Goal: Information Seeking & Learning: Find specific fact

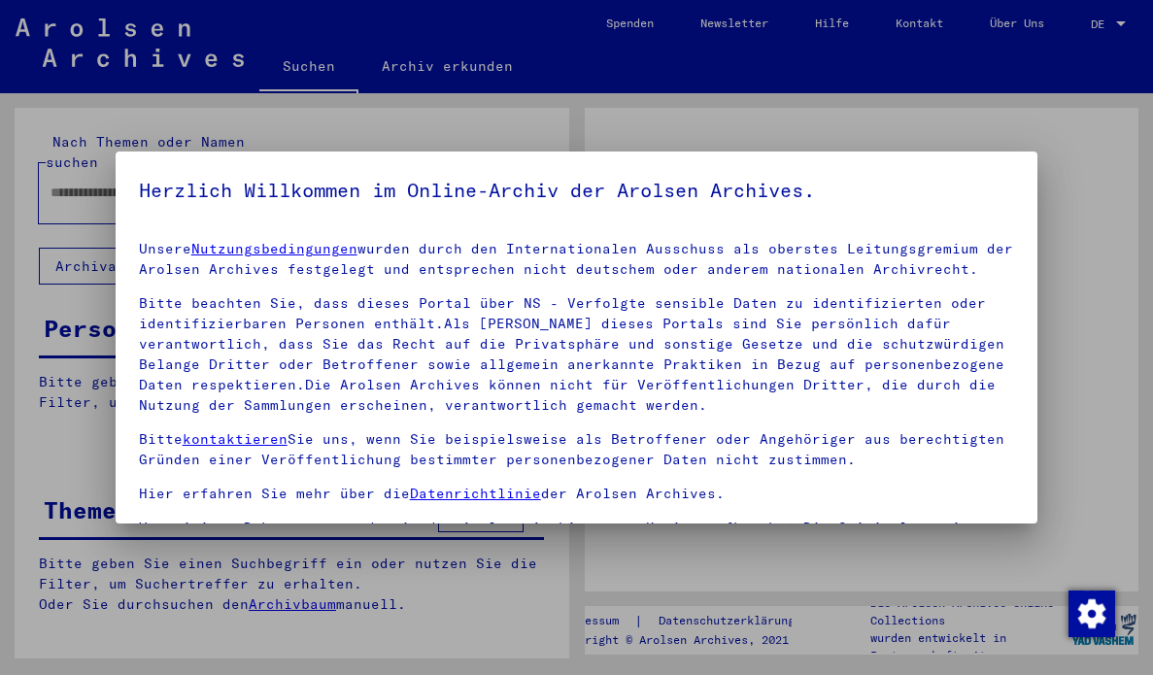
type input "*******"
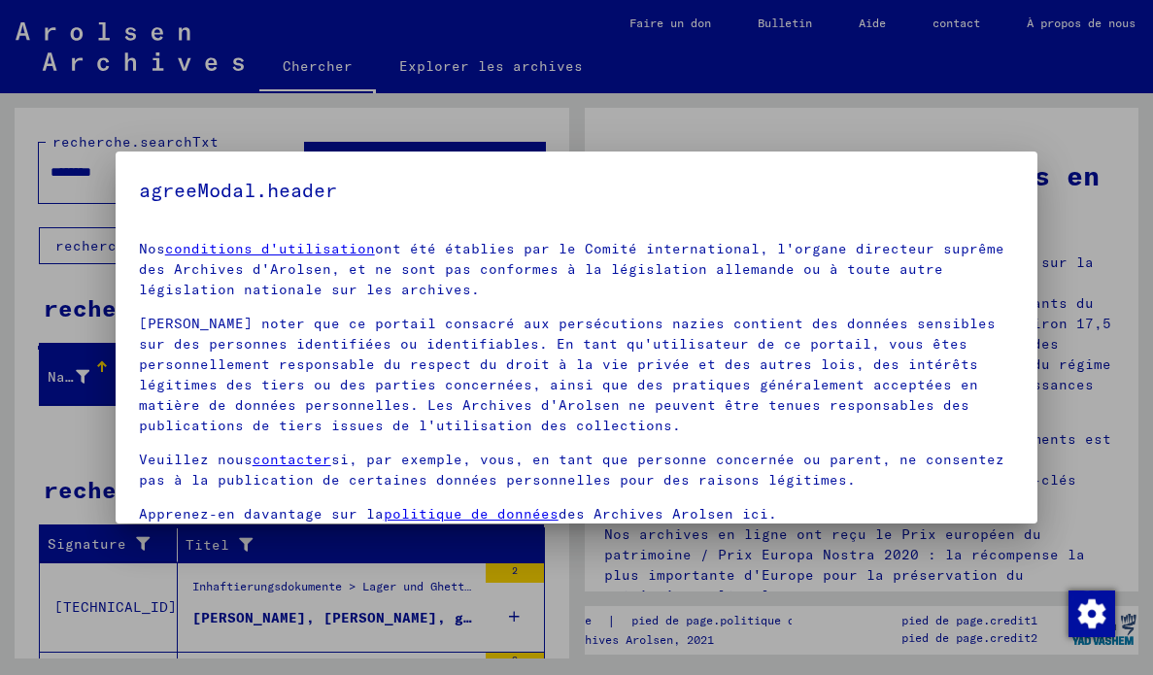
scroll to position [149, 0]
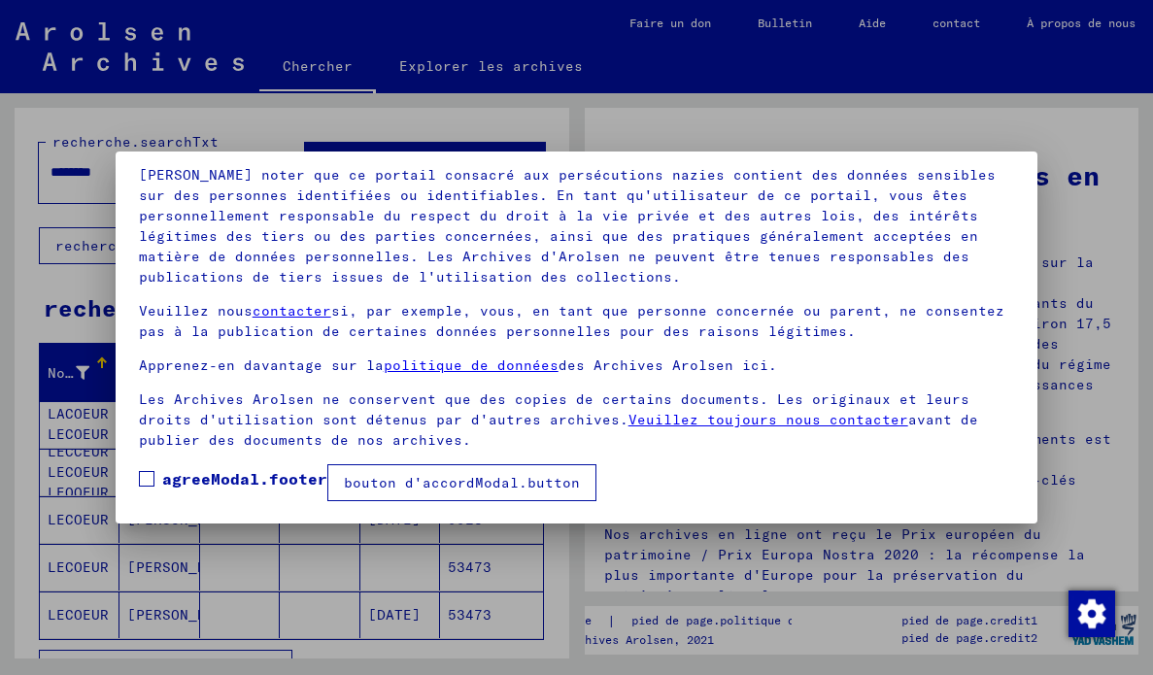
click at [153, 471] on span at bounding box center [147, 479] width 16 height 16
click at [553, 483] on font "bouton d'accordModal.button" at bounding box center [462, 482] width 236 height 17
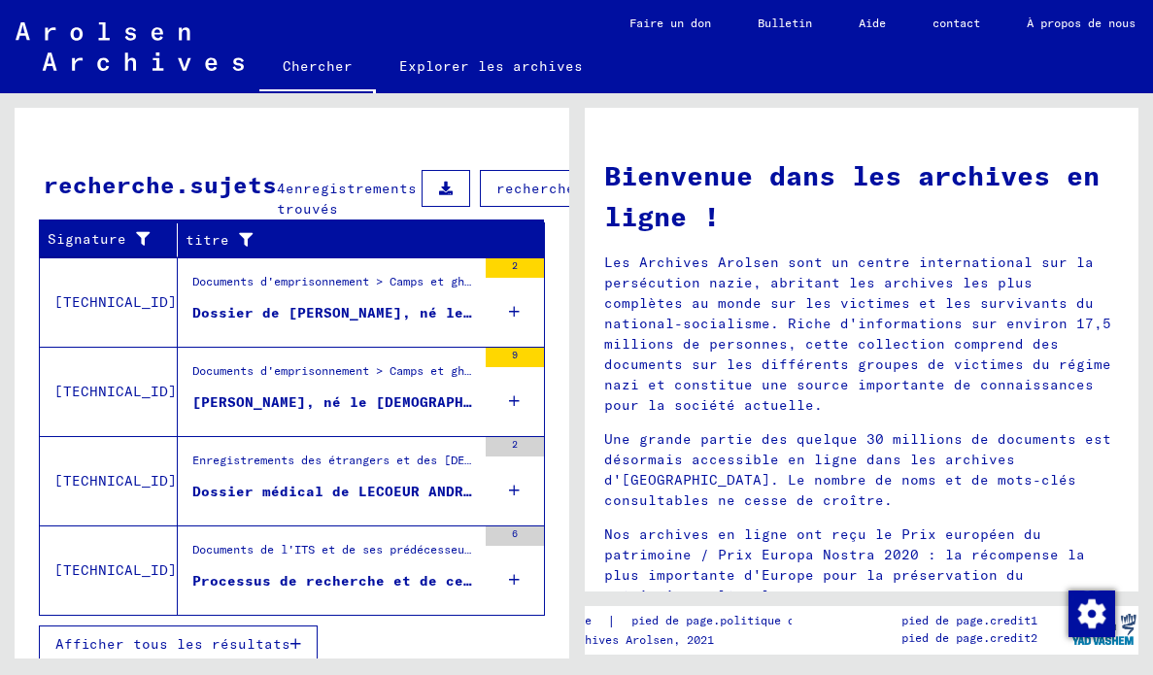
scroll to position [31, 0]
click at [280, 644] on font "Afficher tous les résultats" at bounding box center [172, 643] width 235 height 17
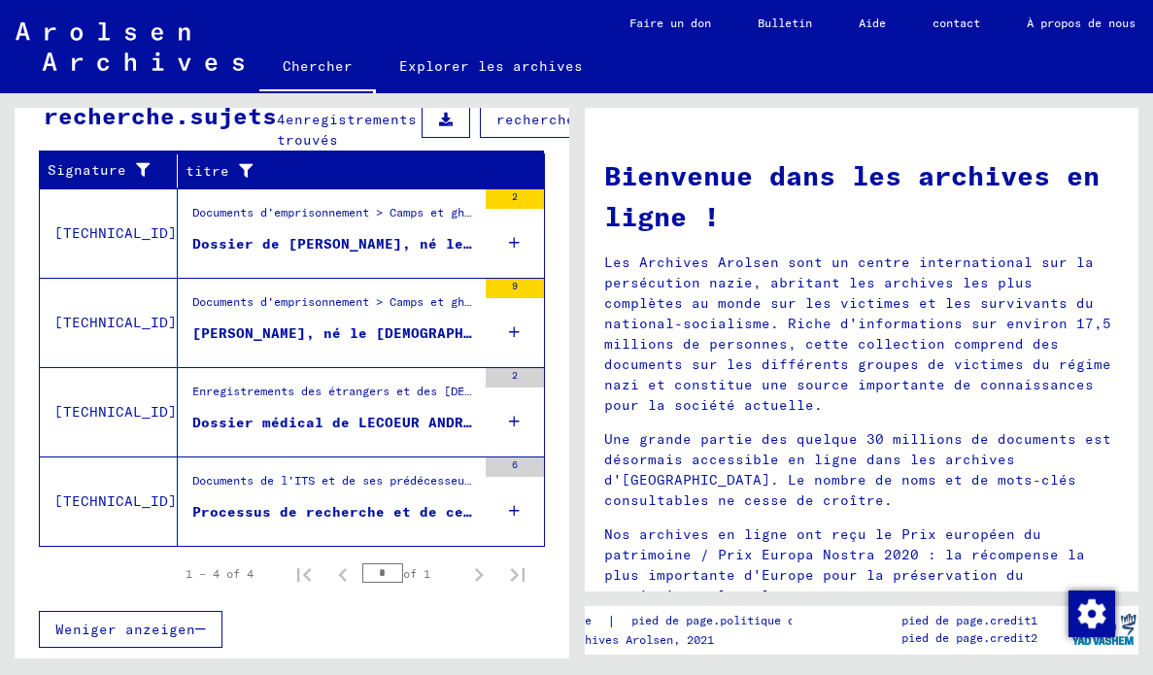
scroll to position [301, 0]
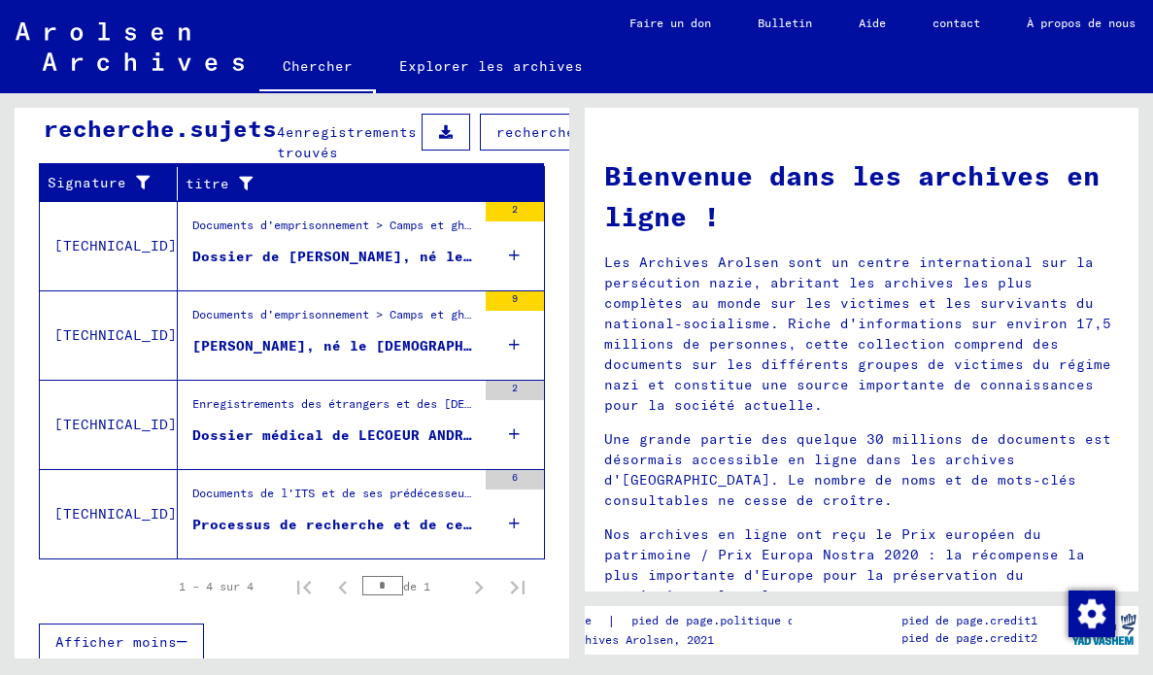
click at [515, 537] on icon at bounding box center [514, 523] width 11 height 68
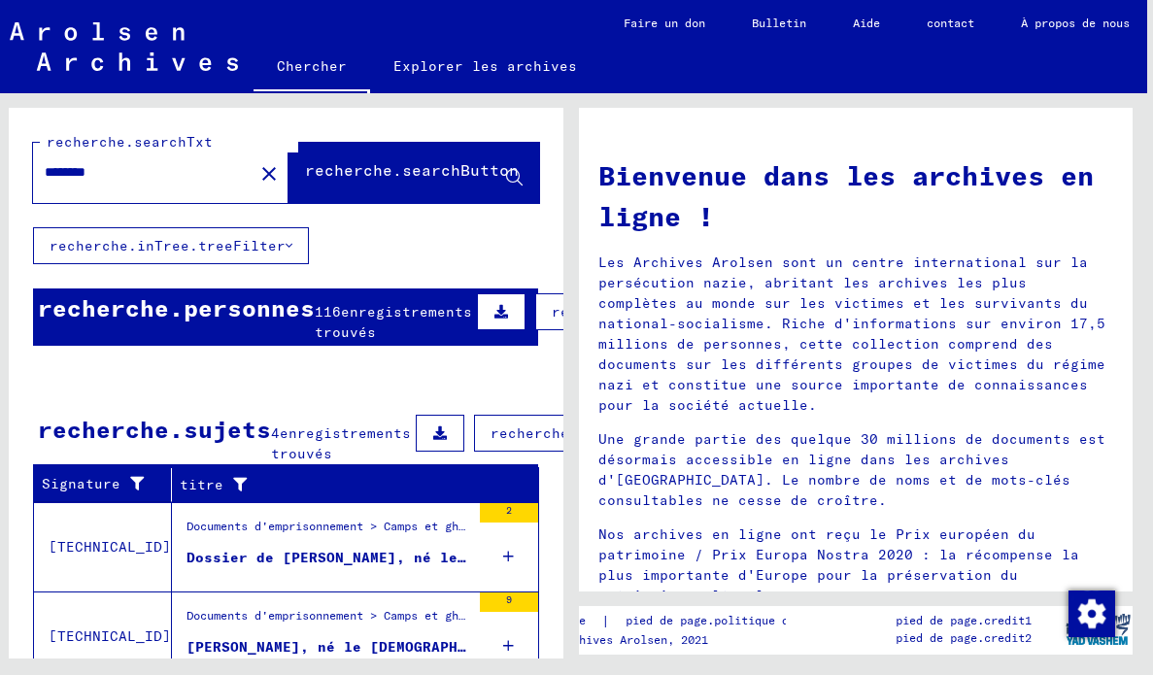
scroll to position [0, 0]
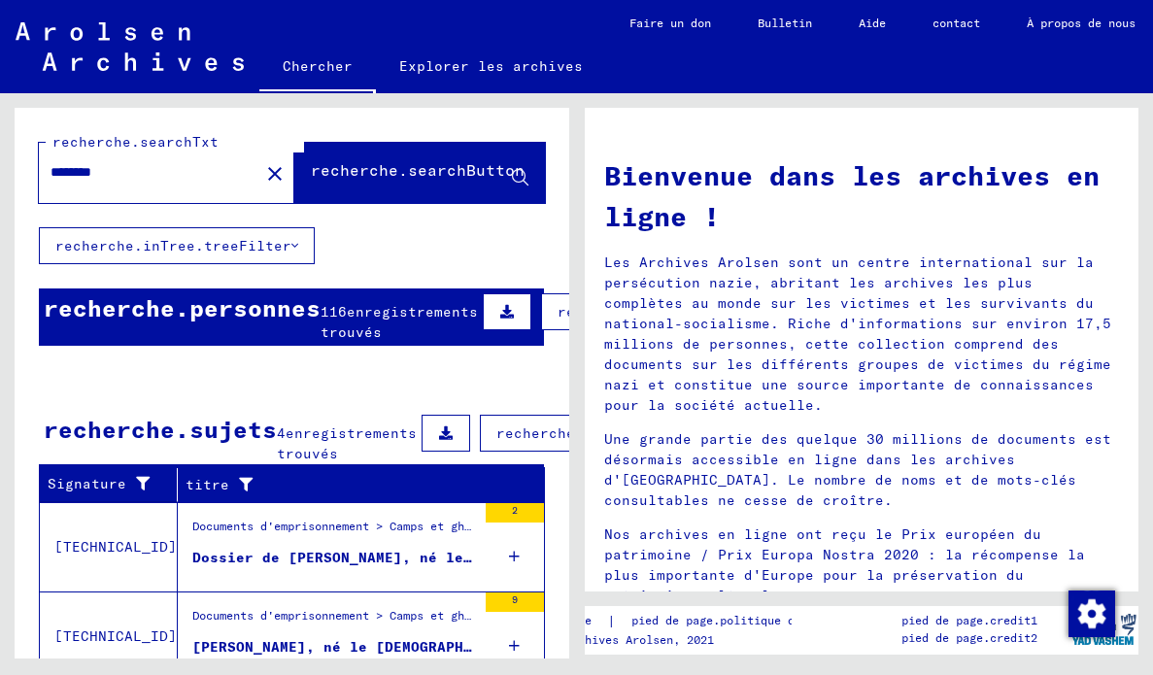
click at [385, 330] on font "enregistrements trouvés" at bounding box center [398, 322] width 157 height 38
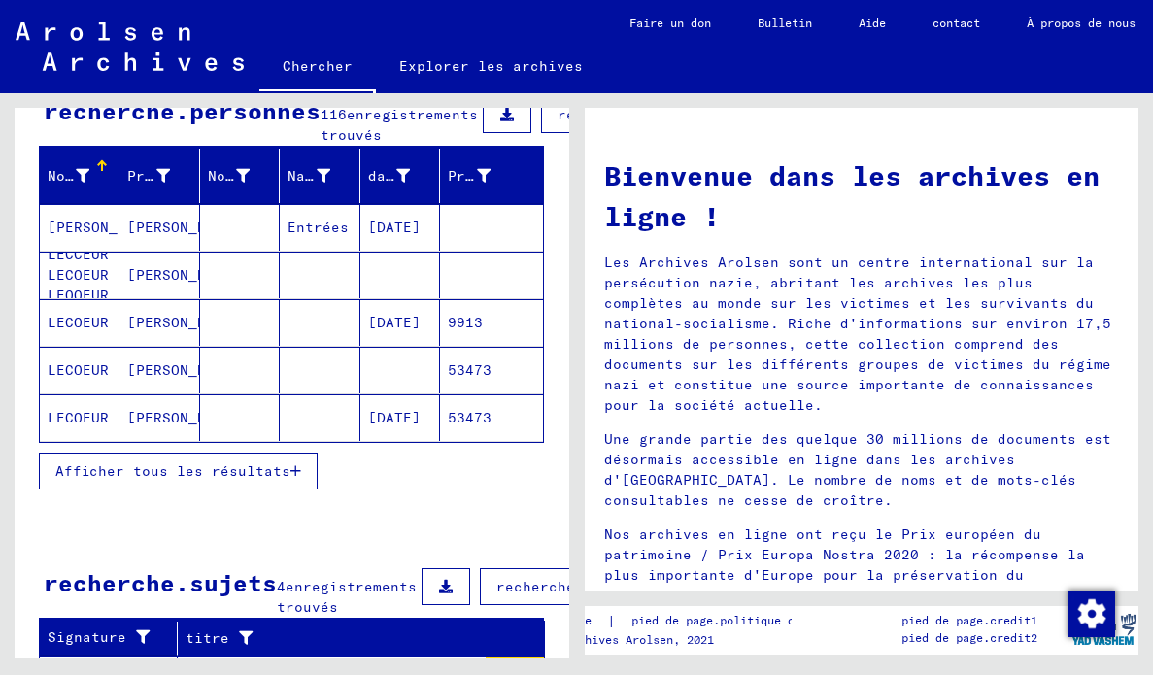
scroll to position [234, 0]
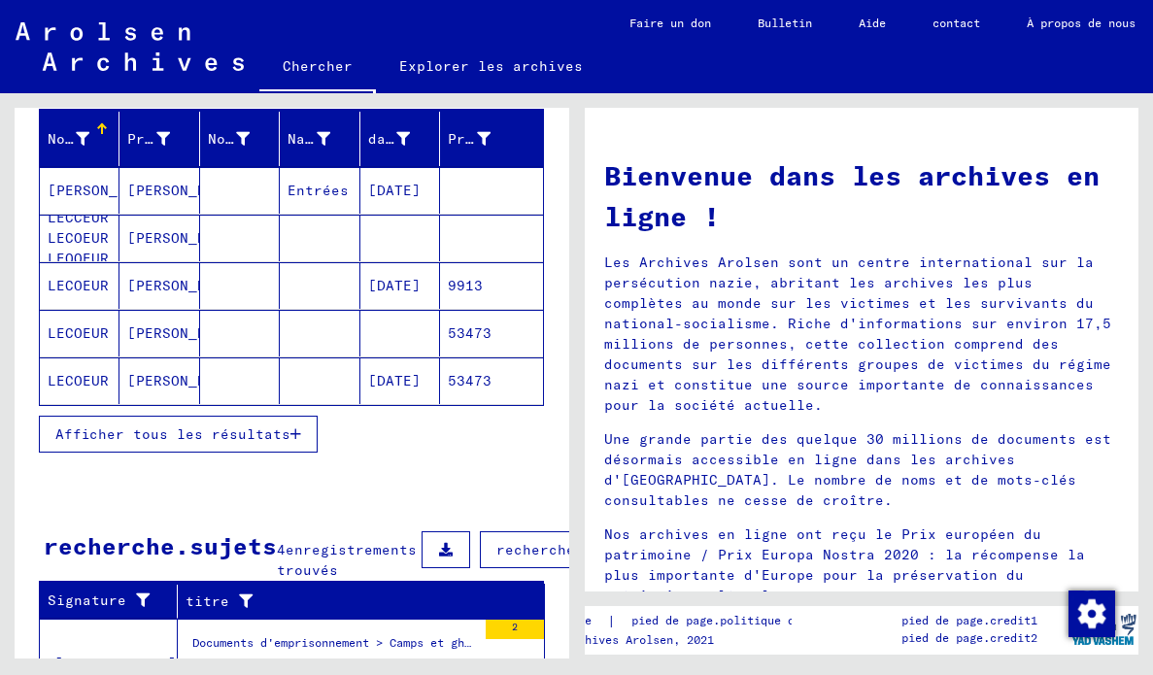
click at [268, 443] on font "Afficher tous les résultats" at bounding box center [172, 433] width 235 height 17
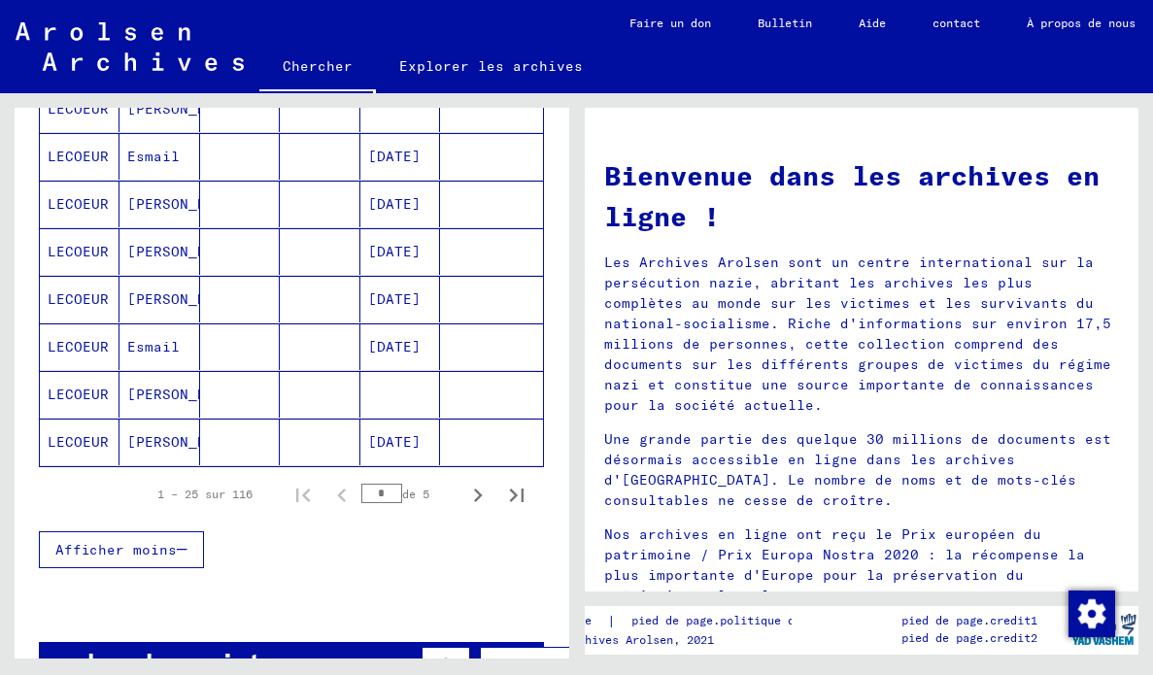
scroll to position [1132, 0]
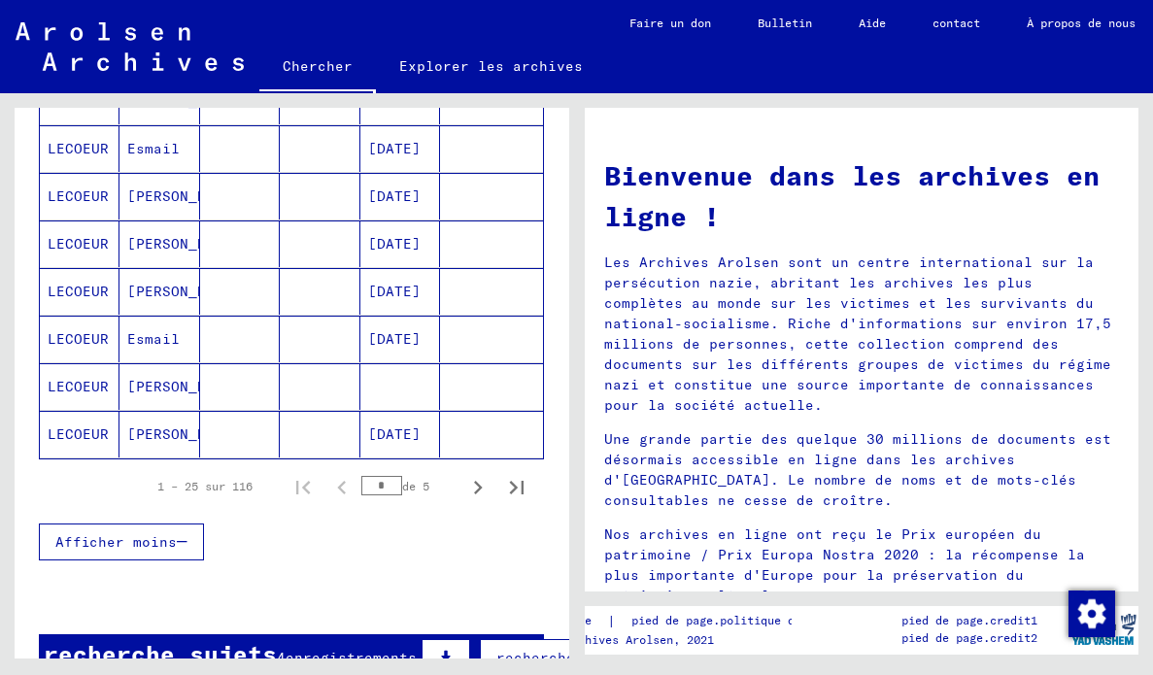
click at [468, 499] on icon "Page suivante" at bounding box center [477, 487] width 27 height 27
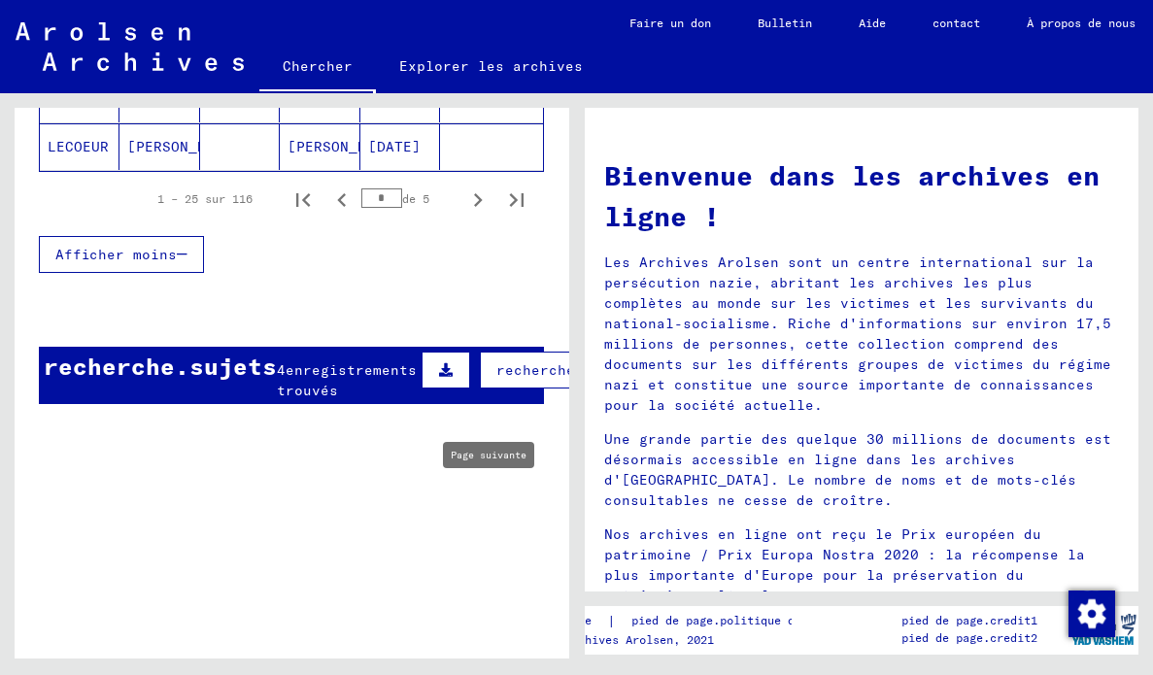
scroll to position [1422, 0]
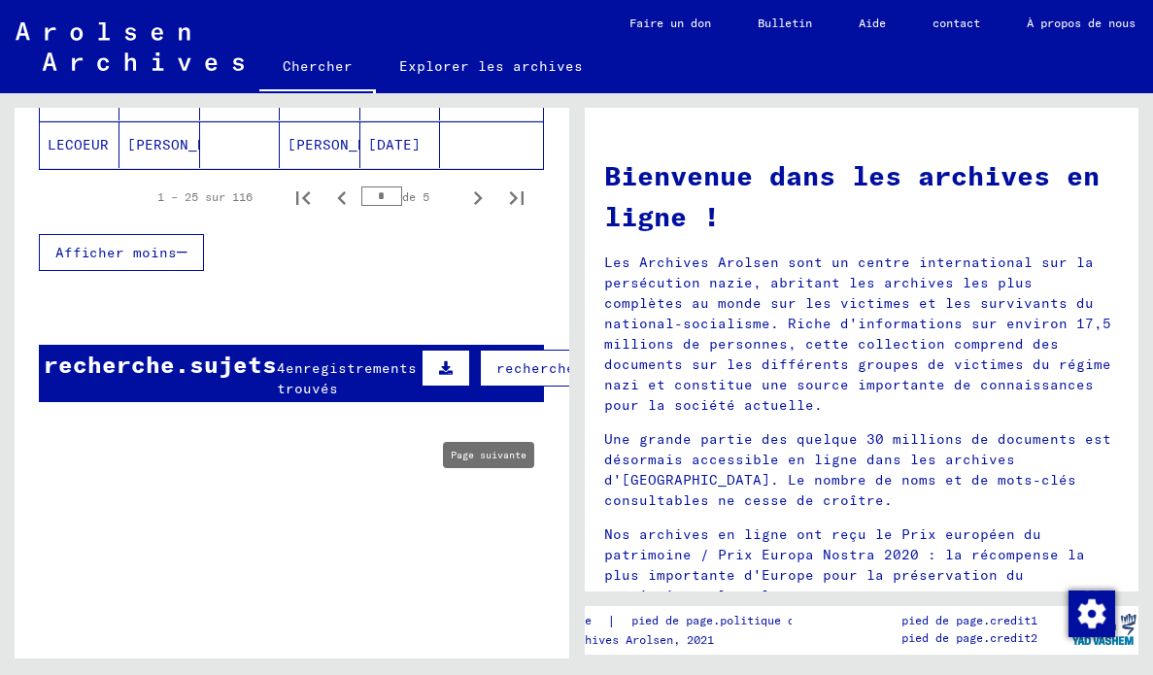
click at [464, 206] on icon "Page suivante" at bounding box center [477, 197] width 27 height 27
type input "*"
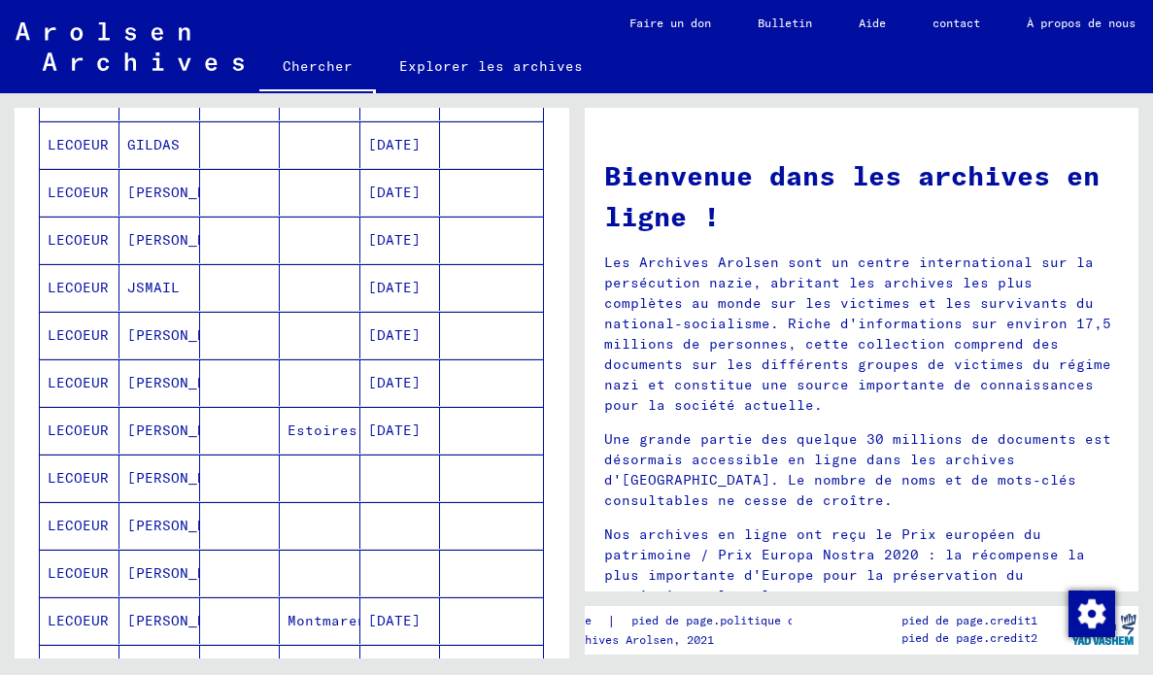
scroll to position [886, 0]
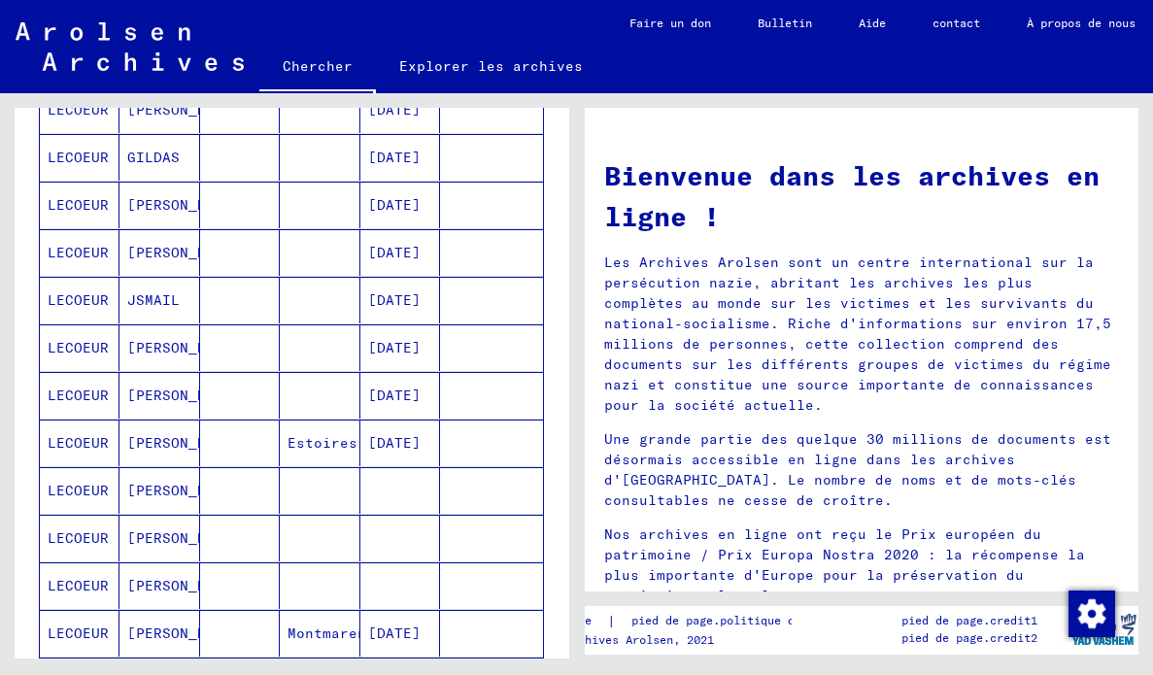
click at [417, 353] on font "[DATE]" at bounding box center [394, 348] width 52 height 20
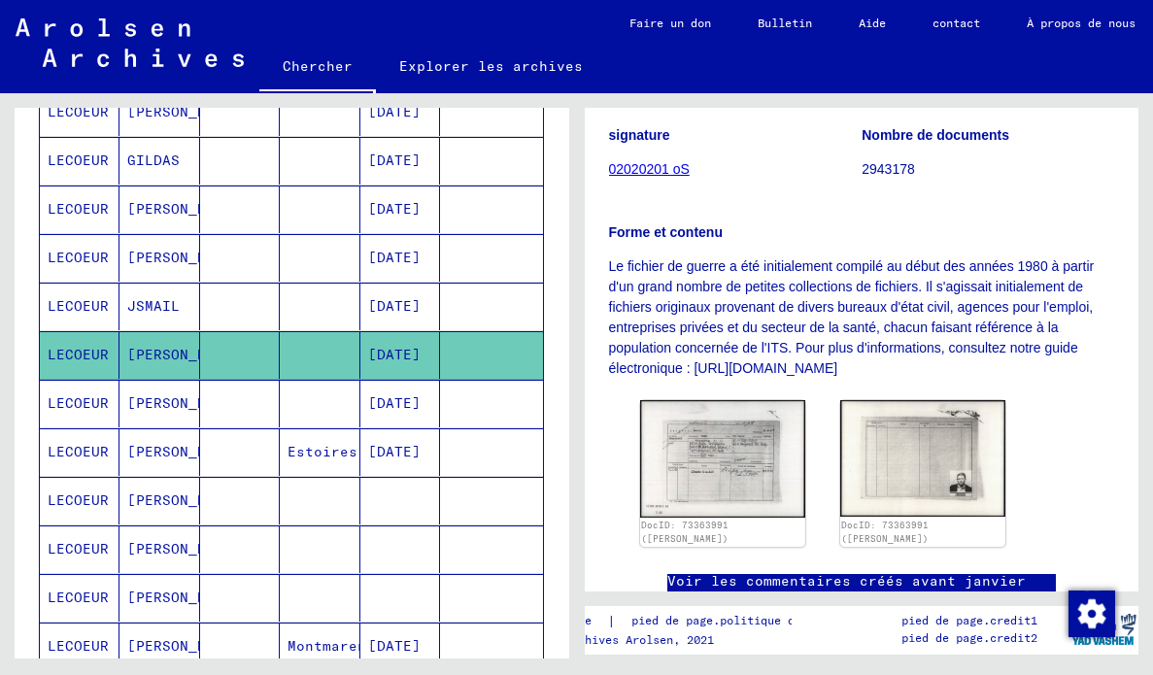
scroll to position [271, 0]
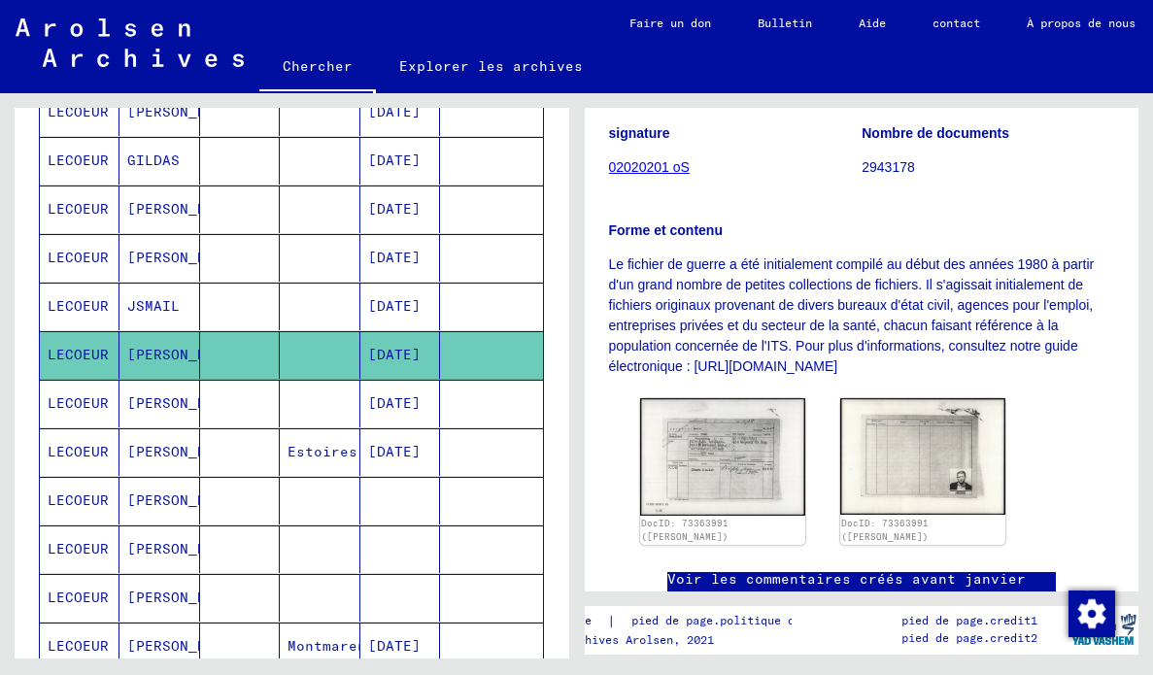
click at [672, 169] on font "02020201 oS" at bounding box center [649, 167] width 81 height 16
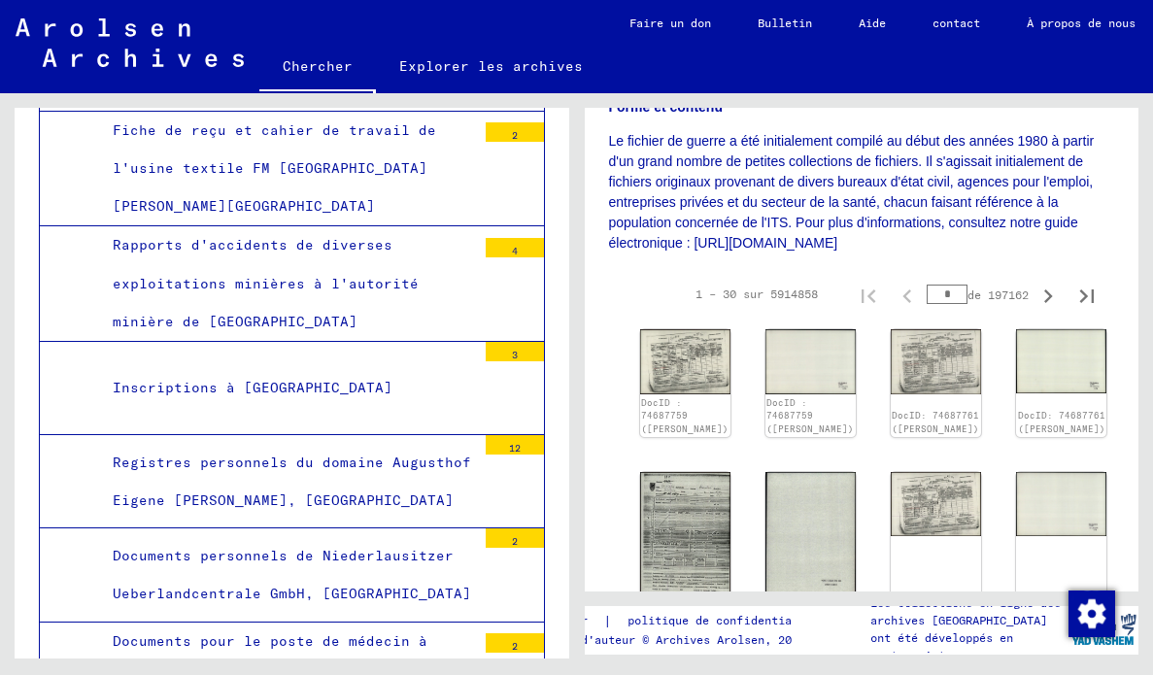
scroll to position [399, 0]
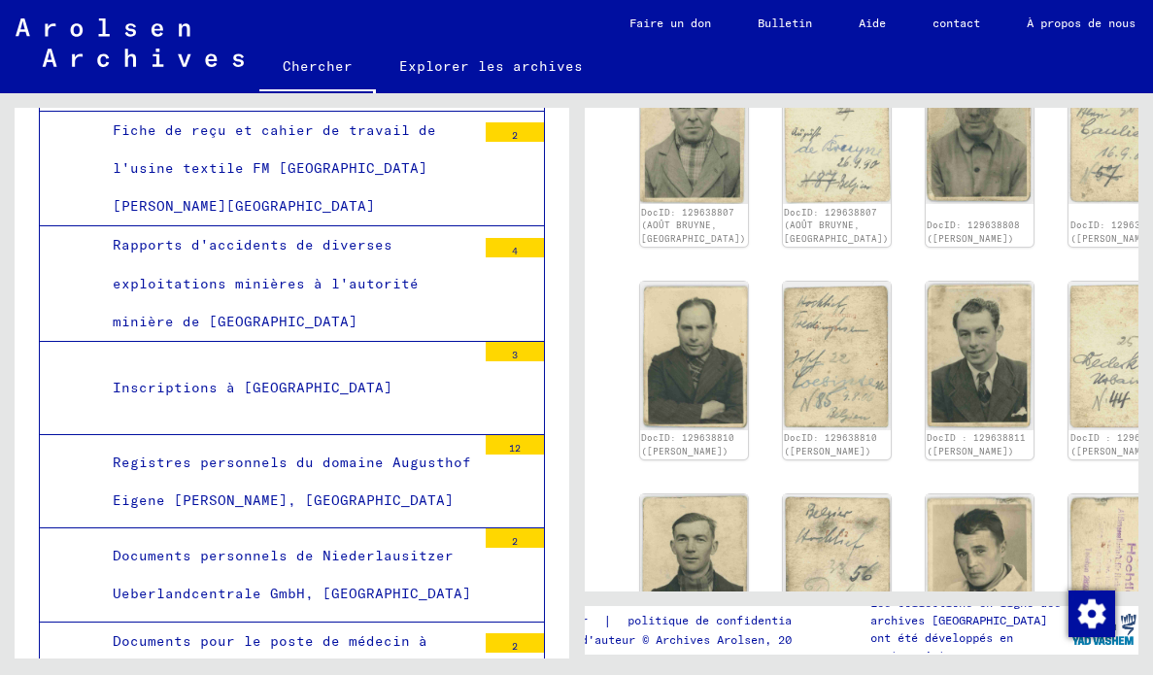
scroll to position [2070, 0]
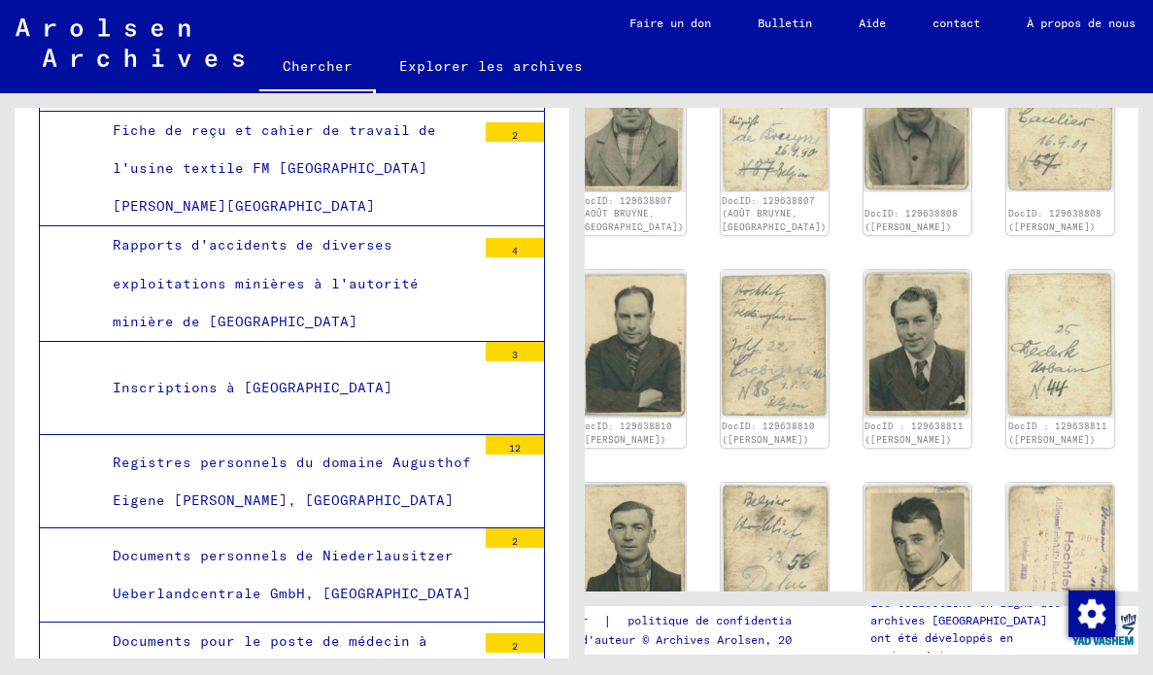
click at [752, 561] on div "DocID: 129638804 ([PERSON_NAME]) DocID: 129638804 ([PERSON_NAME]) DocID: 129638…" at bounding box center [799, 350] width 459 height 1070
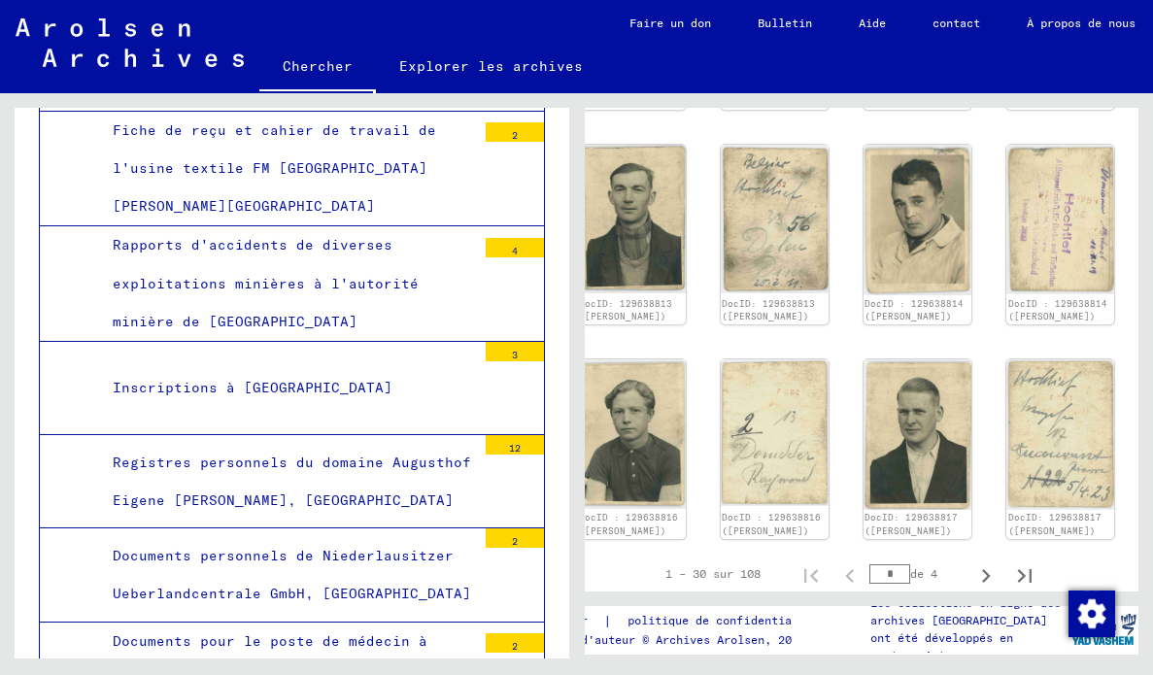
scroll to position [2409, 62]
click at [1035, 561] on icon "Dernière page" at bounding box center [1024, 574] width 27 height 27
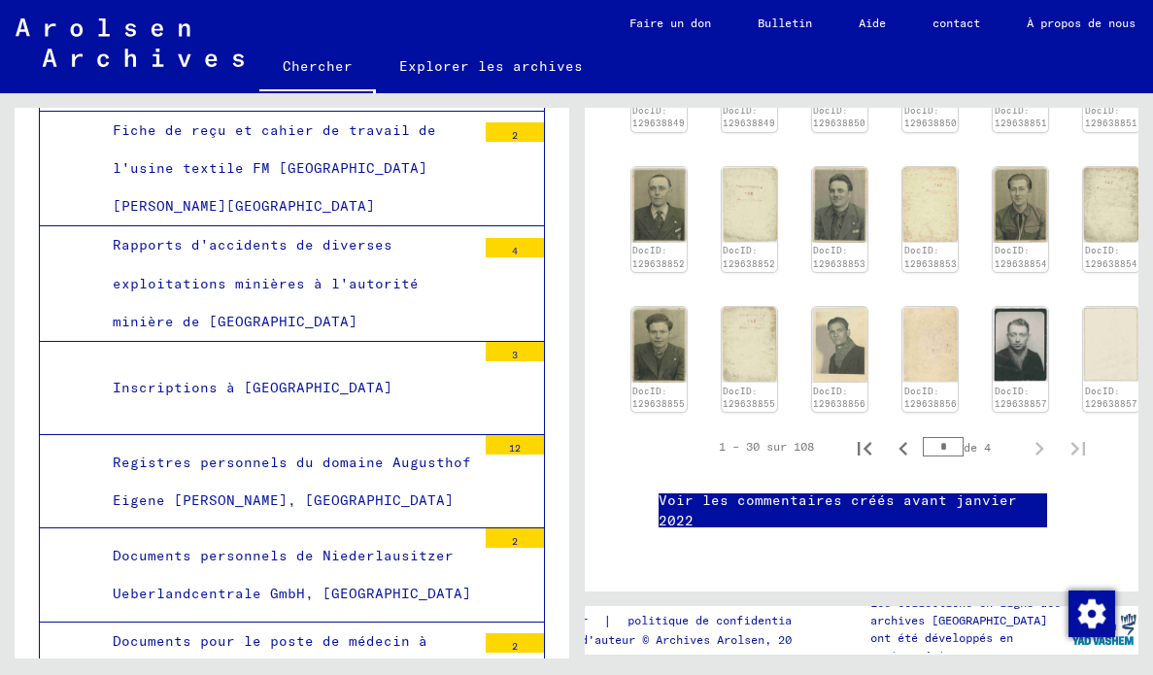
type input "*"
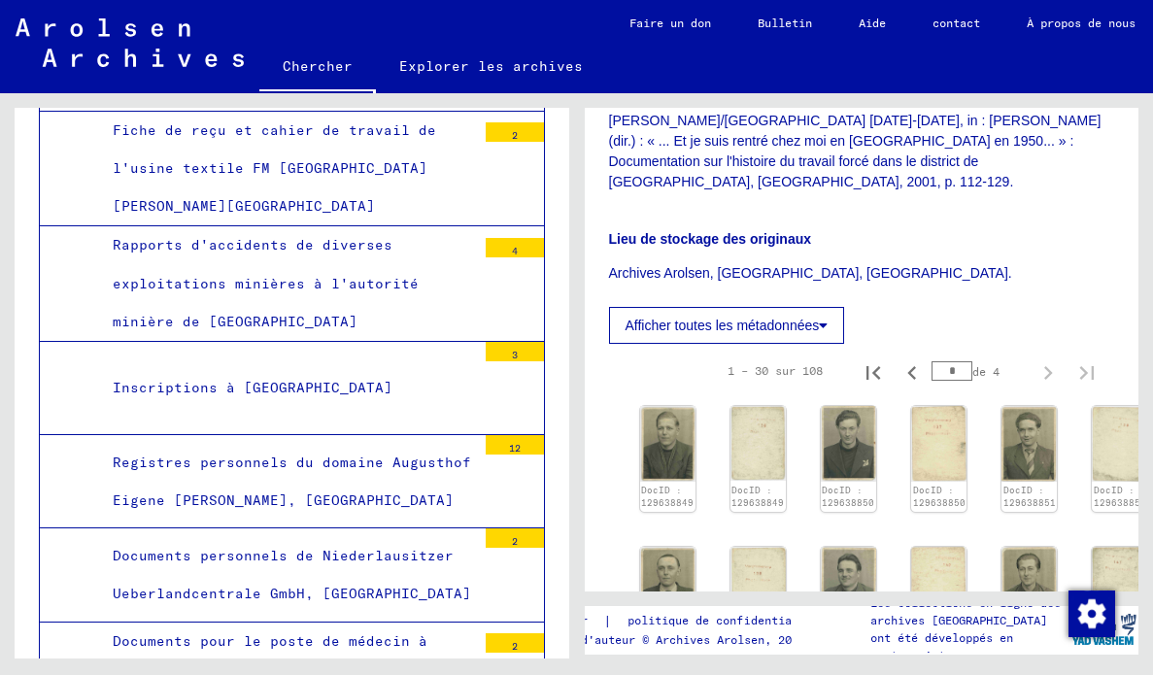
scroll to position [1492, 0]
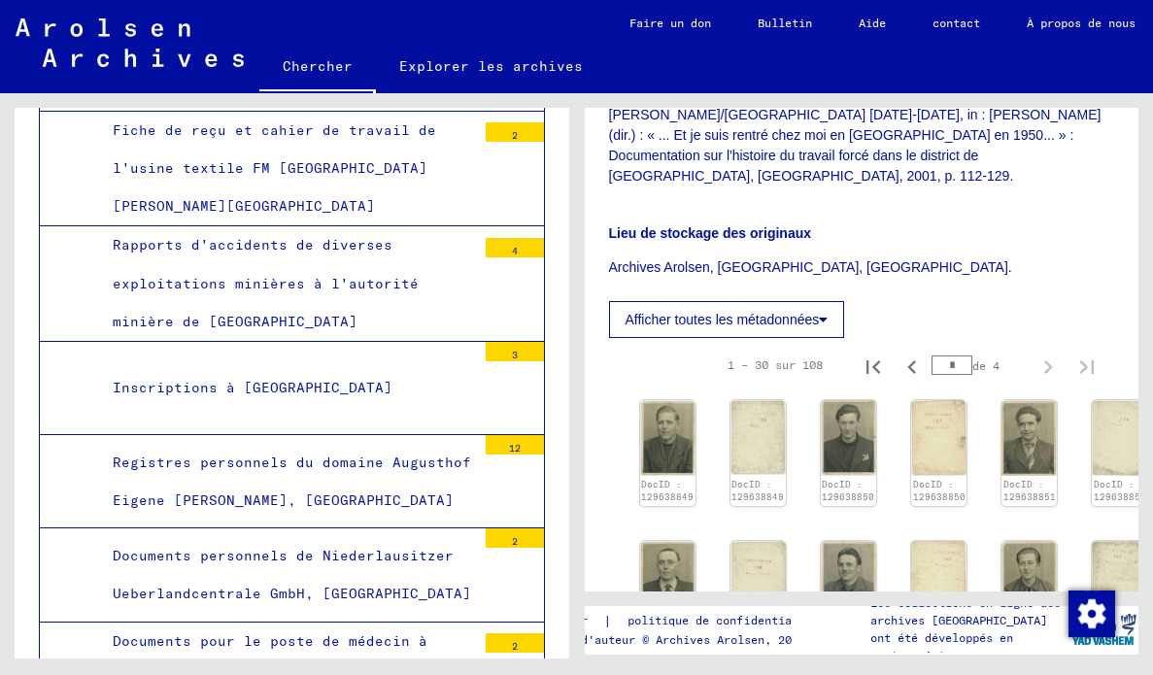
click at [1030, 400] on img at bounding box center [1028, 438] width 55 height 76
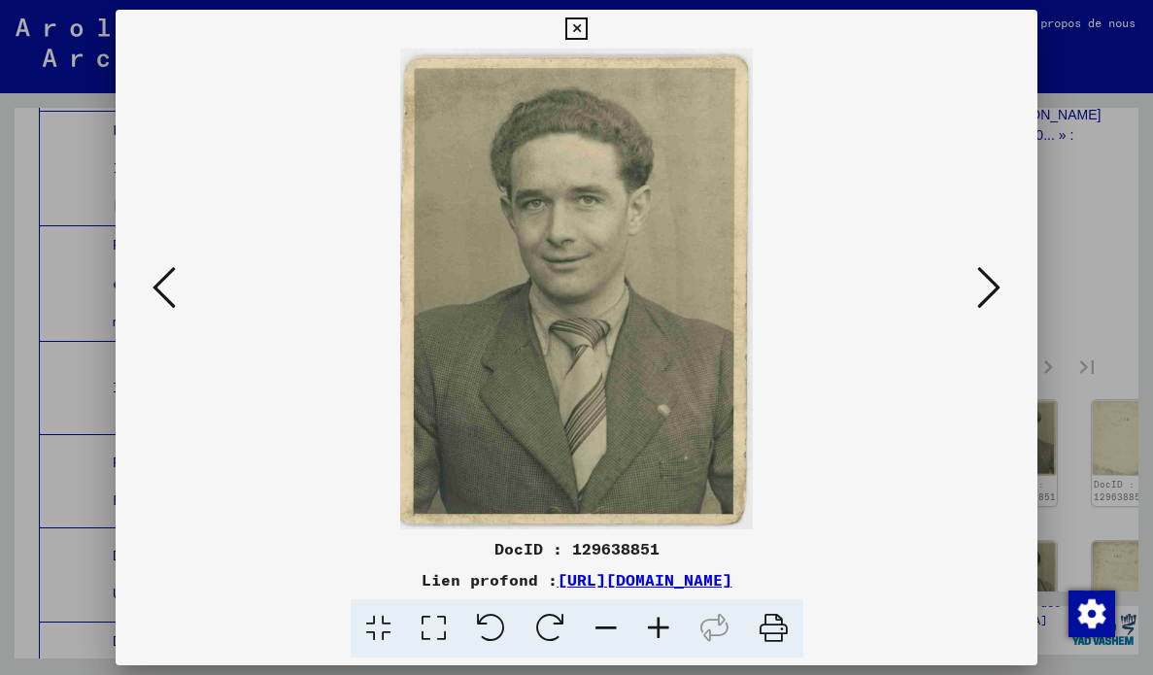
click at [987, 295] on icon at bounding box center [988, 287] width 23 height 47
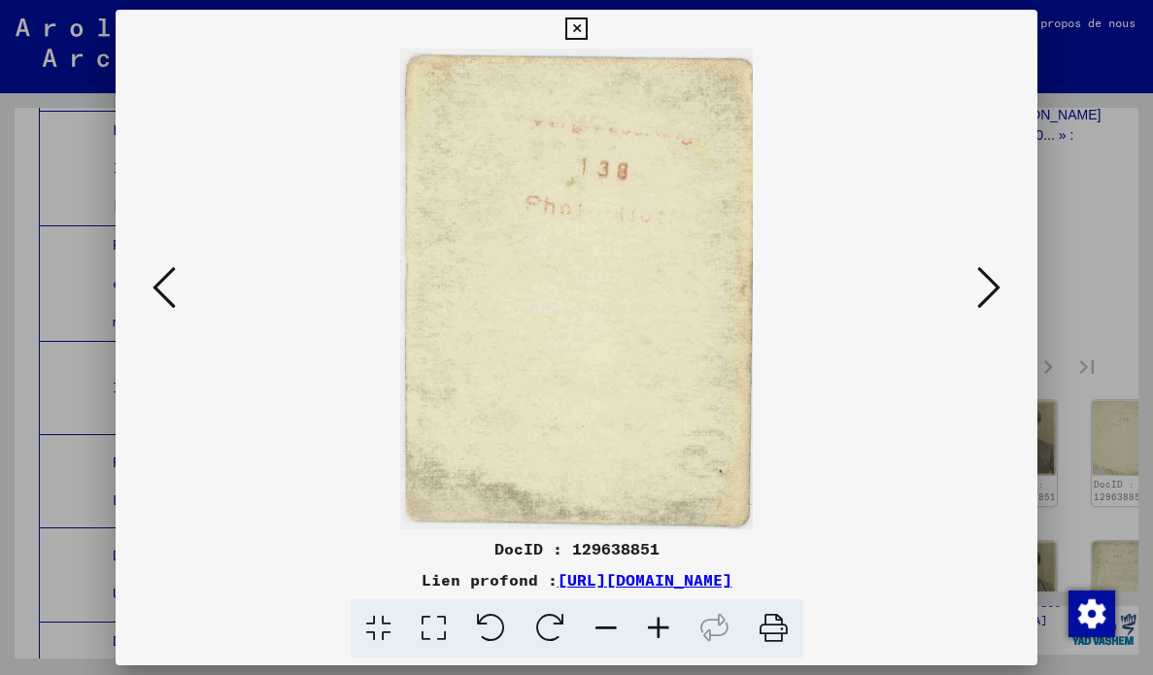
click at [995, 291] on icon at bounding box center [988, 287] width 23 height 47
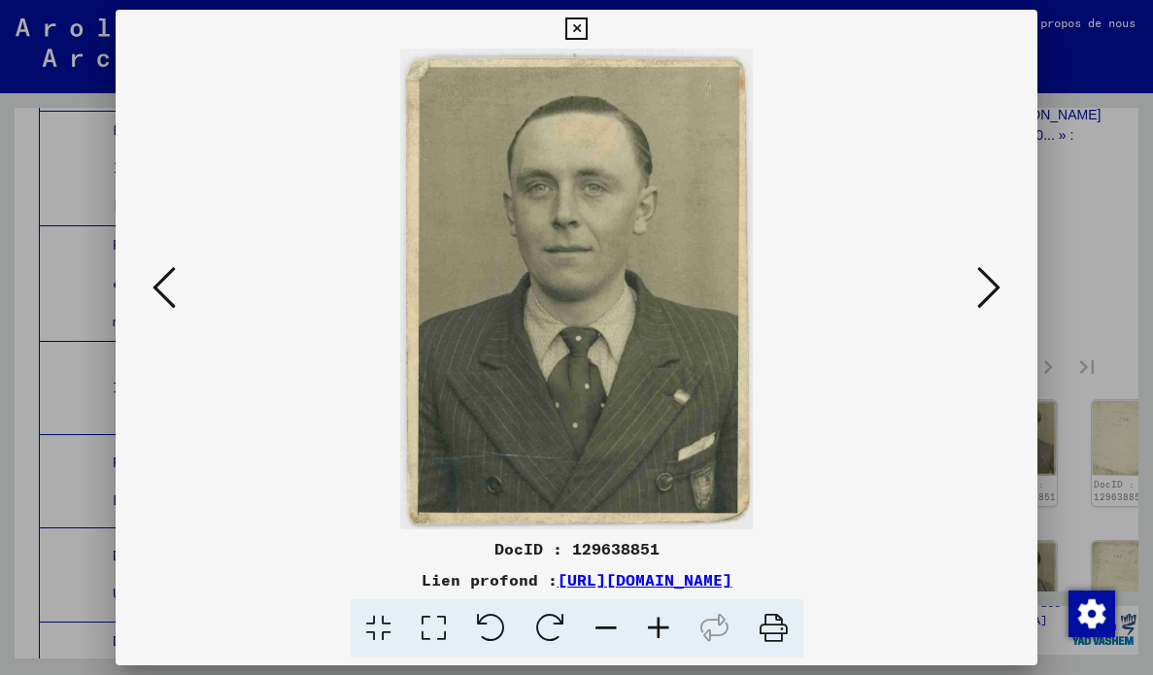
click at [979, 298] on icon at bounding box center [988, 287] width 23 height 47
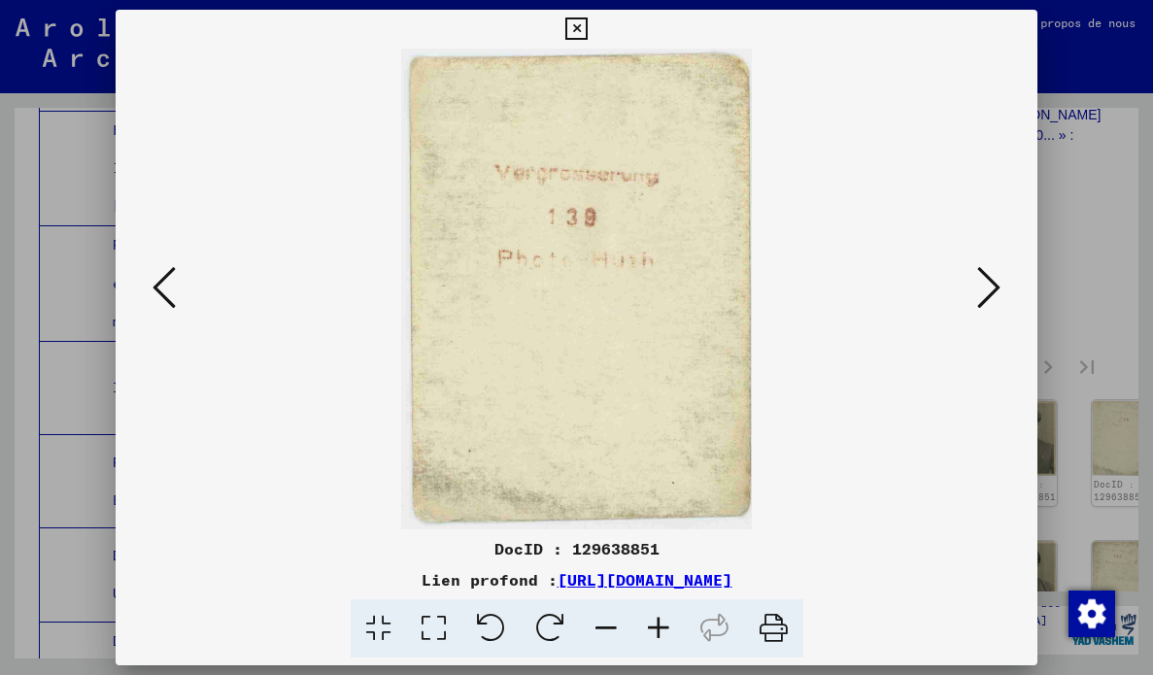
click at [978, 304] on icon at bounding box center [988, 287] width 23 height 47
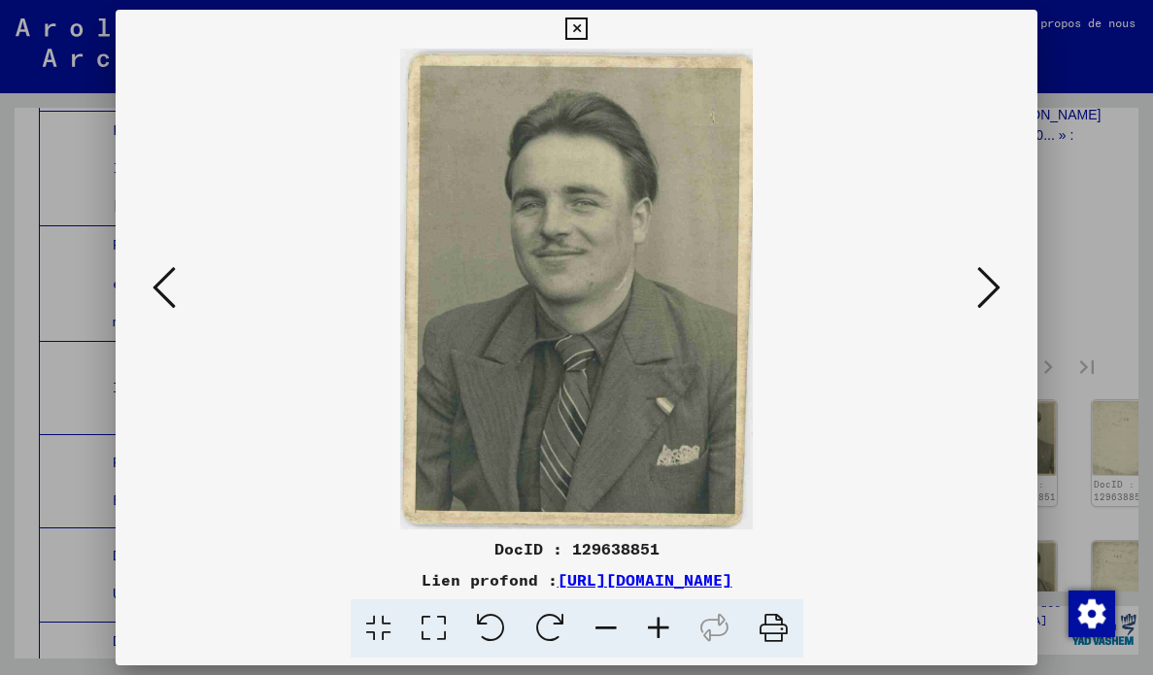
click at [984, 304] on icon at bounding box center [988, 287] width 23 height 47
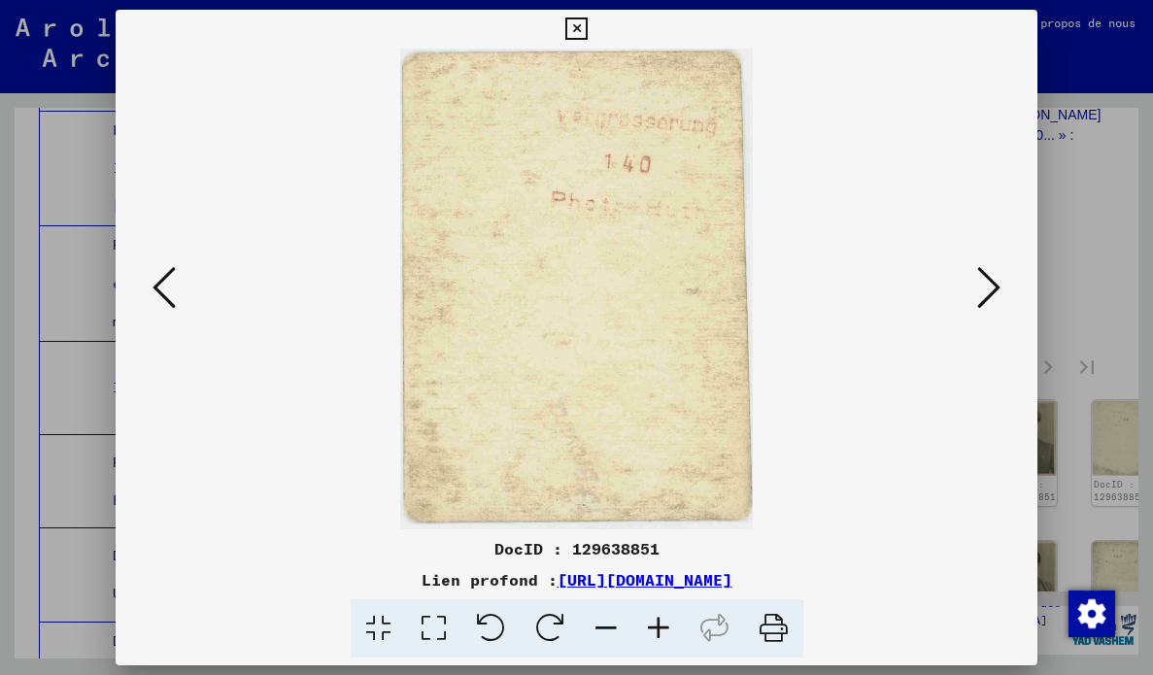
click at [976, 309] on button at bounding box center [988, 288] width 35 height 55
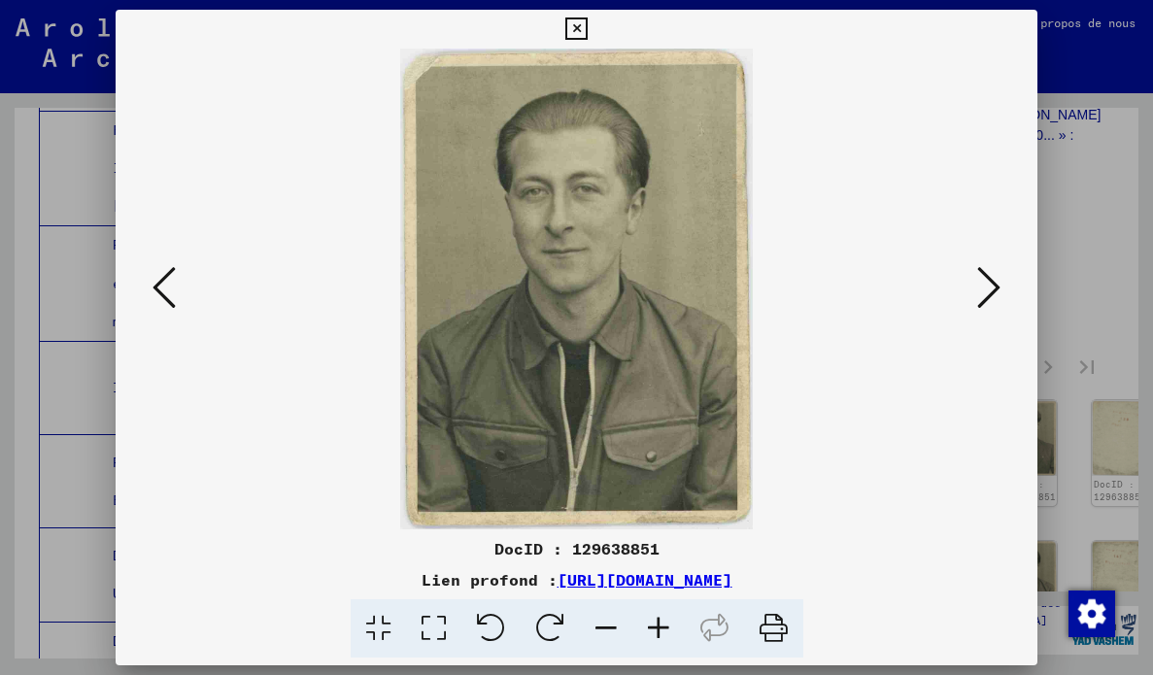
click at [580, 18] on icon at bounding box center [576, 28] width 22 height 23
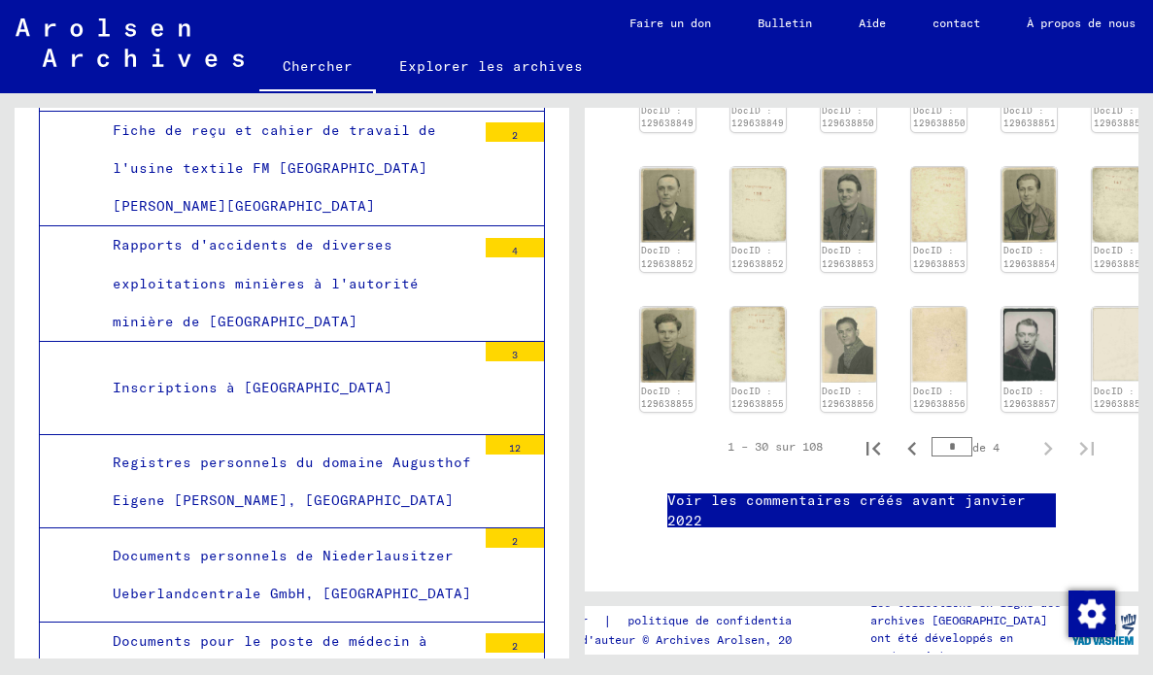
scroll to position [1930, 0]
click at [912, 435] on icon "Page précédente" at bounding box center [911, 448] width 27 height 27
type input "*"
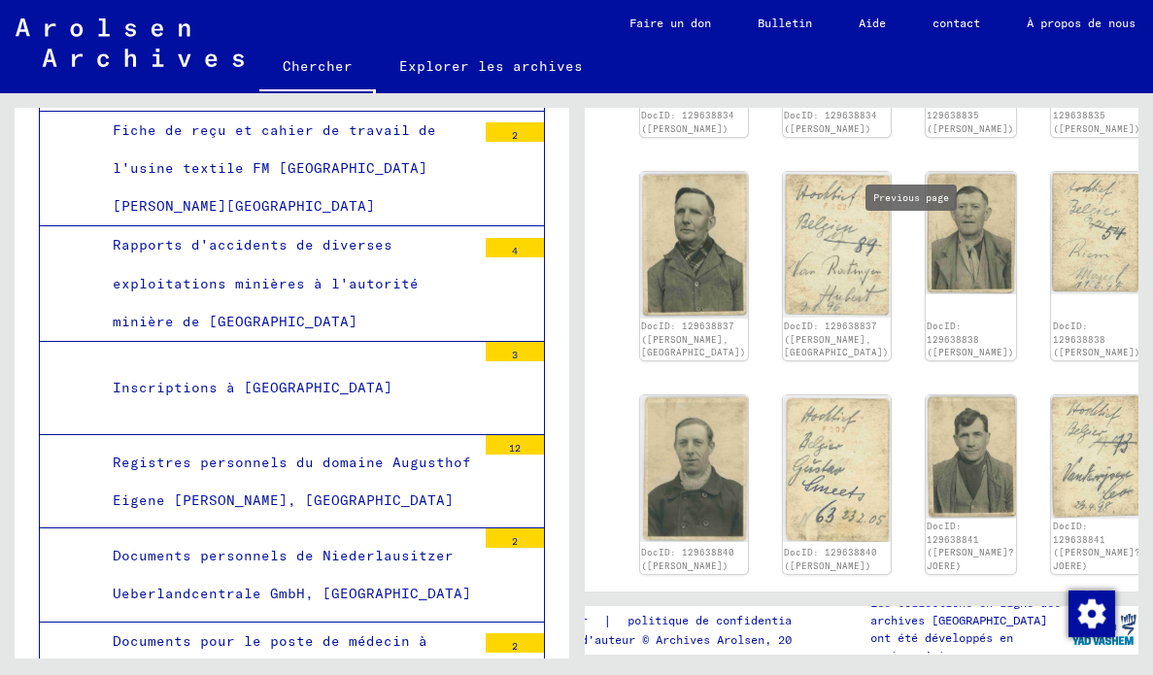
click at [882, 285] on div "DocID: 129638834 ([PERSON_NAME]) DocID: 129638834 ([PERSON_NAME]) DocID: 129638…" at bounding box center [861, 471] width 459 height 1034
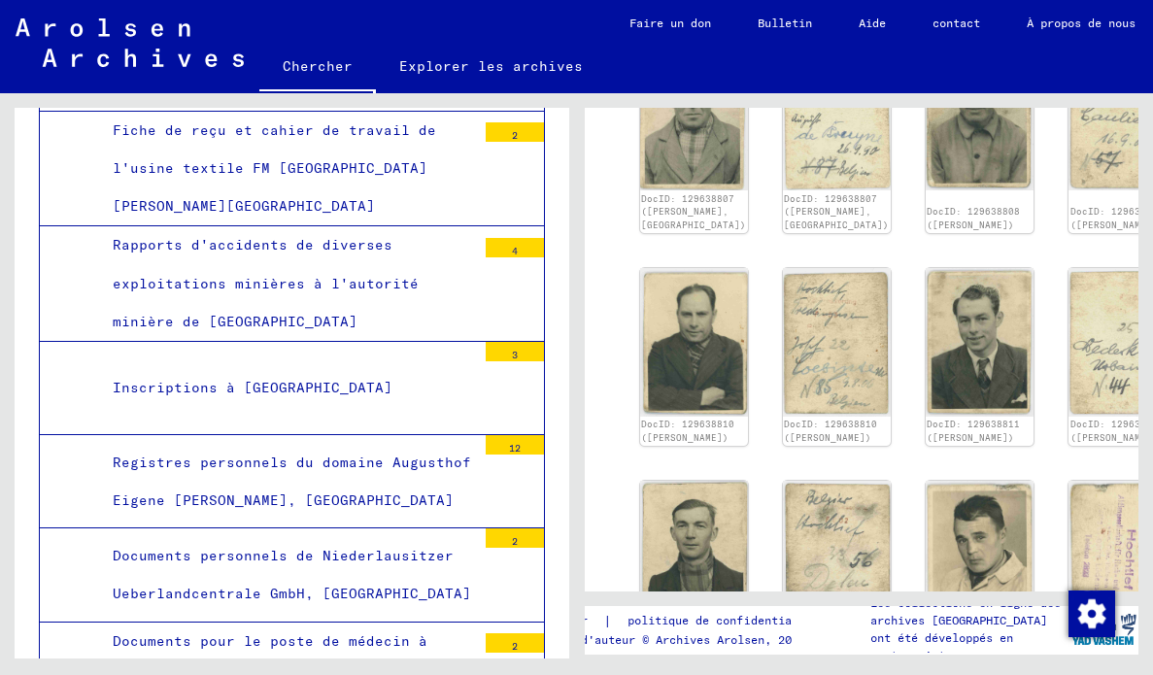
type input "*"
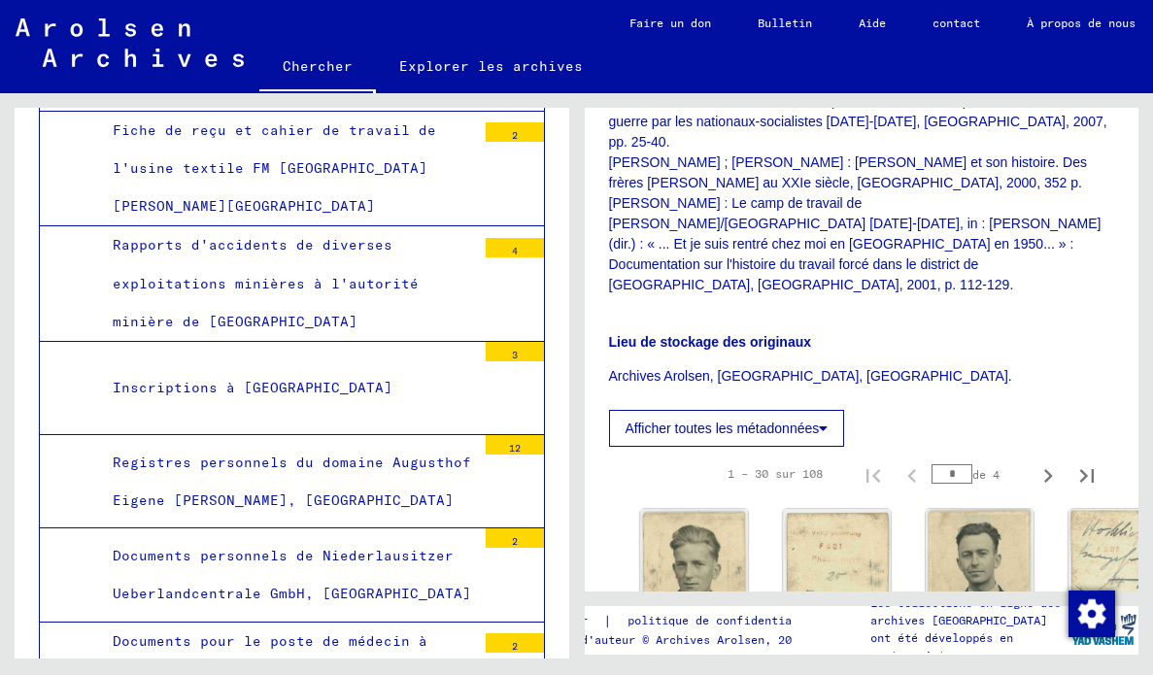
scroll to position [1326, 0]
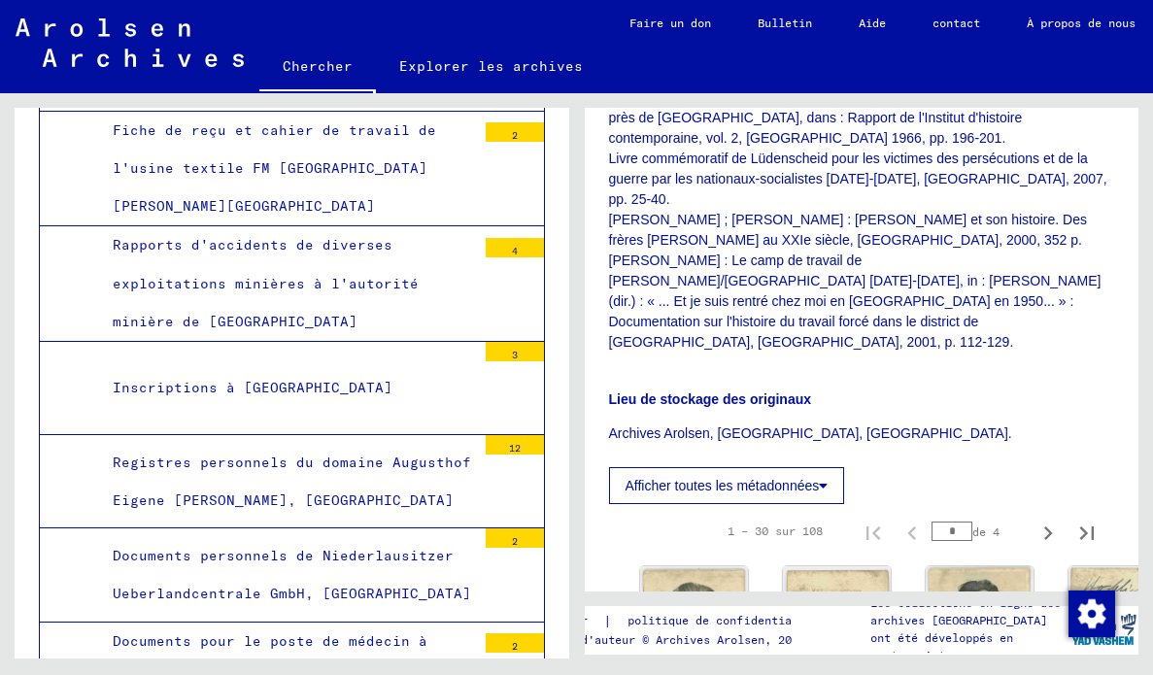
click at [674, 566] on img at bounding box center [694, 639] width 108 height 147
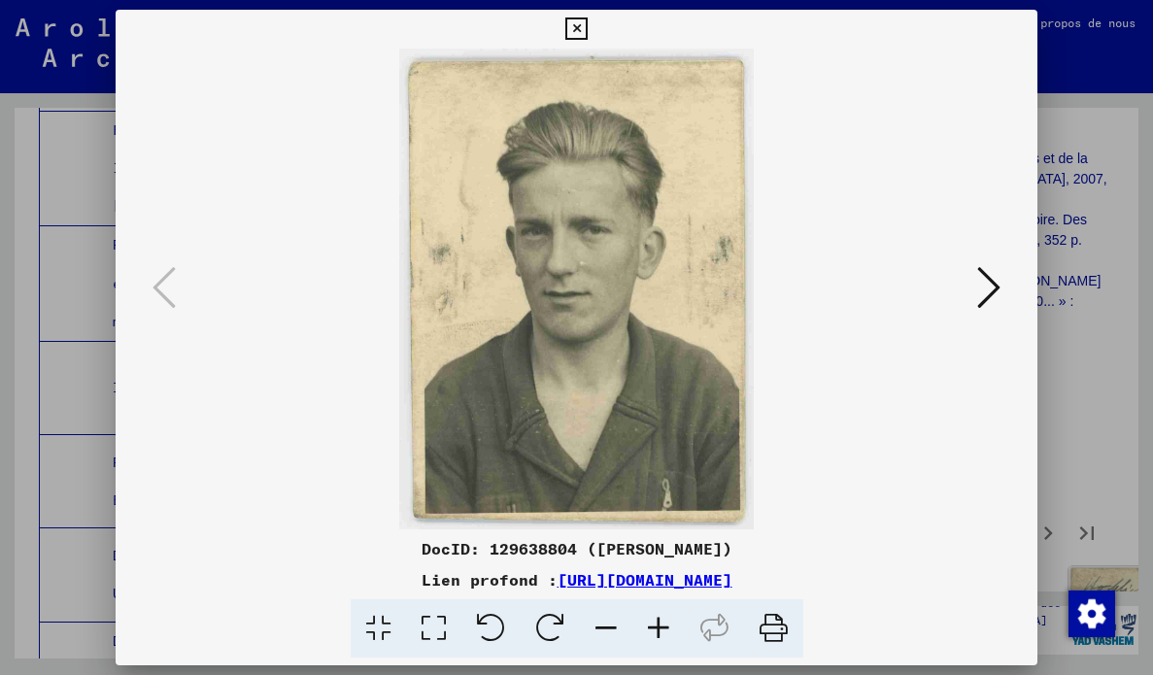
click at [979, 290] on icon at bounding box center [988, 287] width 23 height 47
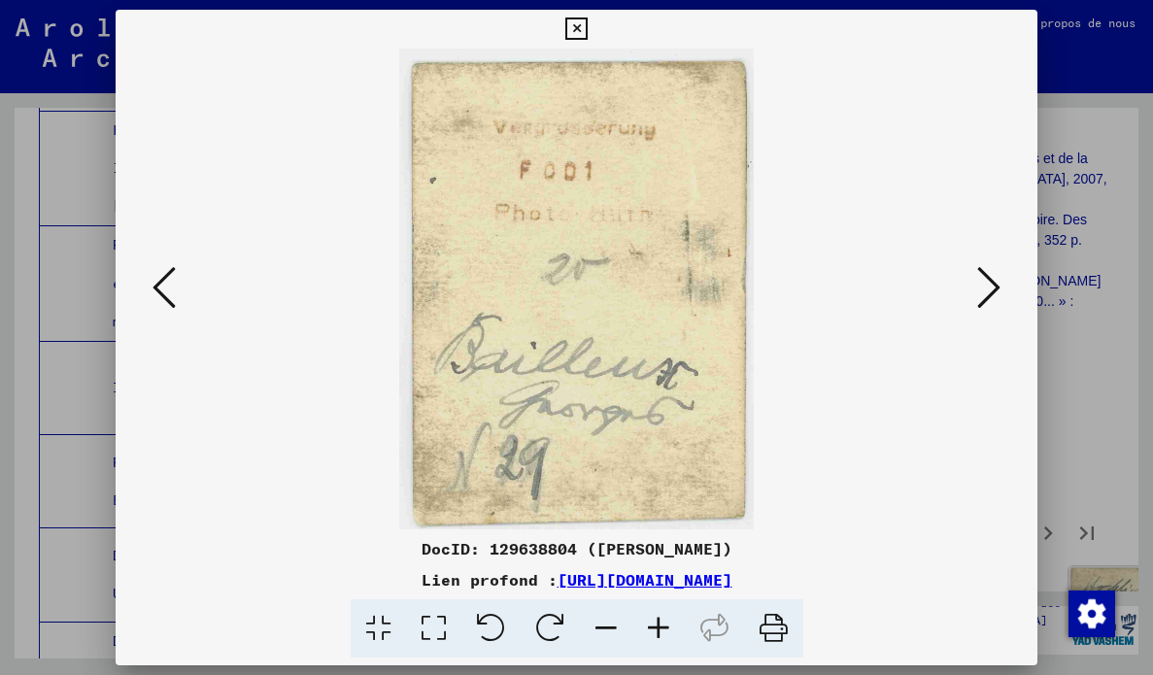
click at [989, 302] on icon at bounding box center [988, 287] width 23 height 47
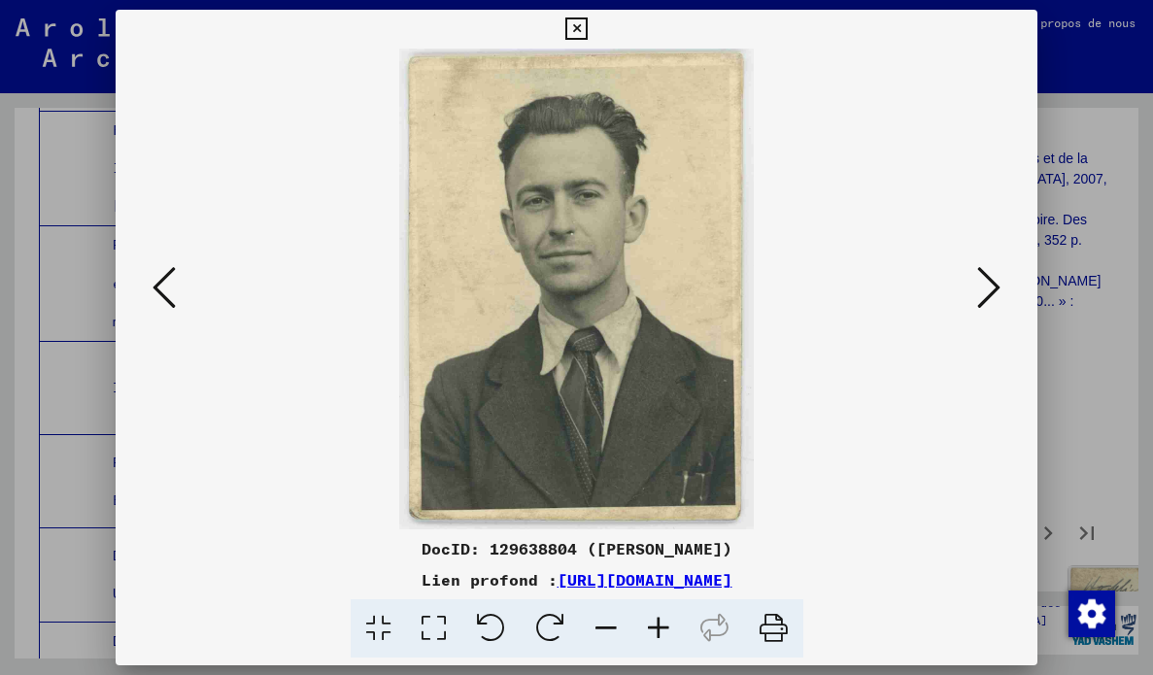
click at [993, 309] on icon at bounding box center [988, 287] width 23 height 47
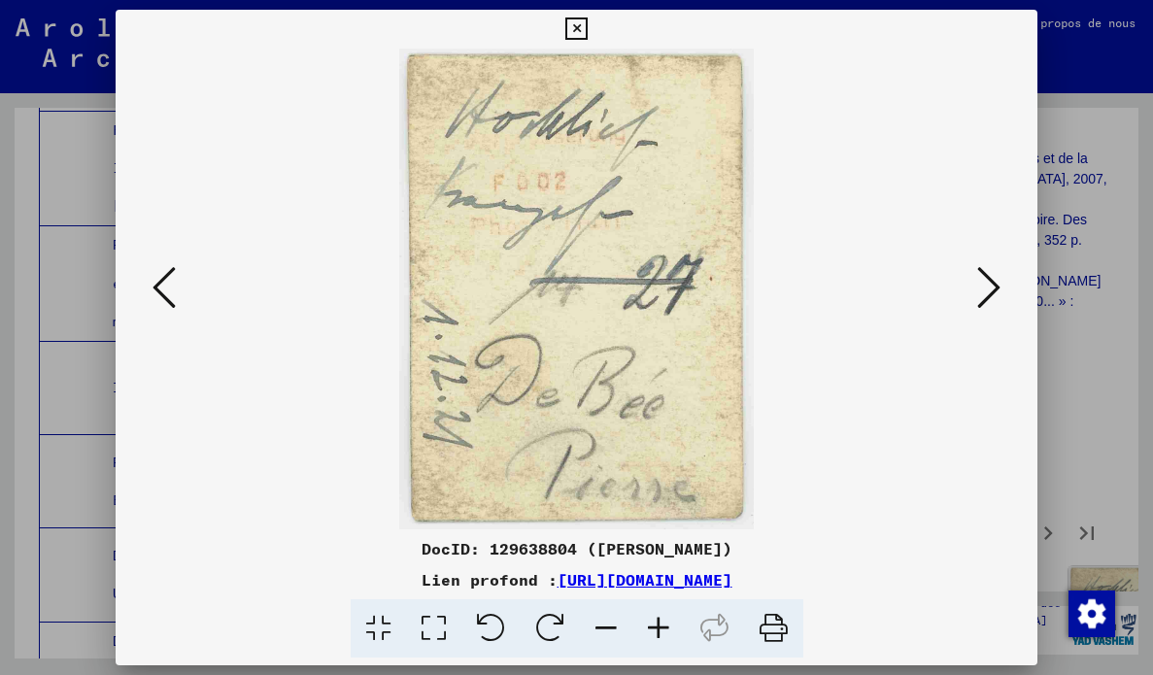
click at [999, 307] on icon at bounding box center [988, 287] width 23 height 47
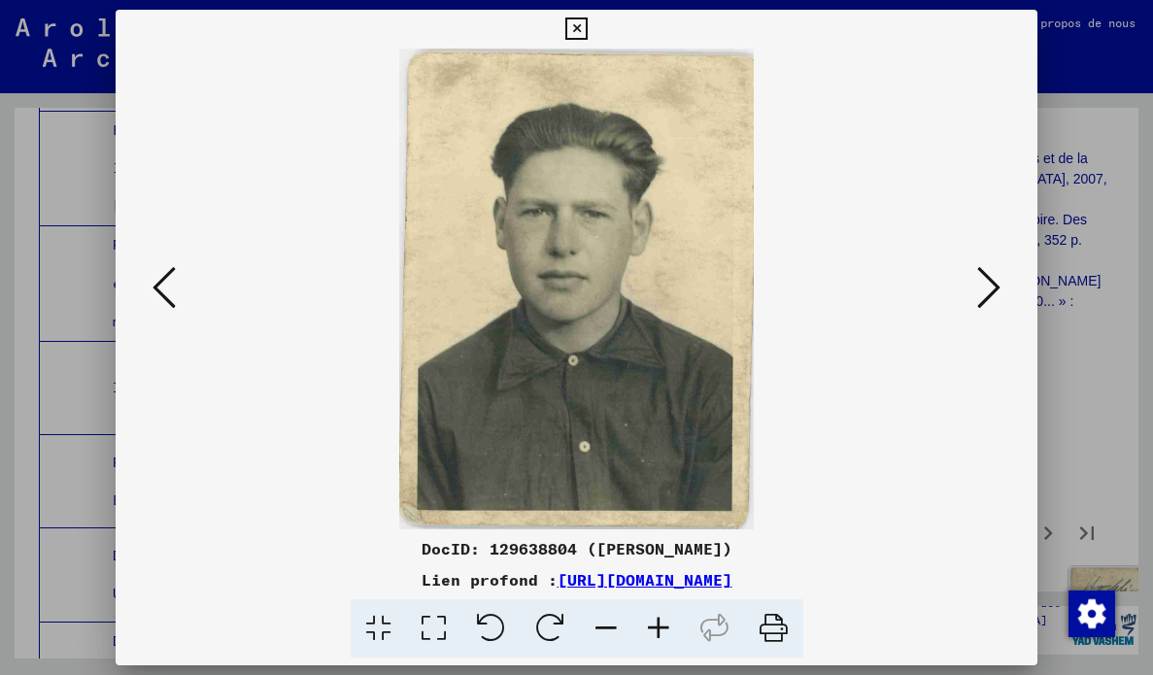
click at [990, 309] on icon at bounding box center [988, 287] width 23 height 47
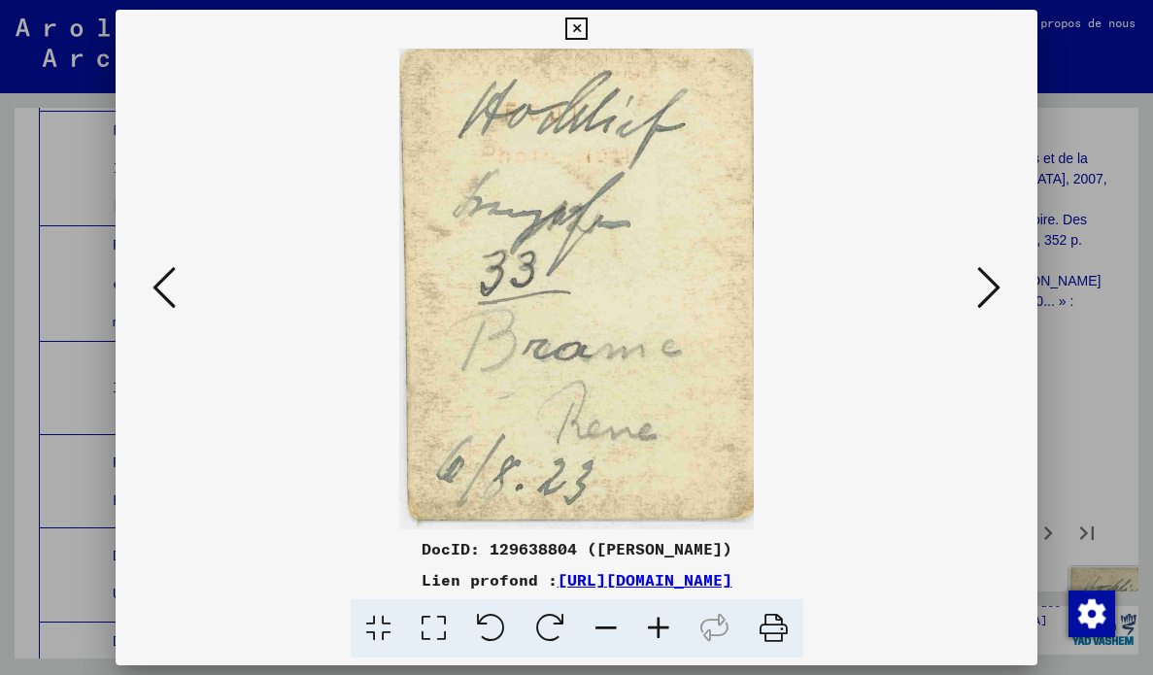
click at [982, 310] on icon at bounding box center [988, 287] width 23 height 47
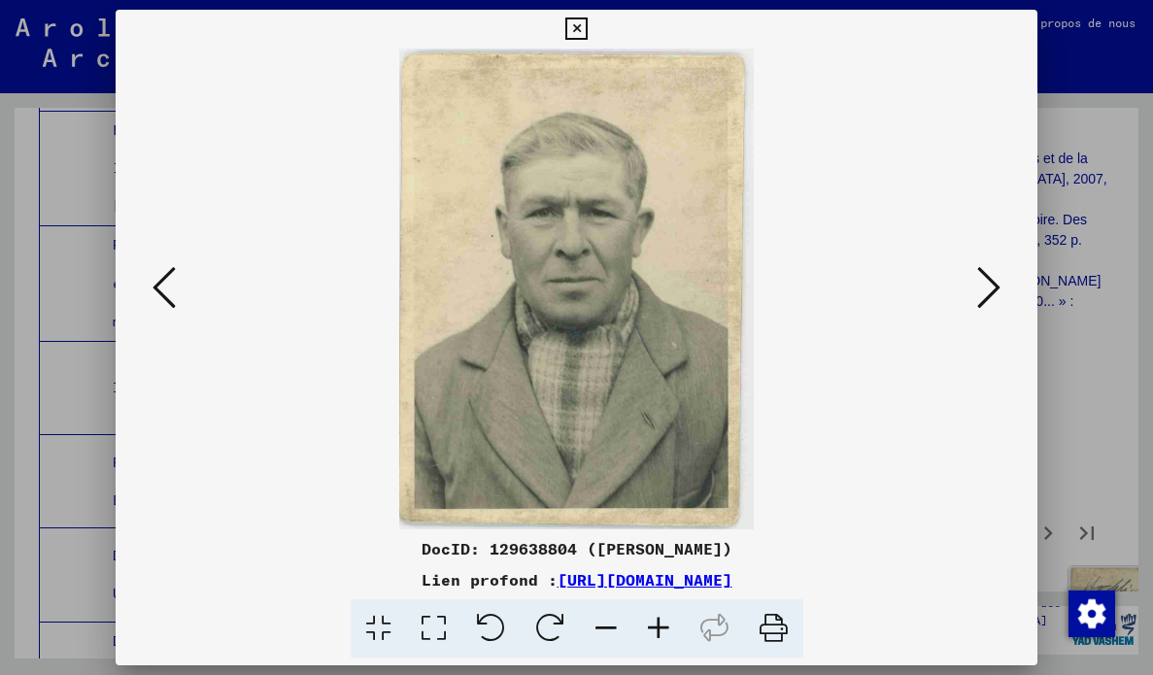
click at [987, 310] on icon at bounding box center [988, 287] width 23 height 47
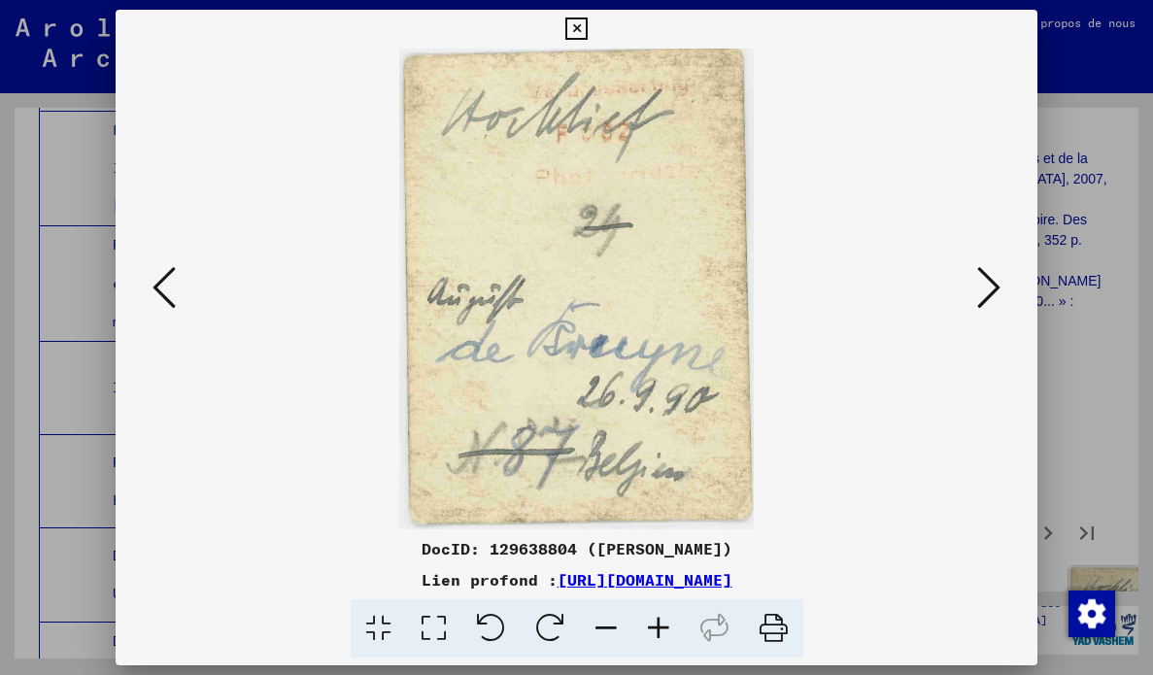
click at [981, 312] on button at bounding box center [988, 288] width 35 height 55
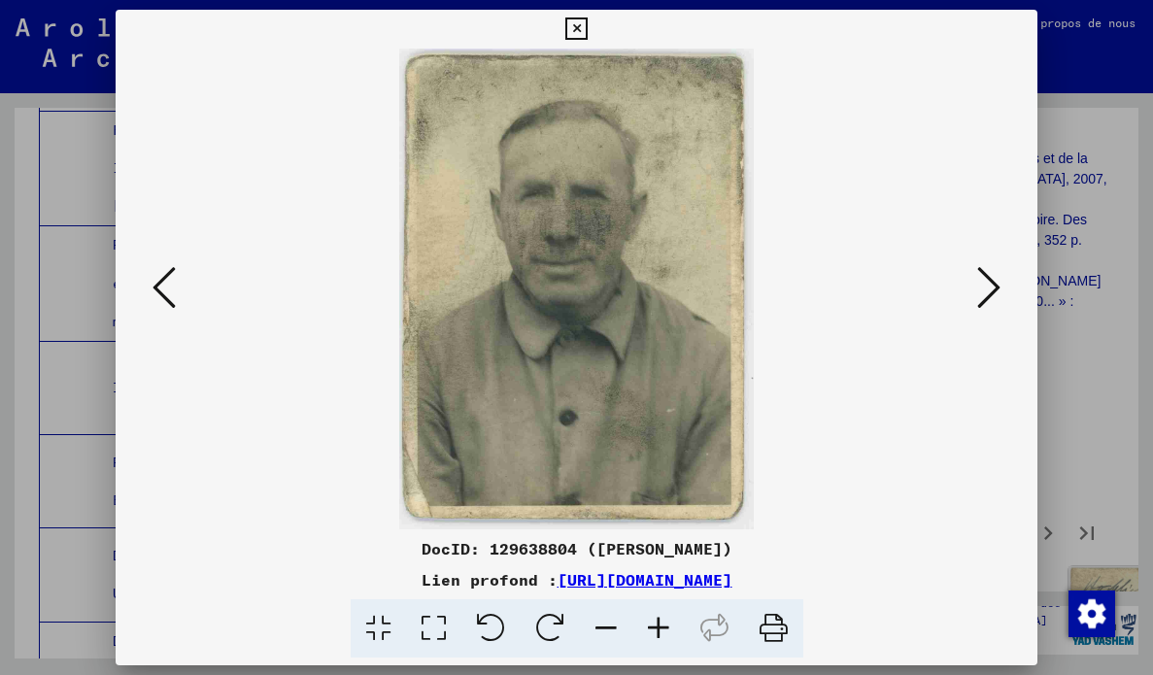
click at [984, 311] on button at bounding box center [988, 288] width 35 height 55
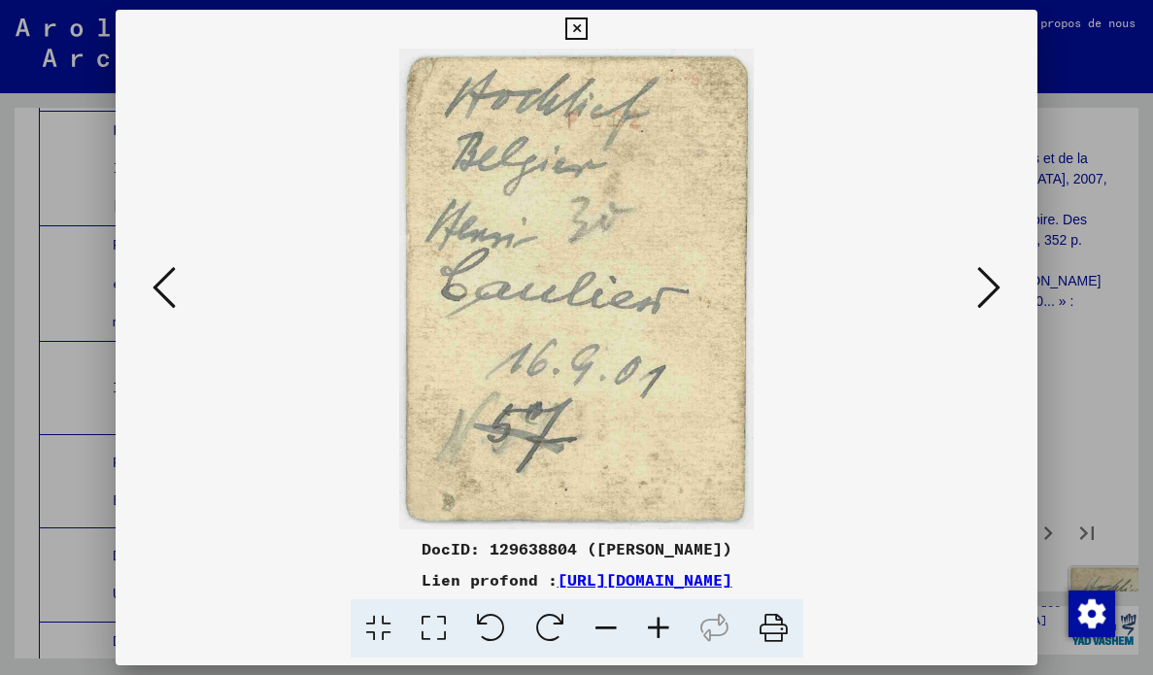
click at [985, 309] on icon at bounding box center [988, 287] width 23 height 47
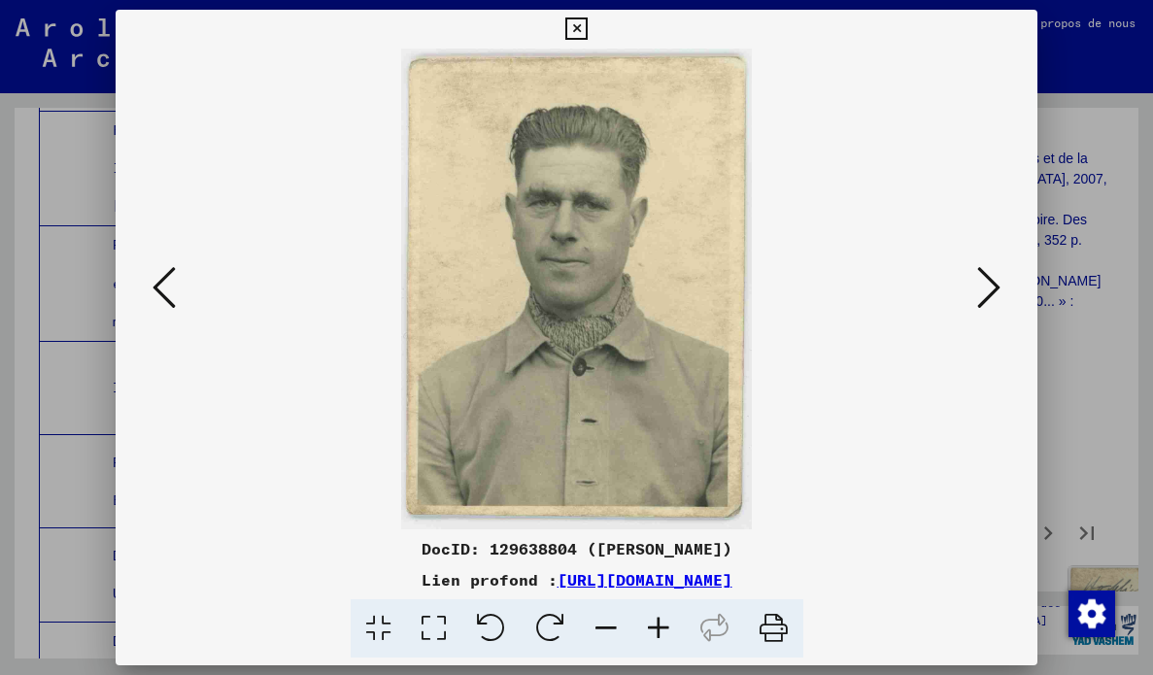
click at [983, 311] on button at bounding box center [988, 288] width 35 height 55
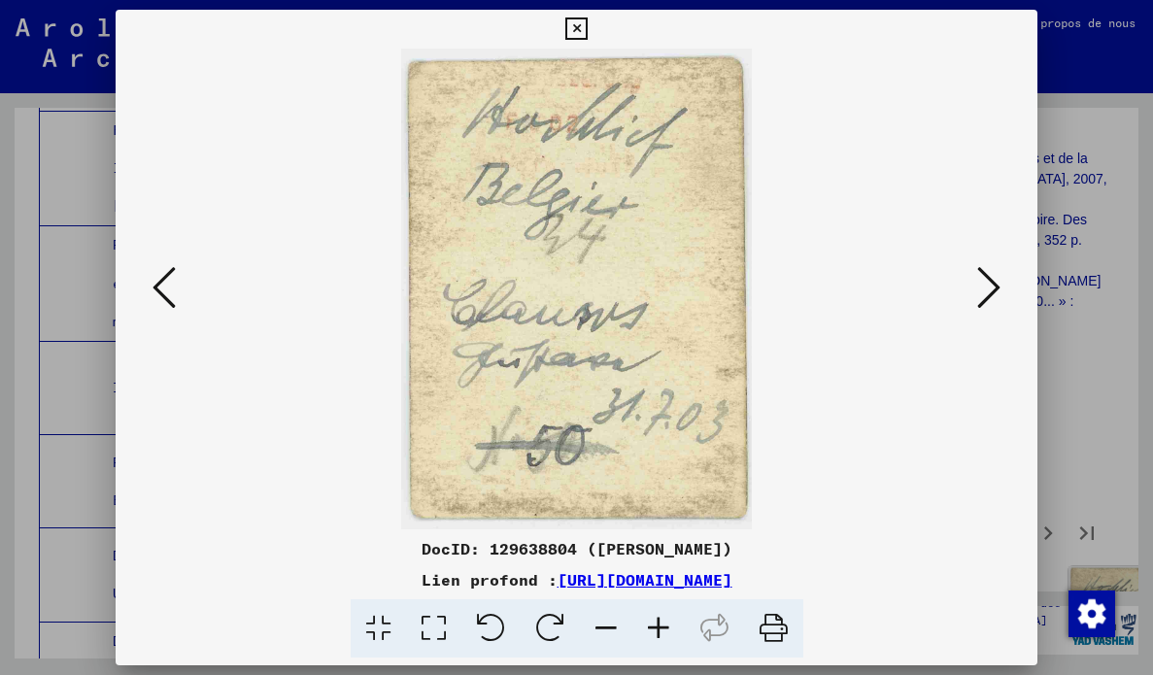
click at [977, 313] on button at bounding box center [988, 288] width 35 height 55
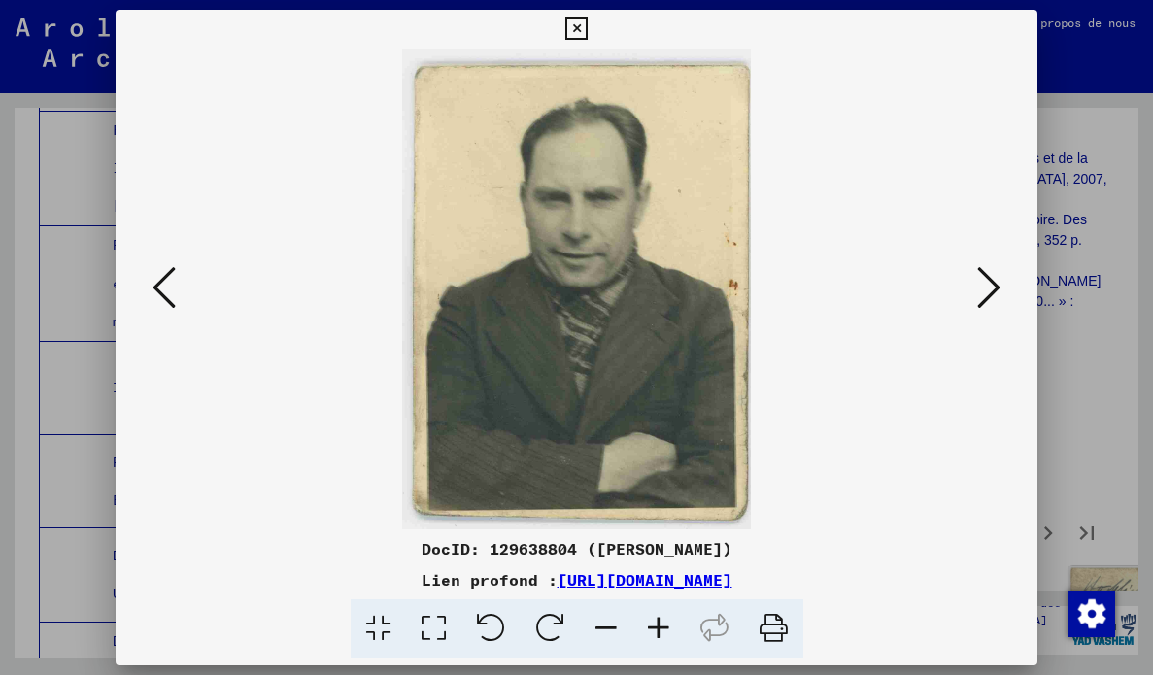
click at [979, 313] on button at bounding box center [988, 288] width 35 height 55
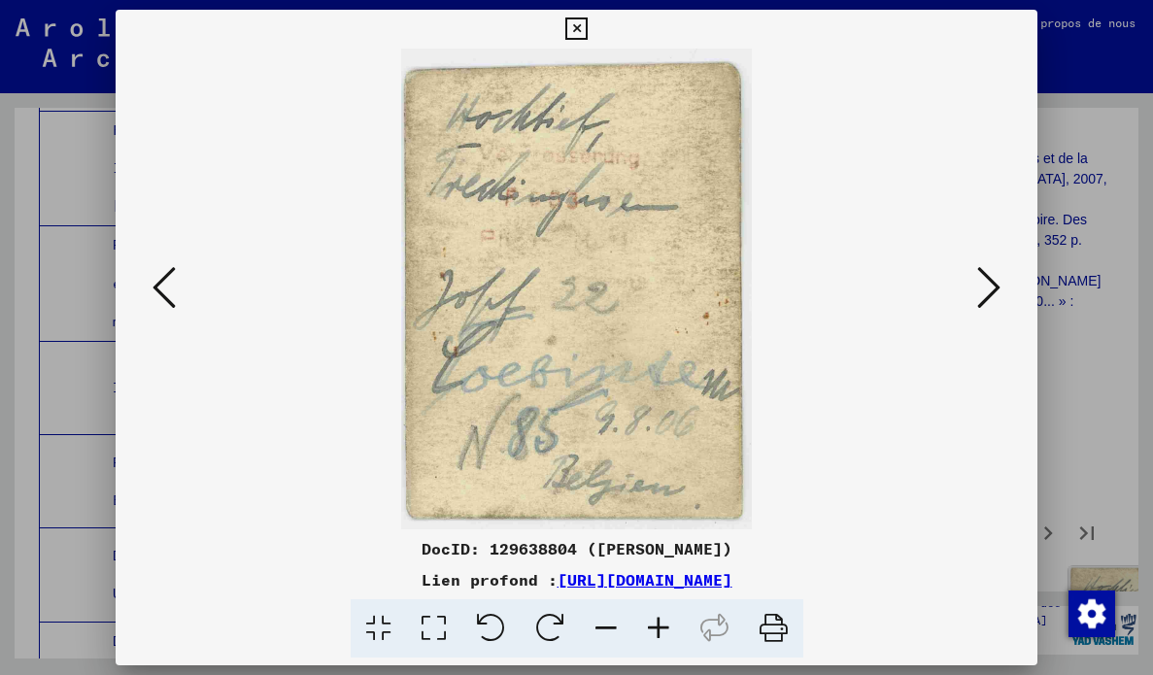
click at [981, 312] on button at bounding box center [988, 288] width 35 height 55
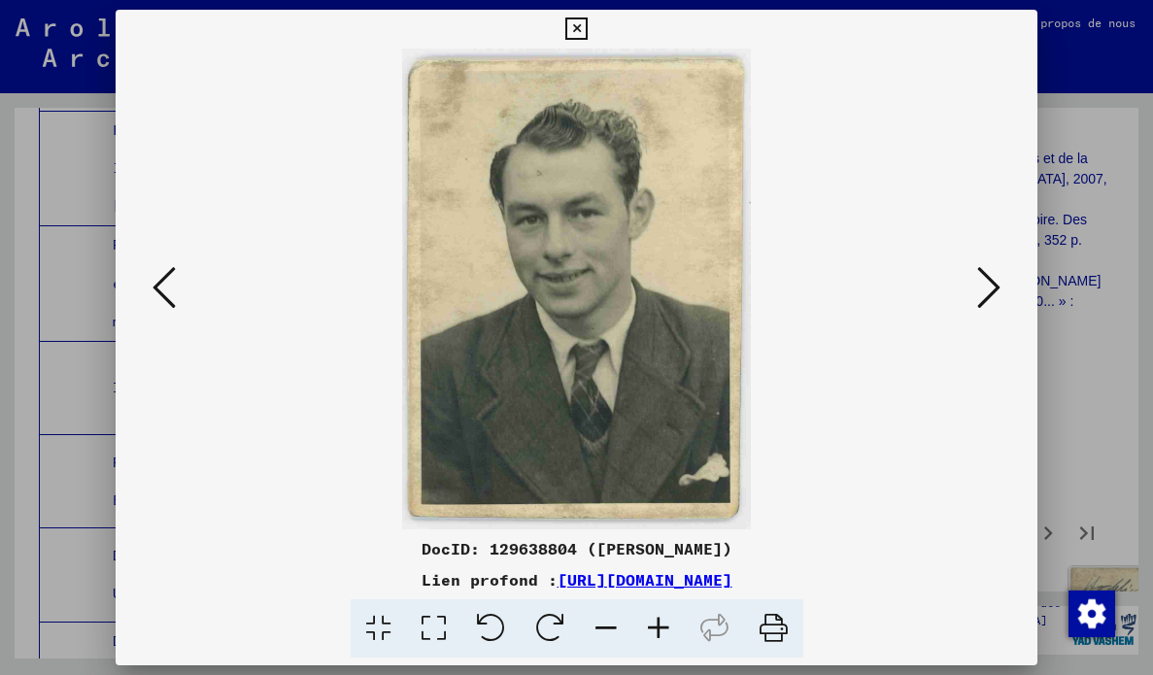
click at [979, 310] on icon at bounding box center [988, 287] width 23 height 47
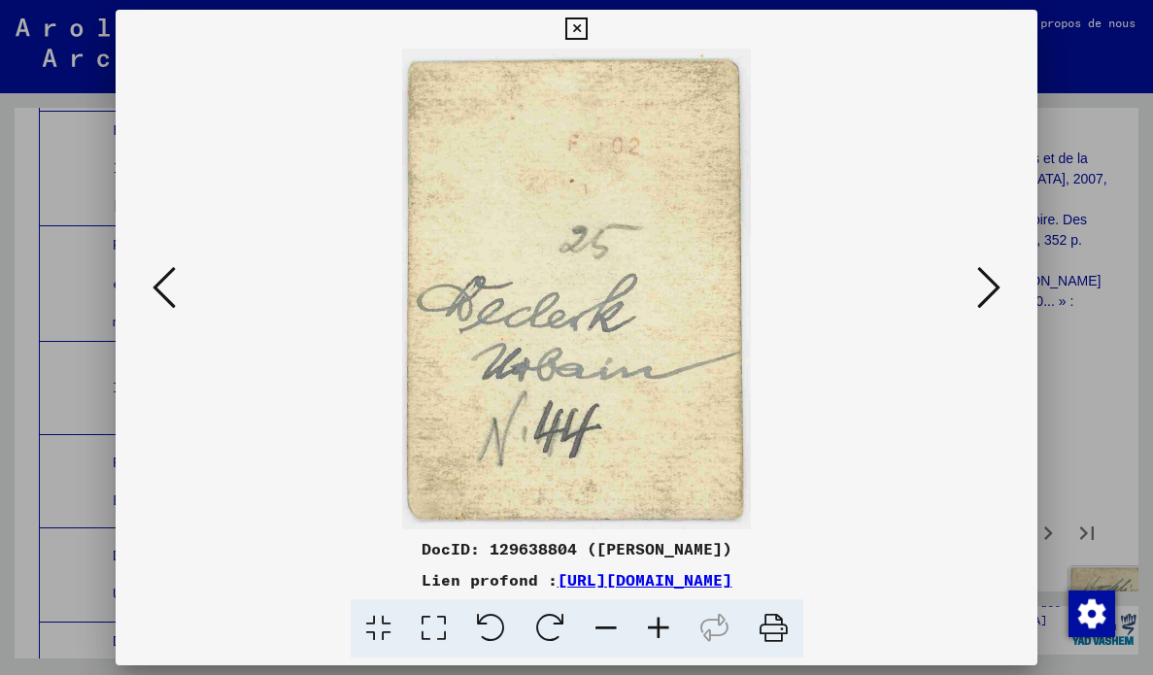
click at [979, 310] on icon at bounding box center [988, 287] width 23 height 47
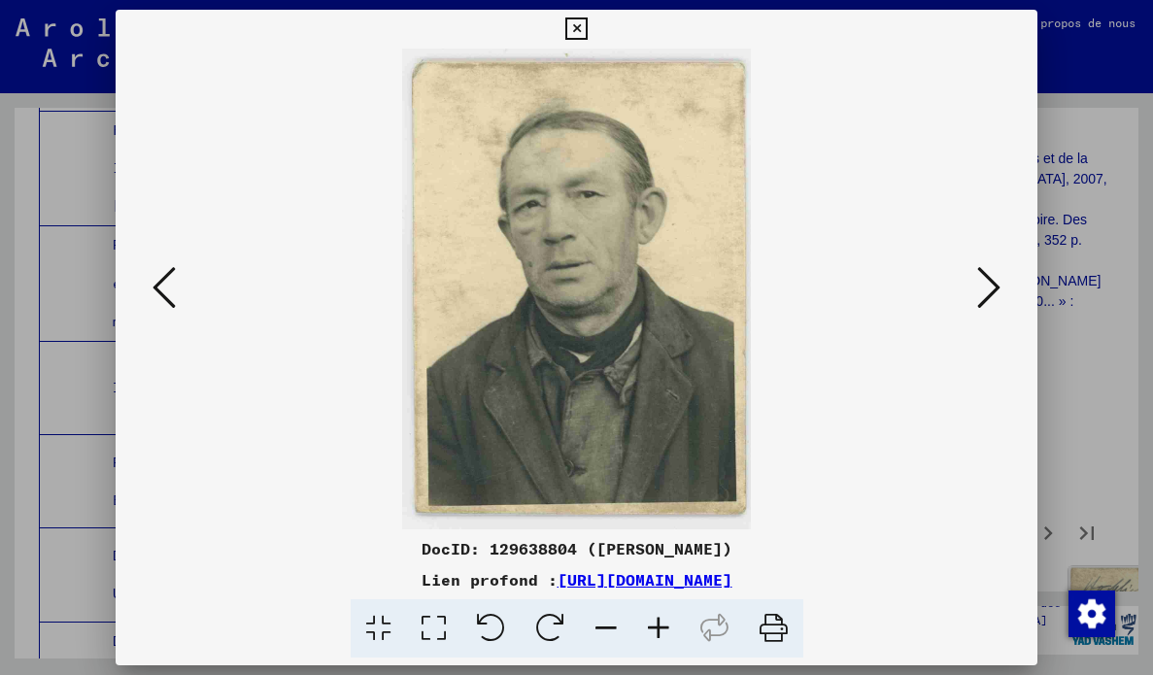
click at [957, 299] on img at bounding box center [577, 289] width 790 height 481
click at [999, 288] on icon at bounding box center [988, 287] width 23 height 47
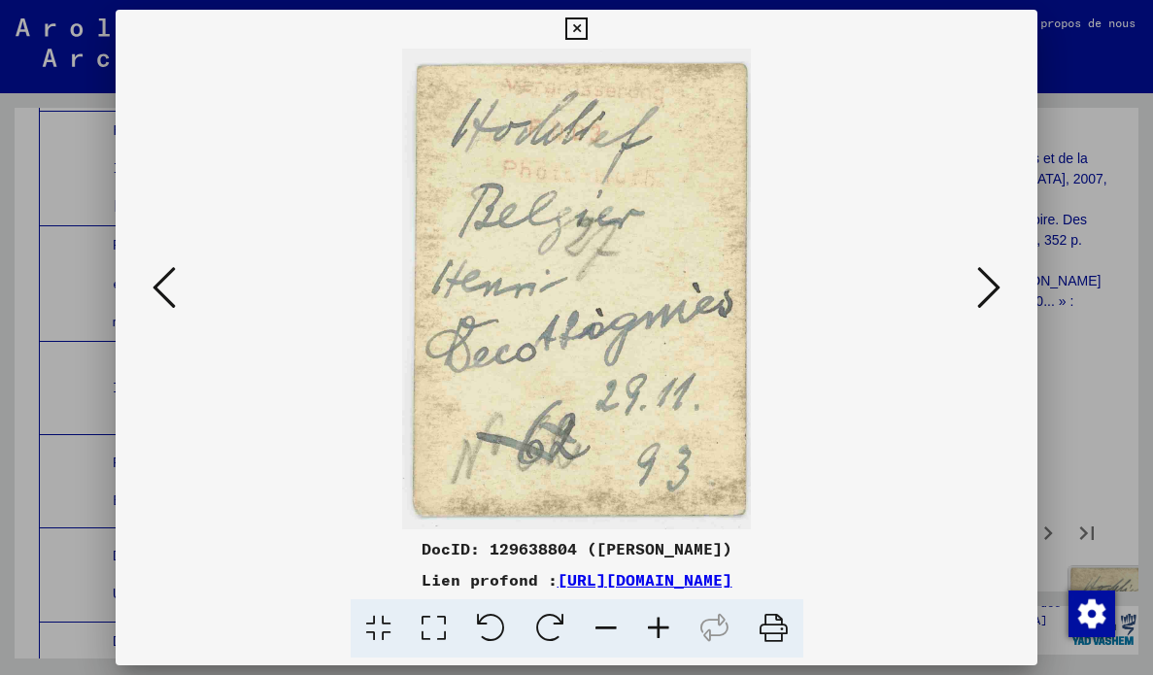
click at [985, 293] on icon at bounding box center [988, 287] width 23 height 47
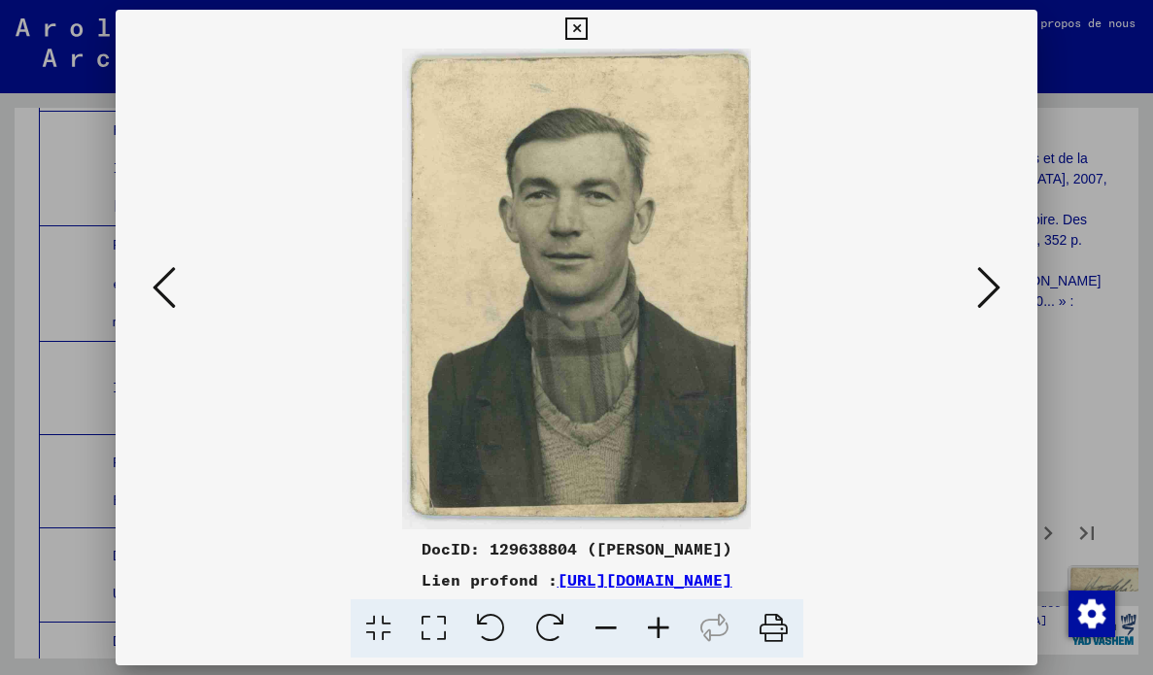
click at [978, 292] on icon at bounding box center [988, 287] width 23 height 47
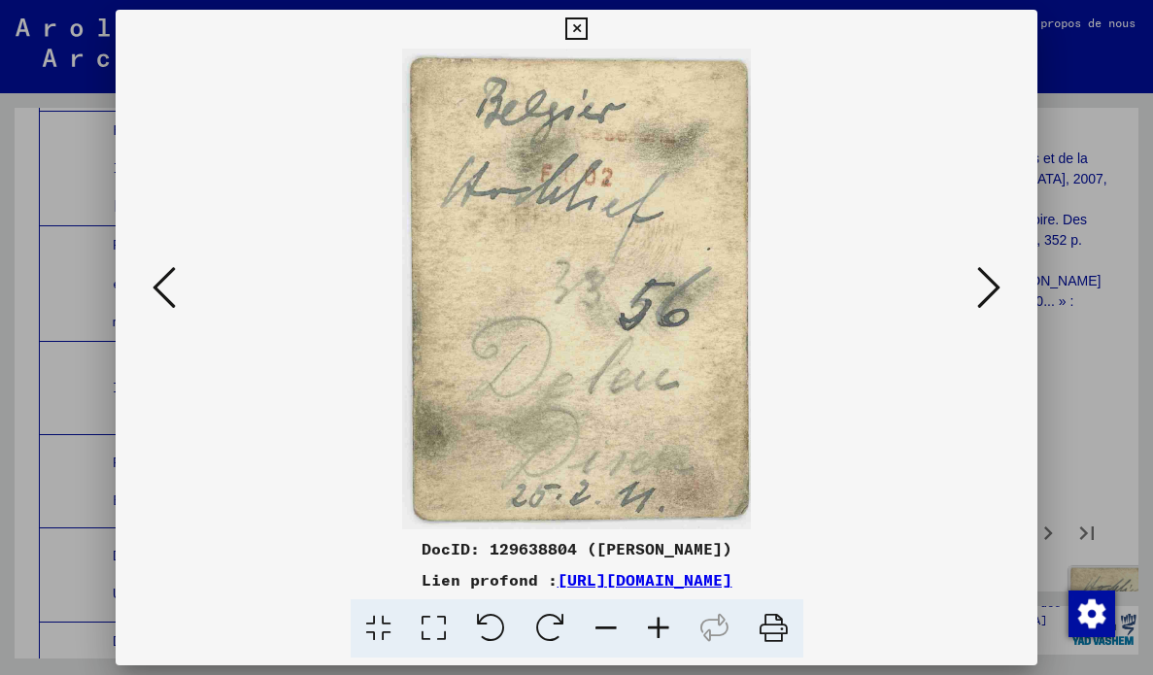
click at [978, 293] on icon at bounding box center [988, 287] width 23 height 47
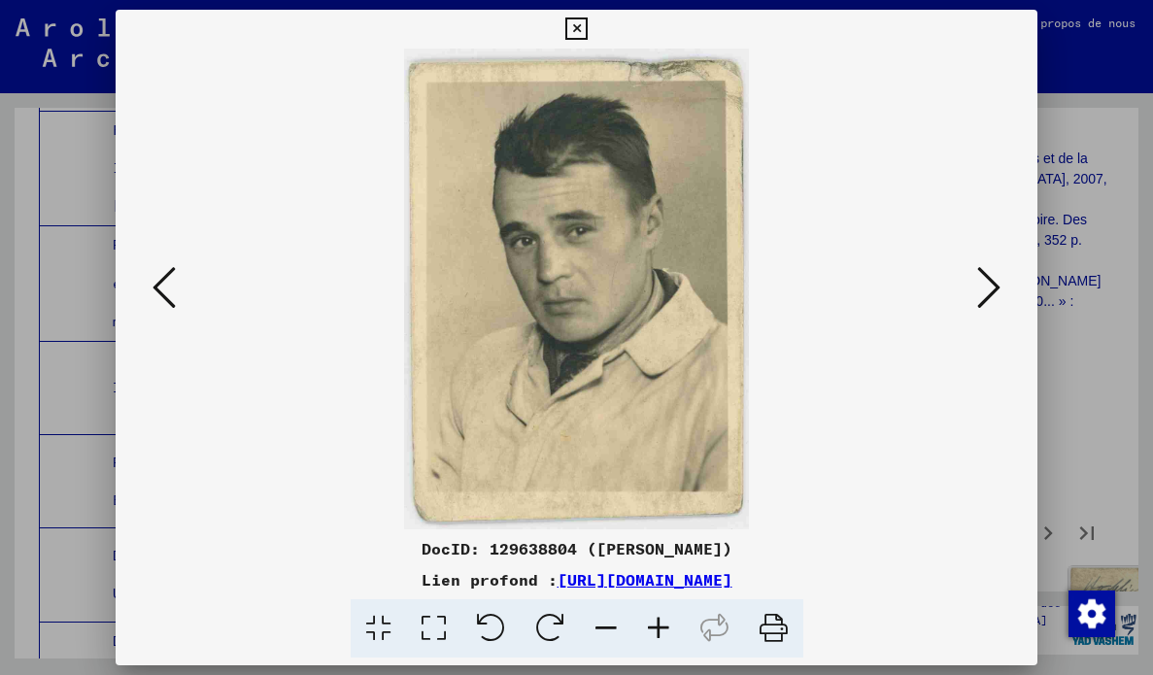
click at [965, 289] on img at bounding box center [577, 289] width 790 height 481
click at [989, 289] on icon at bounding box center [988, 287] width 23 height 47
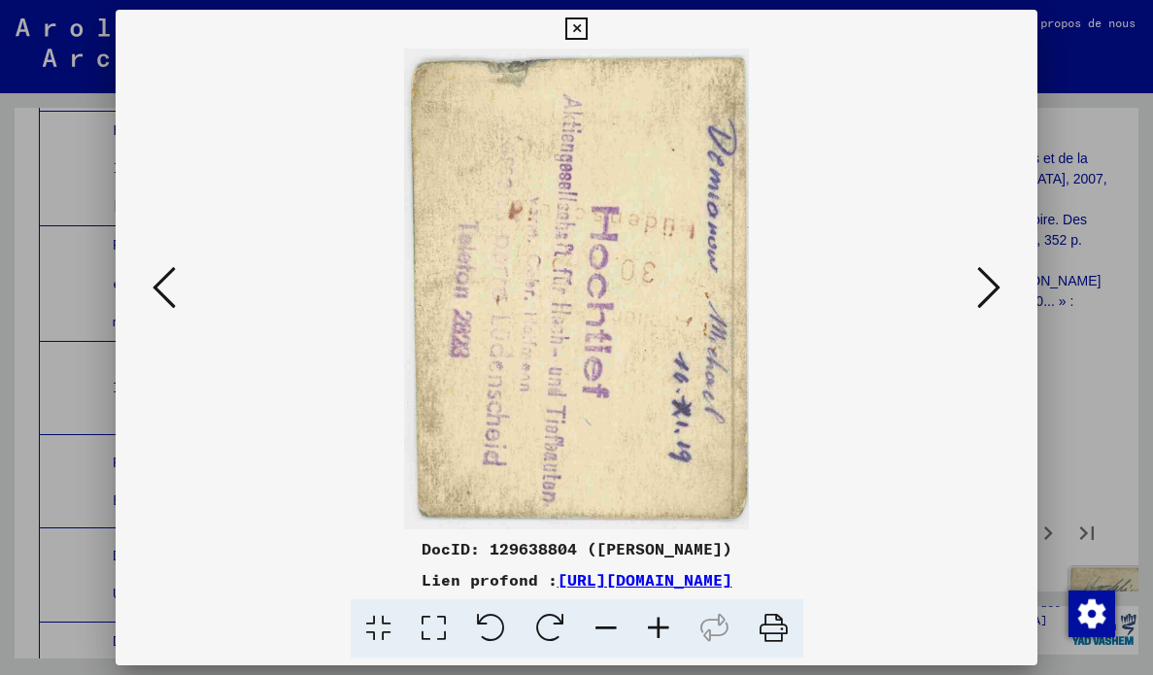
click at [989, 292] on icon at bounding box center [988, 287] width 23 height 47
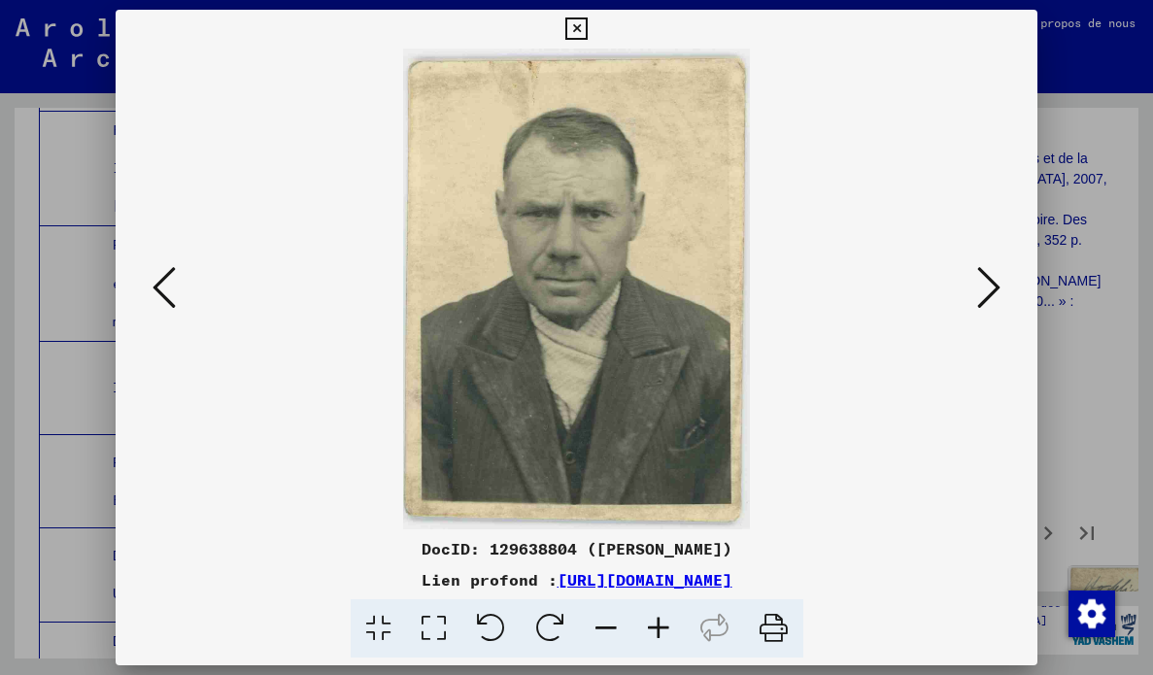
click at [975, 297] on button at bounding box center [988, 288] width 35 height 55
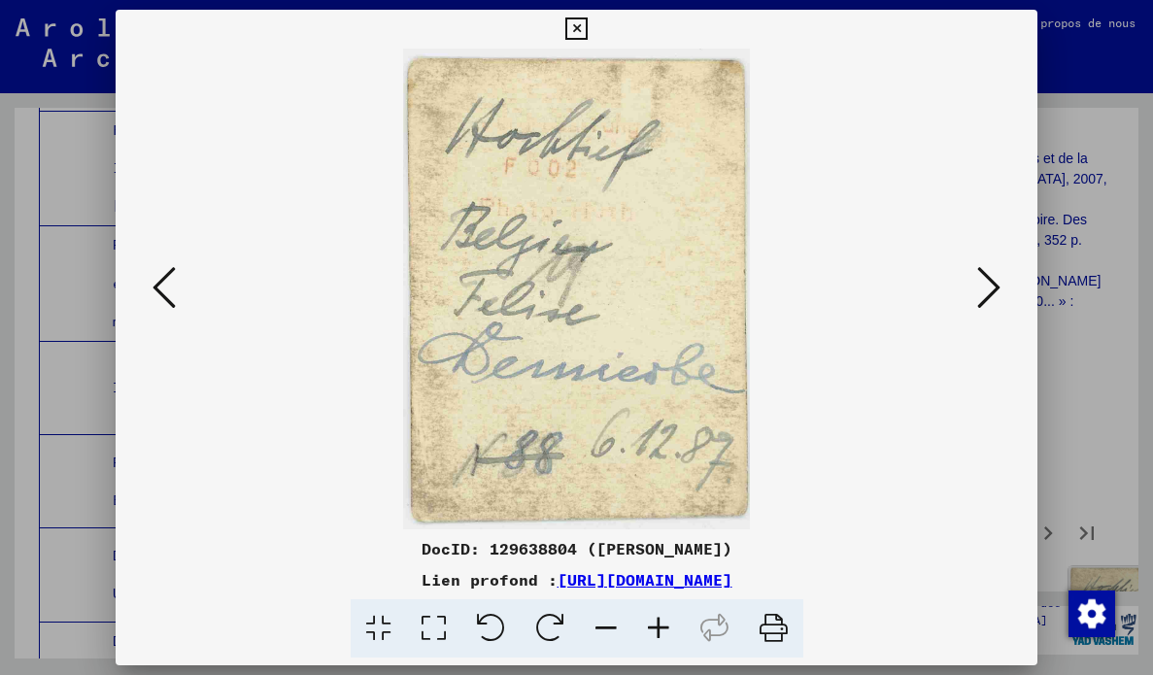
click at [985, 296] on icon at bounding box center [988, 287] width 23 height 47
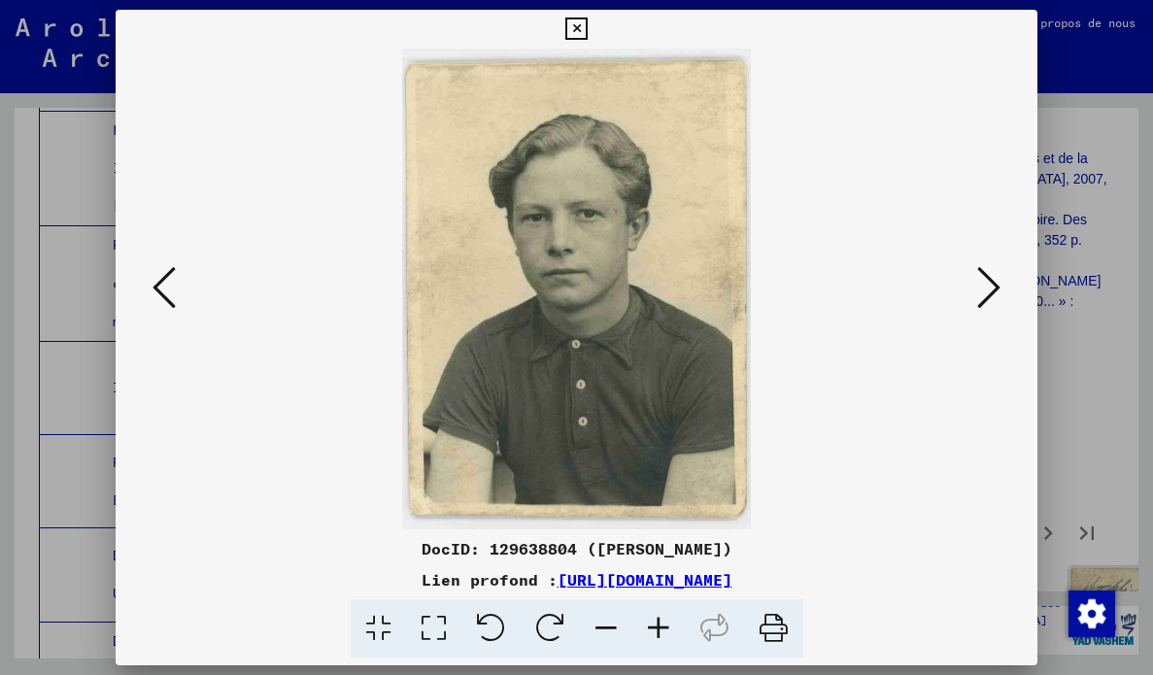
click at [973, 299] on button at bounding box center [988, 288] width 35 height 55
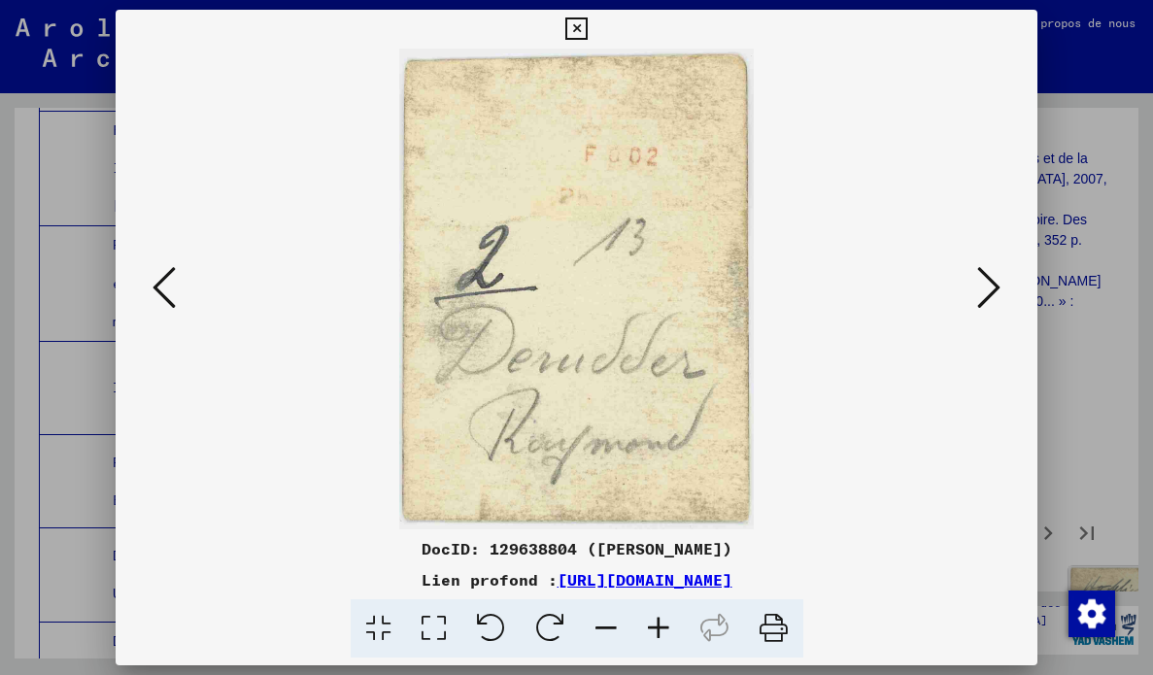
click at [981, 296] on icon at bounding box center [988, 287] width 23 height 47
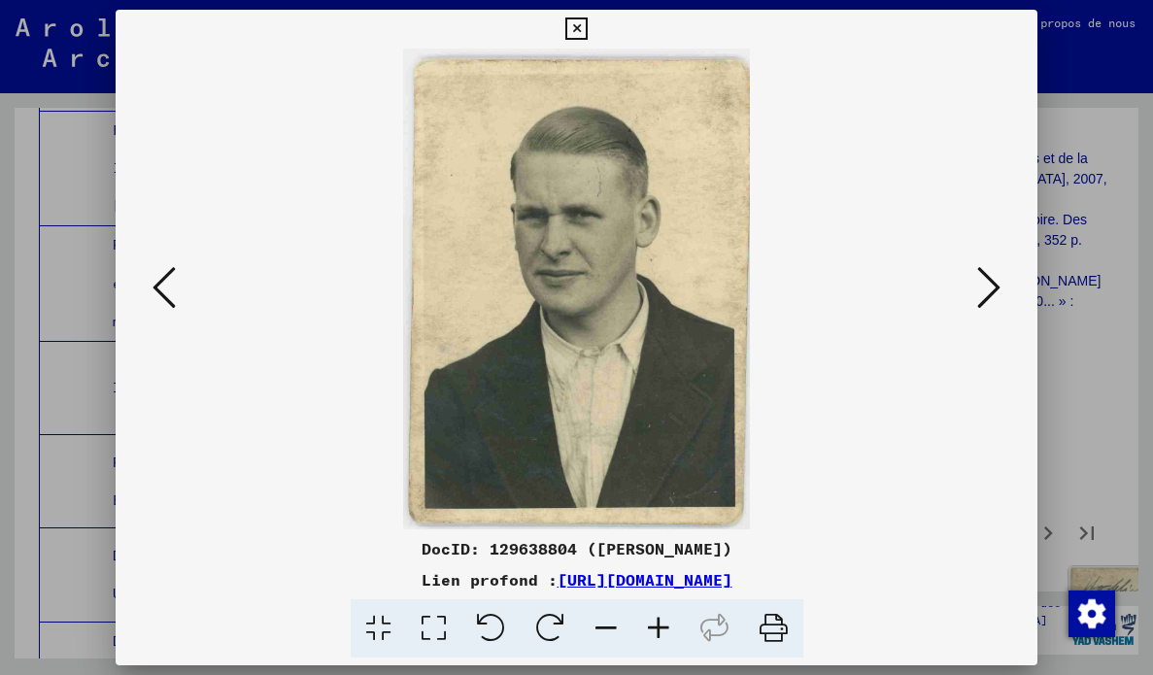
click at [984, 294] on icon at bounding box center [988, 287] width 23 height 47
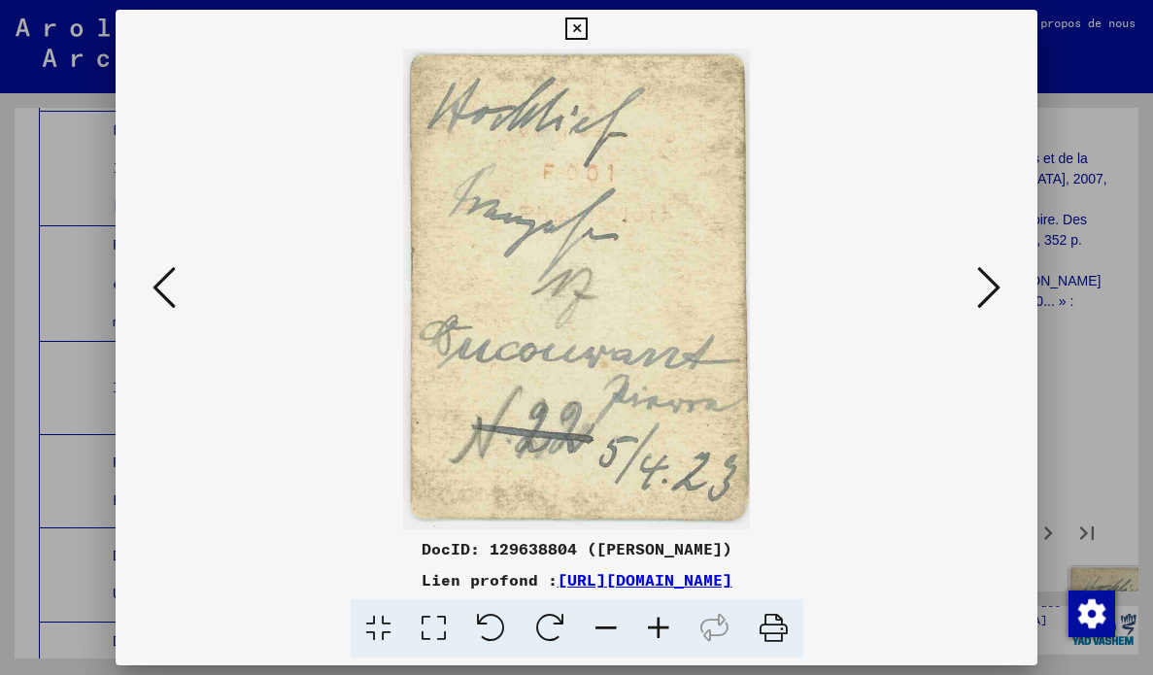
click at [979, 296] on icon at bounding box center [988, 287] width 23 height 47
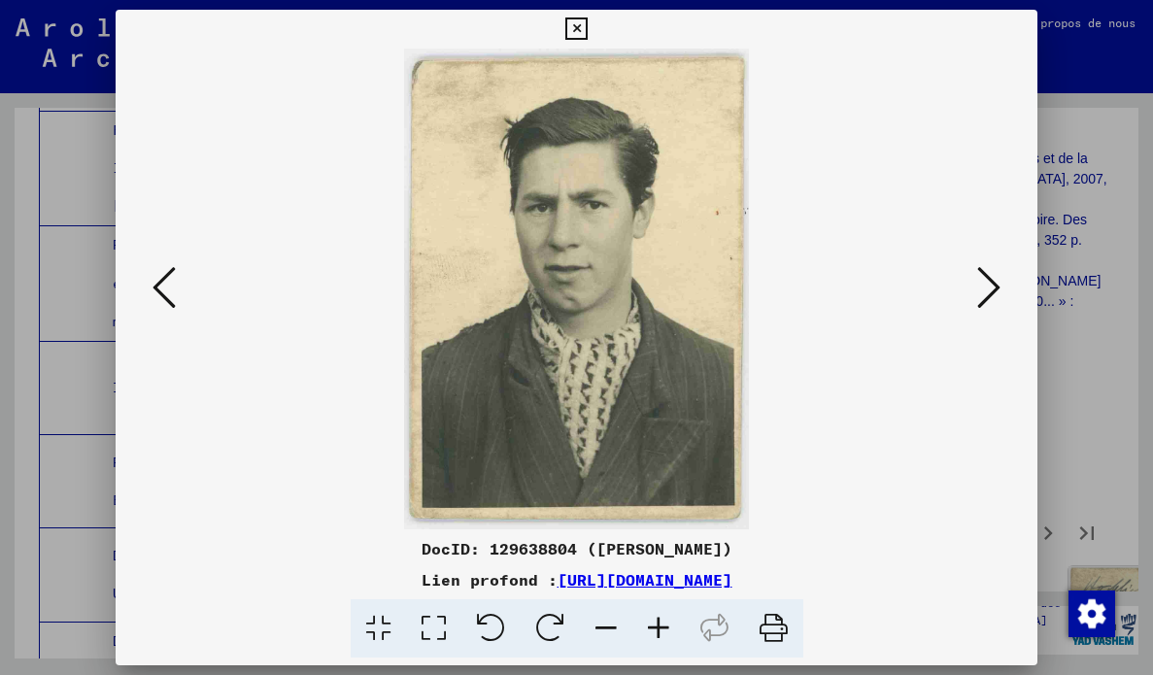
click at [981, 296] on icon at bounding box center [988, 287] width 23 height 47
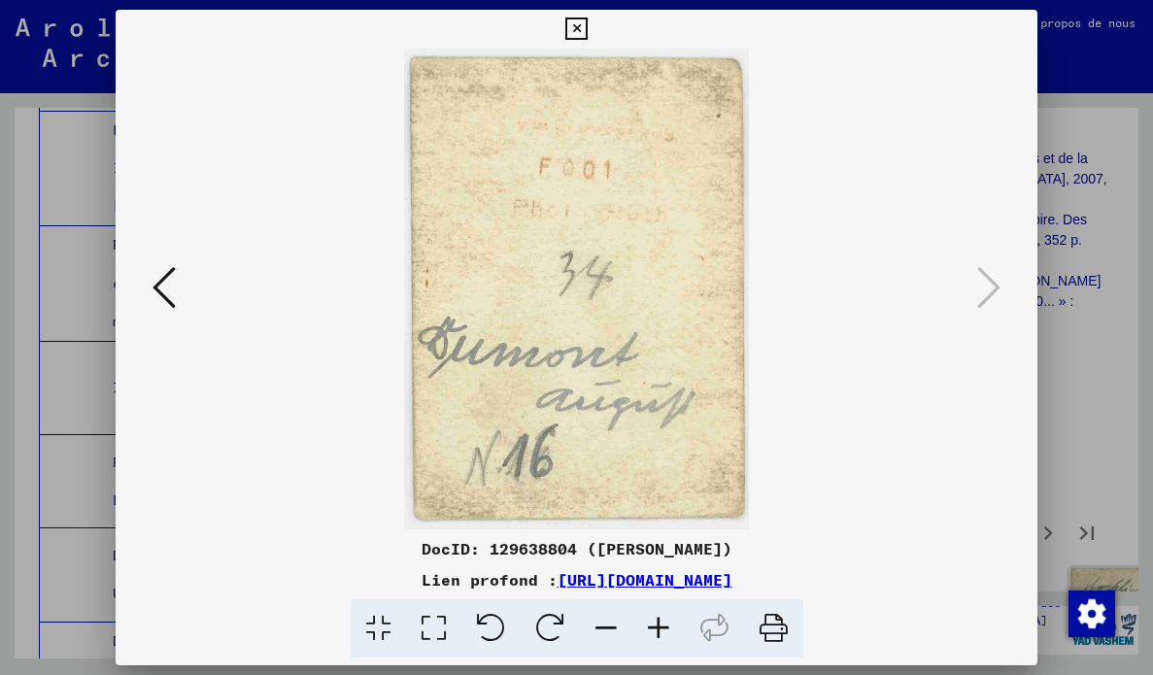
click at [576, 28] on icon at bounding box center [576, 28] width 22 height 23
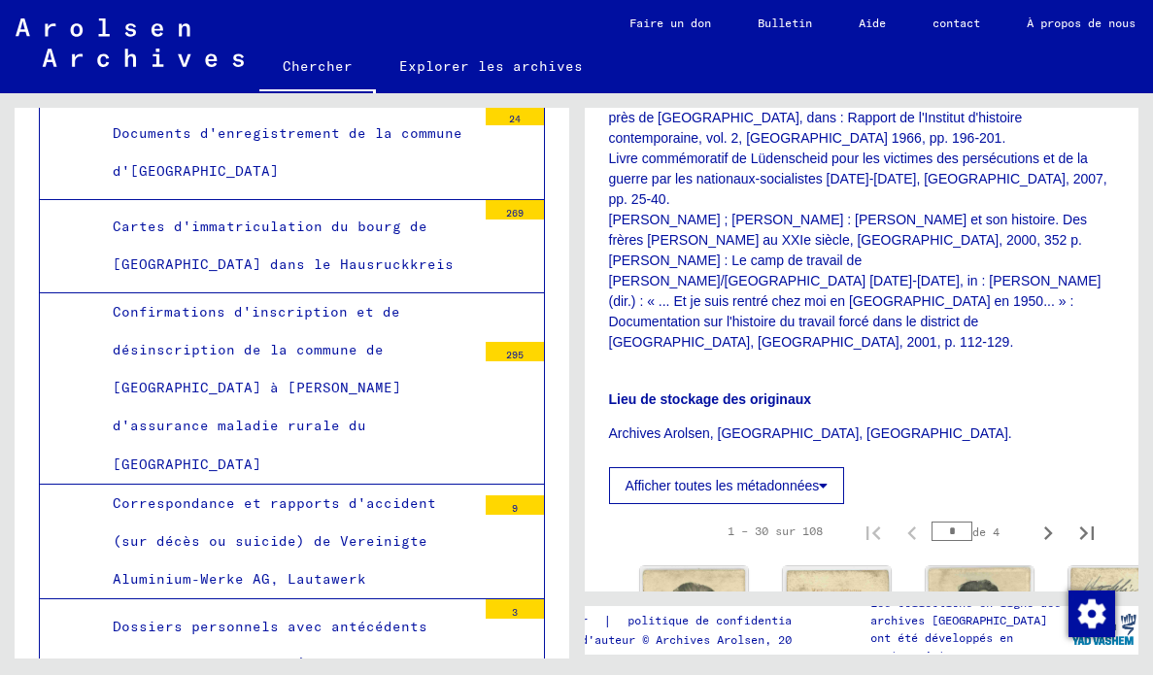
scroll to position [137844, 0]
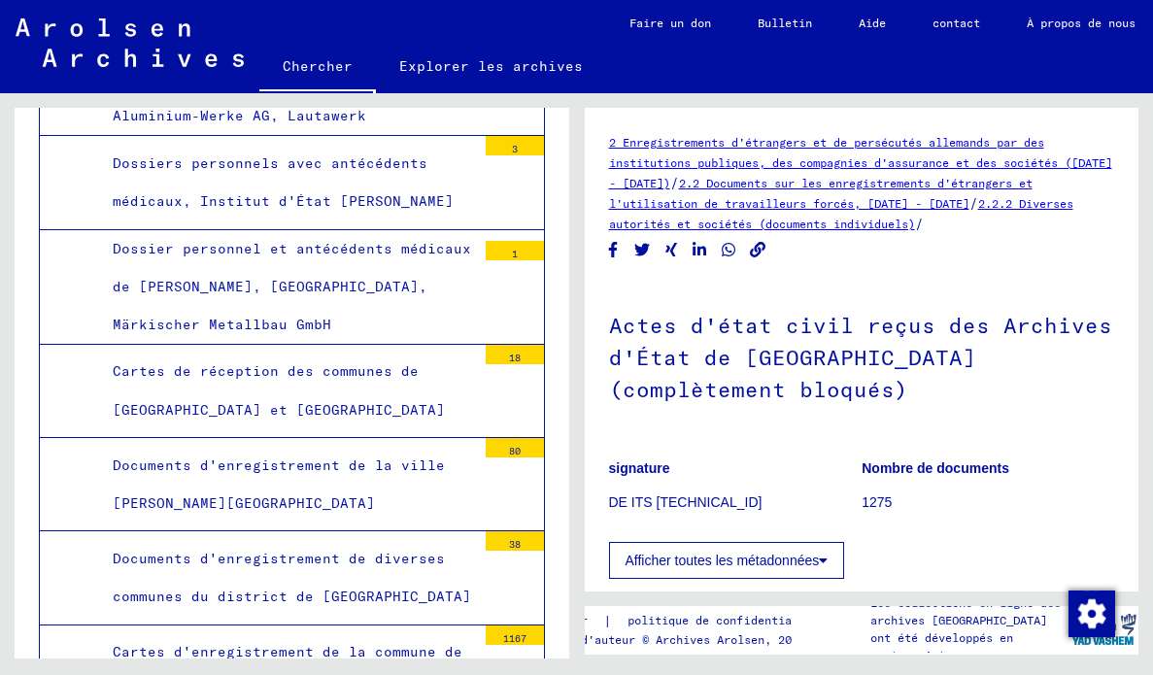
scroll to position [138306, 0]
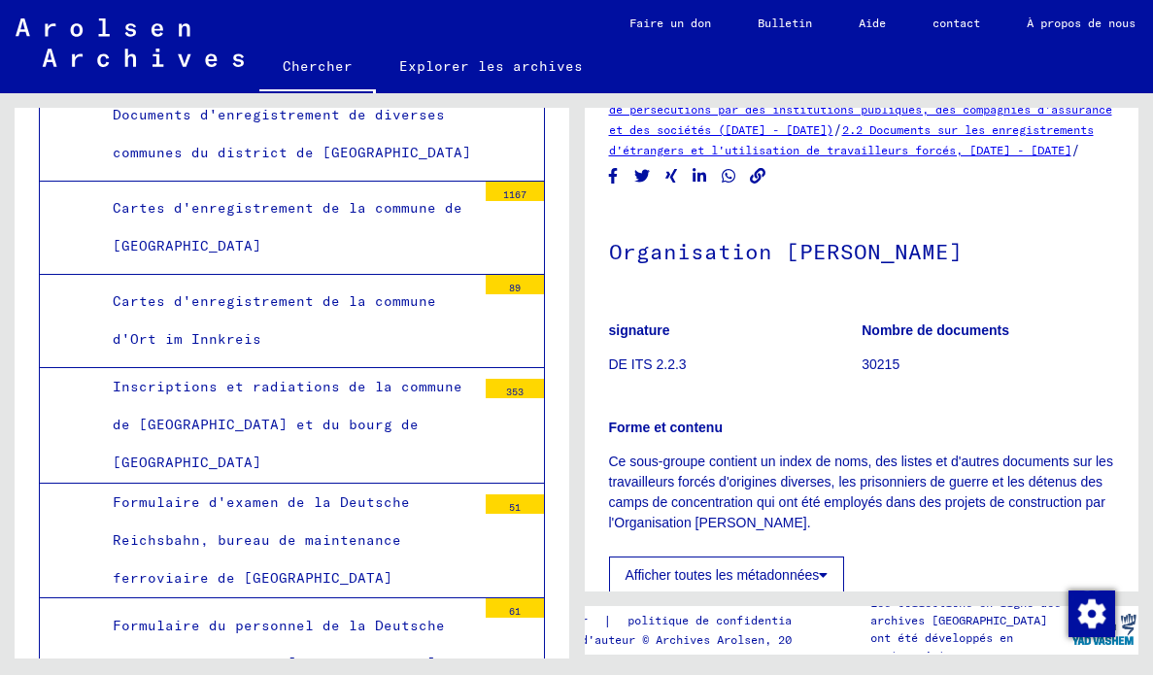
scroll to position [138750, 0]
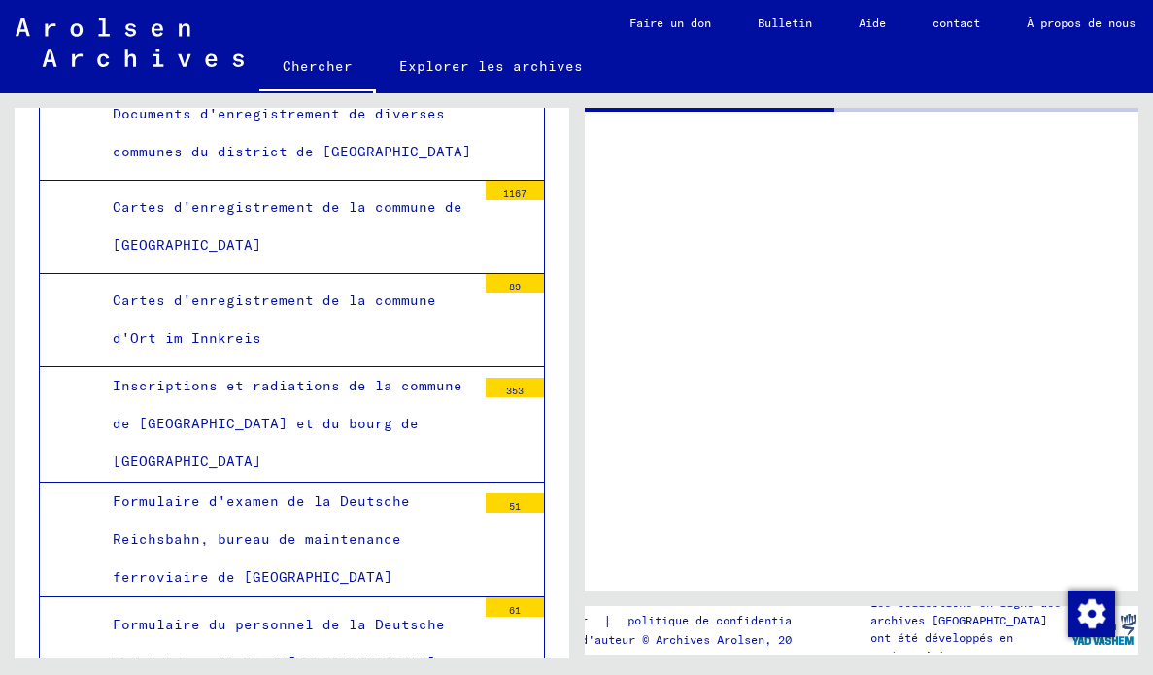
scroll to position [138749, 0]
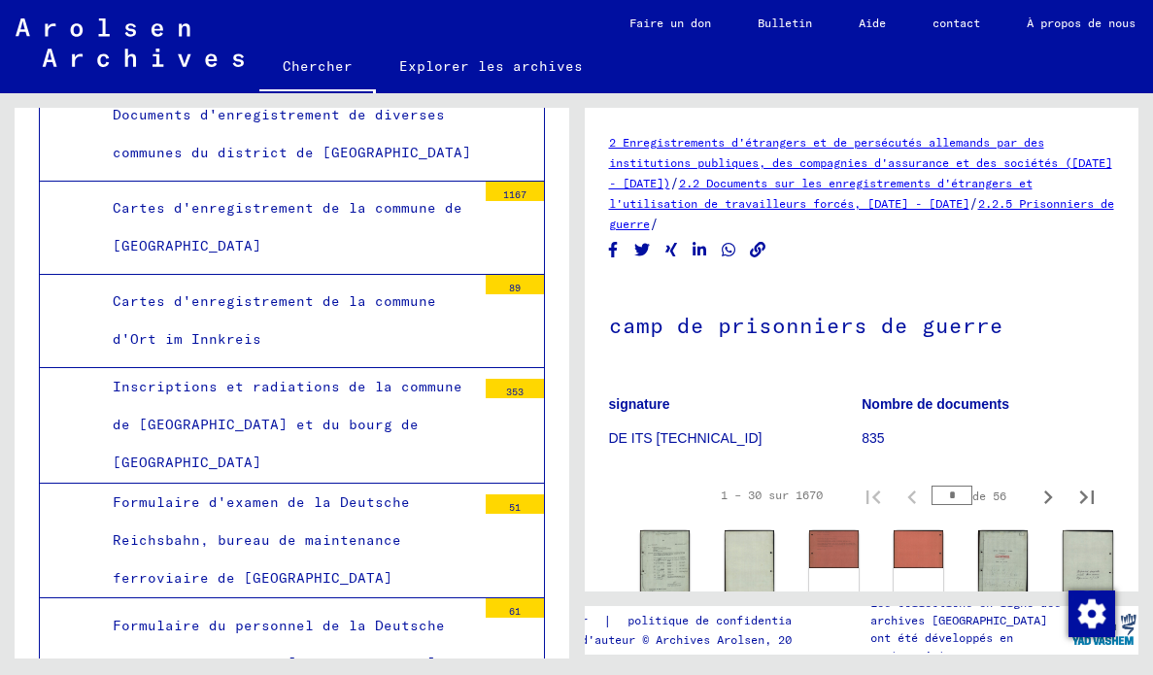
scroll to position [389, 0]
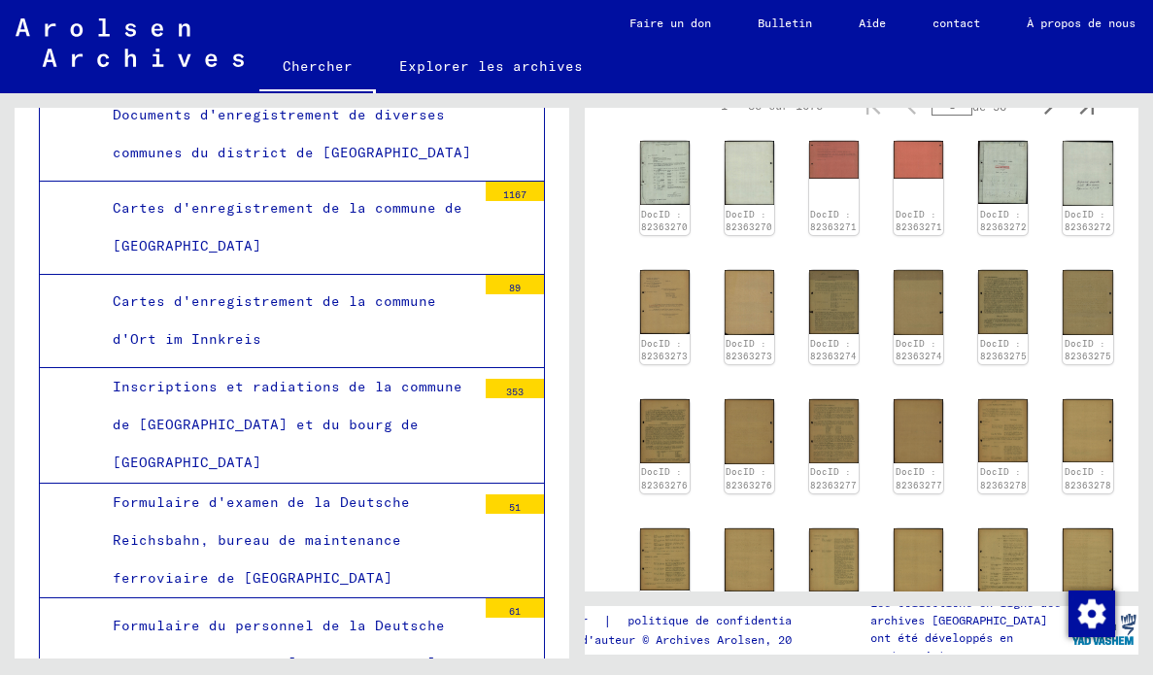
click at [672, 180] on img at bounding box center [665, 173] width 50 height 64
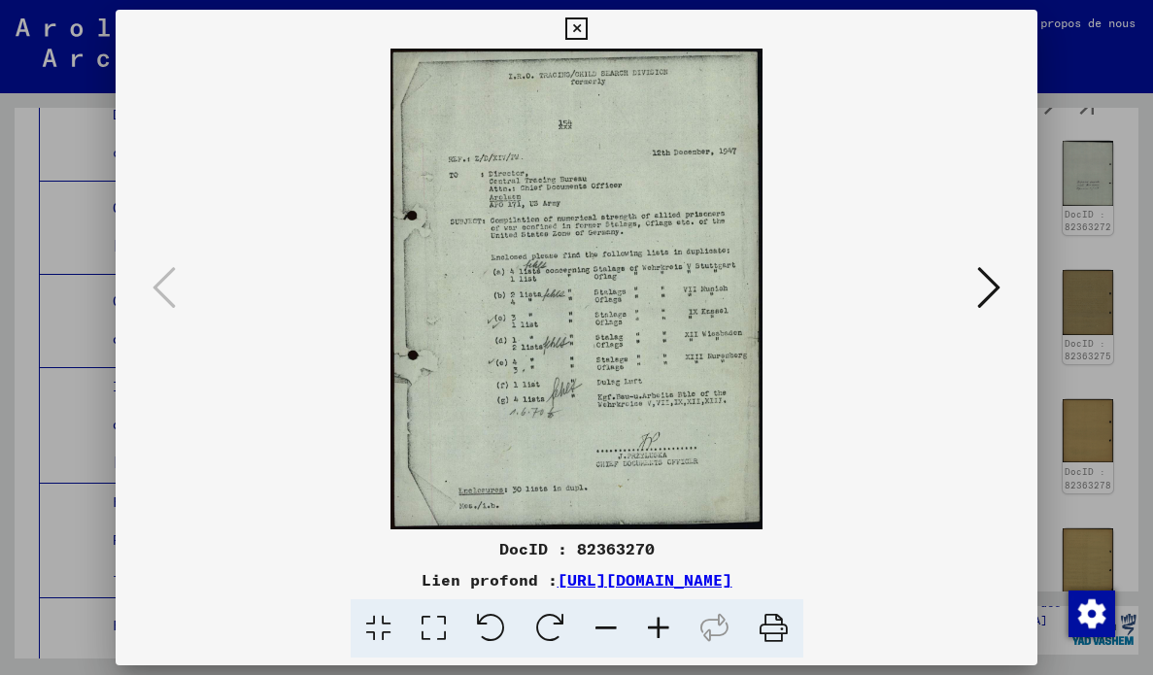
click at [1028, 267] on div at bounding box center [577, 289] width 922 height 481
click at [1002, 305] on button at bounding box center [988, 288] width 35 height 55
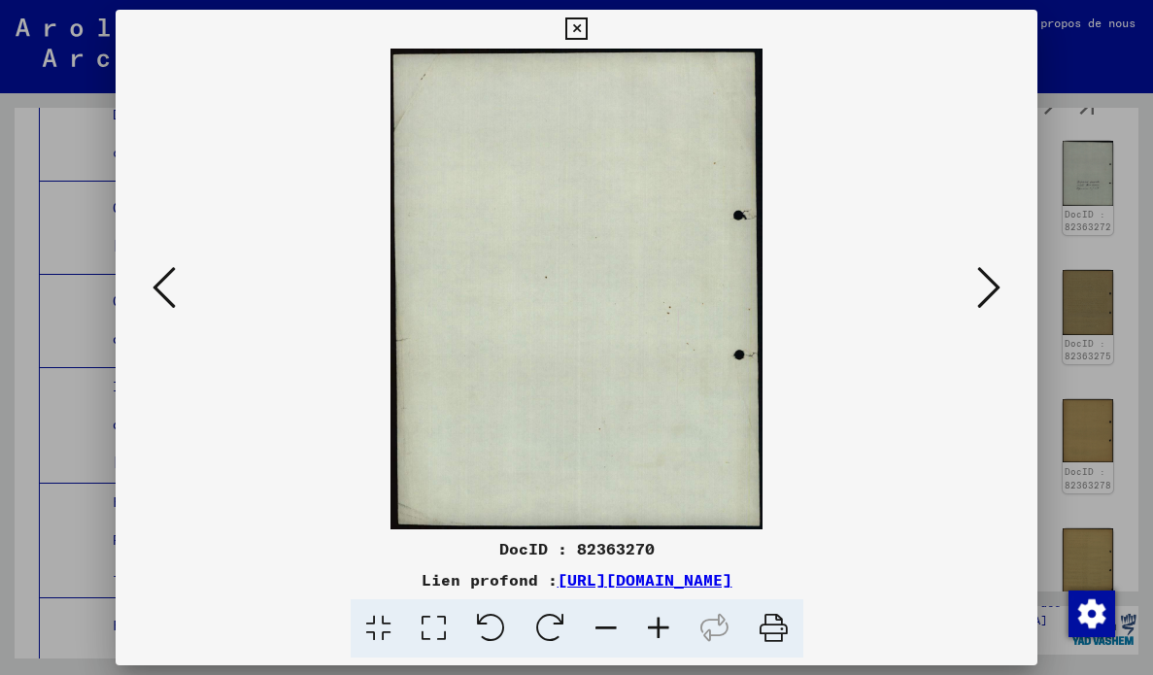
click at [1000, 306] on button at bounding box center [988, 288] width 35 height 55
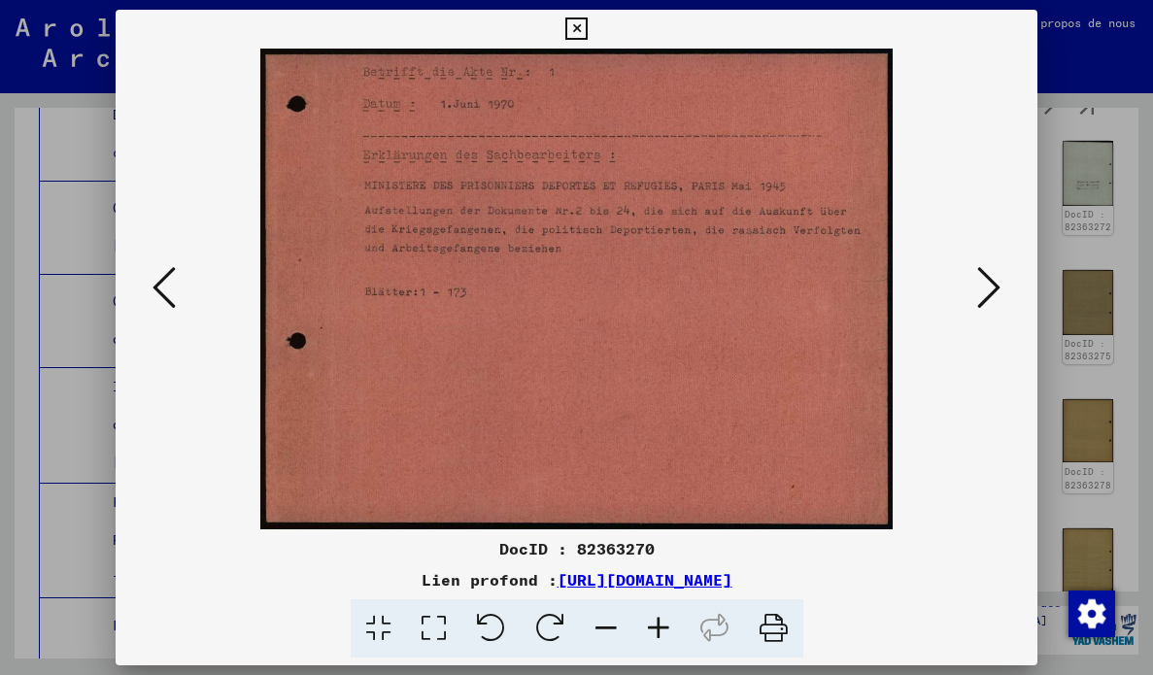
click at [1000, 302] on button at bounding box center [988, 288] width 35 height 55
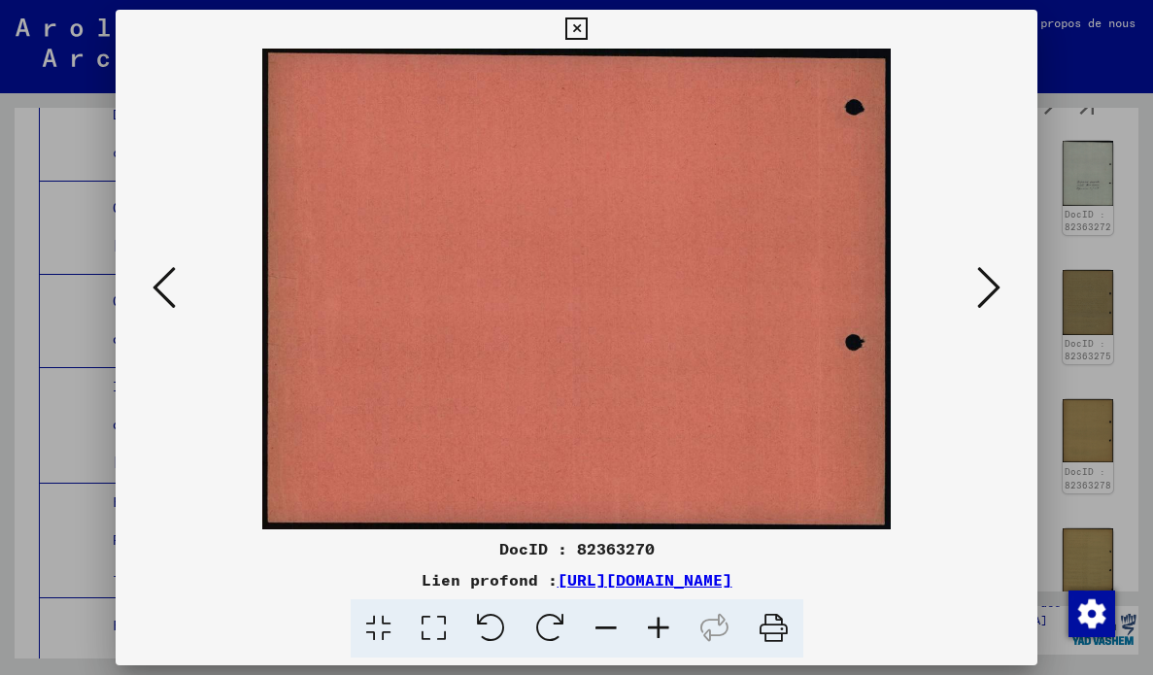
click at [587, 25] on icon at bounding box center [576, 28] width 22 height 23
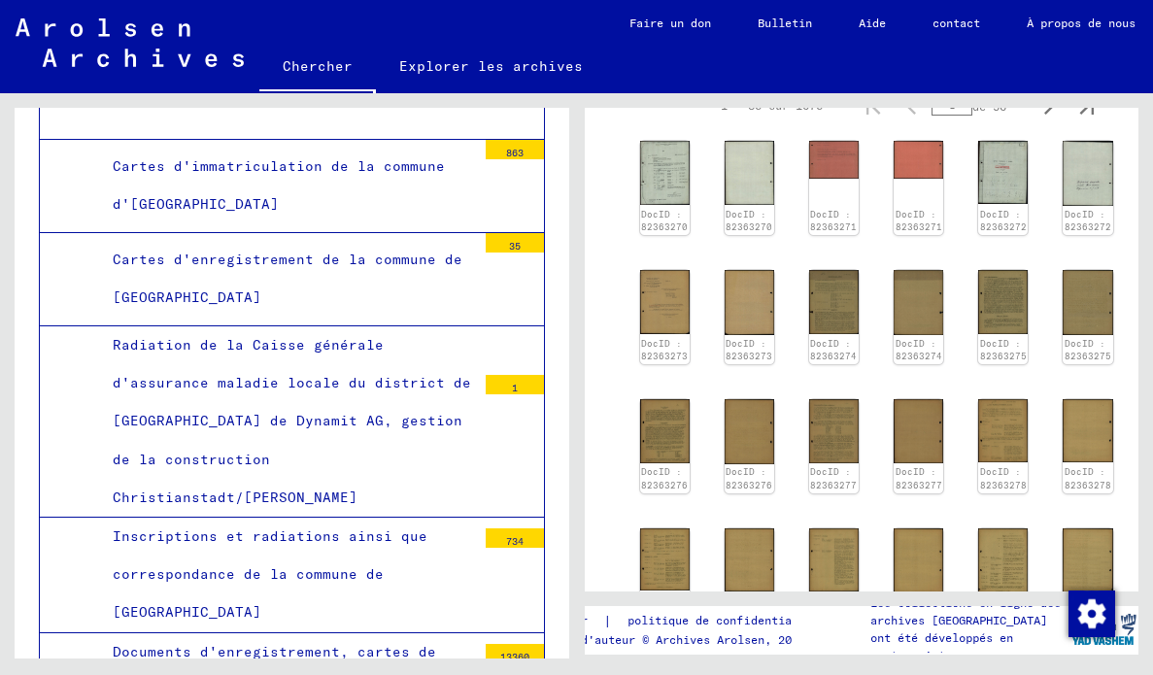
scroll to position [31, 0]
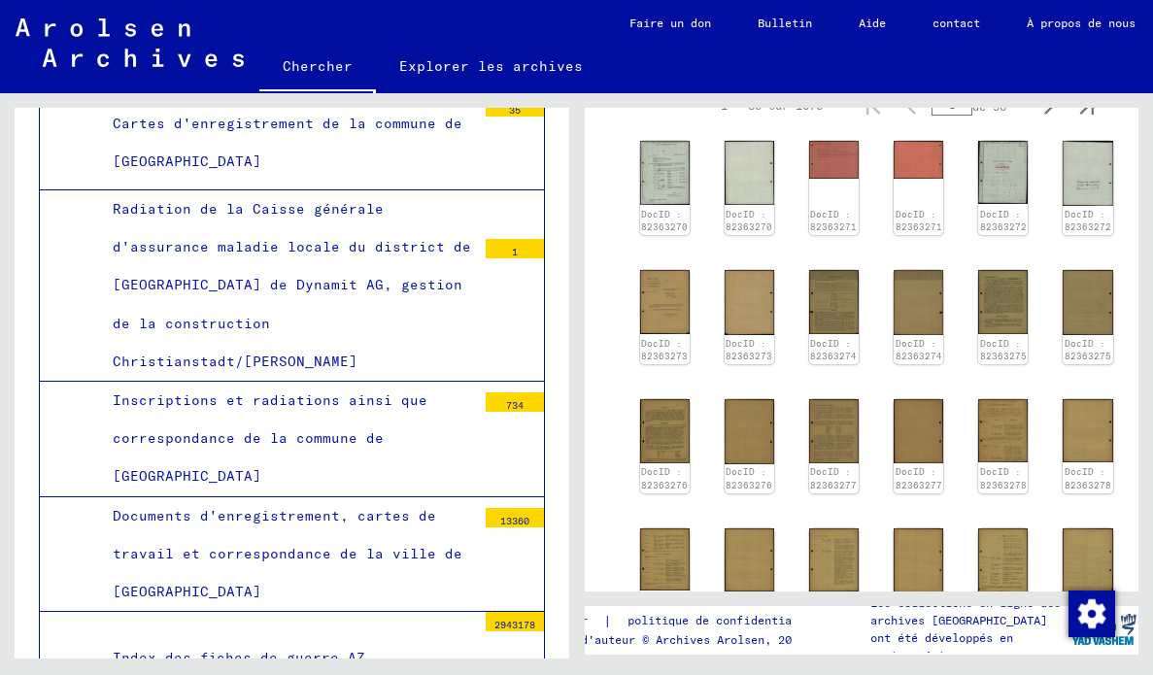
scroll to position [139642, 0]
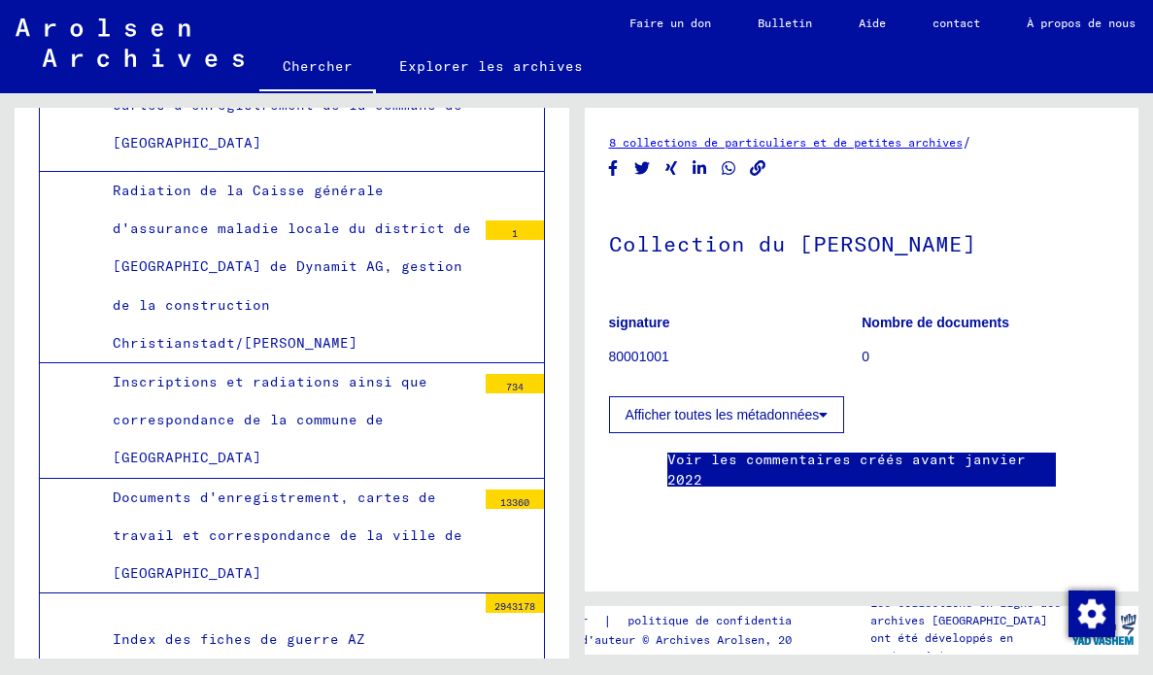
scroll to position [139933, 0]
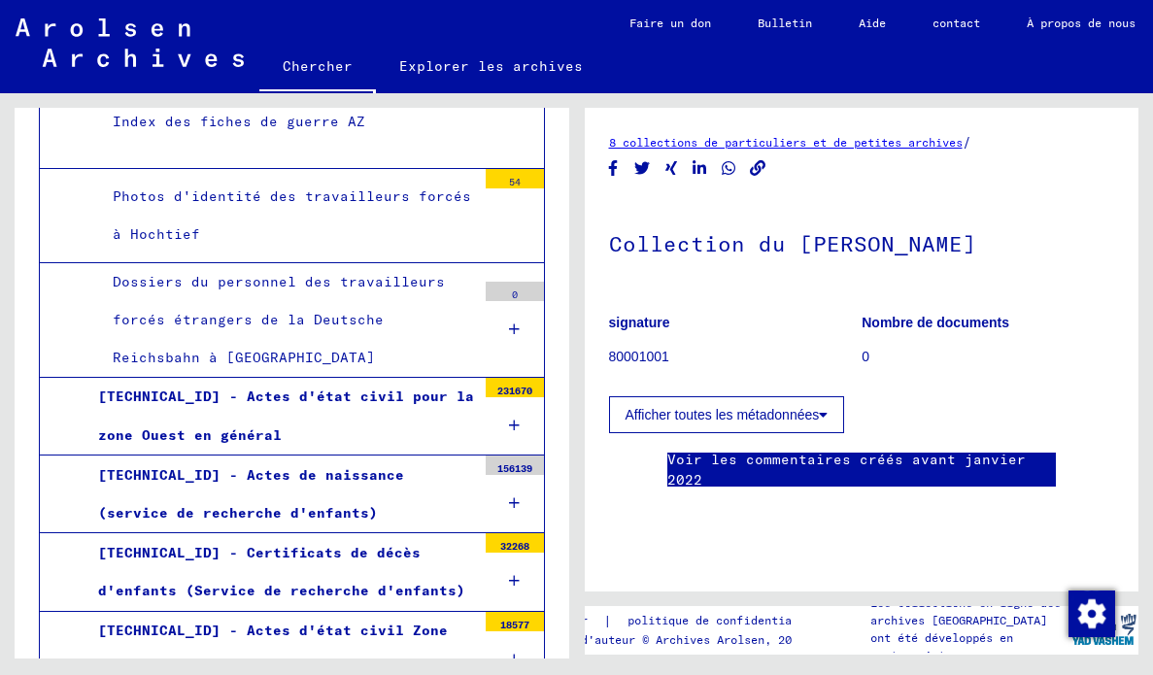
scroll to position [140161, 0]
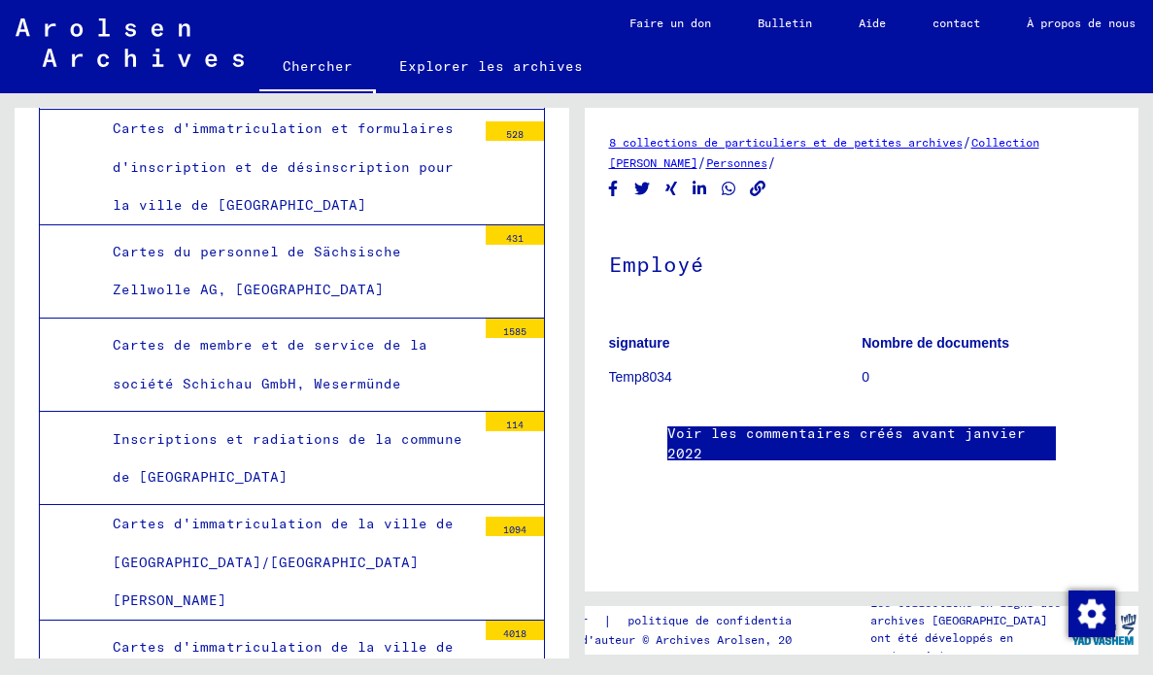
scroll to position [2216, 0]
click at [404, 338] on div "Cartes de membre et de service de la société Schichau GmbH, Wesermünde" at bounding box center [287, 363] width 378 height 76
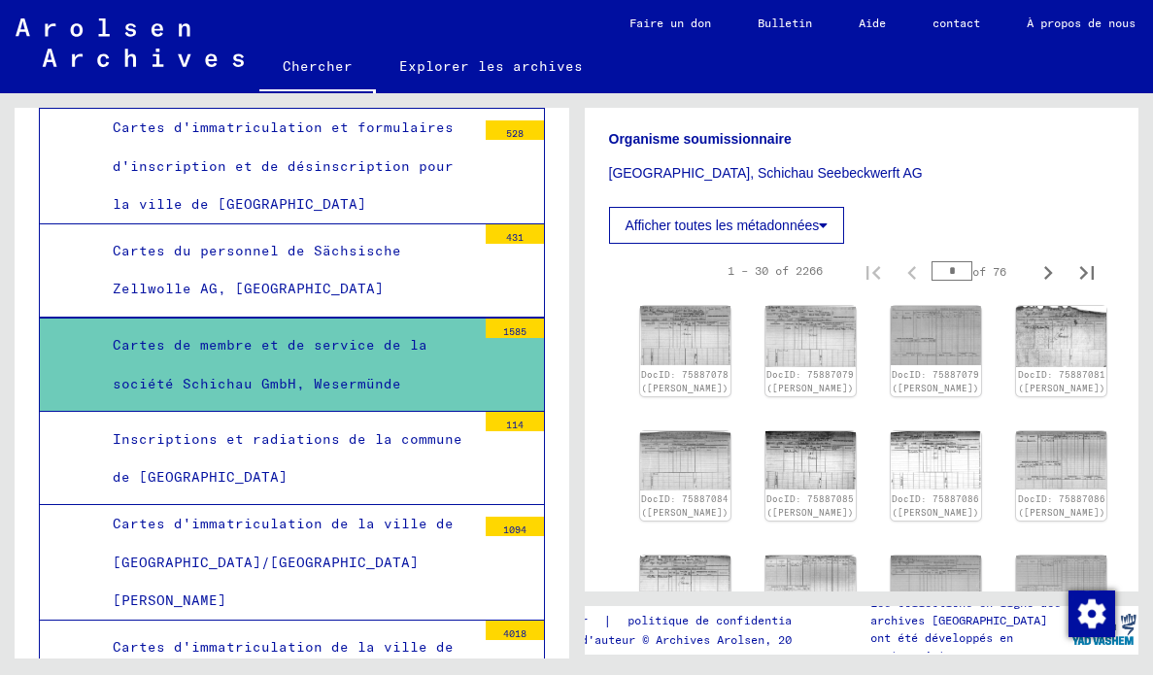
scroll to position [521, 0]
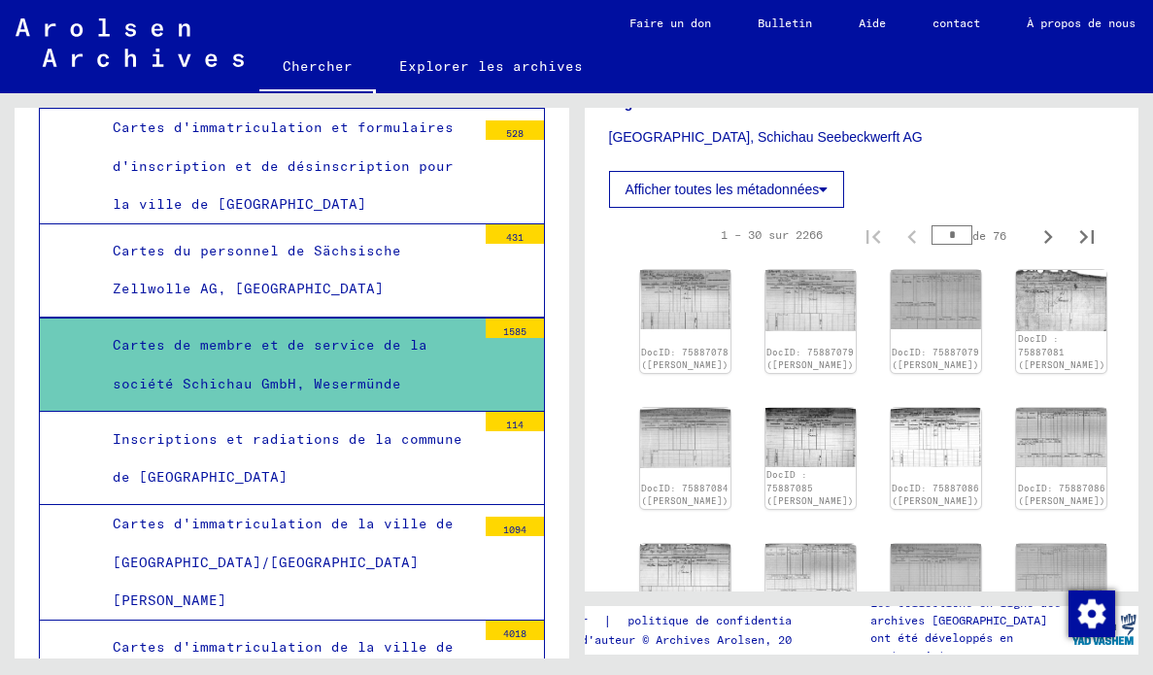
click at [681, 290] on img at bounding box center [685, 299] width 90 height 59
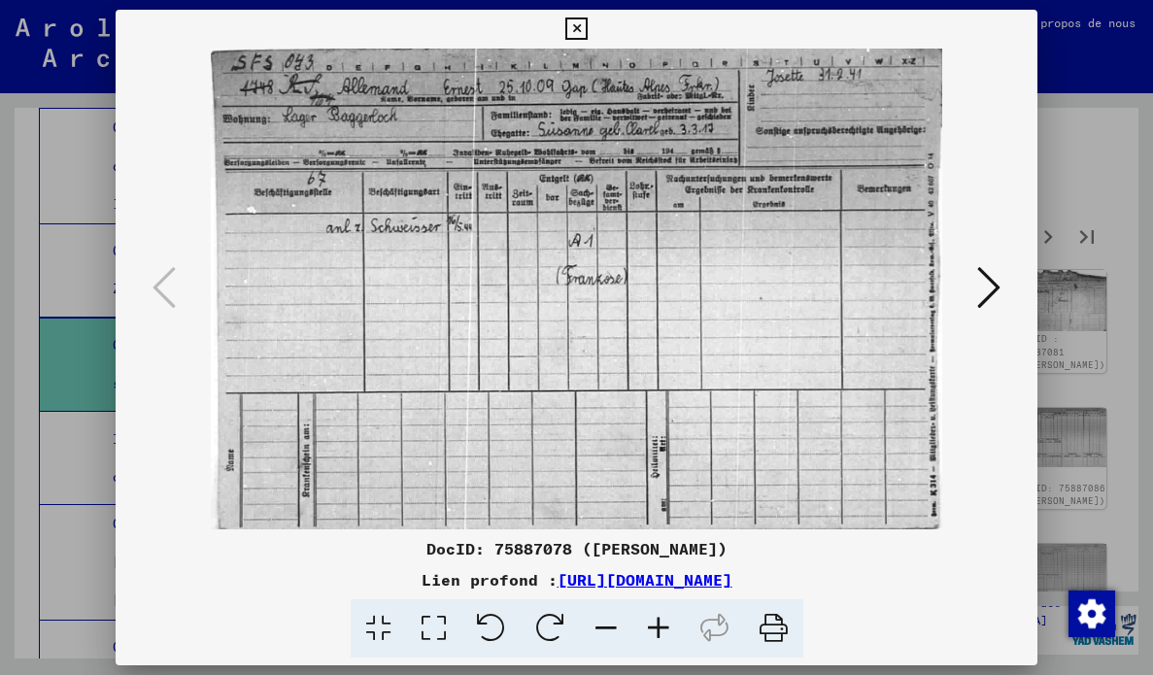
click at [1004, 299] on button at bounding box center [988, 288] width 35 height 55
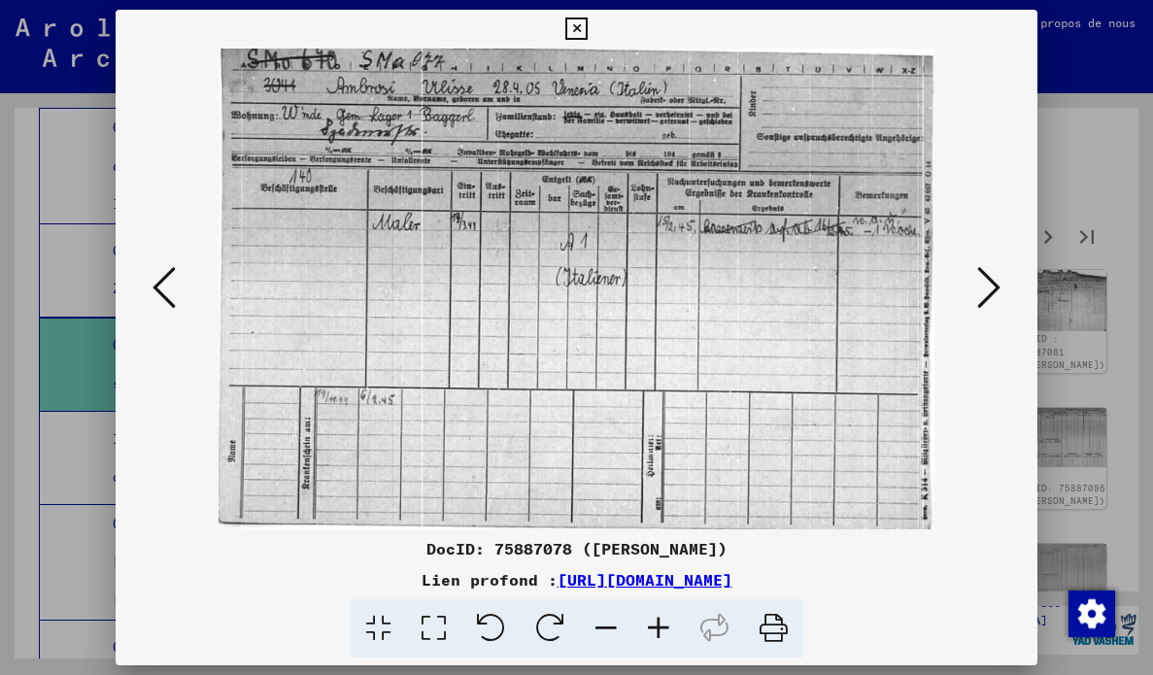
click at [1004, 302] on button at bounding box center [988, 288] width 35 height 55
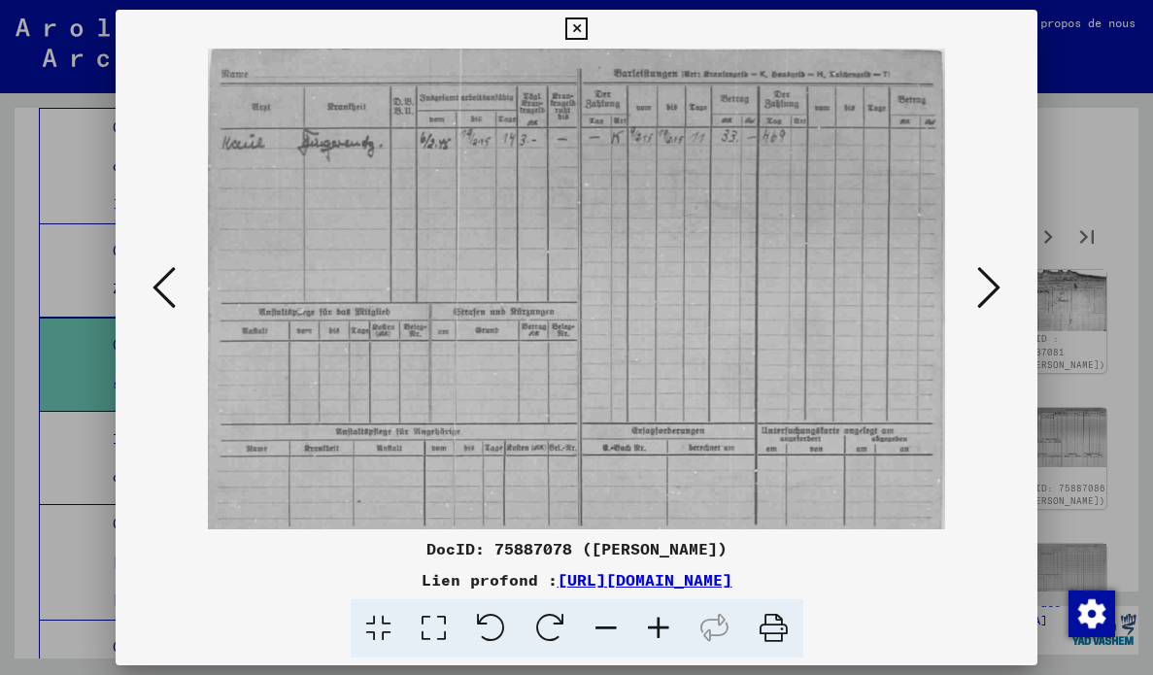
click at [1003, 300] on button at bounding box center [988, 288] width 35 height 55
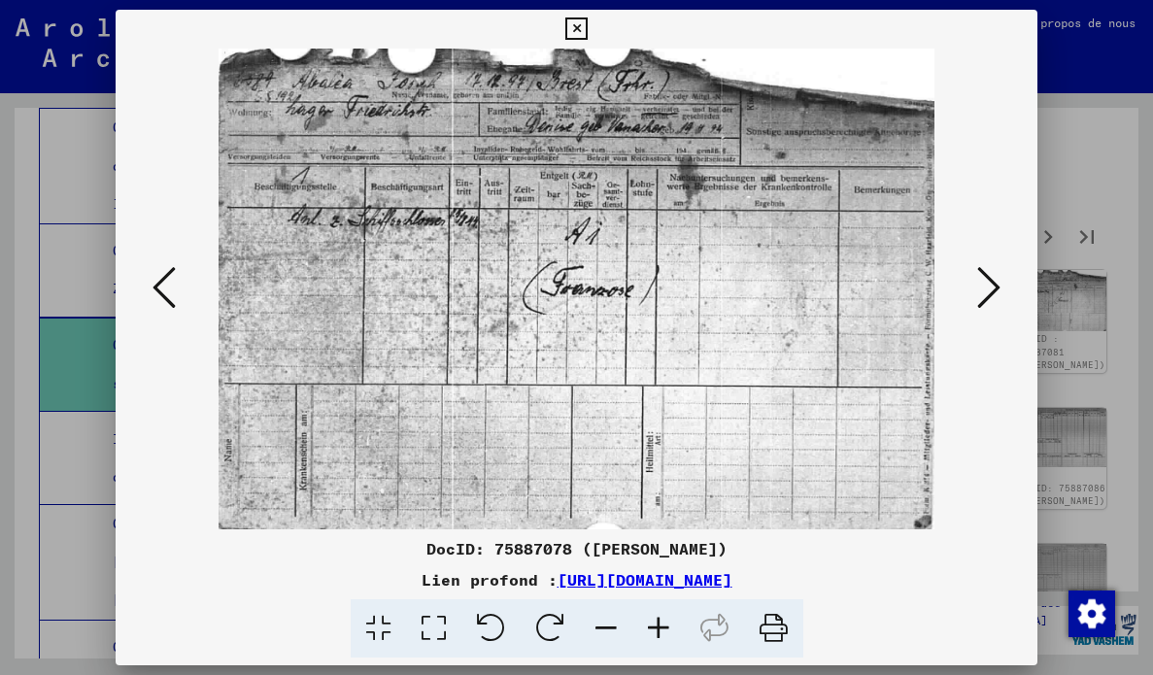
click at [591, 15] on button at bounding box center [576, 29] width 34 height 39
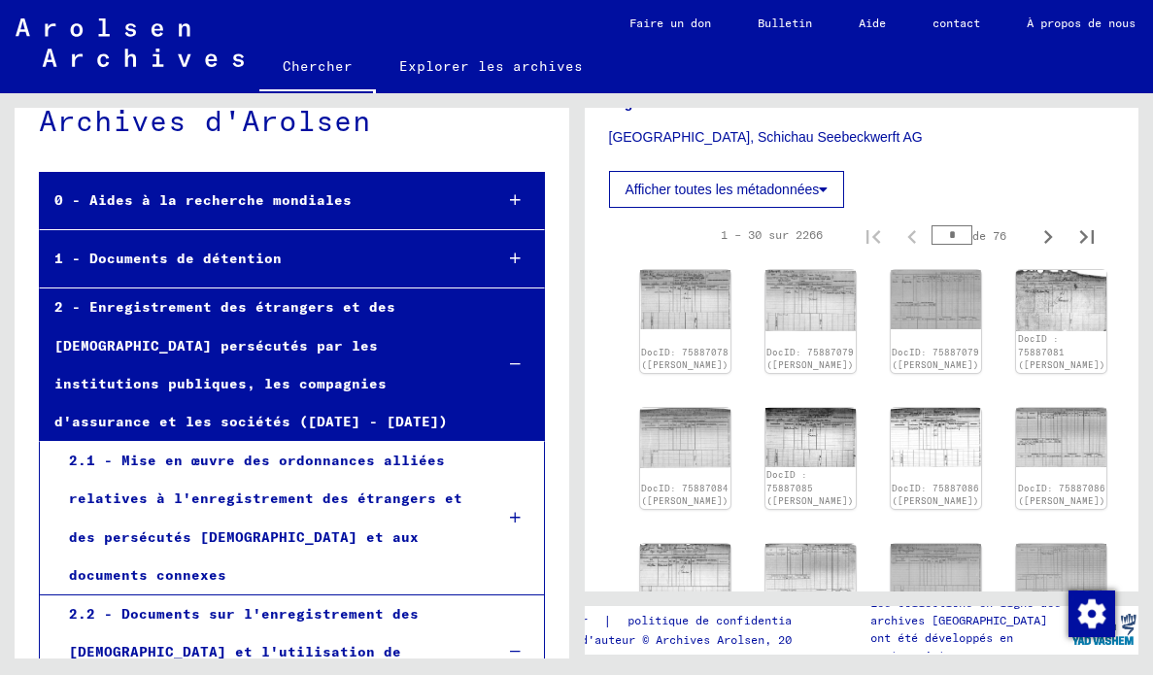
scroll to position [0, 0]
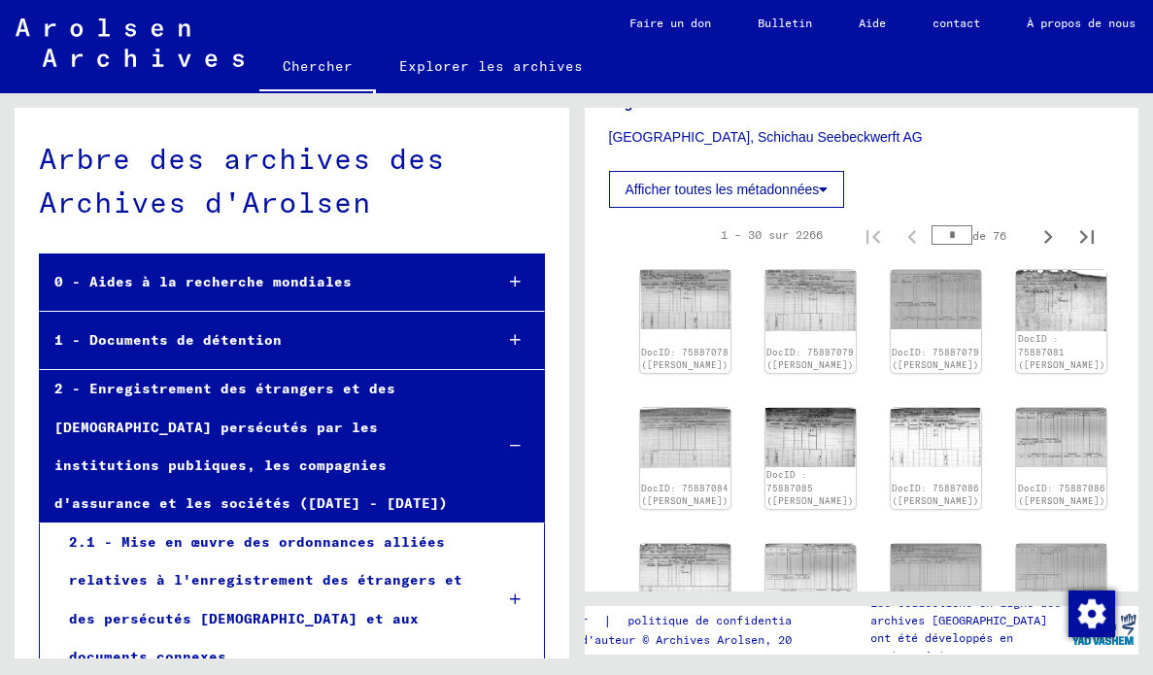
click at [524, 436] on div at bounding box center [514, 446] width 55 height 57
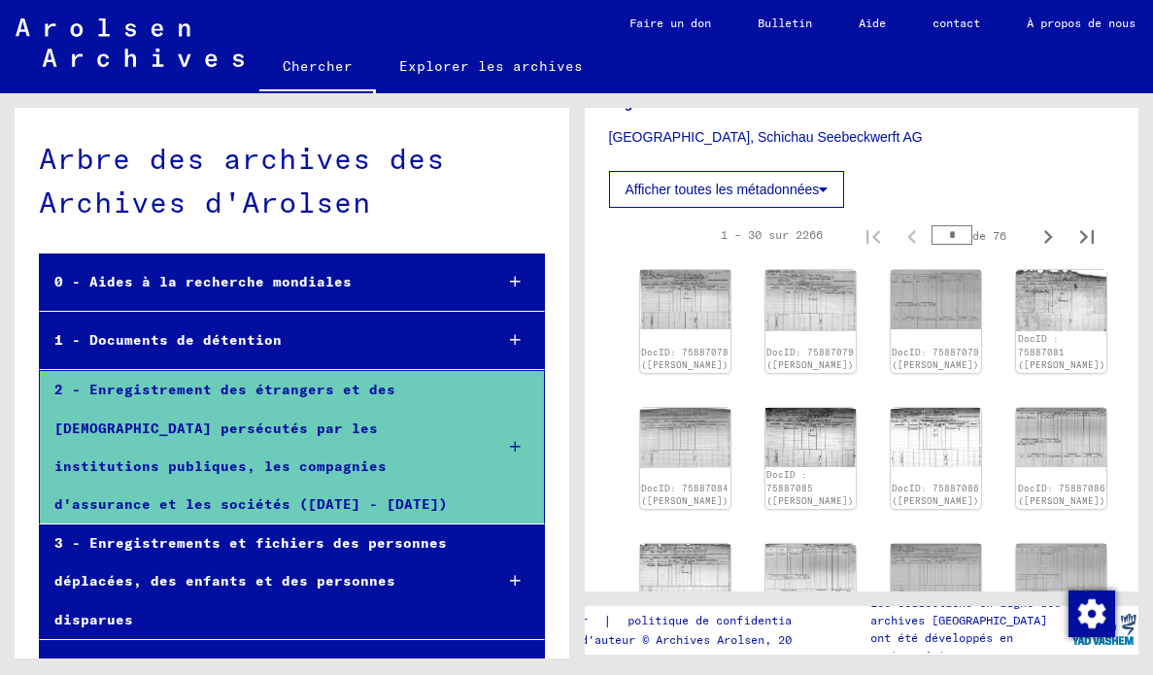
click at [522, 331] on div at bounding box center [514, 340] width 55 height 57
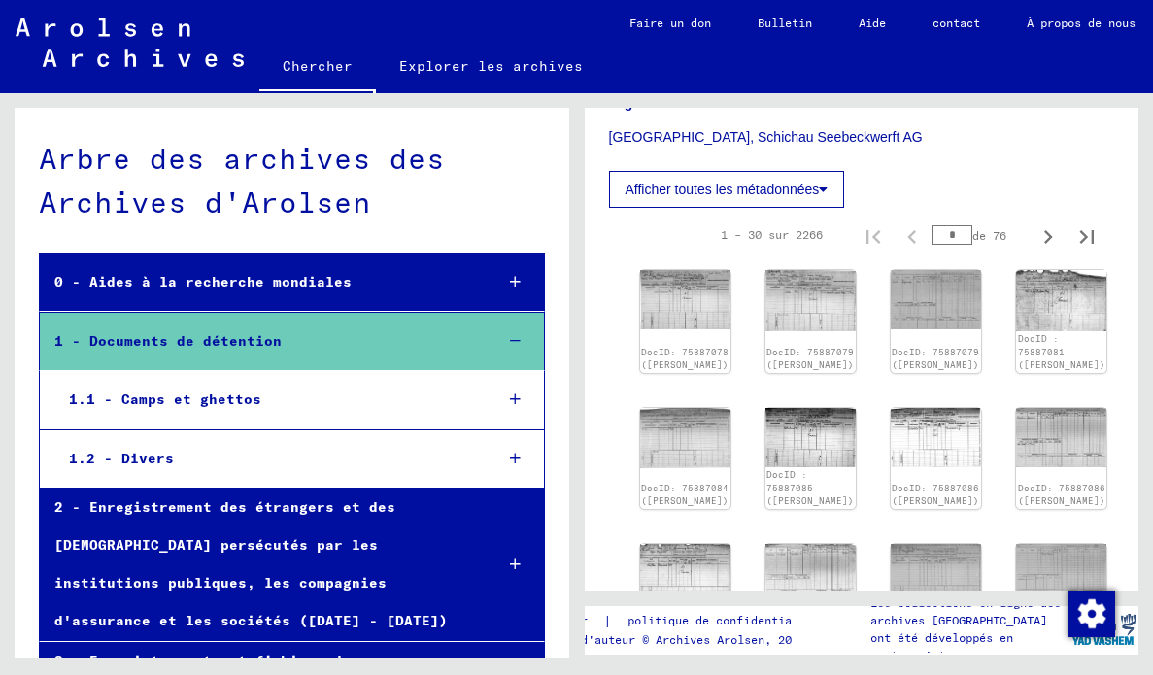
click at [515, 455] on icon at bounding box center [515, 459] width 11 height 14
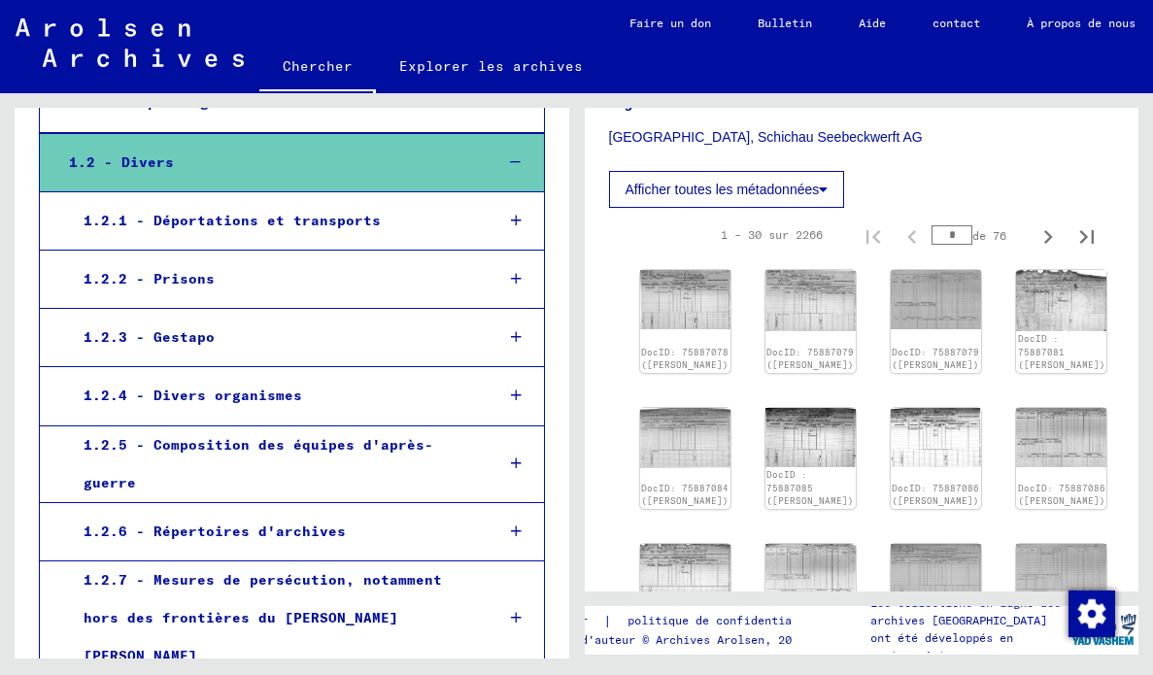
scroll to position [295, 0]
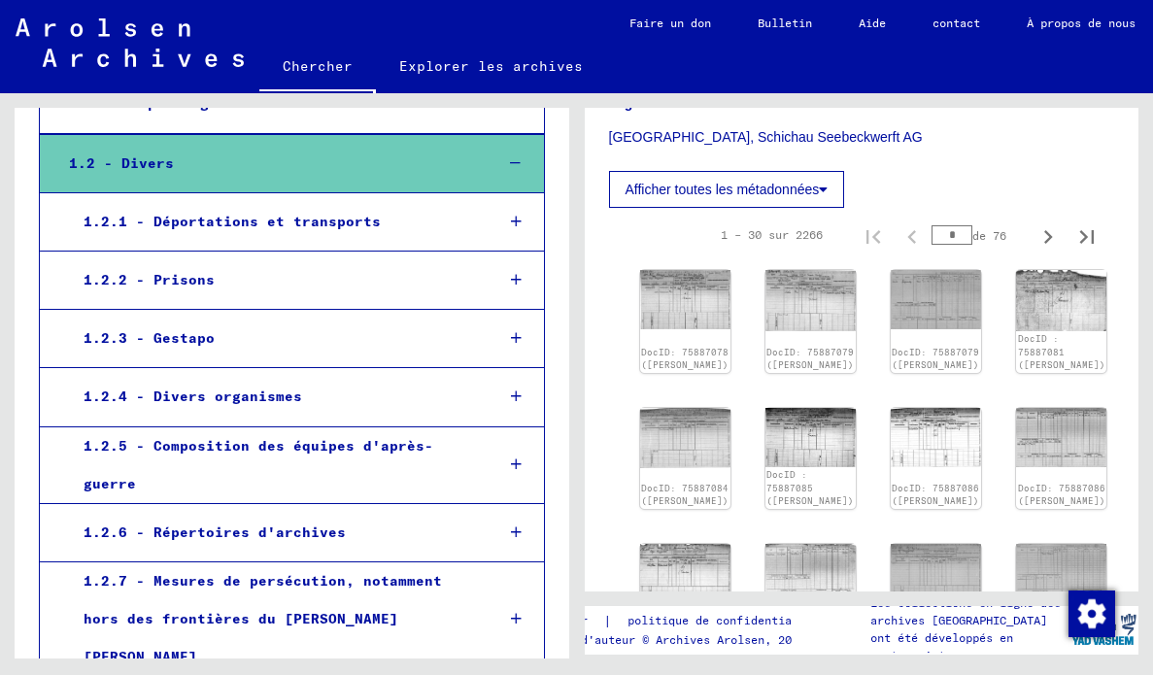
click at [520, 341] on icon at bounding box center [516, 338] width 11 height 14
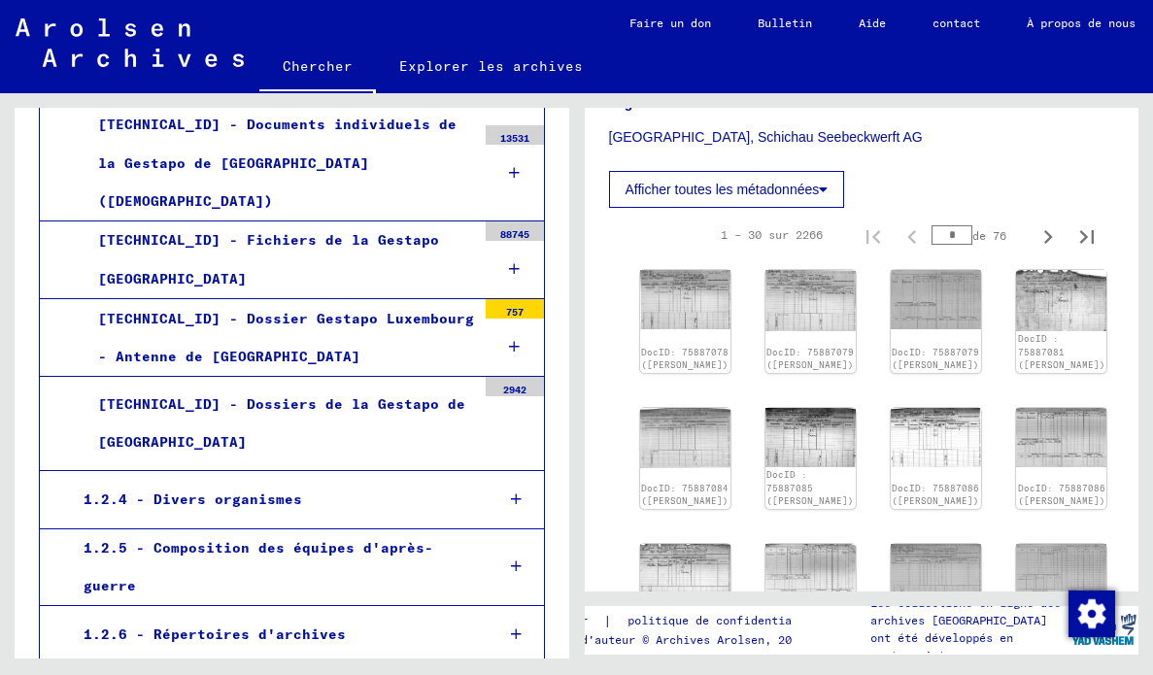
scroll to position [1415, 0]
click at [508, 470] on div at bounding box center [515, 498] width 55 height 57
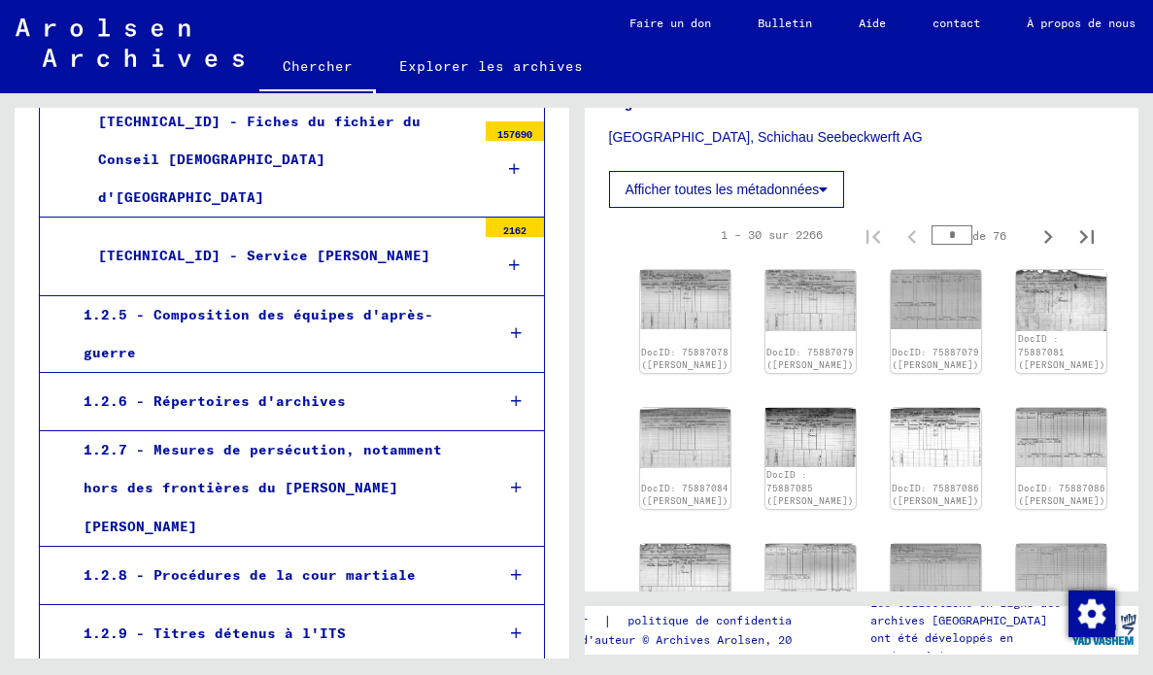
scroll to position [1927, 0]
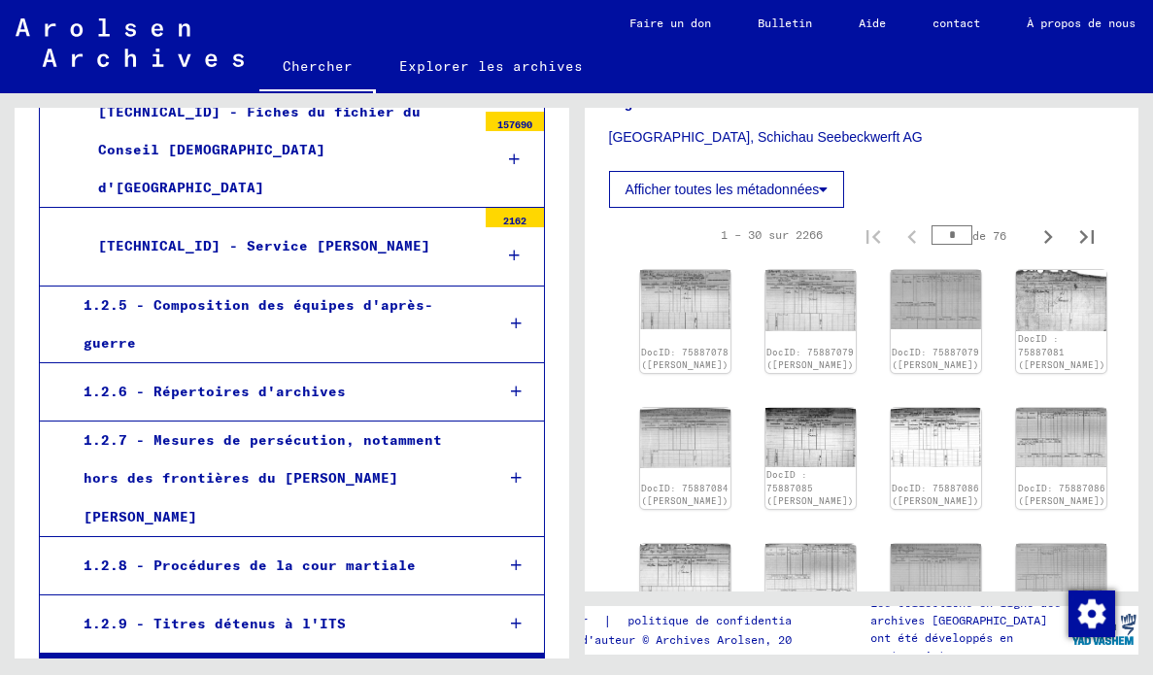
click at [494, 537] on div at bounding box center [515, 565] width 55 height 57
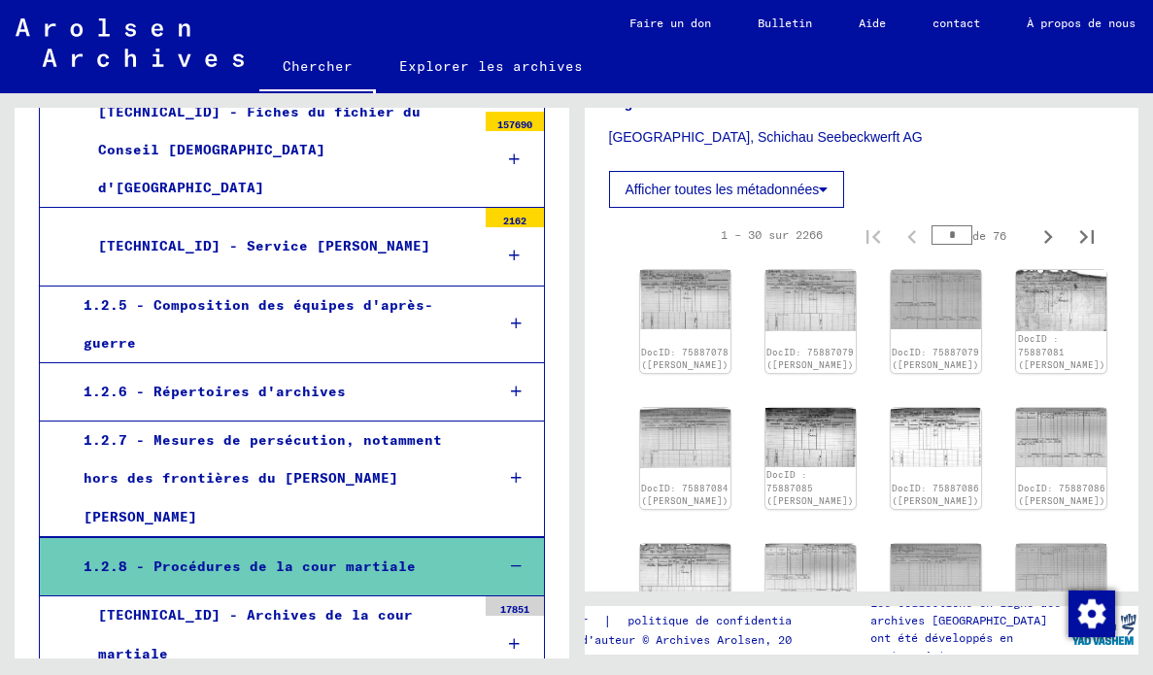
click at [405, 606] on font "[TECHNICAL_ID] - Archives de la cour martiale" at bounding box center [255, 633] width 315 height 55
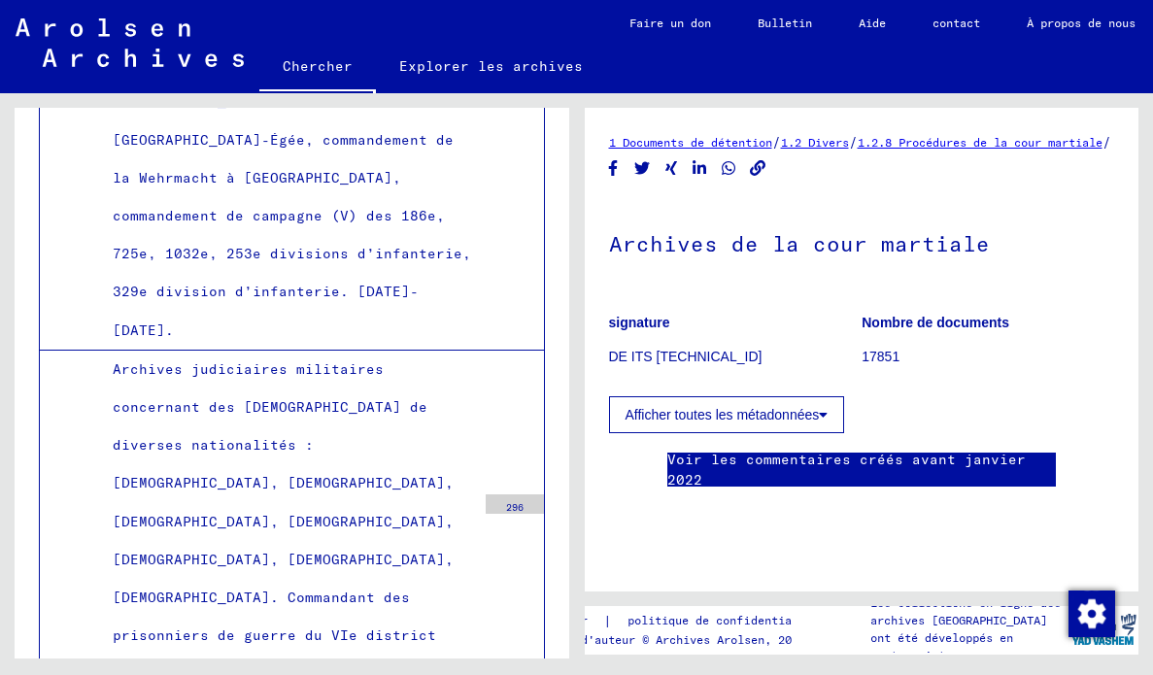
scroll to position [2785, 0]
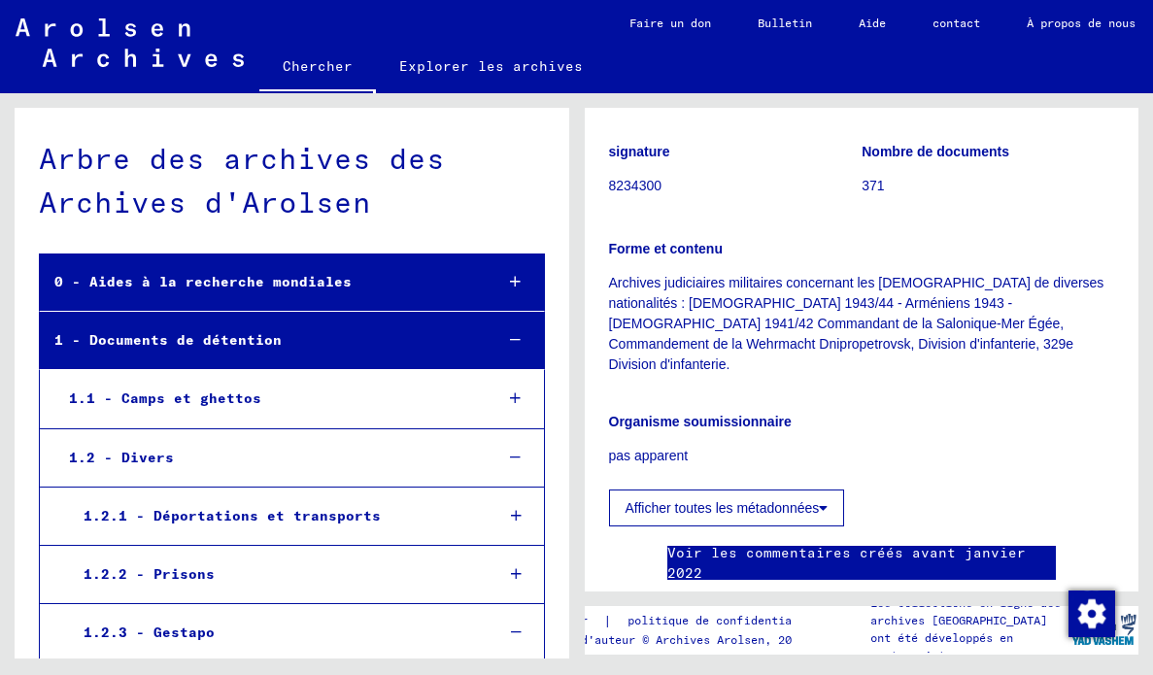
click at [520, 334] on icon at bounding box center [515, 340] width 11 height 14
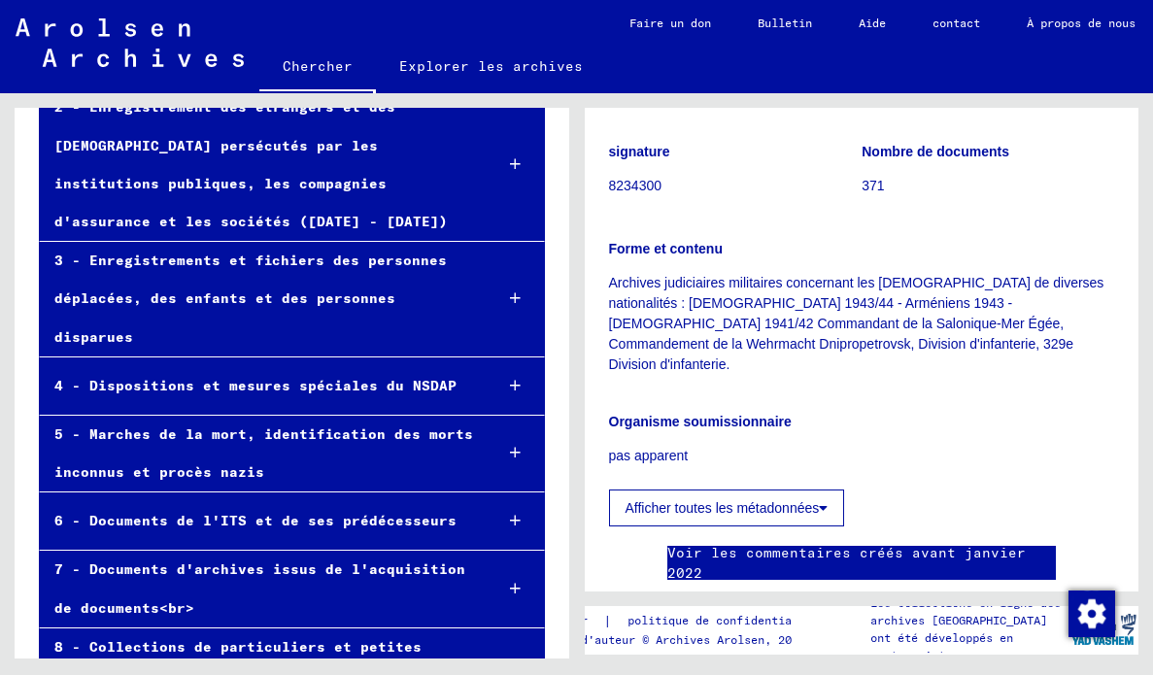
scroll to position [285, 0]
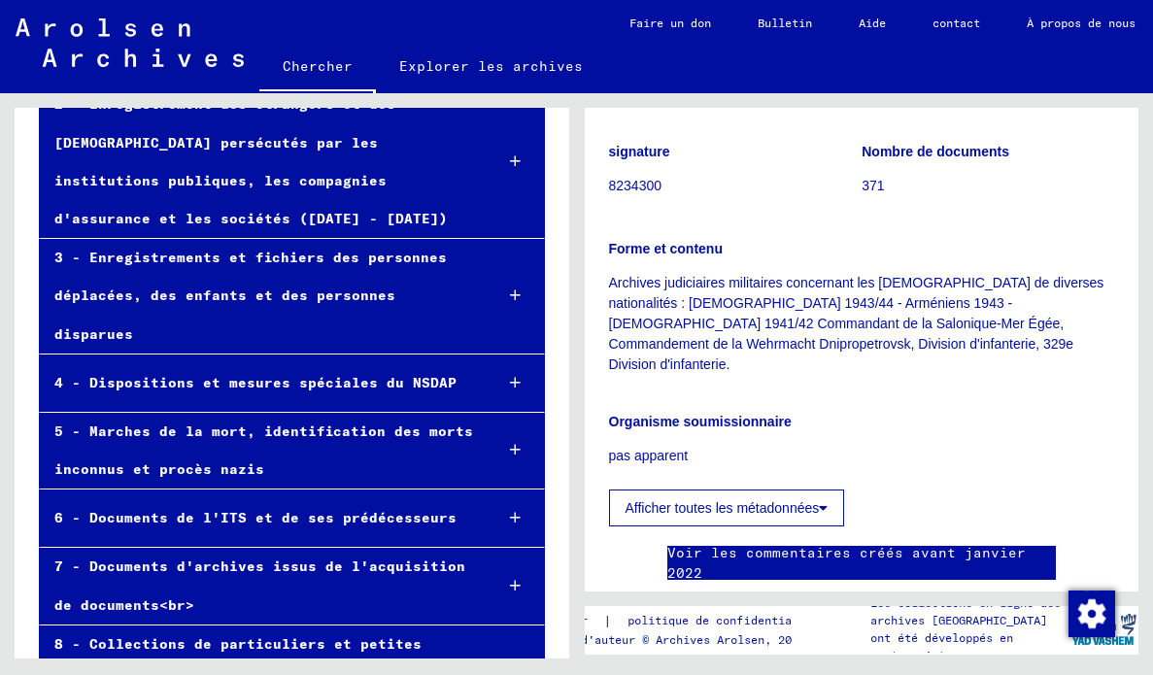
click at [511, 511] on icon at bounding box center [515, 518] width 11 height 14
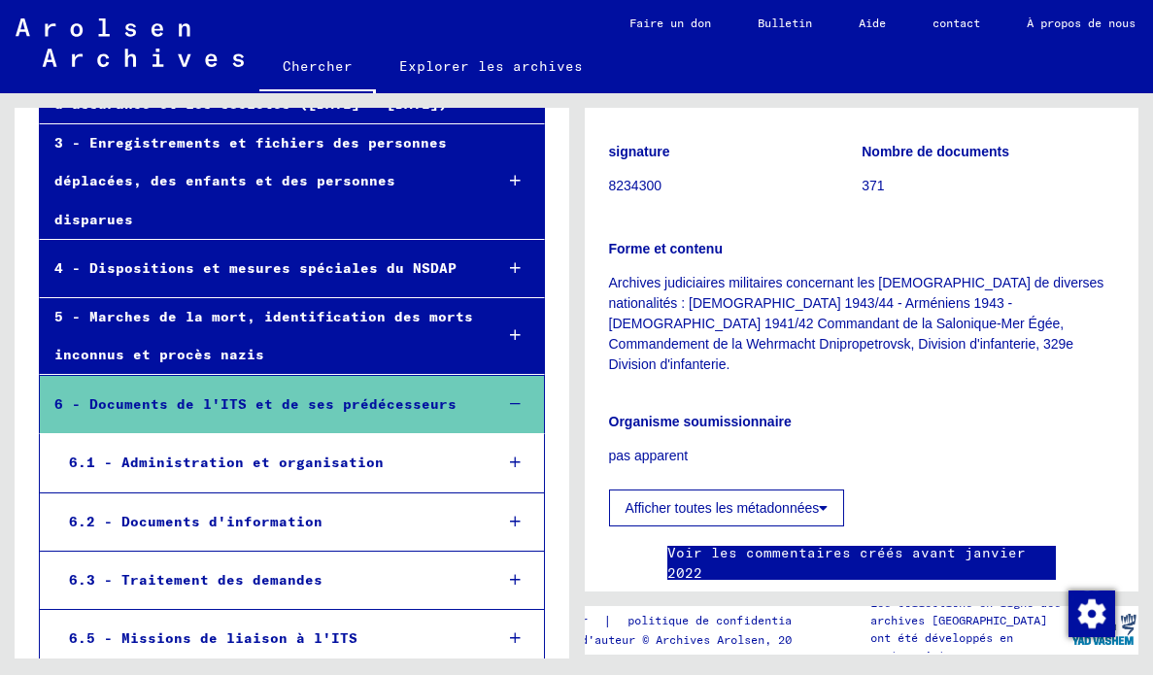
scroll to position [404, 0]
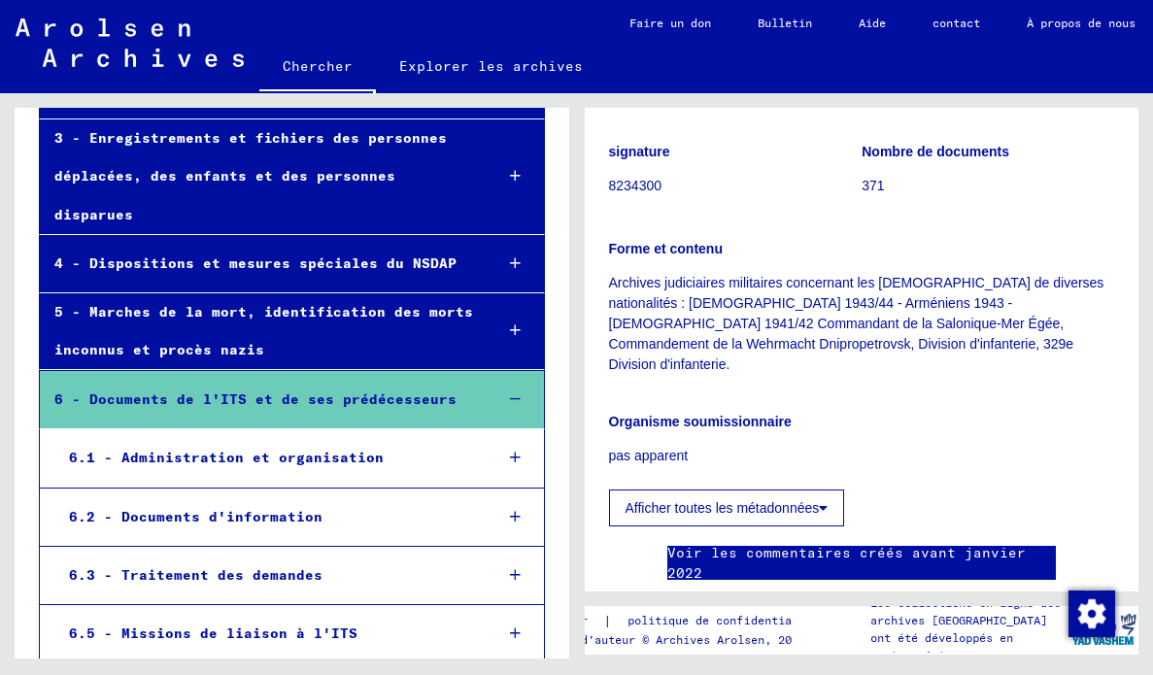
click at [517, 392] on icon at bounding box center [515, 399] width 11 height 14
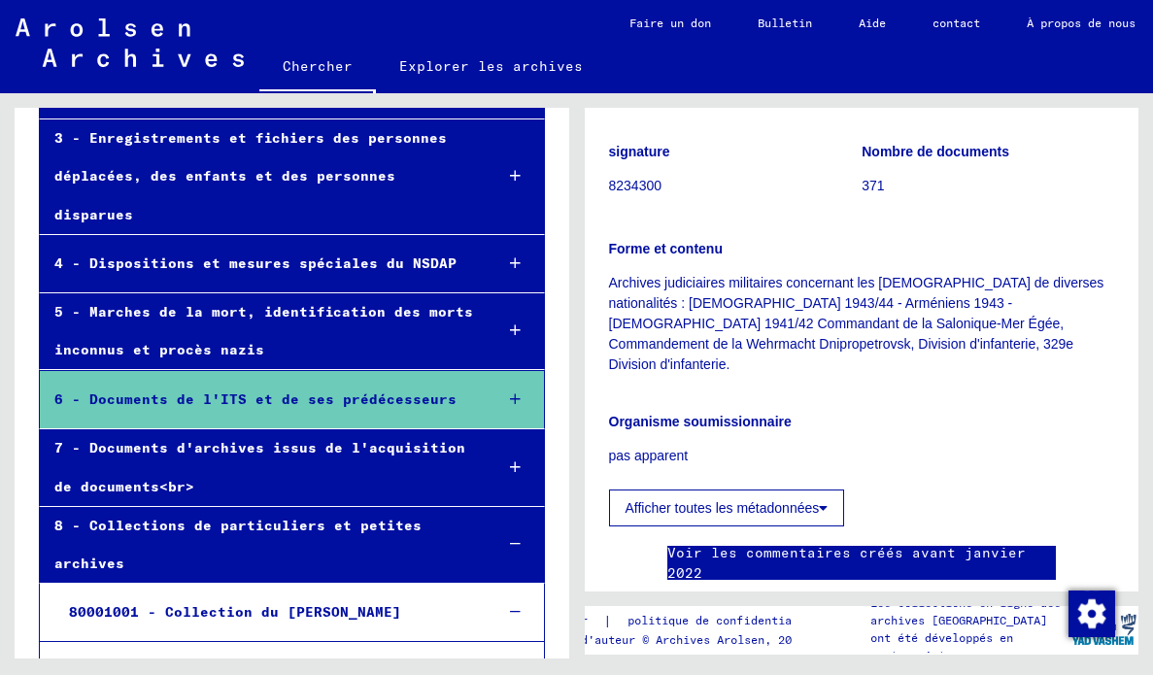
click at [521, 516] on div at bounding box center [514, 544] width 55 height 57
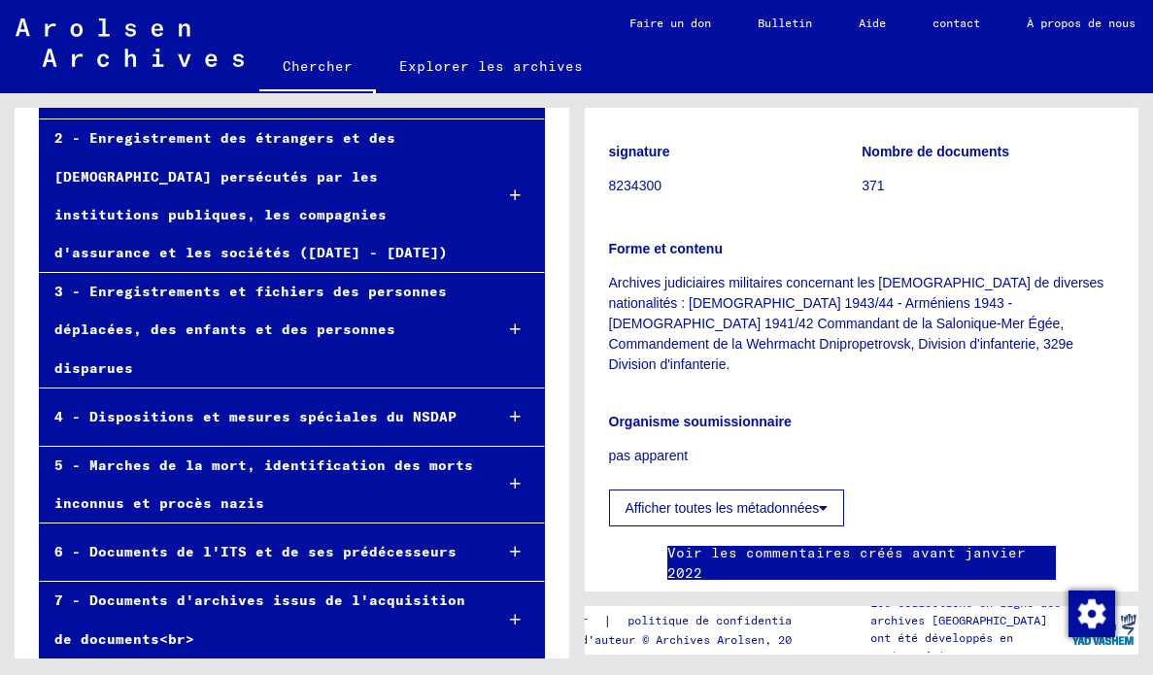
click at [515, 613] on icon at bounding box center [515, 620] width 11 height 14
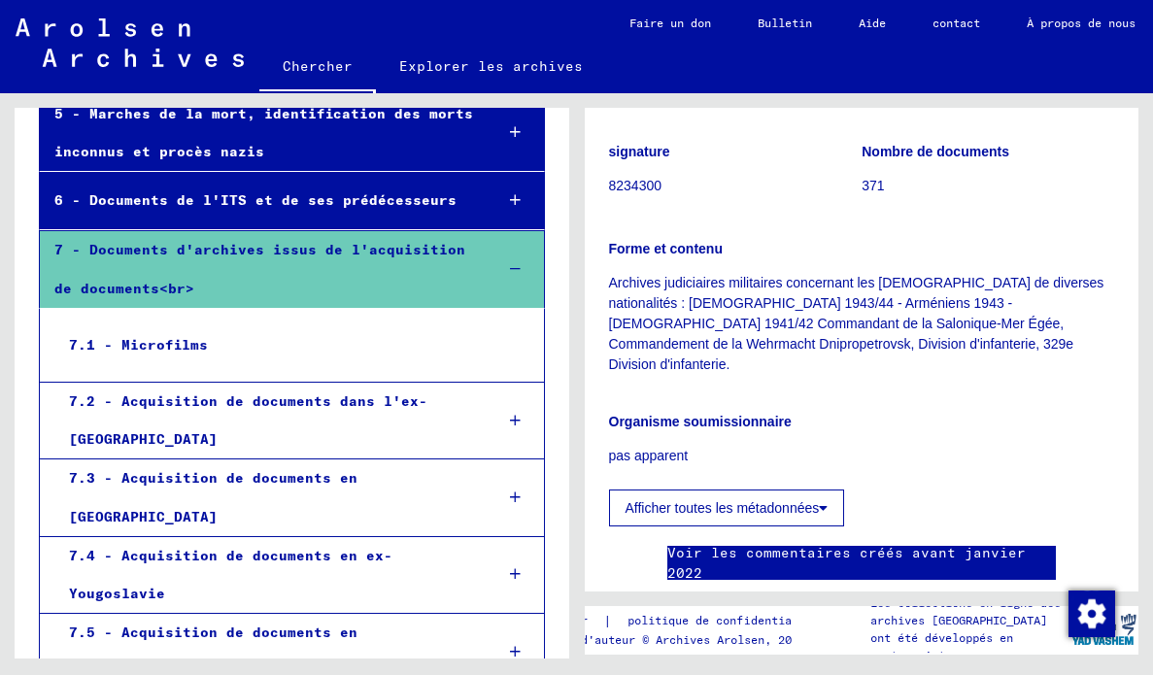
scroll to position [597, 0]
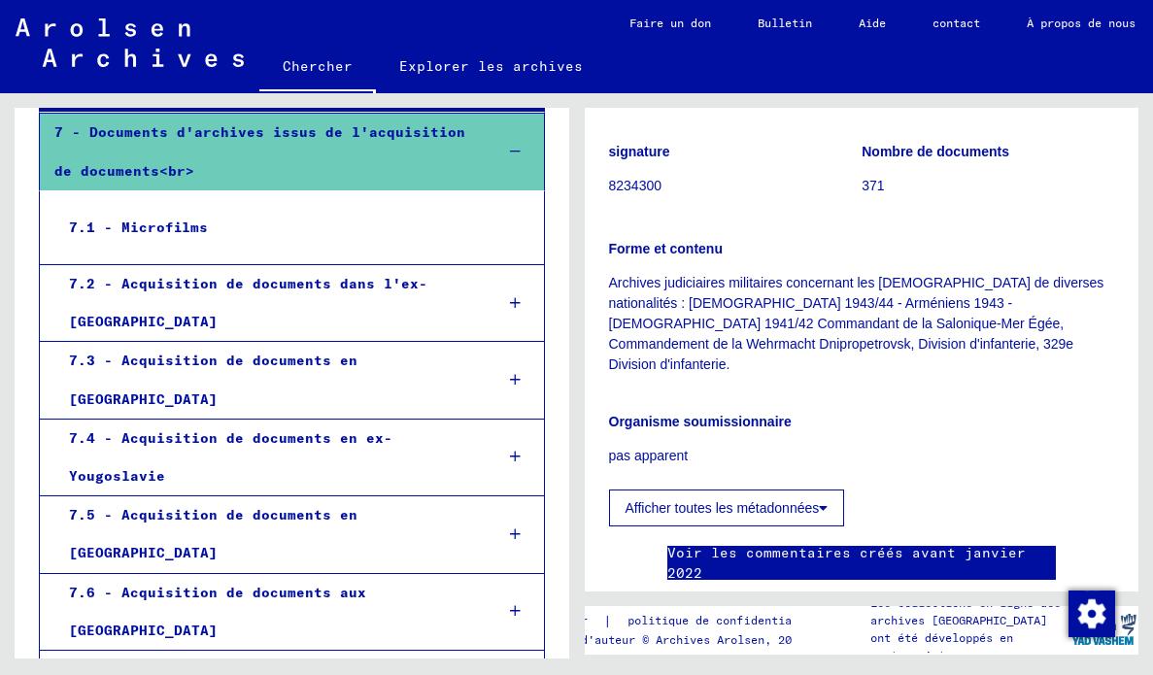
click at [504, 659] on div at bounding box center [514, 687] width 55 height 57
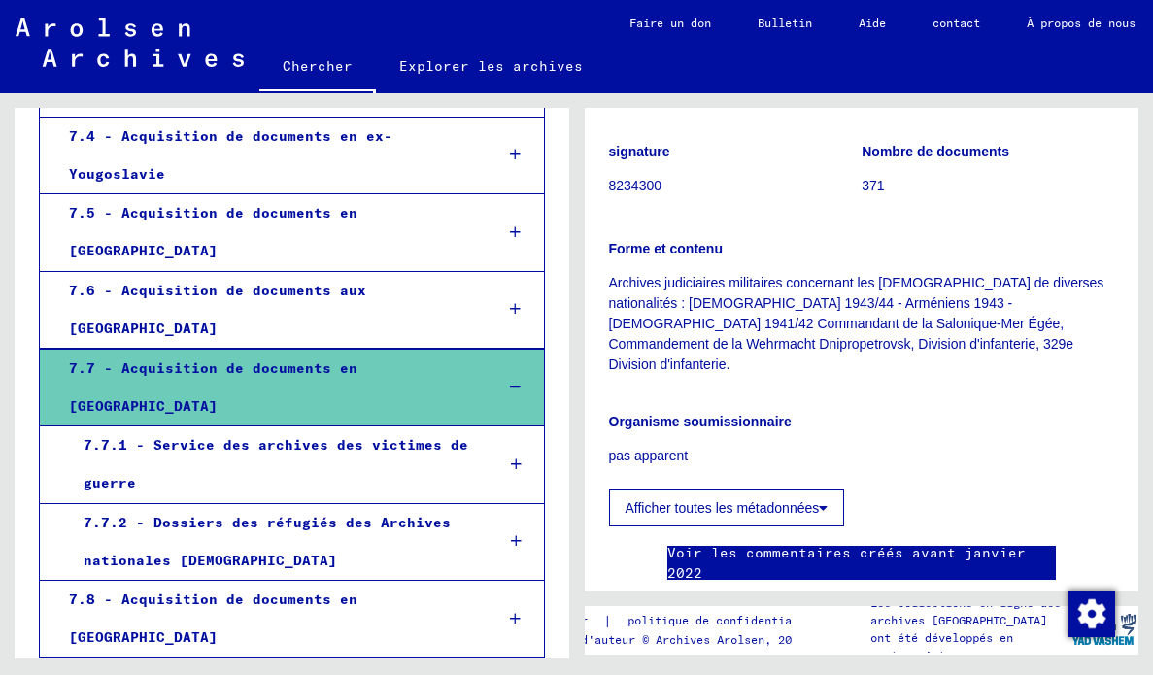
scroll to position [1043, 0]
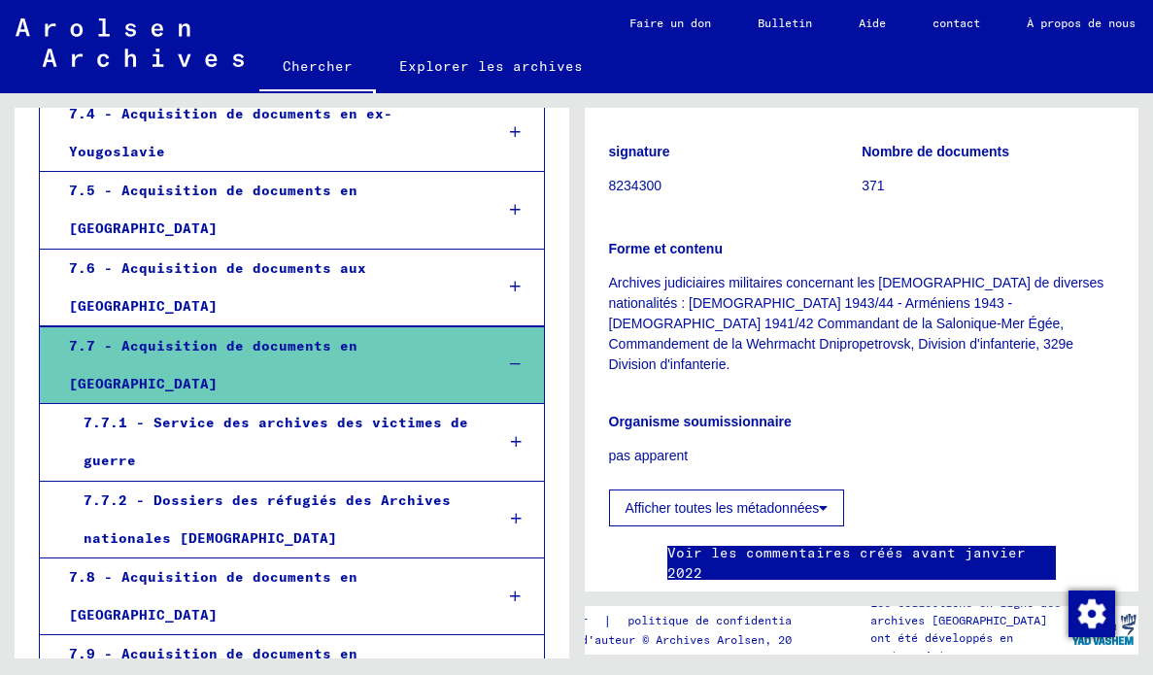
click at [520, 589] on icon at bounding box center [515, 596] width 11 height 14
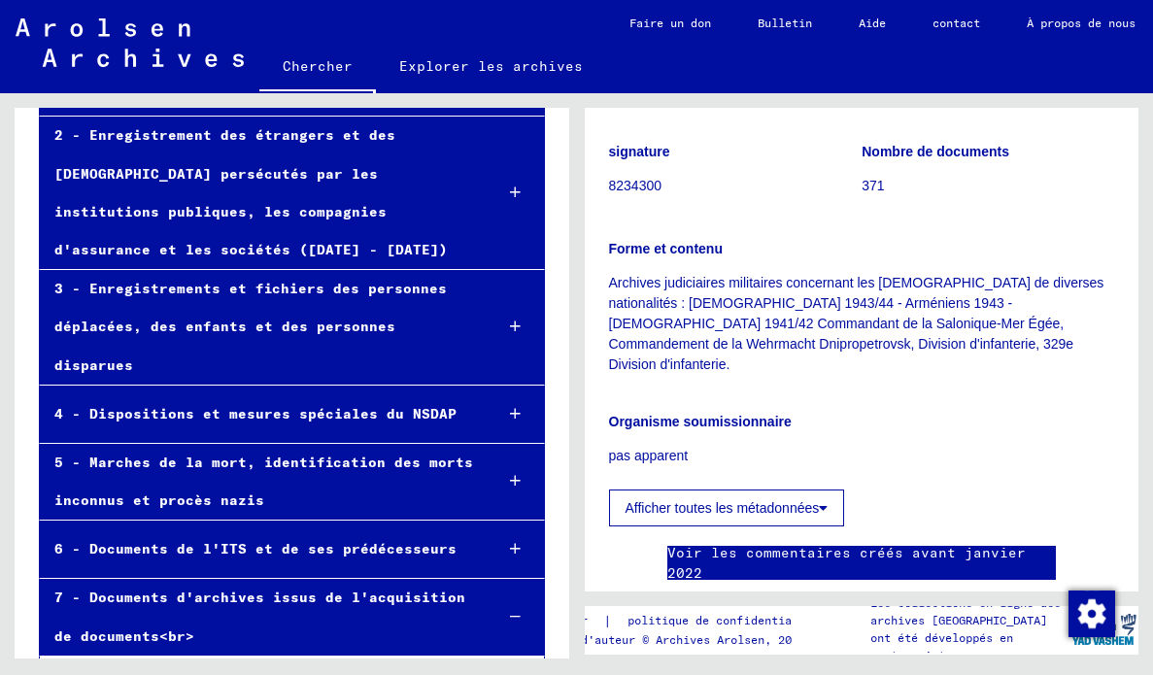
scroll to position [247, 0]
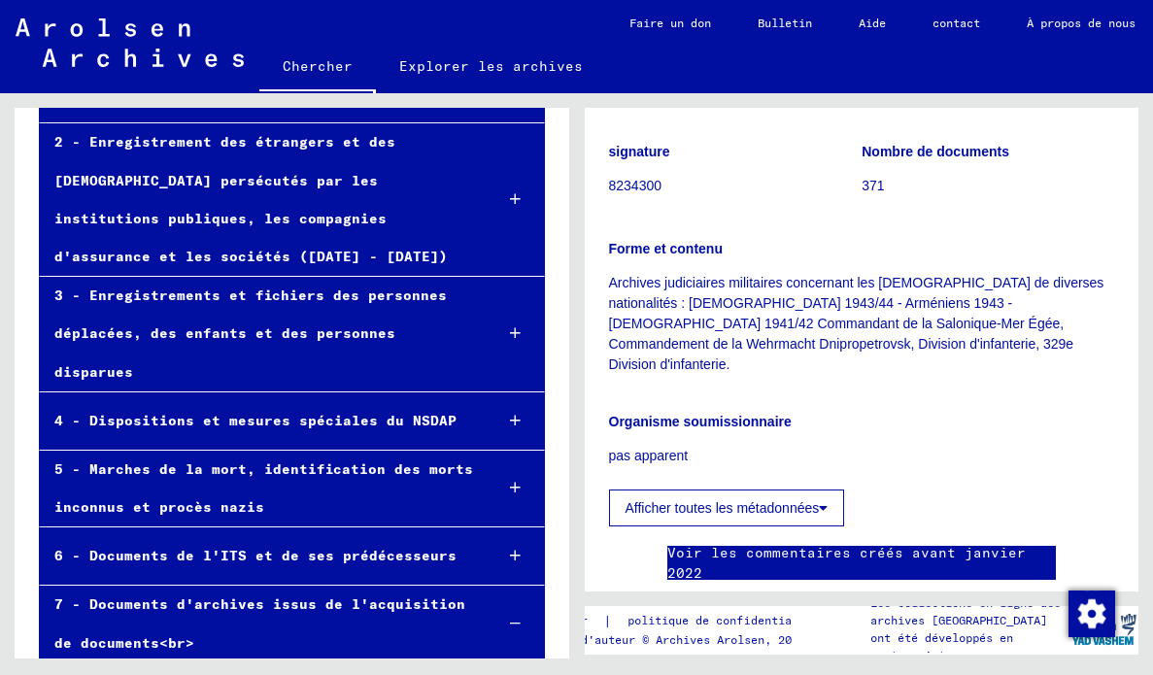
click at [517, 617] on icon at bounding box center [515, 624] width 11 height 14
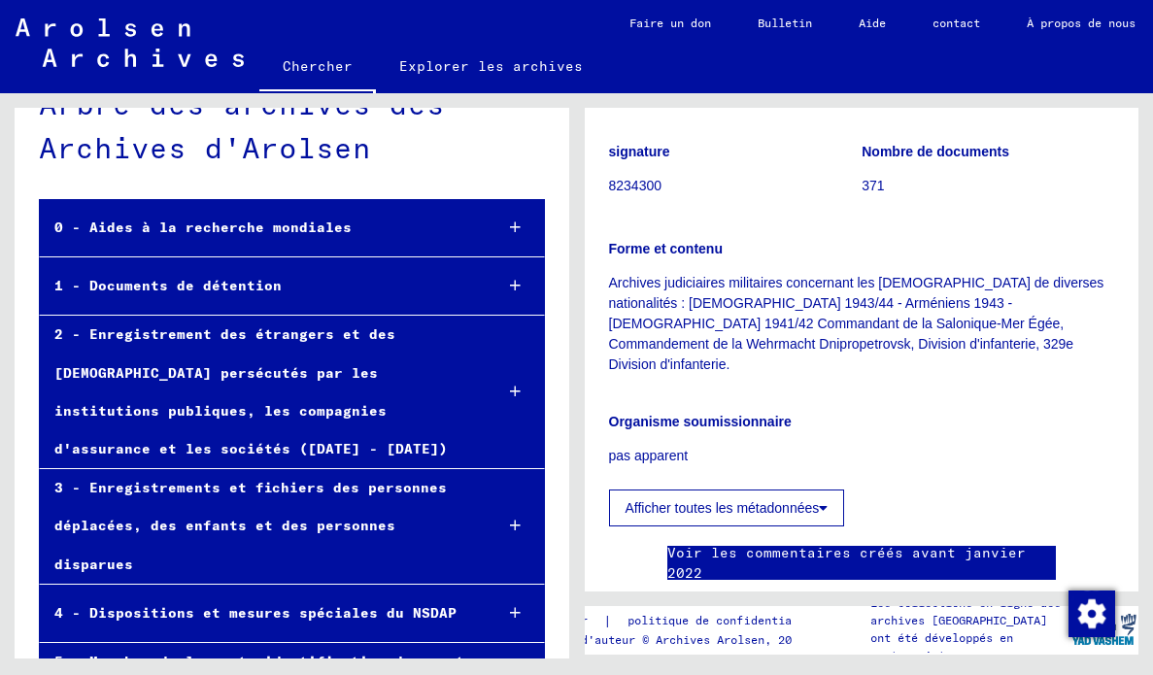
scroll to position [0, 0]
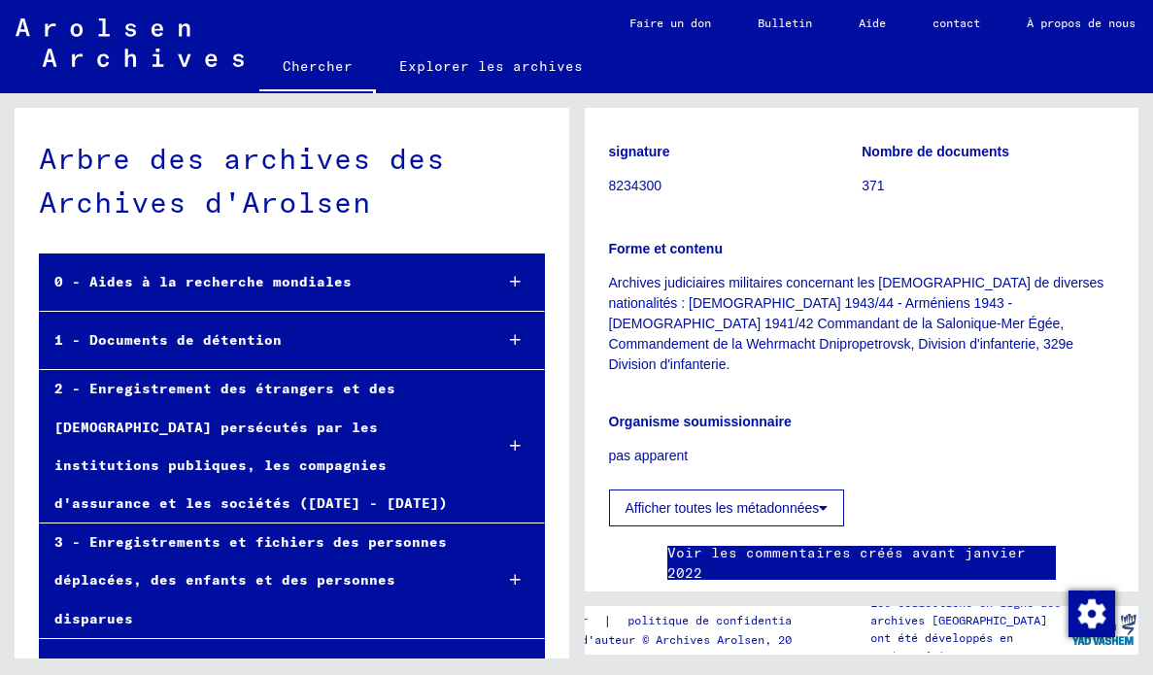
click at [514, 328] on div at bounding box center [514, 340] width 55 height 57
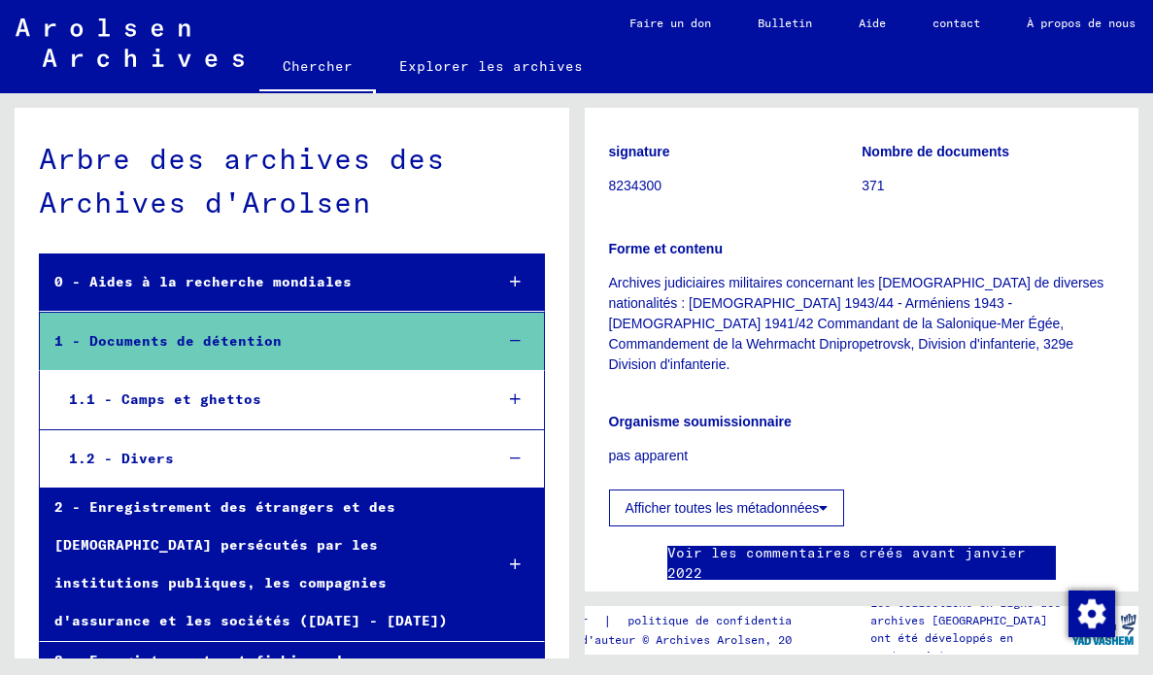
click at [526, 395] on div at bounding box center [514, 399] width 55 height 57
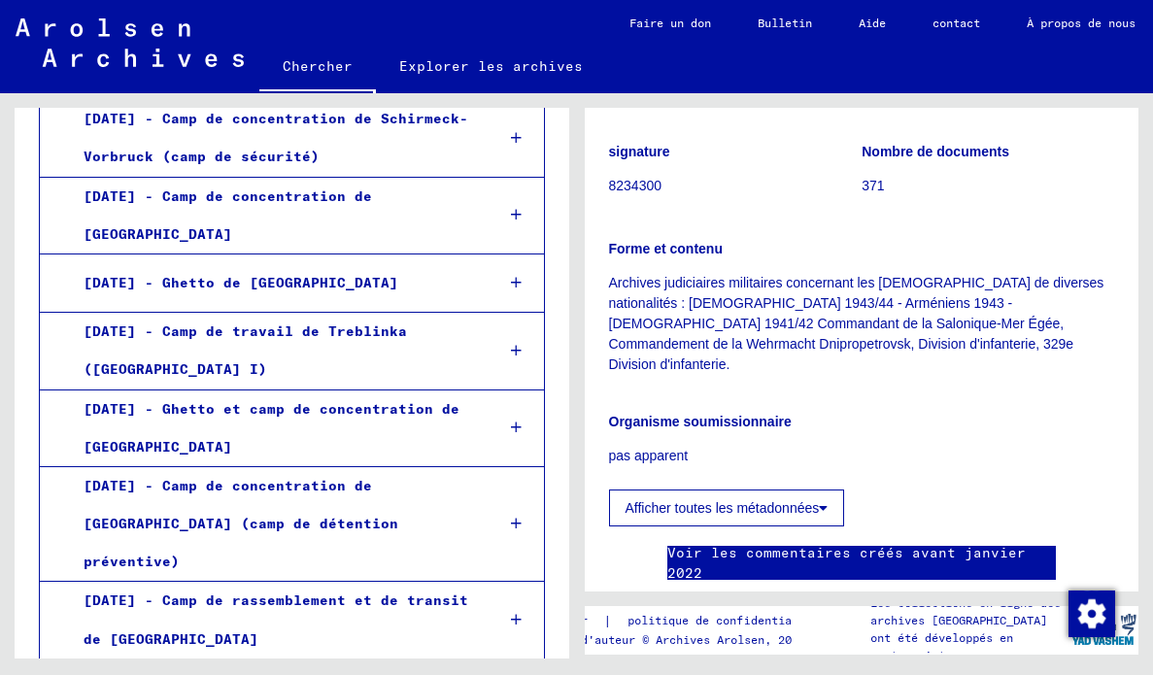
scroll to position [3434, 0]
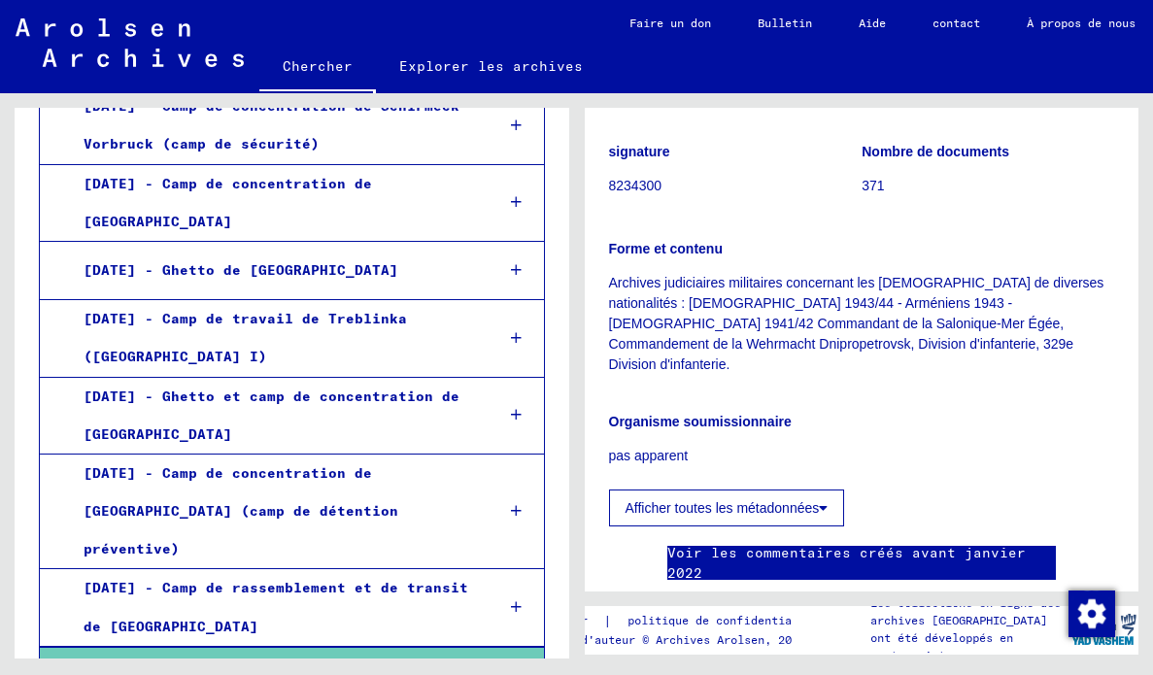
scroll to position [3504, 0]
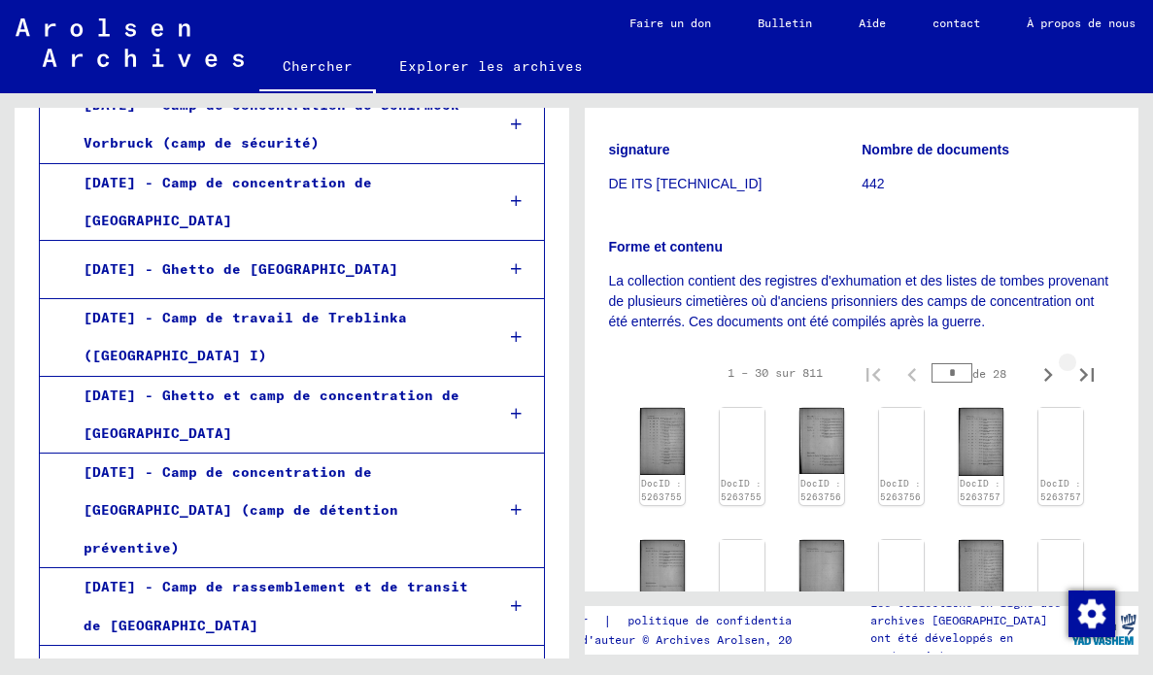
scroll to position [200, 0]
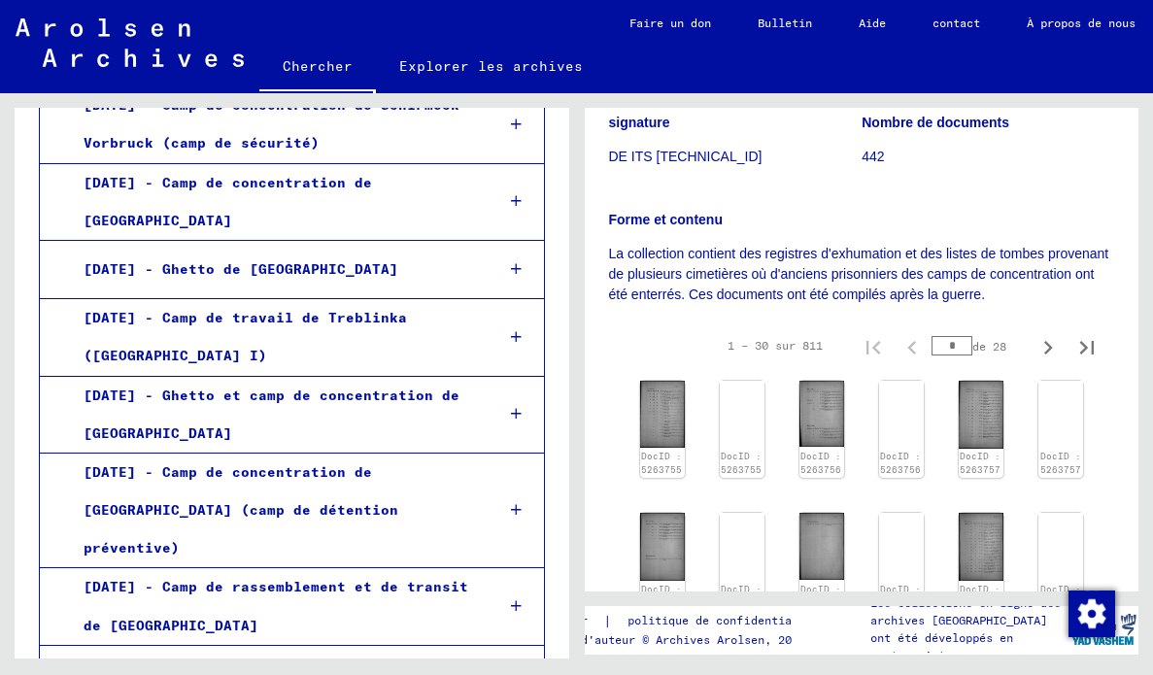
click at [837, 423] on img at bounding box center [821, 414] width 45 height 66
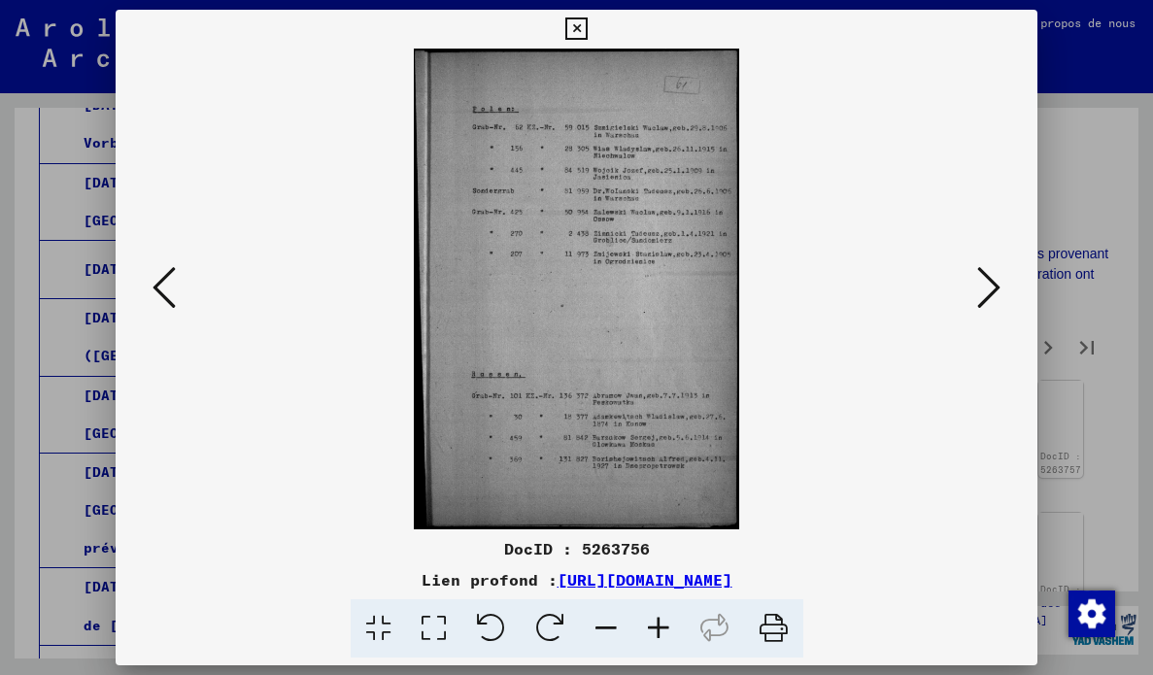
click at [576, 28] on icon at bounding box center [576, 28] width 22 height 23
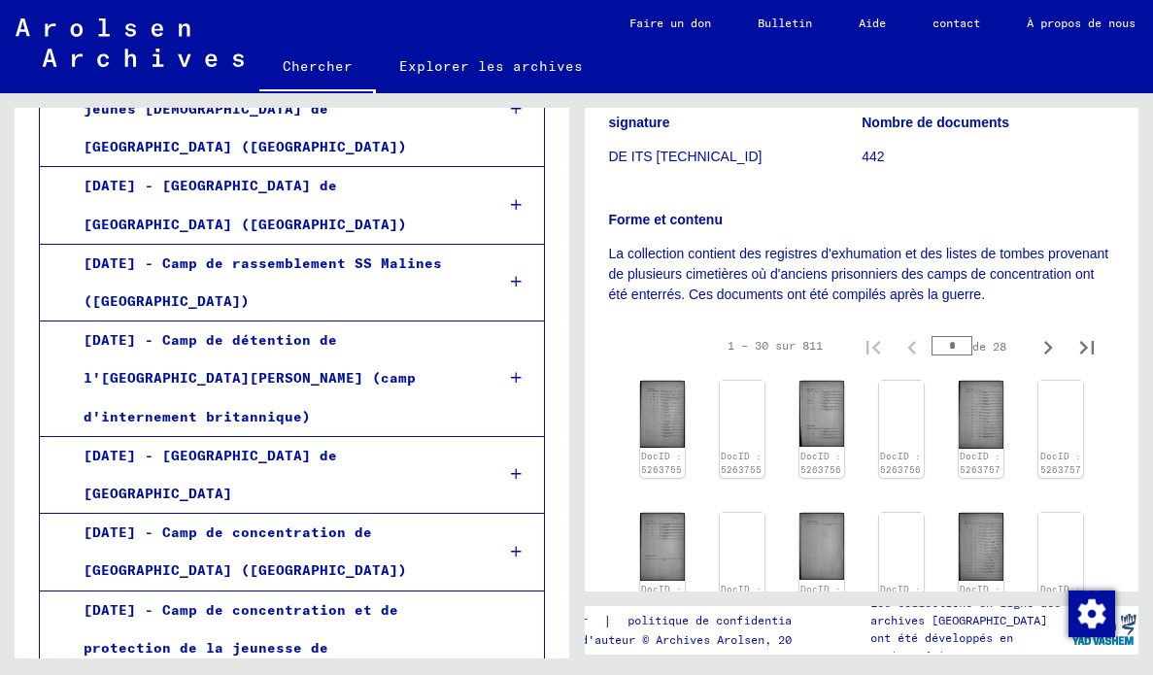
scroll to position [1986, 0]
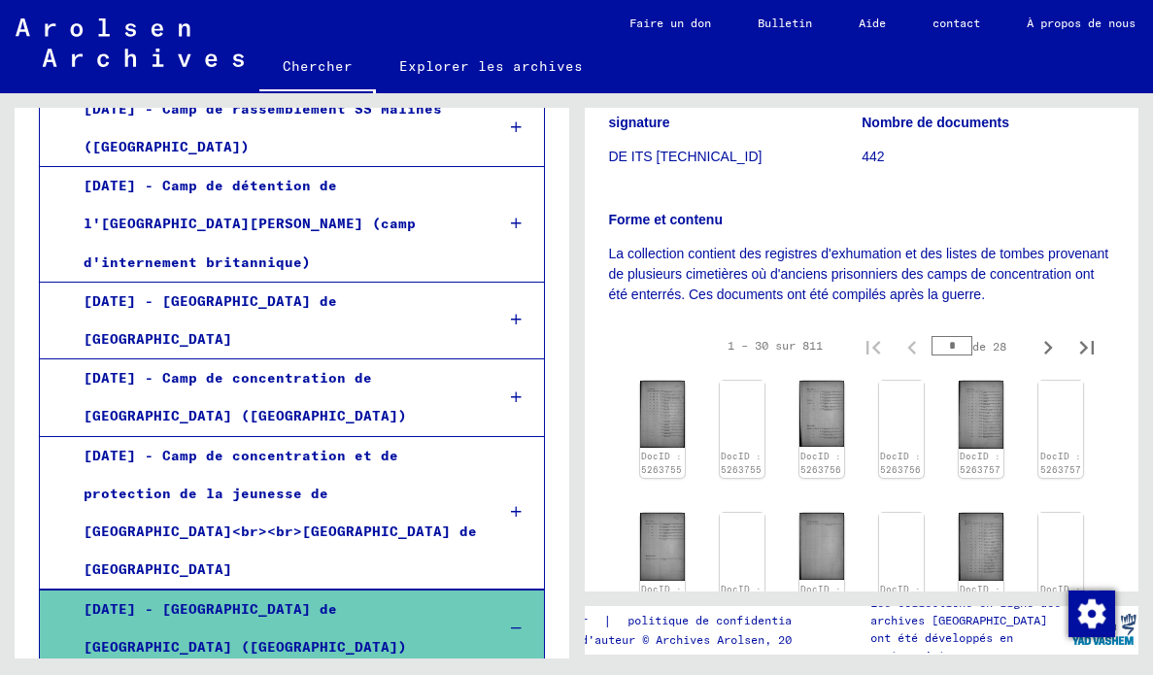
scroll to position [2154, 0]
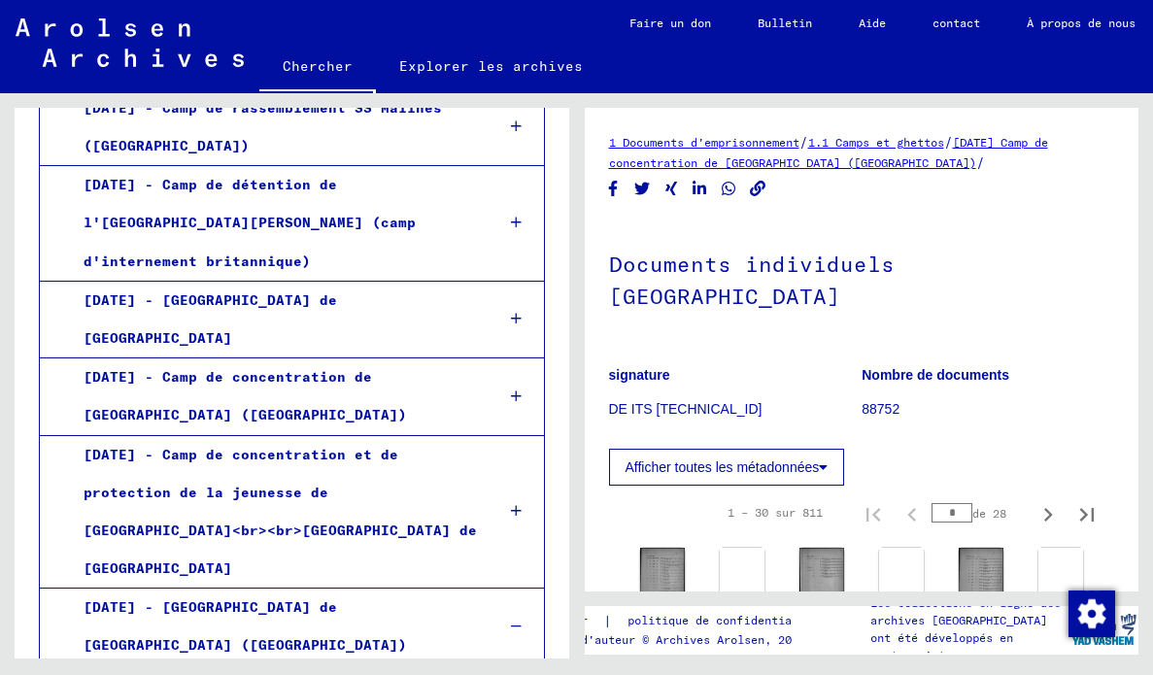
click at [674, 572] on img at bounding box center [662, 581] width 45 height 67
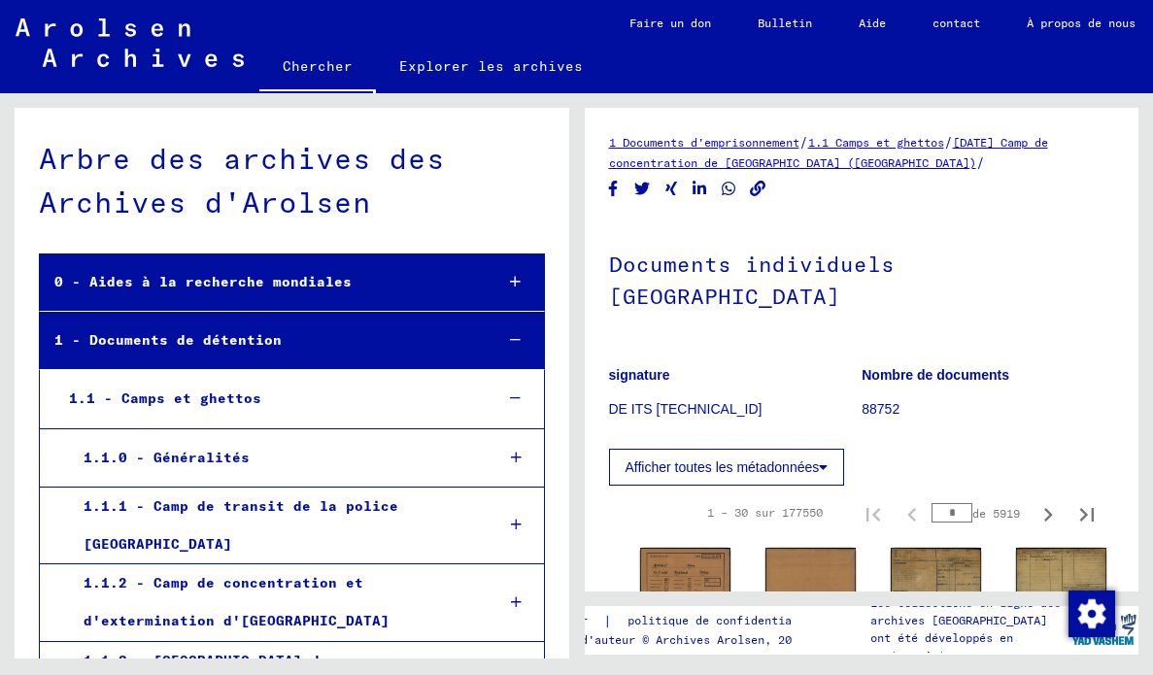
click at [318, 63] on font "Chercher" at bounding box center [318, 65] width 70 height 17
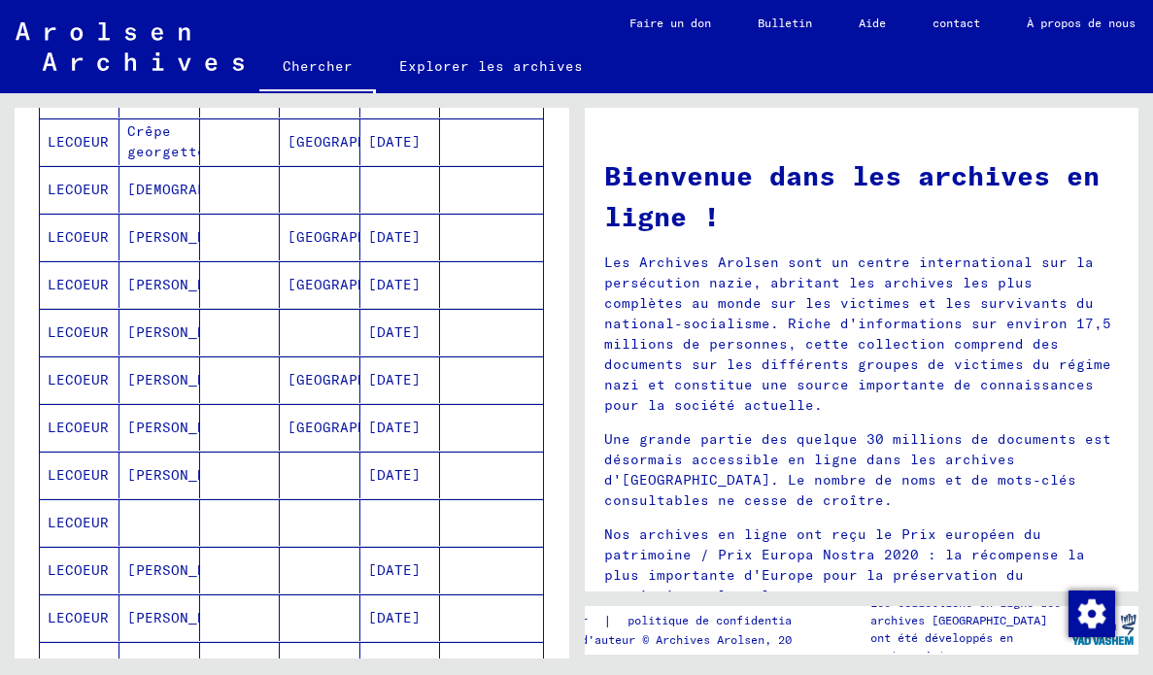
scroll to position [353, 0]
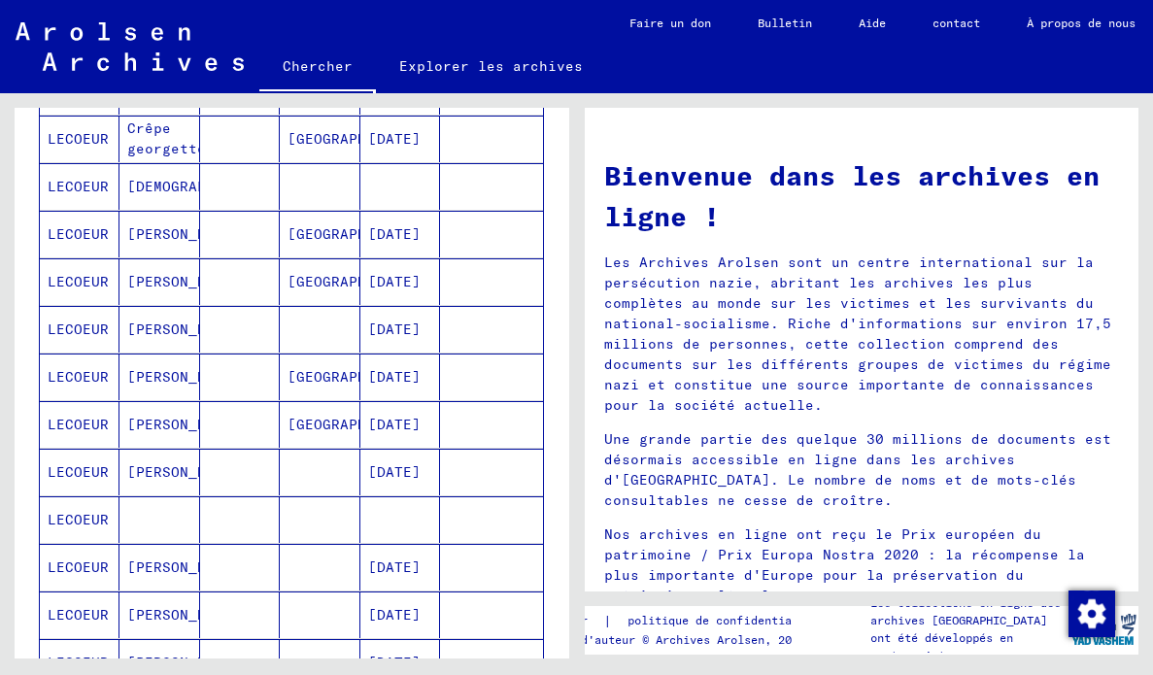
click at [65, 480] on mat-cell "LECOEUR" at bounding box center [80, 472] width 80 height 47
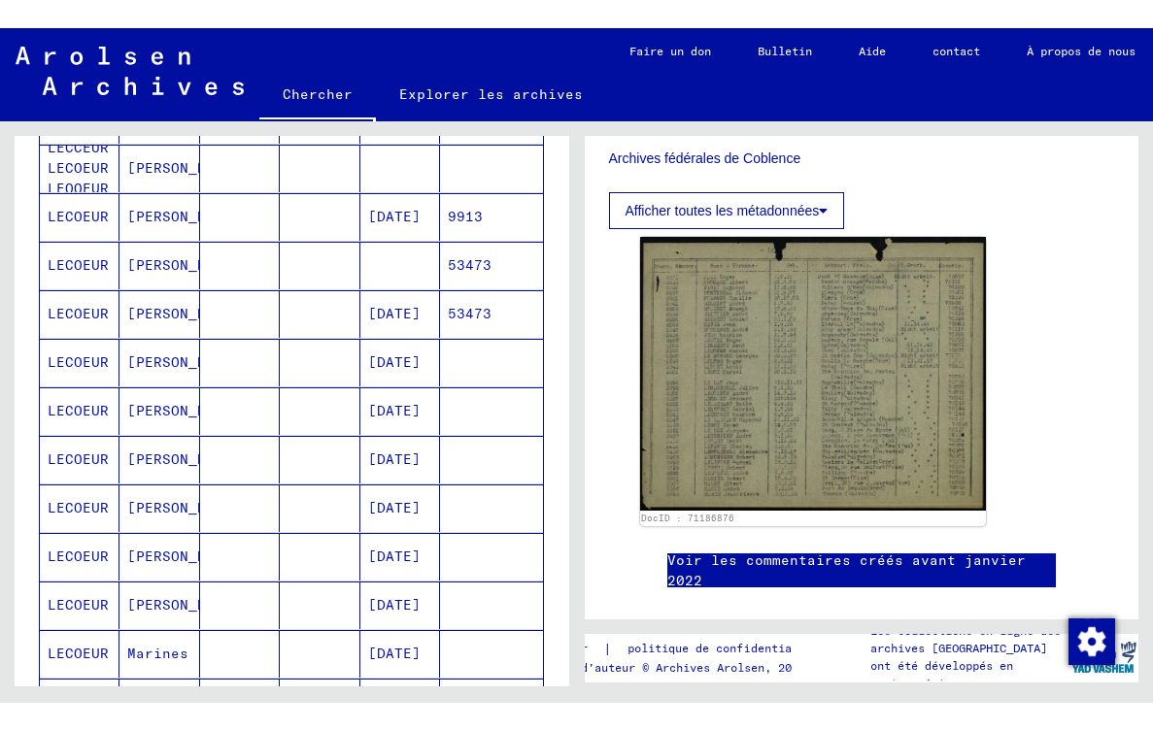
scroll to position [743, 0]
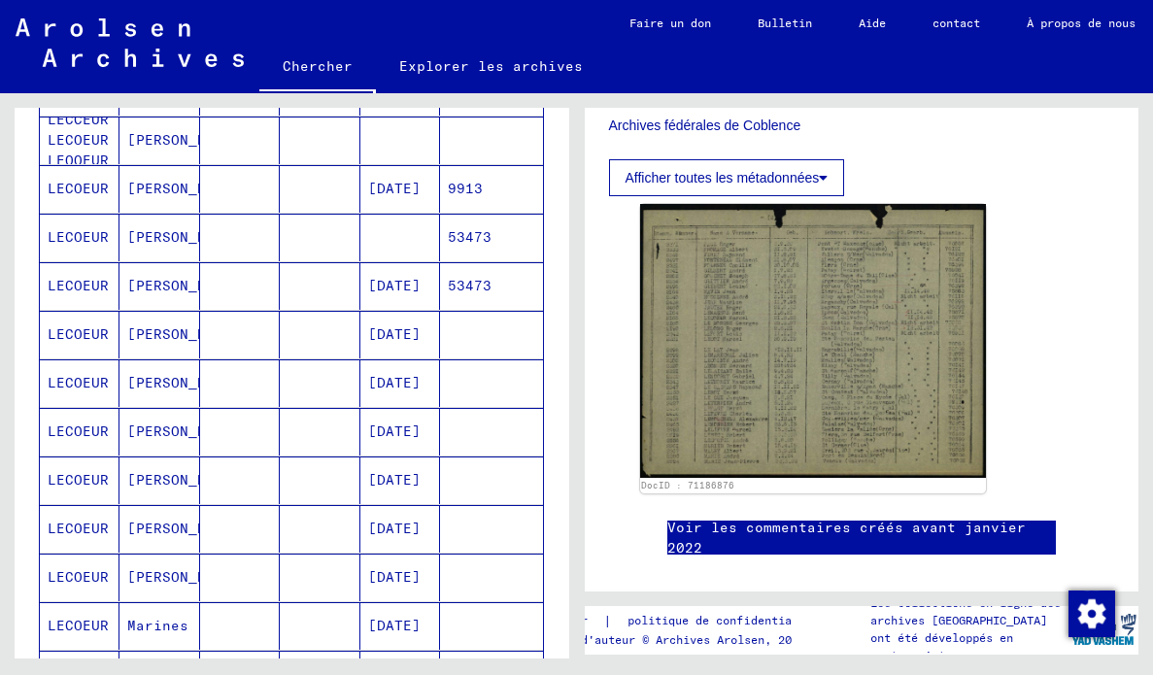
click at [860, 349] on img at bounding box center [813, 340] width 347 height 273
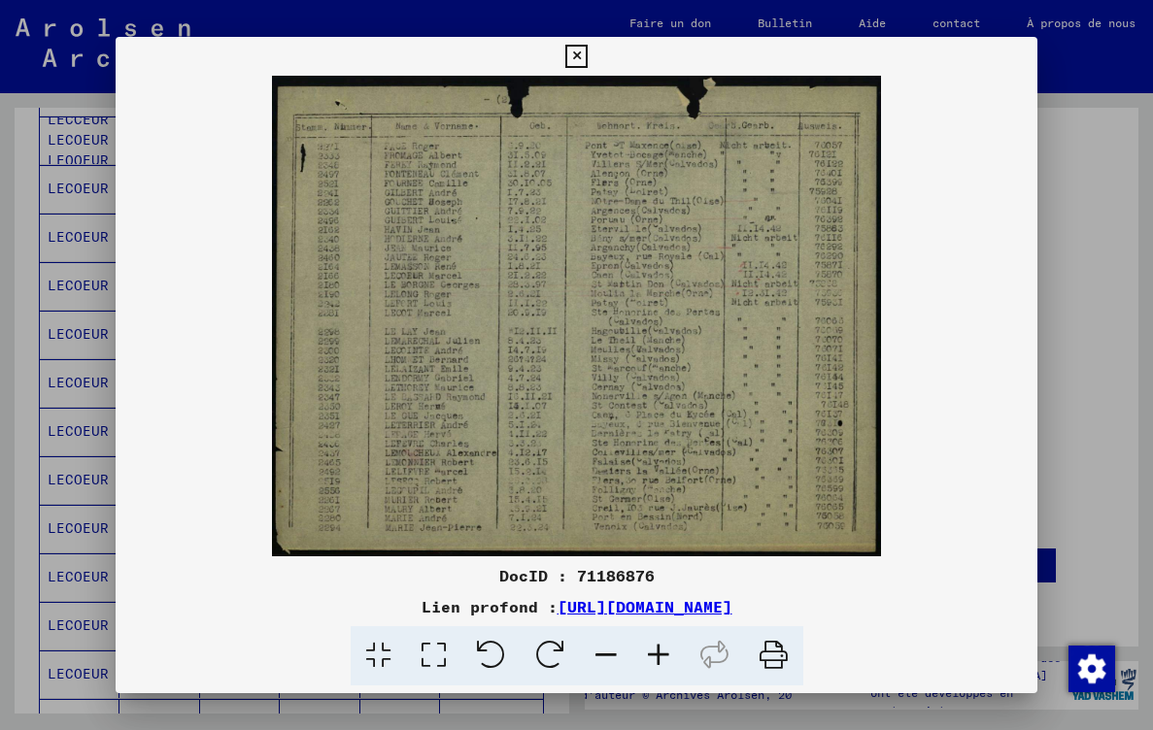
click at [580, 48] on icon at bounding box center [576, 56] width 22 height 23
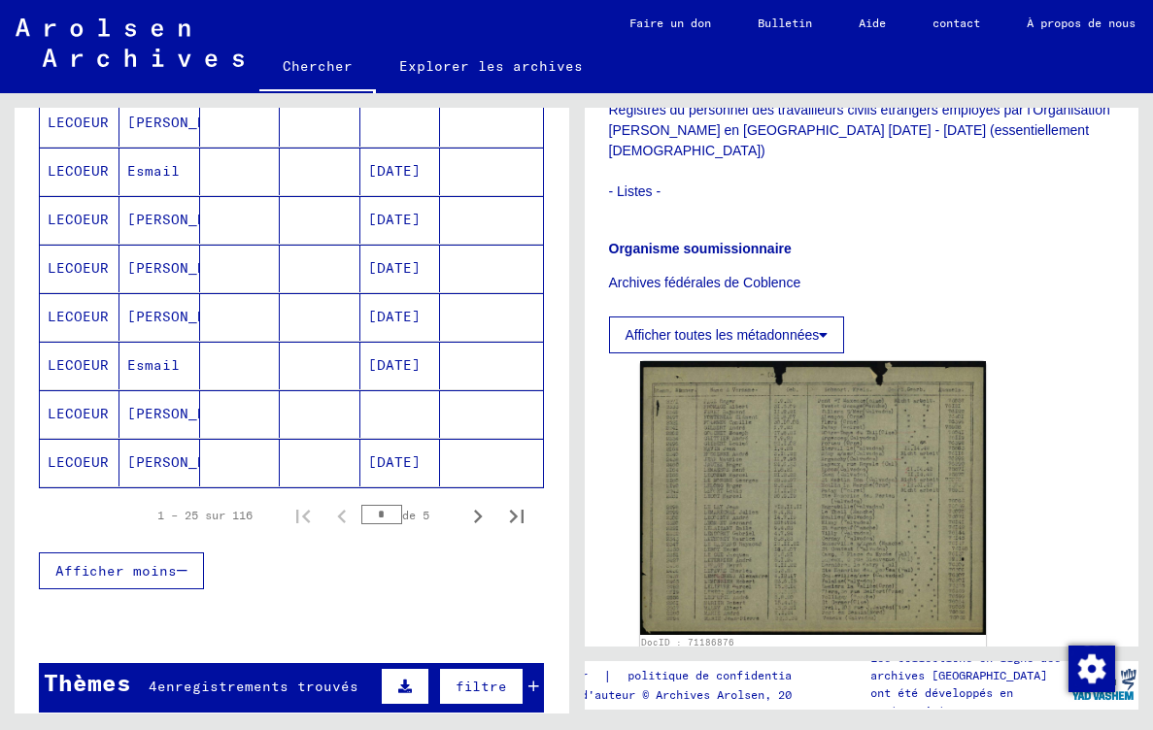
scroll to position [1151, 0]
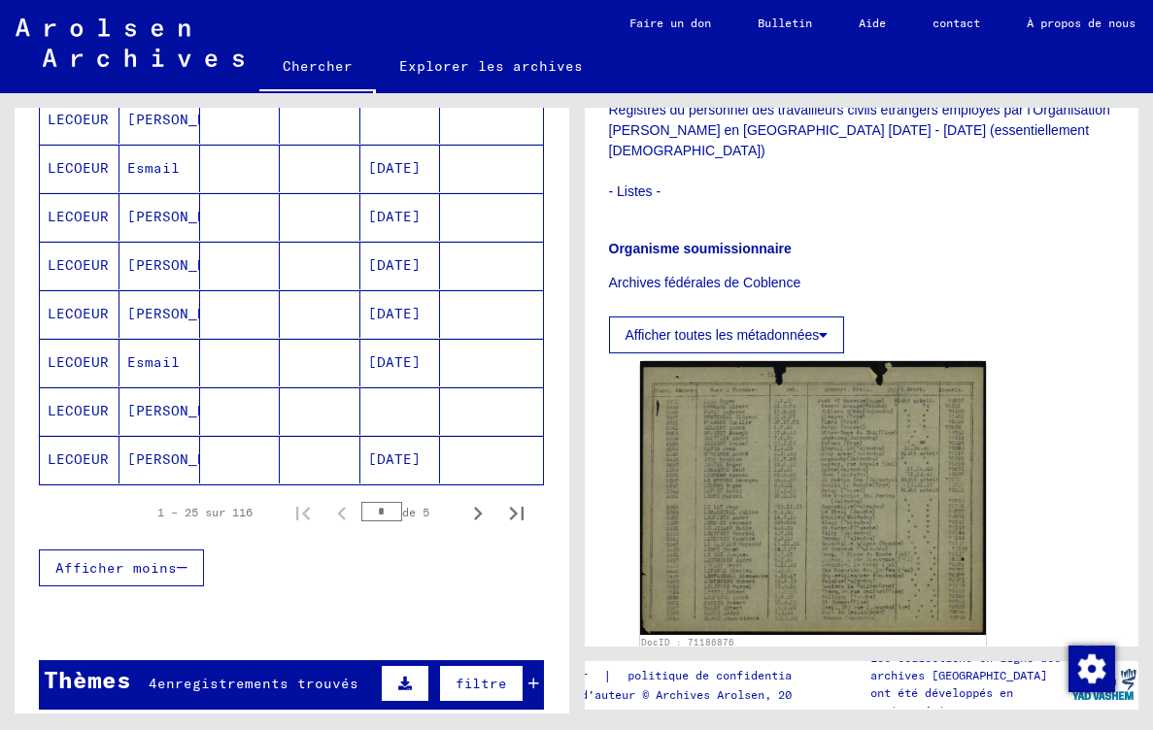
click at [468, 500] on icon "Page suivante" at bounding box center [477, 513] width 27 height 27
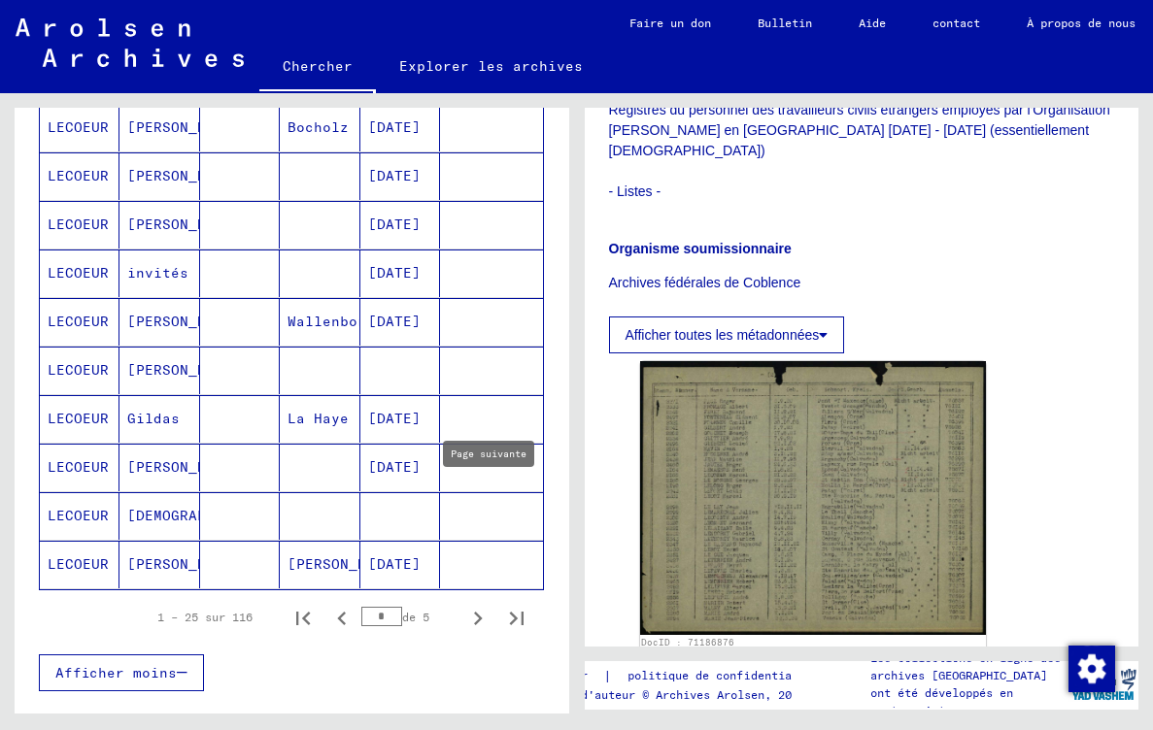
scroll to position [1088, 0]
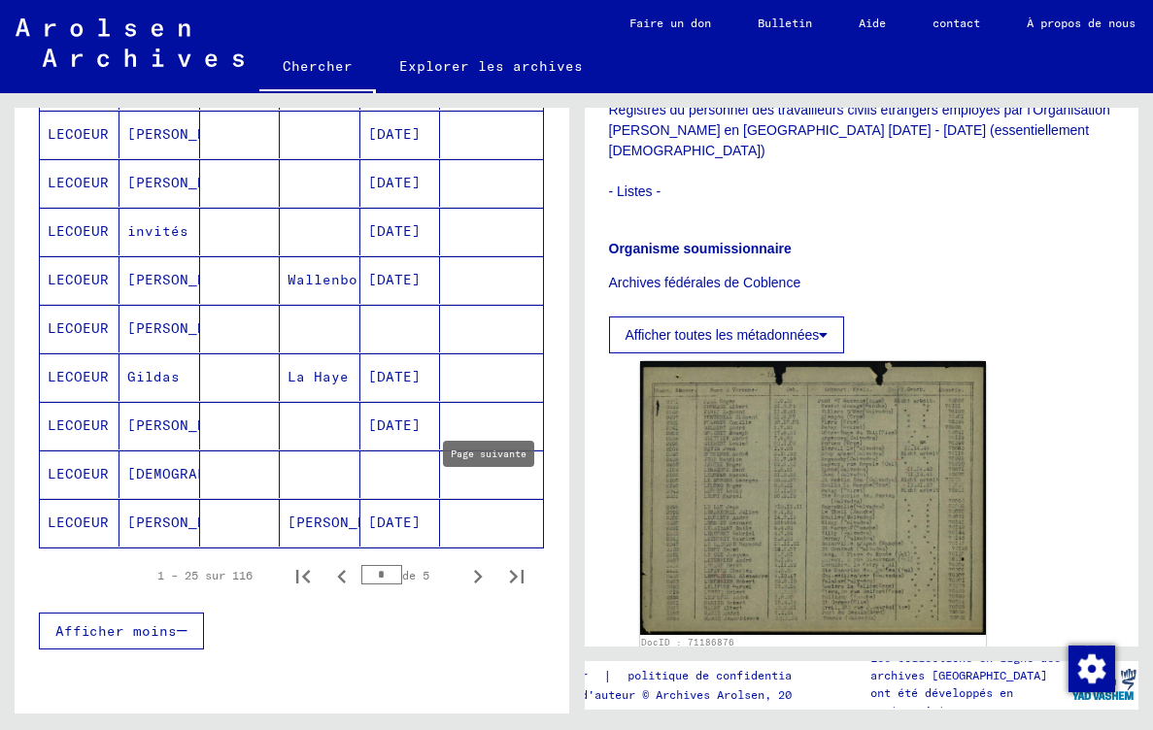
click at [468, 563] on icon "Page suivante" at bounding box center [477, 576] width 27 height 27
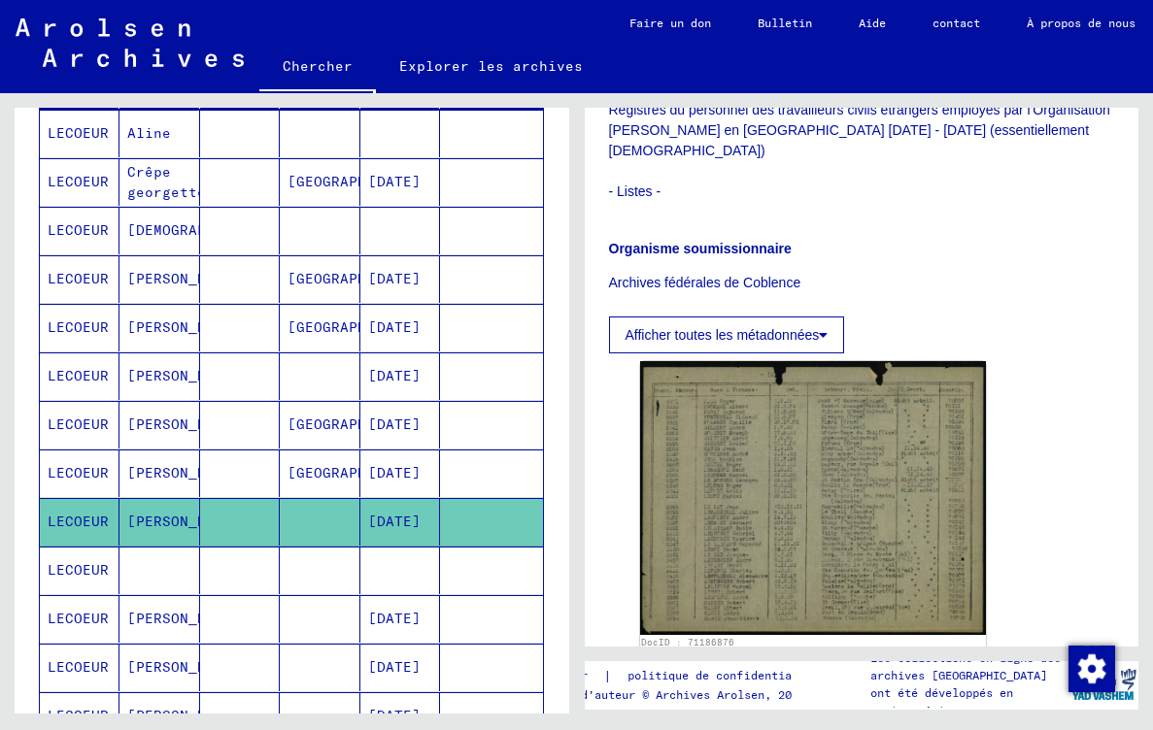
scroll to position [301, 0]
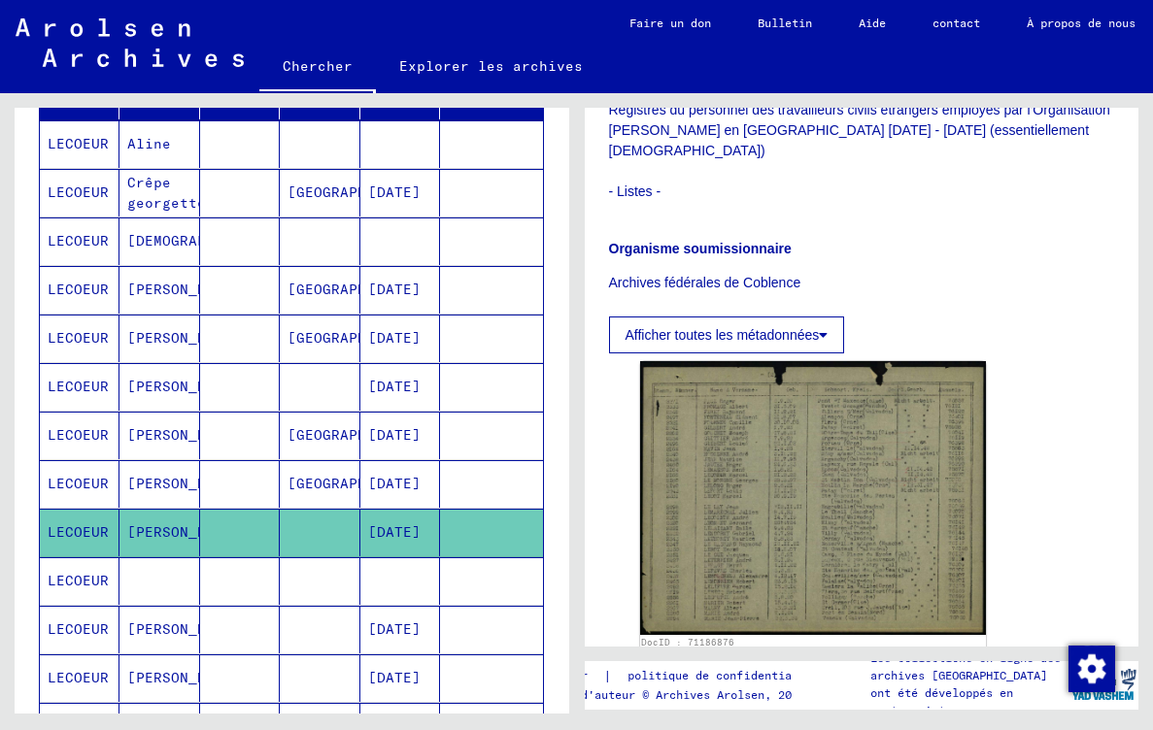
click at [449, 476] on mat-cell at bounding box center [491, 484] width 102 height 48
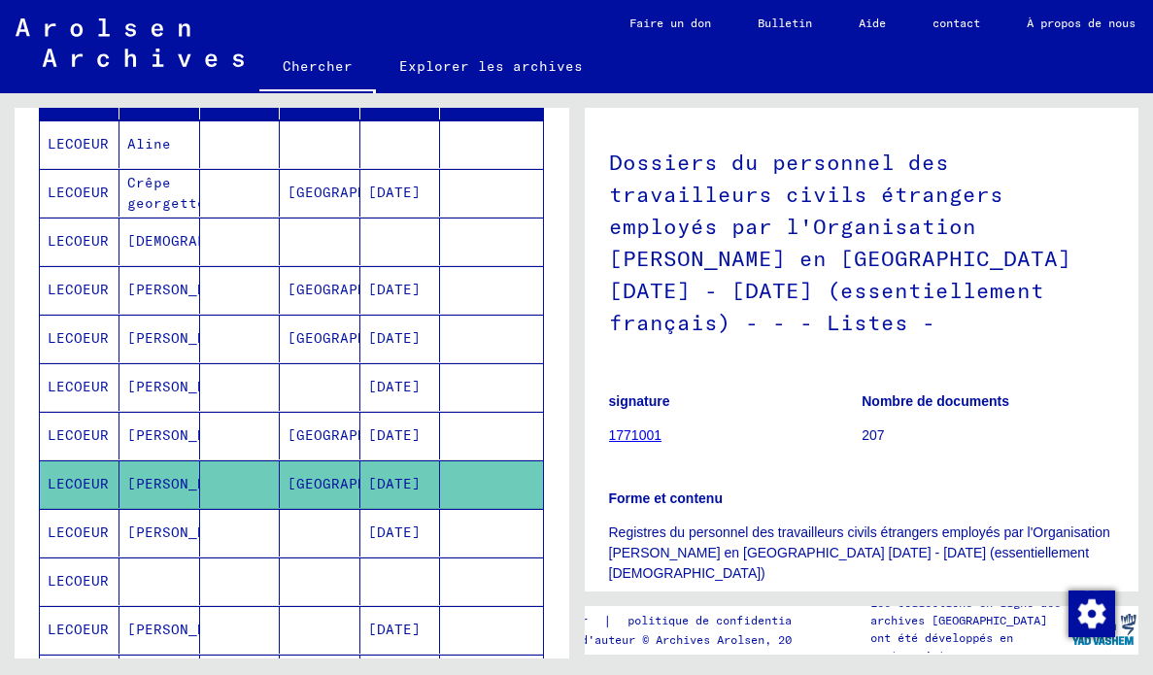
scroll to position [204, 0]
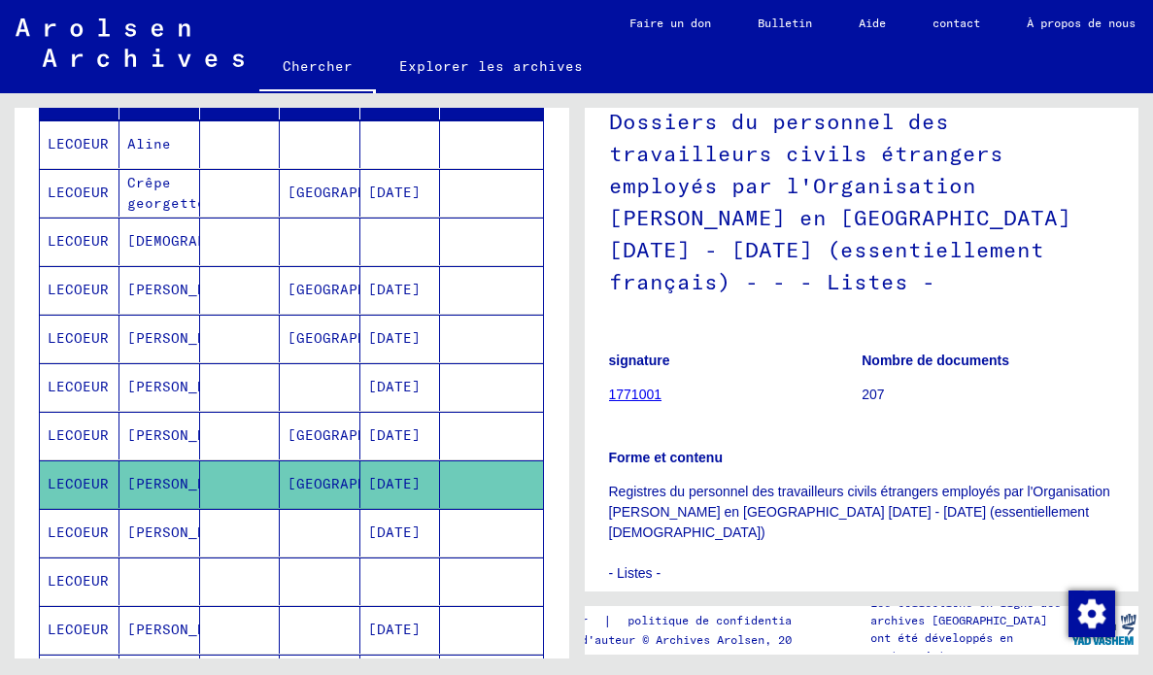
click at [476, 432] on mat-cell at bounding box center [491, 436] width 102 height 48
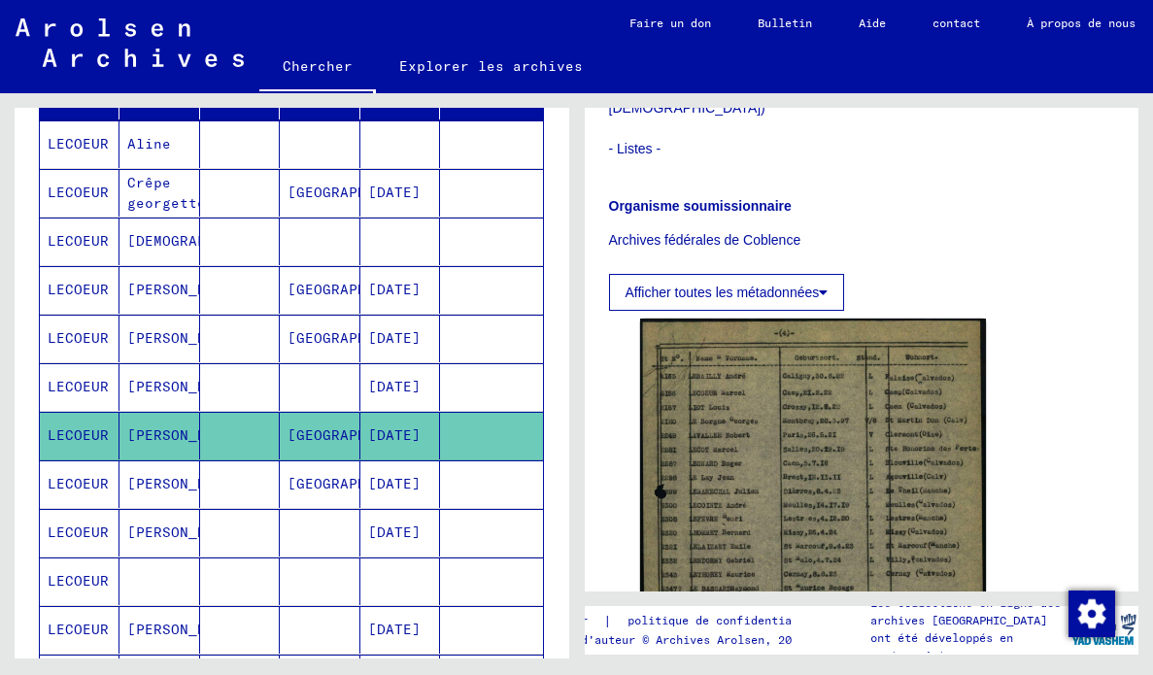
scroll to position [631, 0]
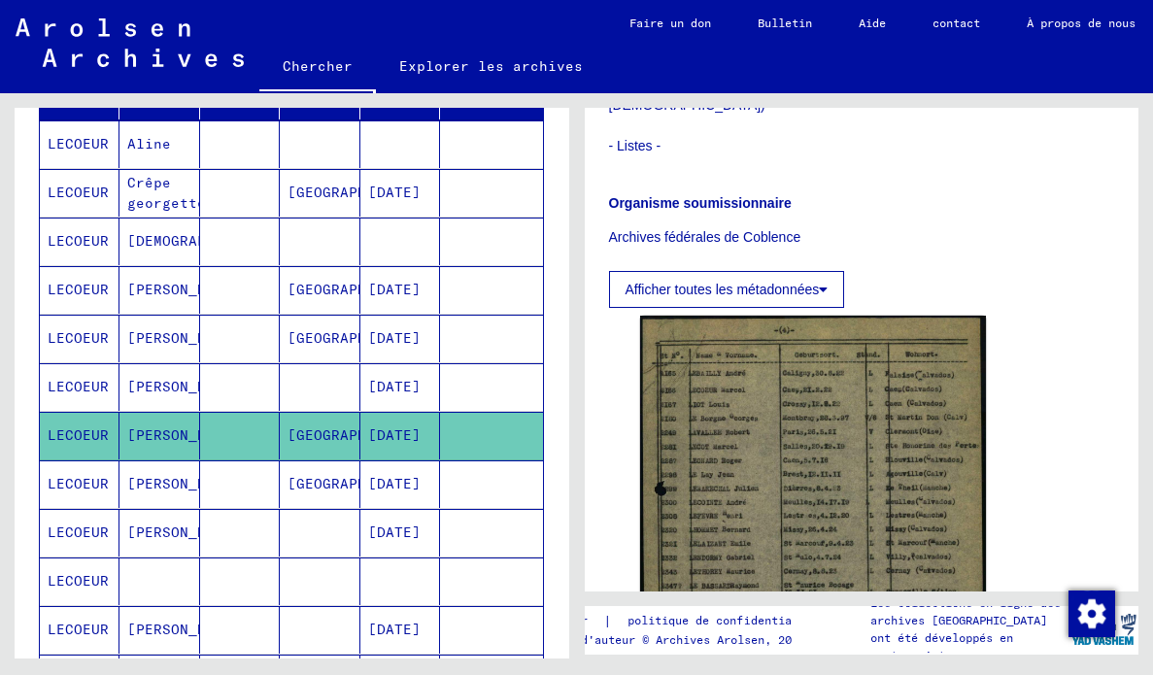
click at [458, 388] on mat-cell at bounding box center [491, 387] width 102 height 48
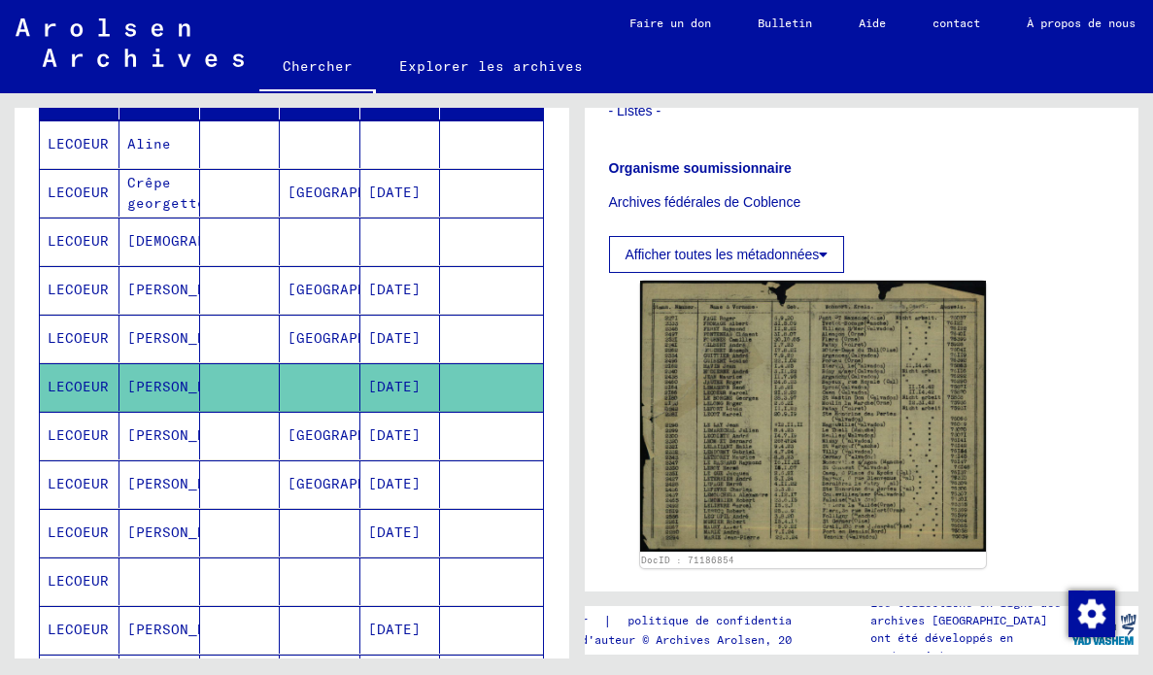
scroll to position [671, 0]
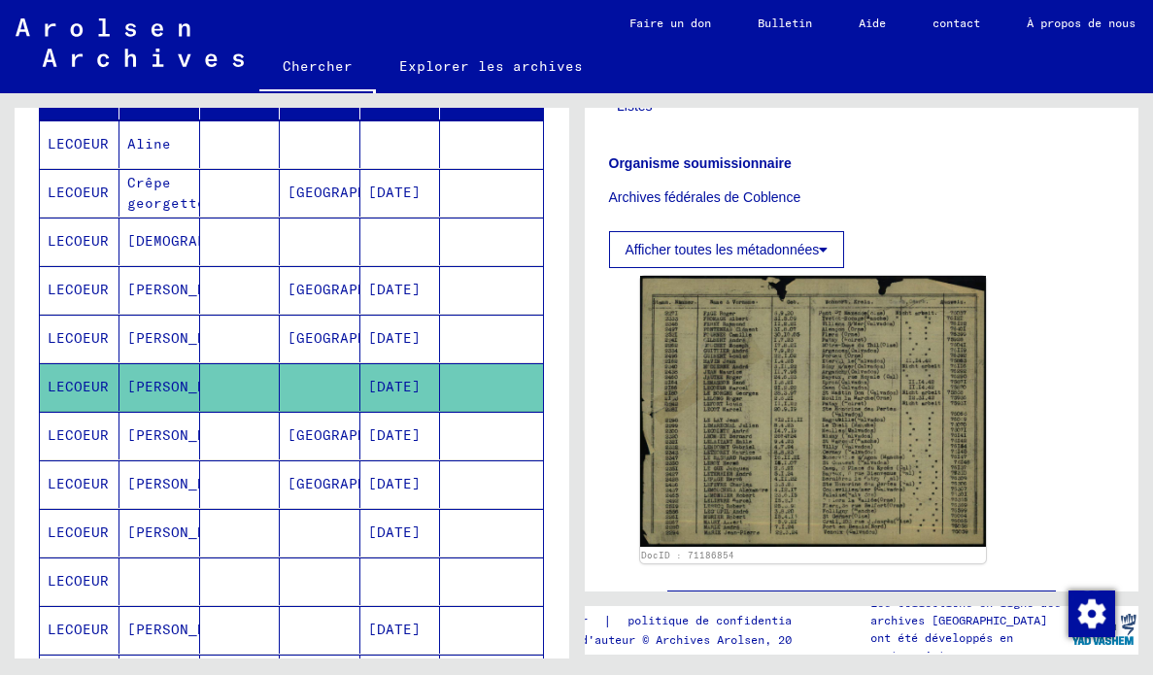
click at [480, 328] on mat-cell at bounding box center [491, 339] width 102 height 48
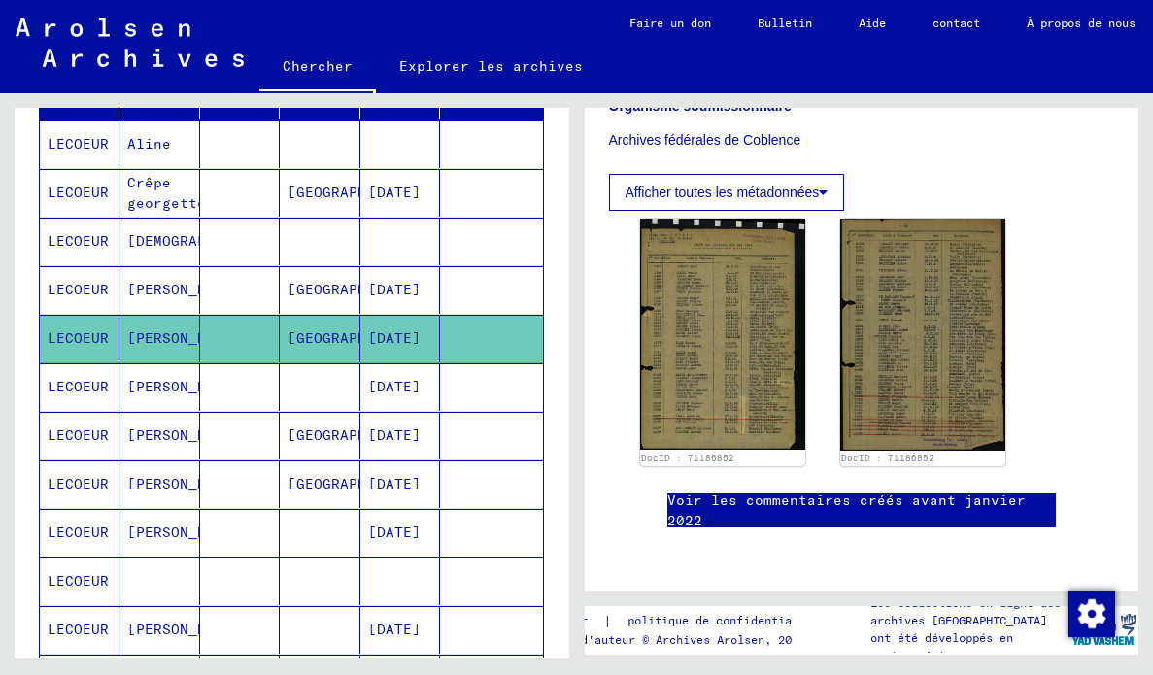
scroll to position [776, 0]
click at [473, 275] on mat-cell at bounding box center [491, 290] width 102 height 48
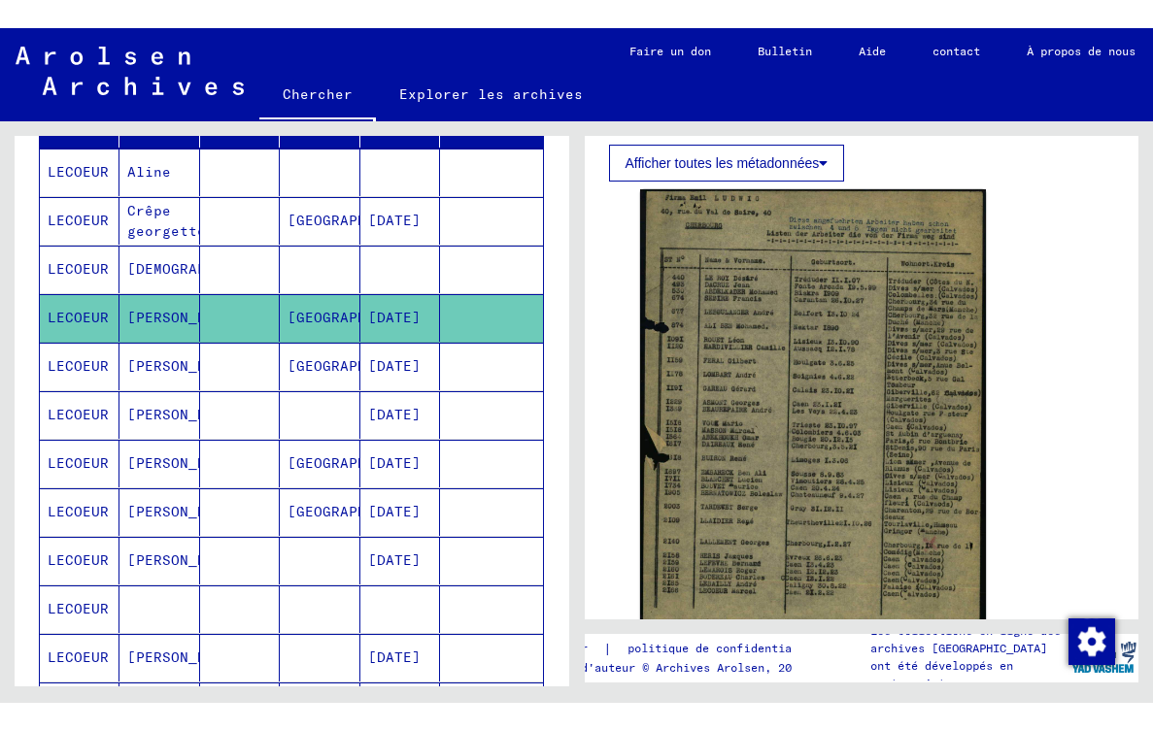
scroll to position [791, 0]
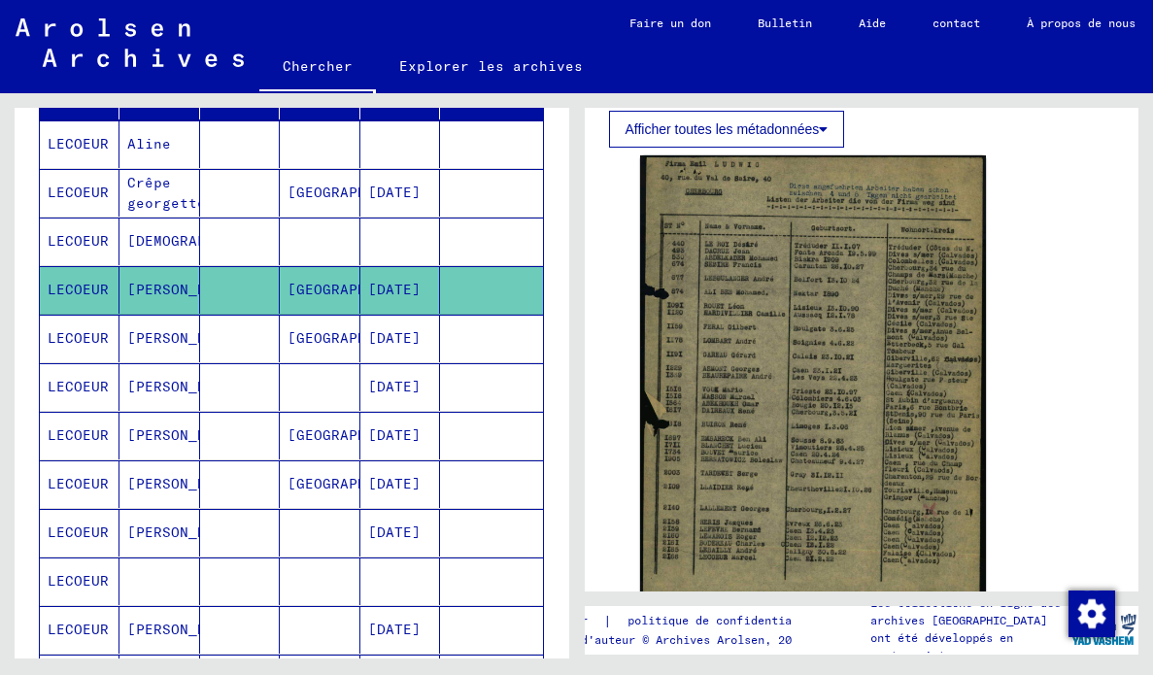
click at [926, 473] on img at bounding box center [813, 378] width 347 height 447
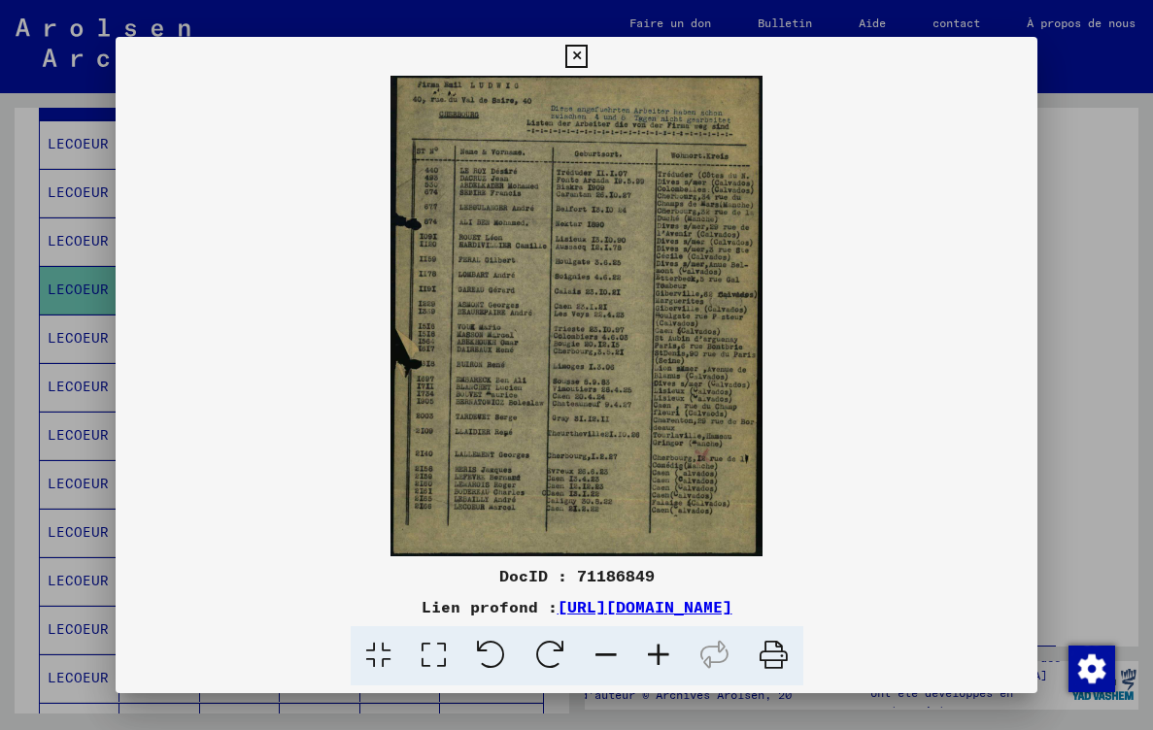
click at [578, 40] on button at bounding box center [576, 56] width 34 height 39
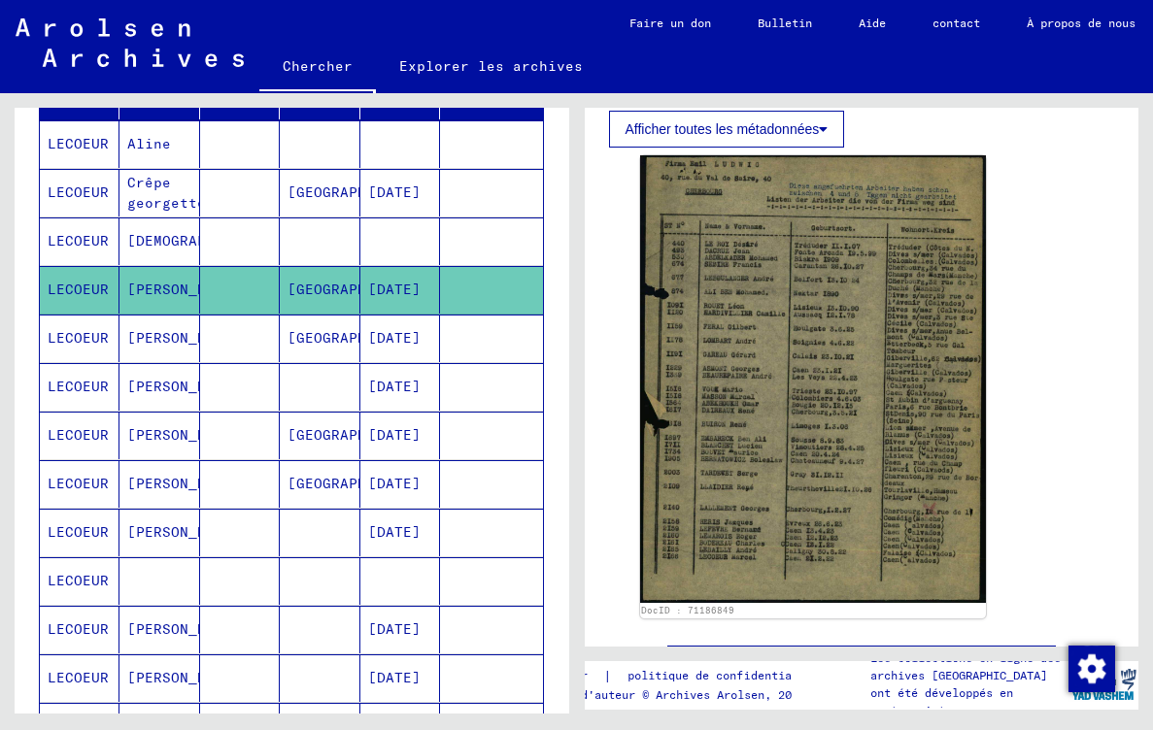
click at [420, 185] on font "[DATE]" at bounding box center [394, 192] width 52 height 17
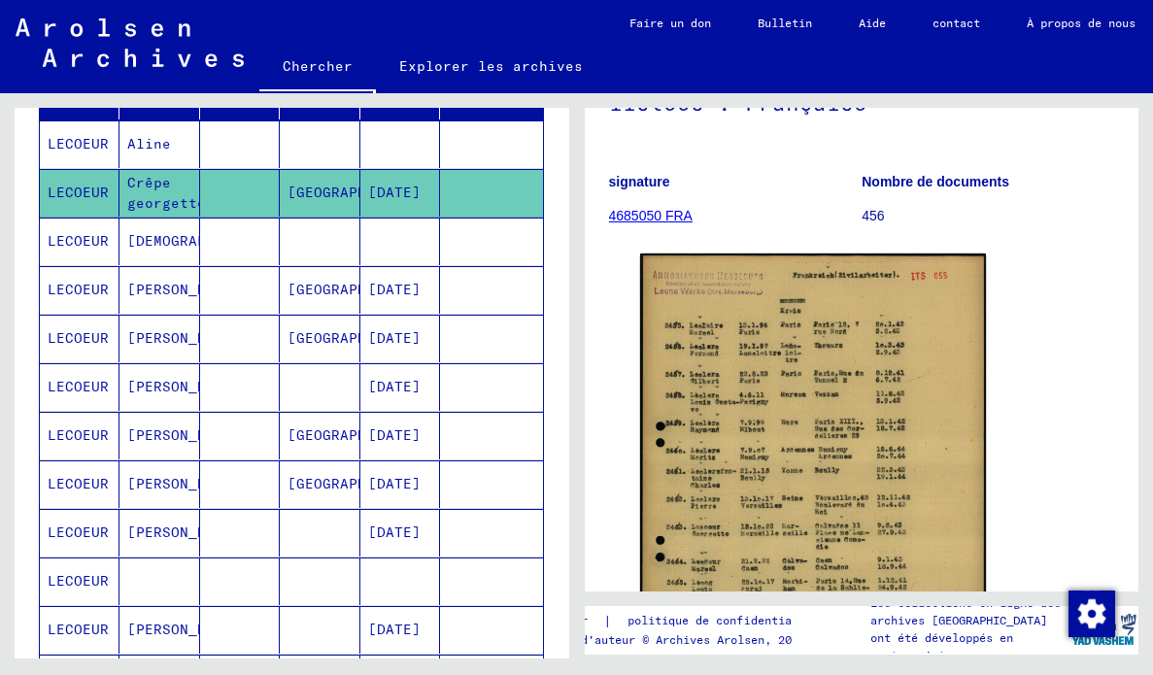
scroll to position [501, 0]
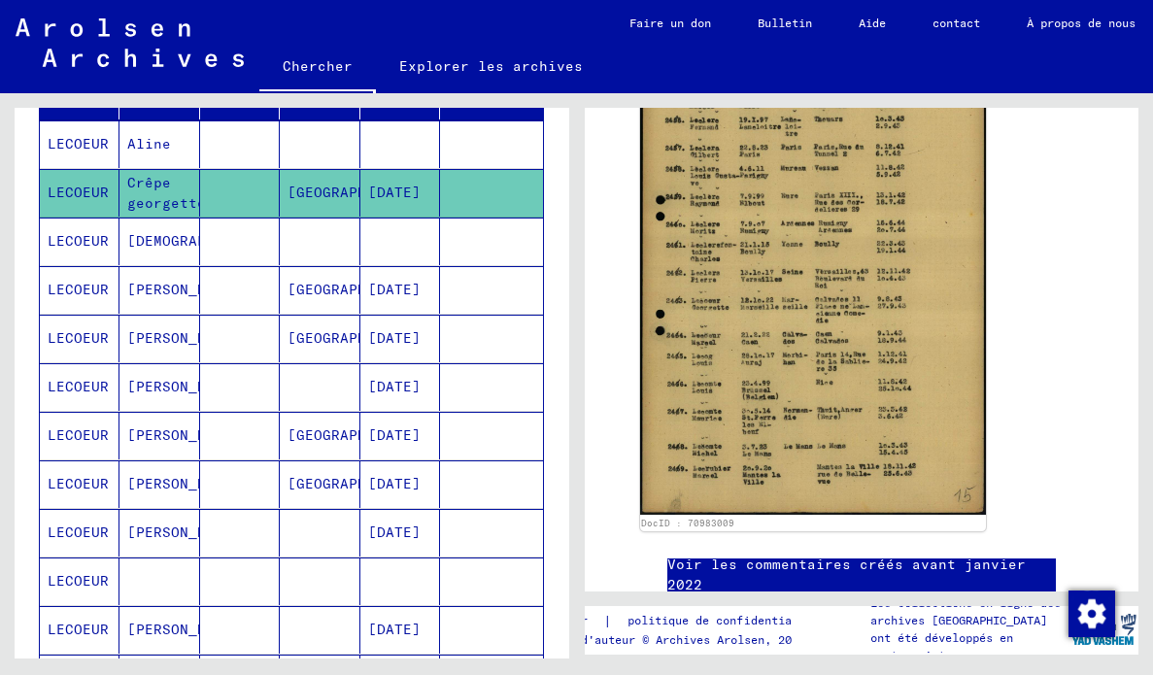
click at [890, 417] on img at bounding box center [813, 270] width 347 height 487
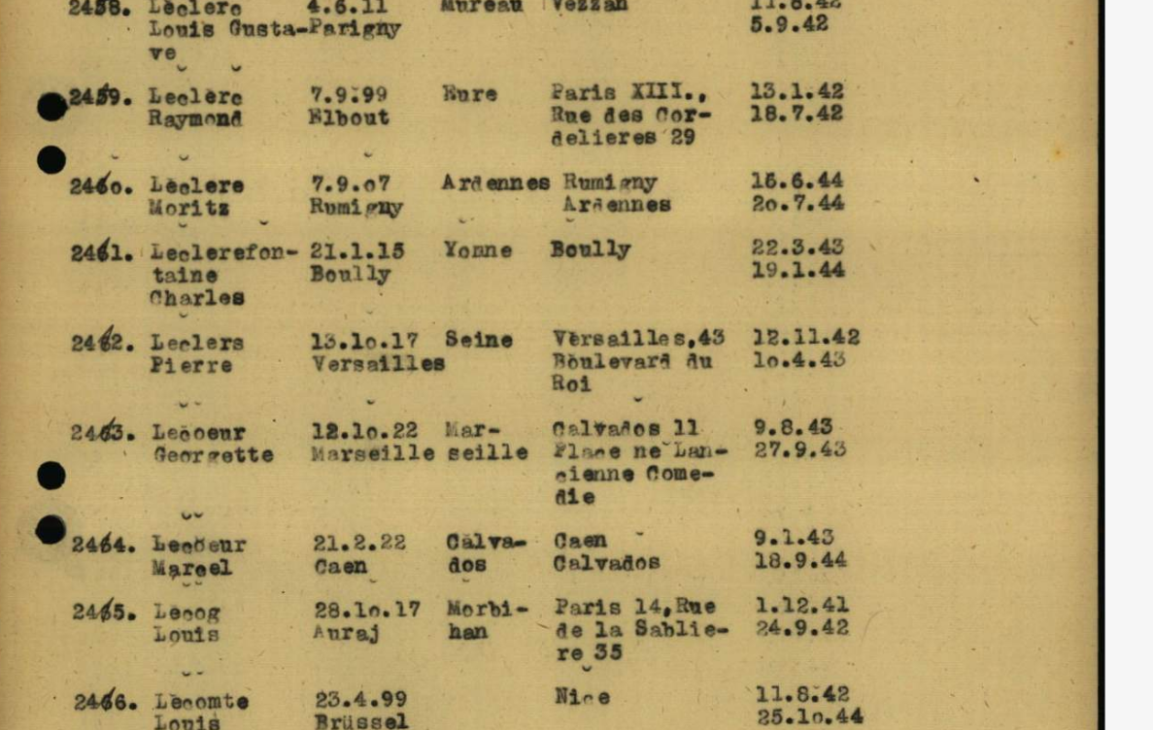
click at [708, 398] on img at bounding box center [577, 316] width 922 height 481
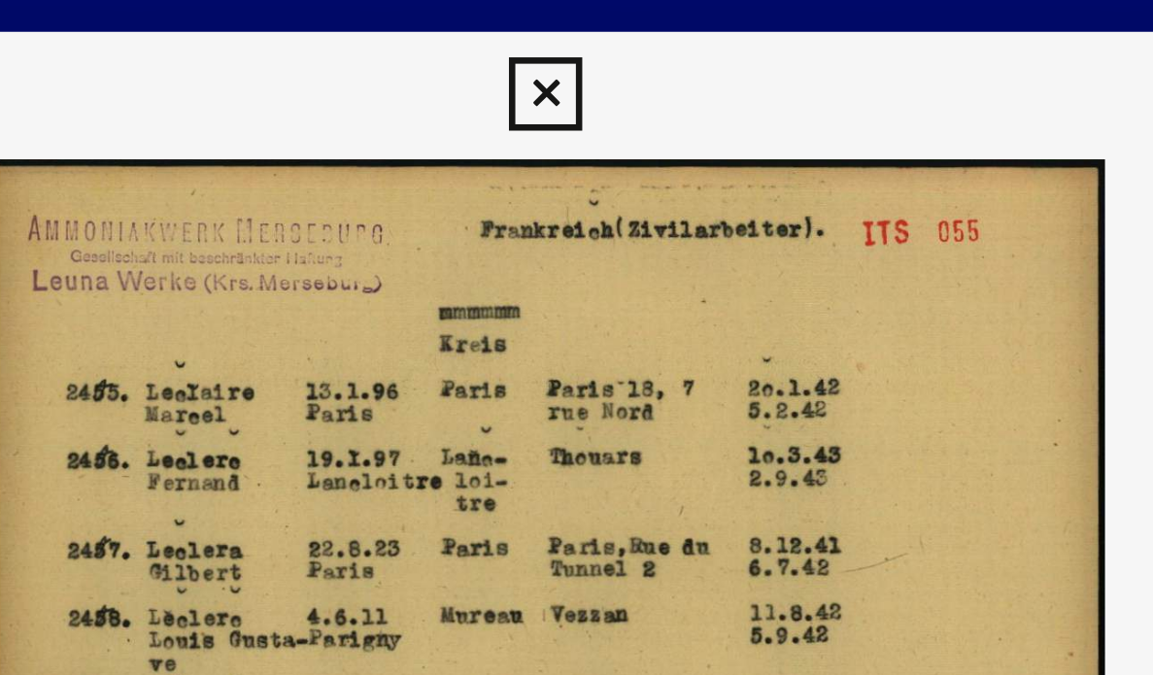
click at [581, 32] on icon at bounding box center [576, 28] width 22 height 23
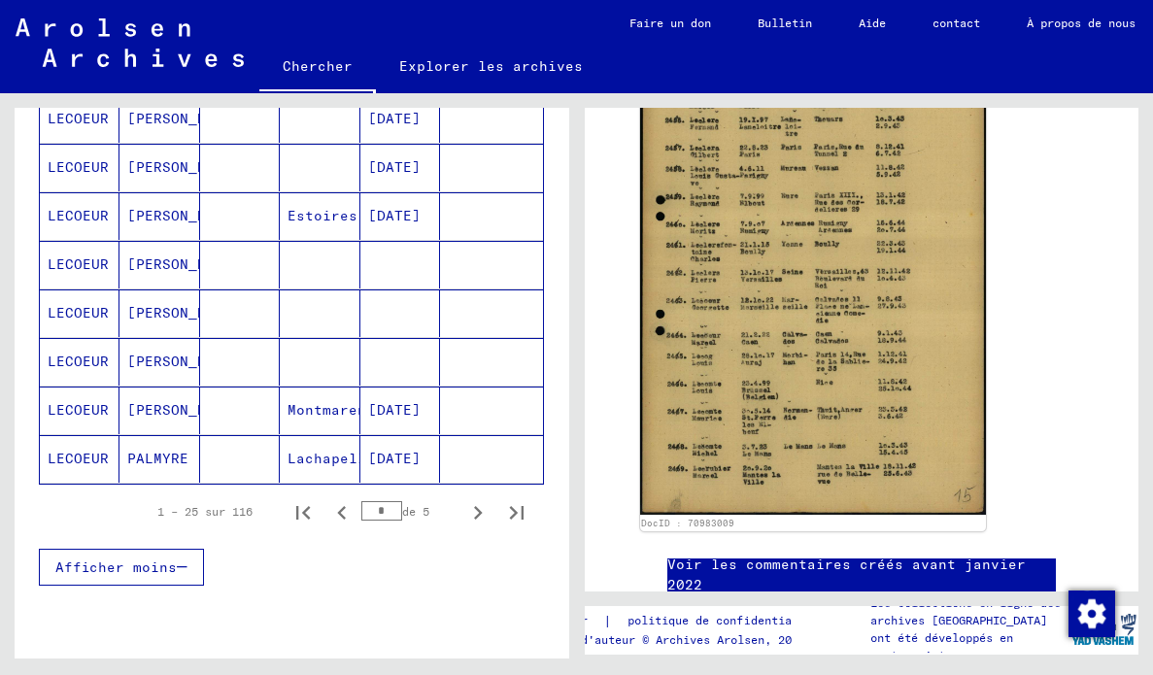
scroll to position [1156, 0]
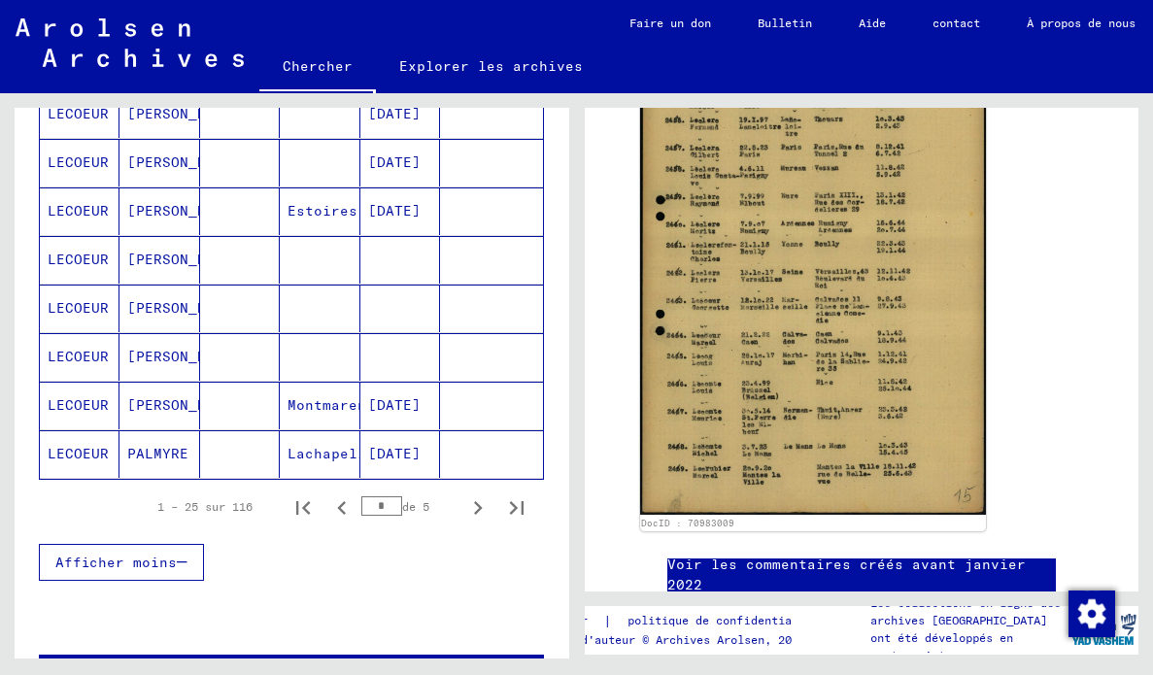
click at [479, 508] on icon "Page suivante" at bounding box center [477, 507] width 27 height 27
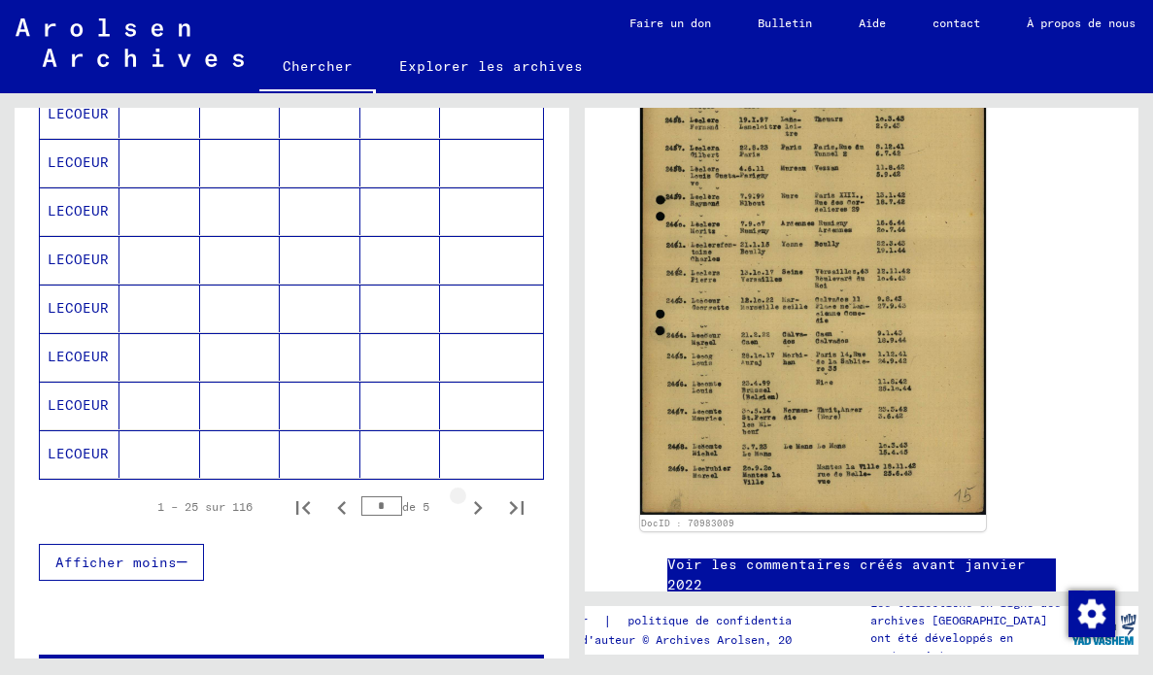
type input "*"
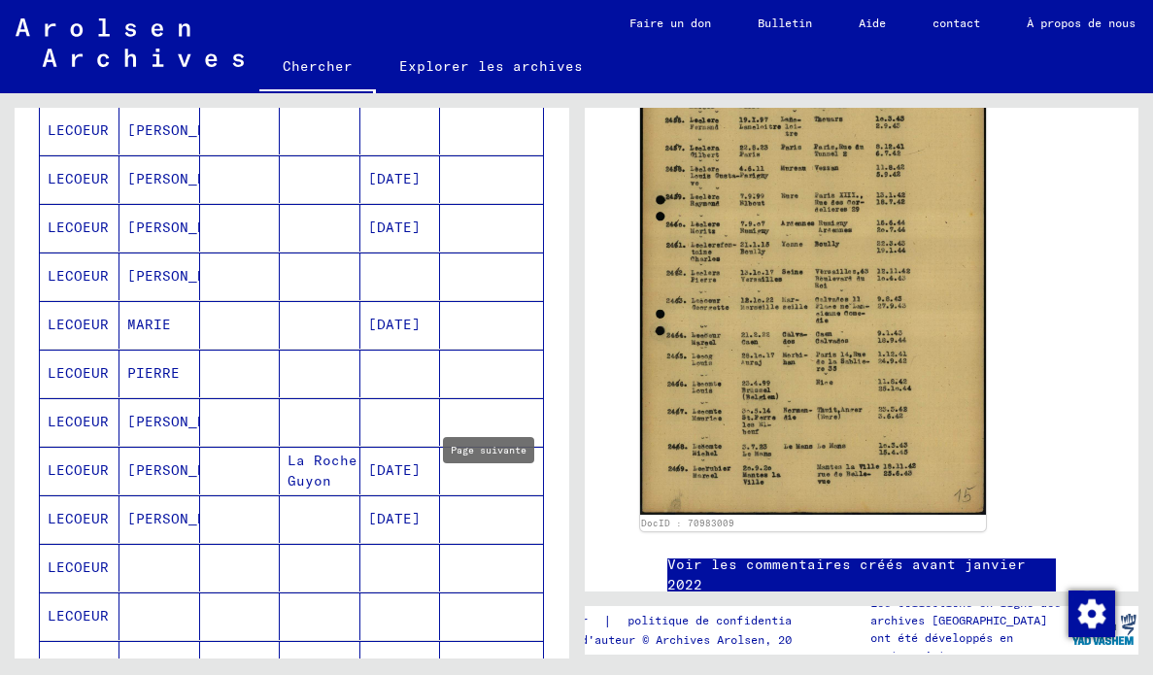
scroll to position [412, 0]
click at [167, 551] on mat-cell at bounding box center [159, 568] width 80 height 48
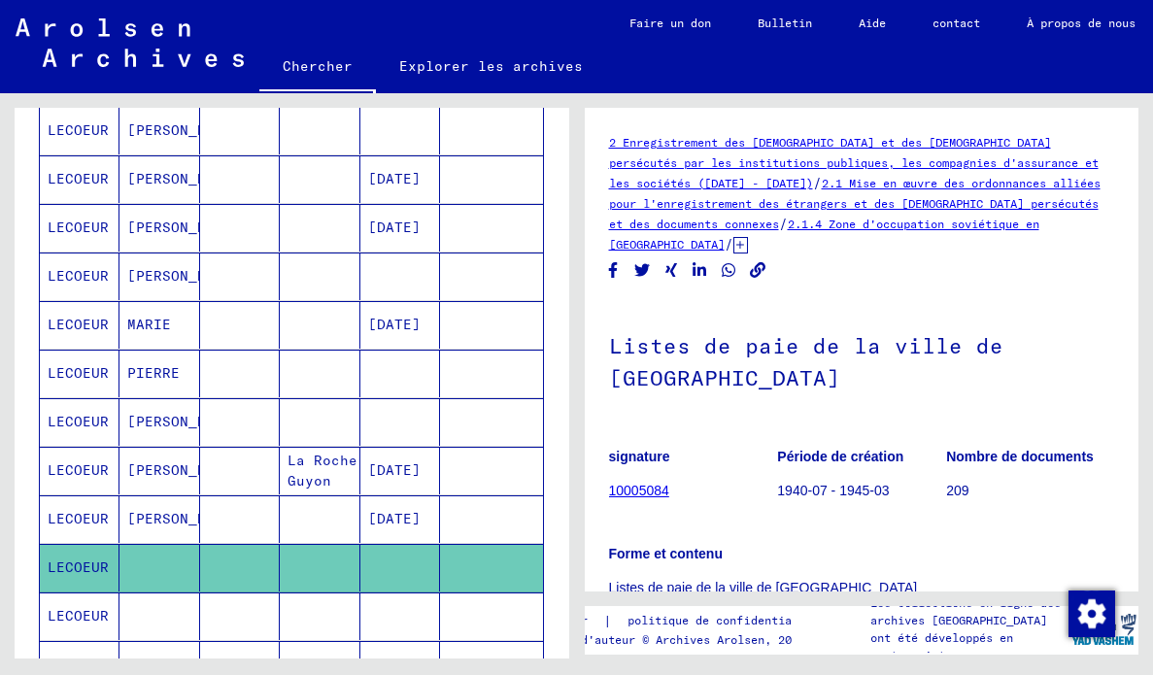
click at [657, 483] on font "10005084" at bounding box center [639, 491] width 60 height 16
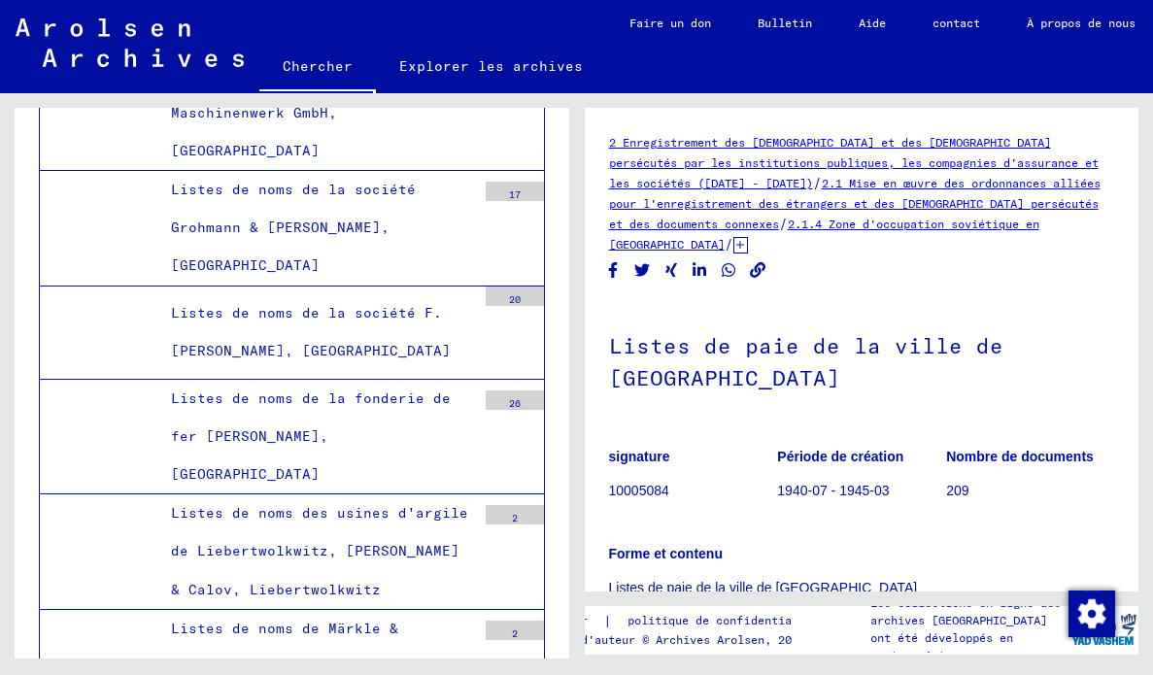
scroll to position [24503, 0]
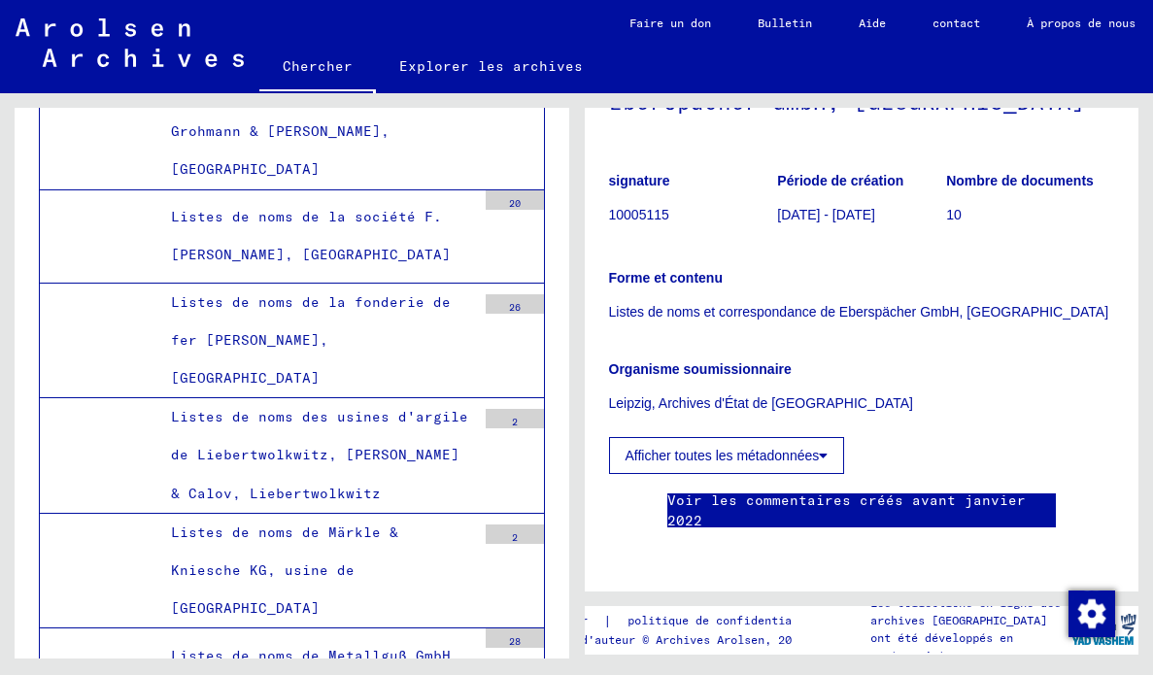
scroll to position [692, 0]
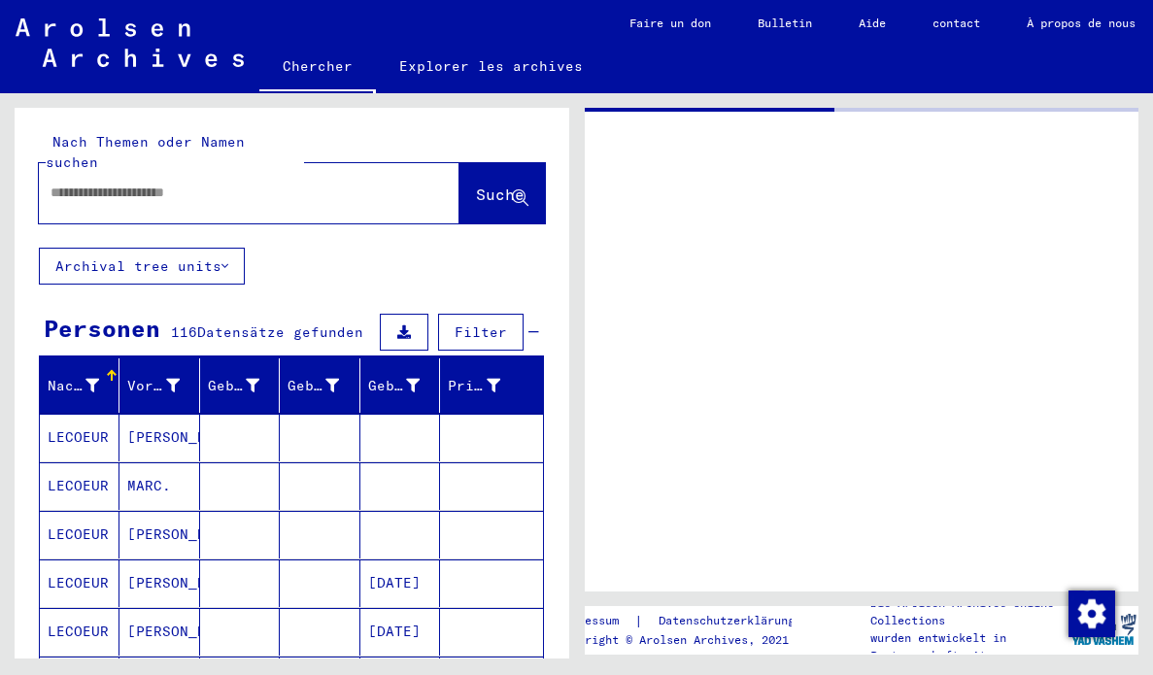
type input "********"
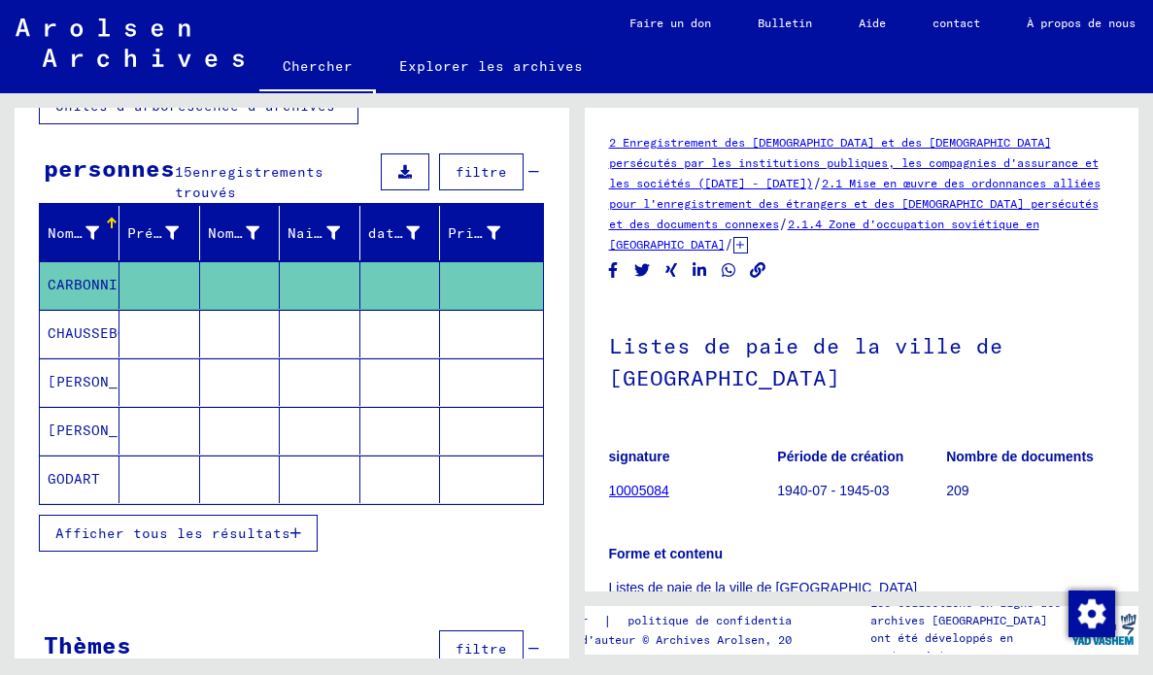
scroll to position [31, 0]
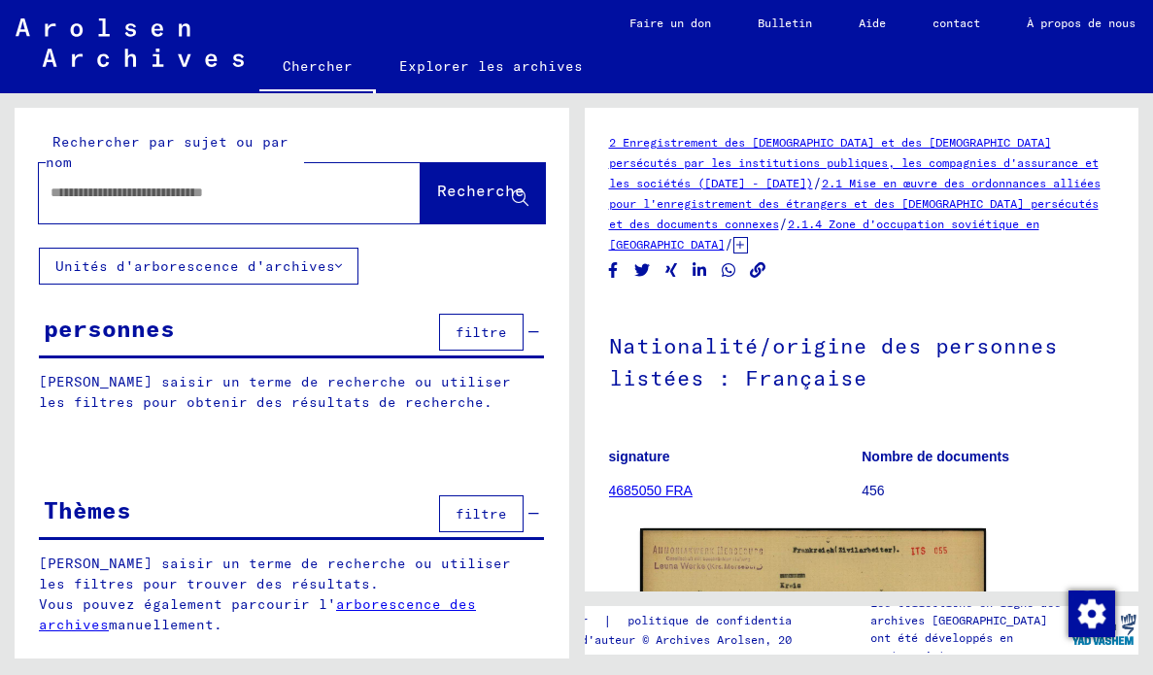
click at [265, 193] on input "text" at bounding box center [211, 193] width 323 height 20
click at [486, 202] on span "Recherche" at bounding box center [480, 193] width 87 height 19
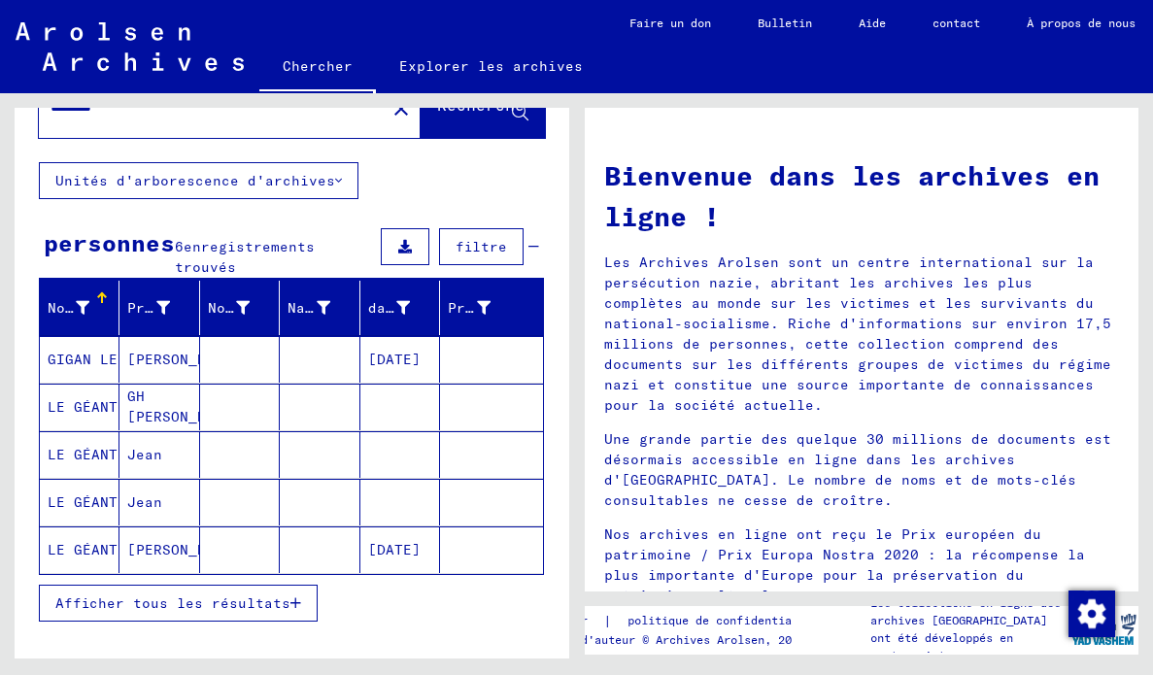
scroll to position [87, 0]
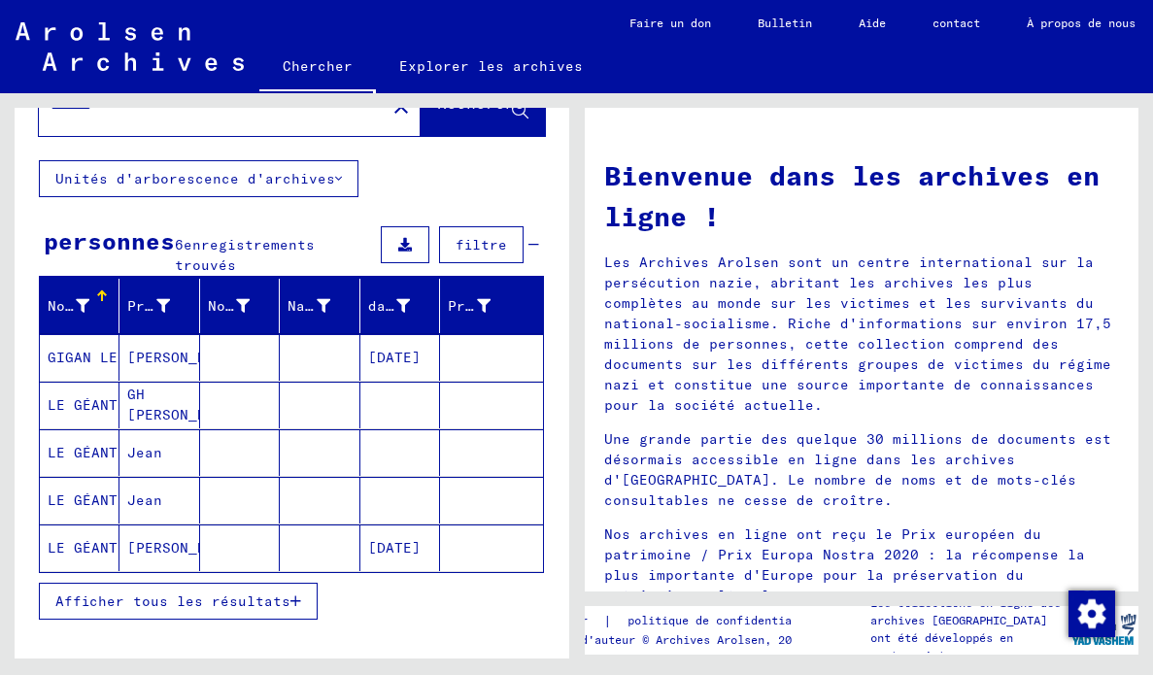
click at [392, 365] on mat-cell "[DATE]" at bounding box center [400, 357] width 80 height 47
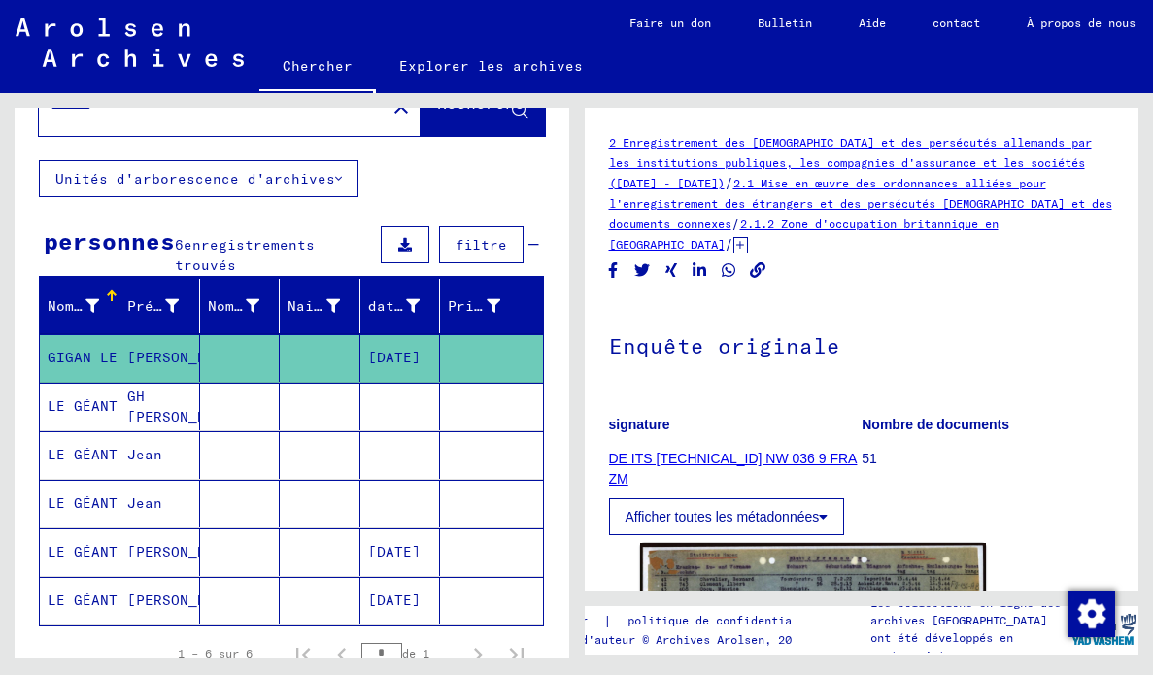
click at [879, 606] on img at bounding box center [813, 666] width 347 height 247
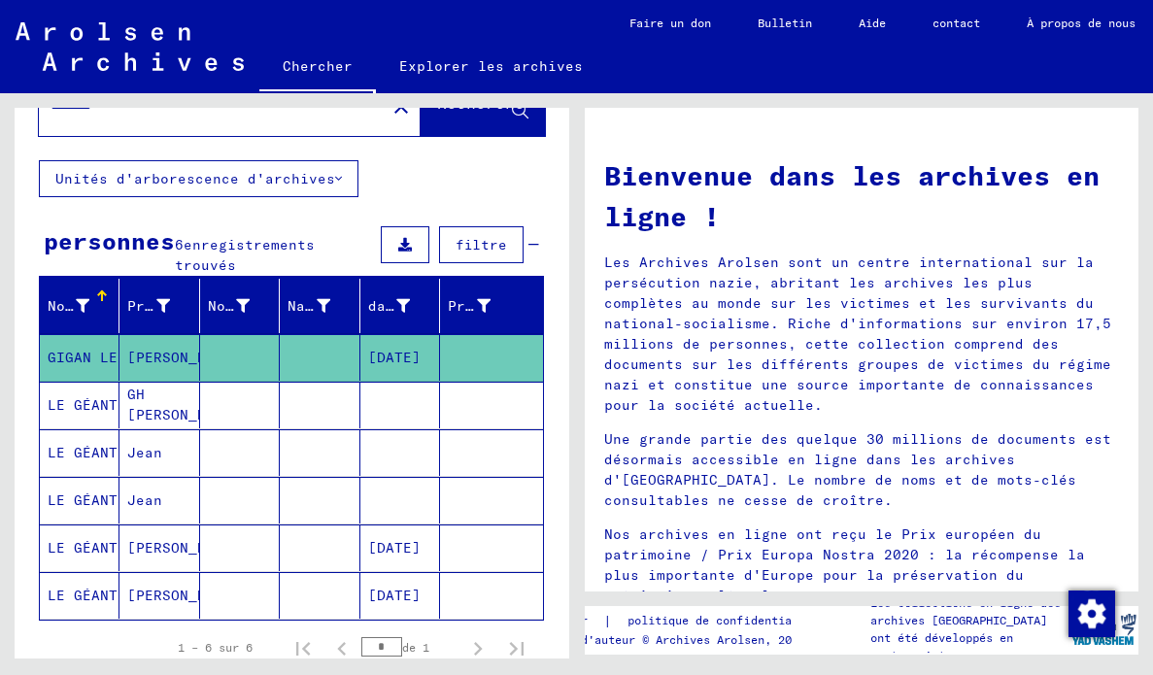
click at [145, 114] on input "********" at bounding box center [206, 105] width 312 height 20
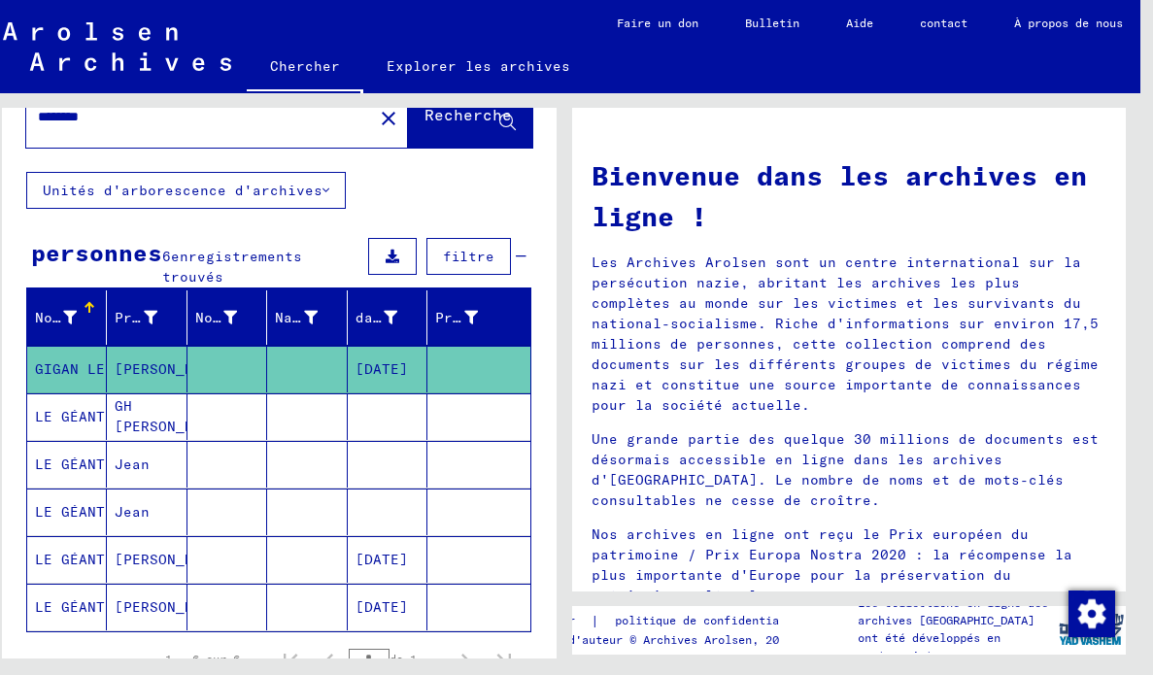
scroll to position [0, 26]
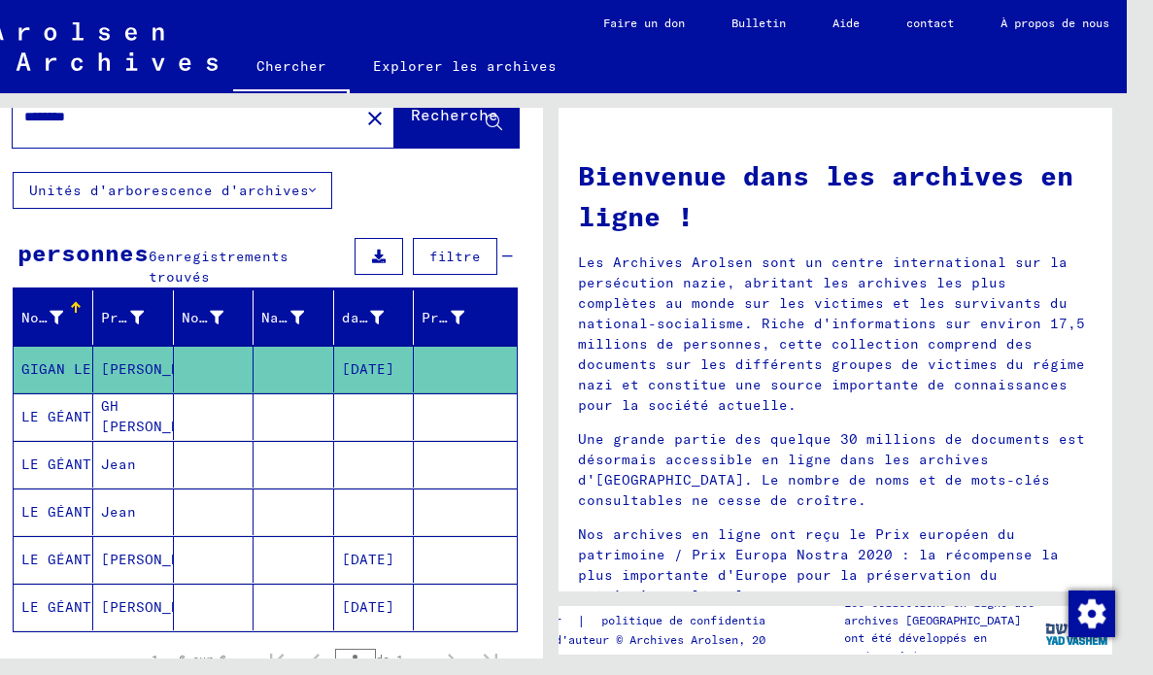
click at [50, 111] on input "********" at bounding box center [180, 117] width 312 height 20
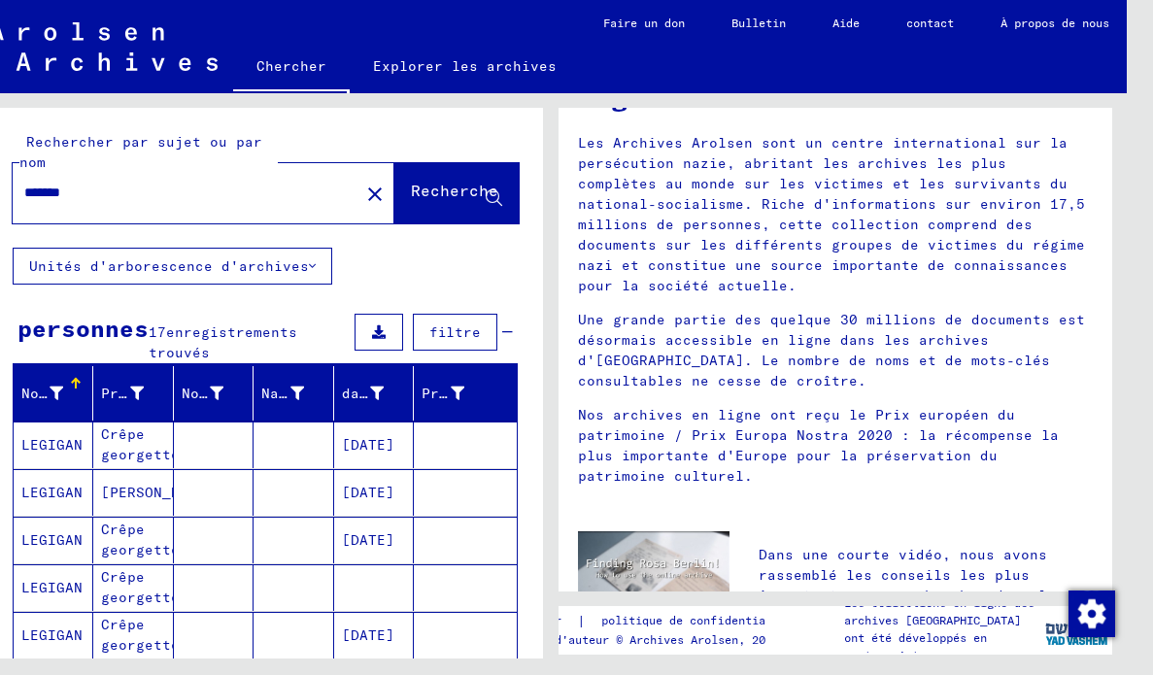
scroll to position [120, 0]
click at [512, 260] on div "Rechercher par sujet ou par nom ******* close Recherche Unités d'arborescence d…" at bounding box center [265, 477] width 554 height 738
click at [417, 444] on mat-cell at bounding box center [465, 444] width 102 height 47
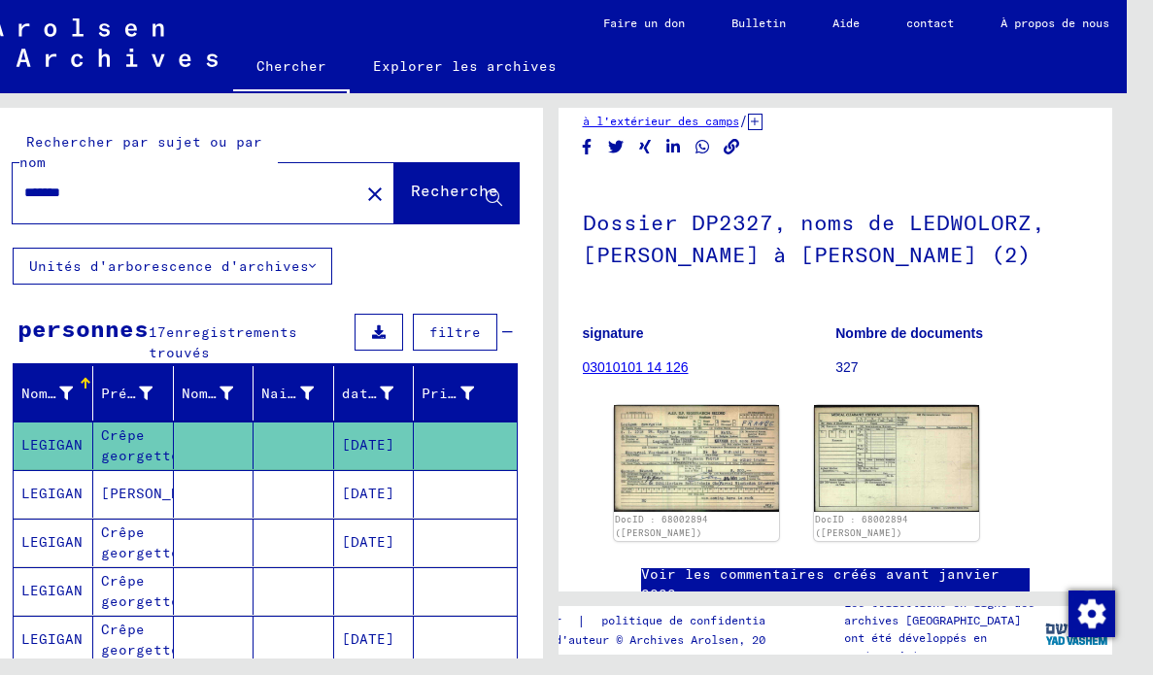
scroll to position [89, 0]
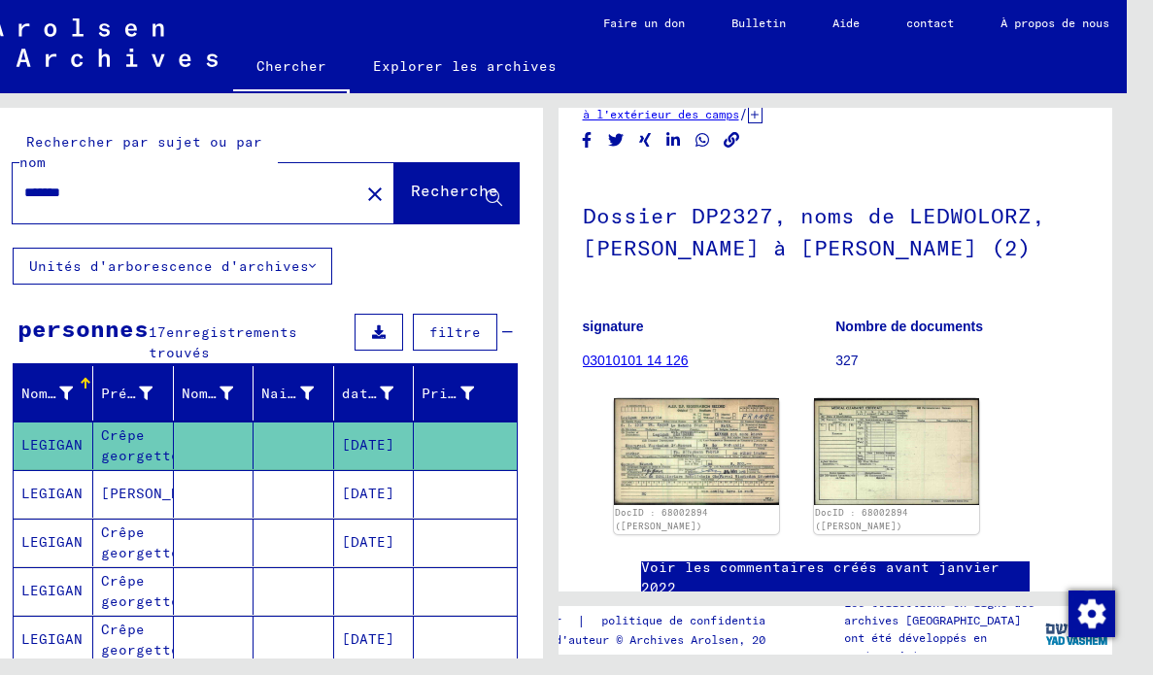
click at [727, 447] on img at bounding box center [696, 451] width 165 height 106
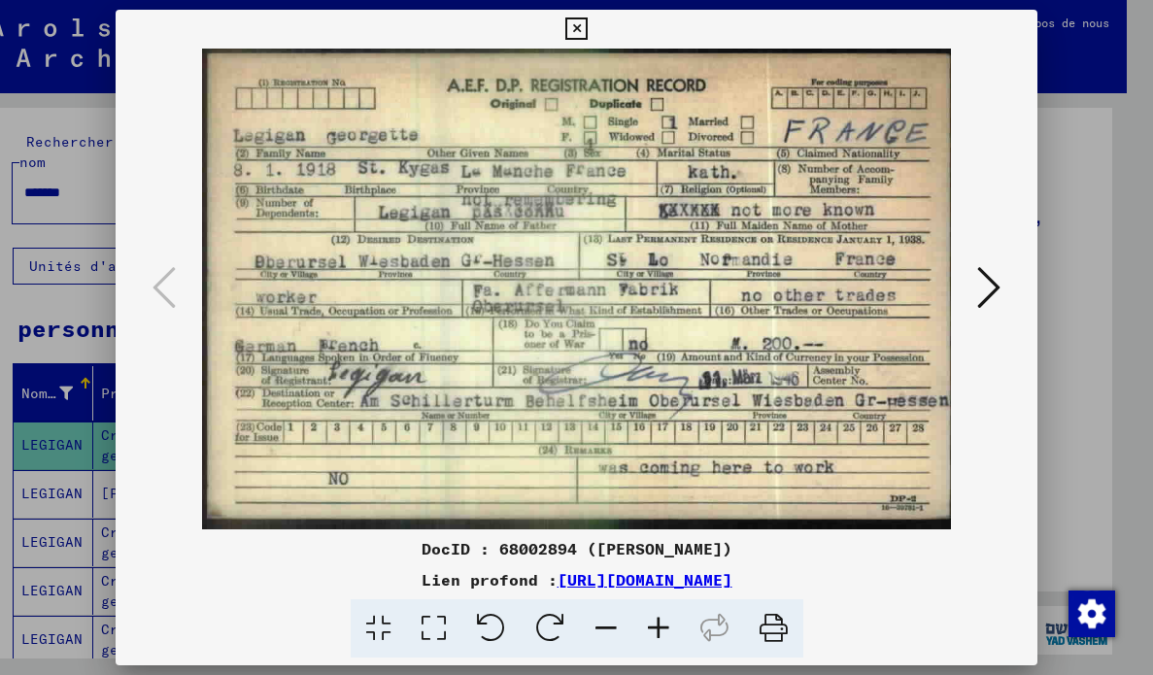
click at [579, 16] on button at bounding box center [576, 29] width 34 height 39
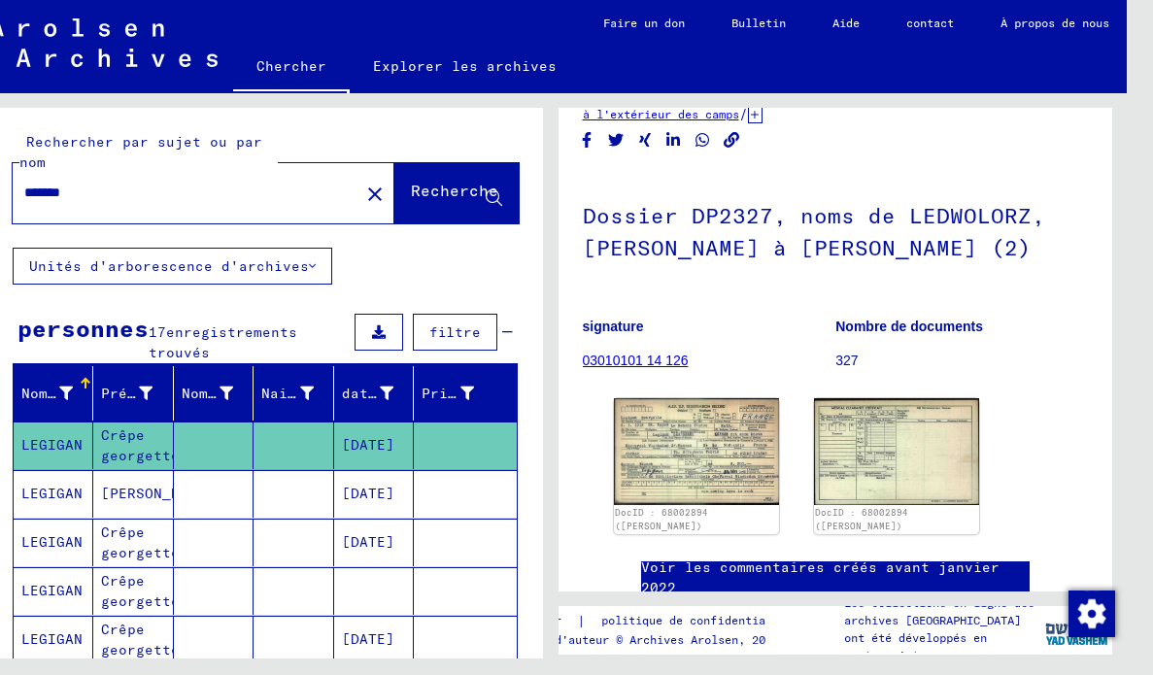
click at [440, 541] on mat-cell at bounding box center [465, 543] width 102 height 48
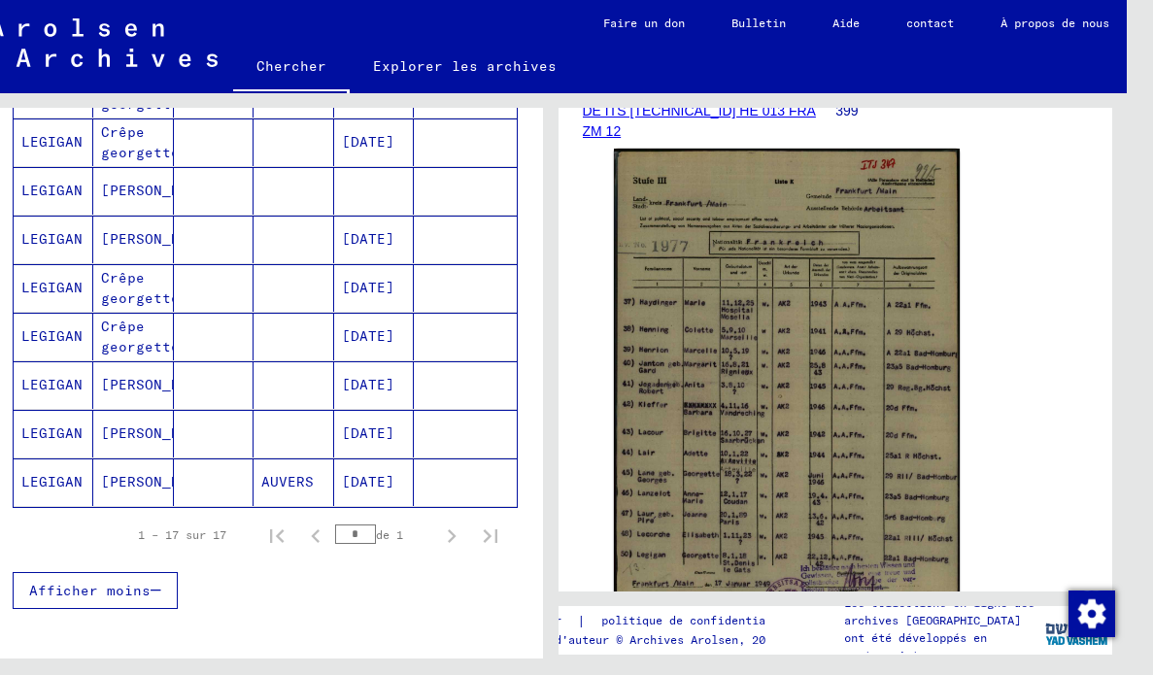
scroll to position [778, 0]
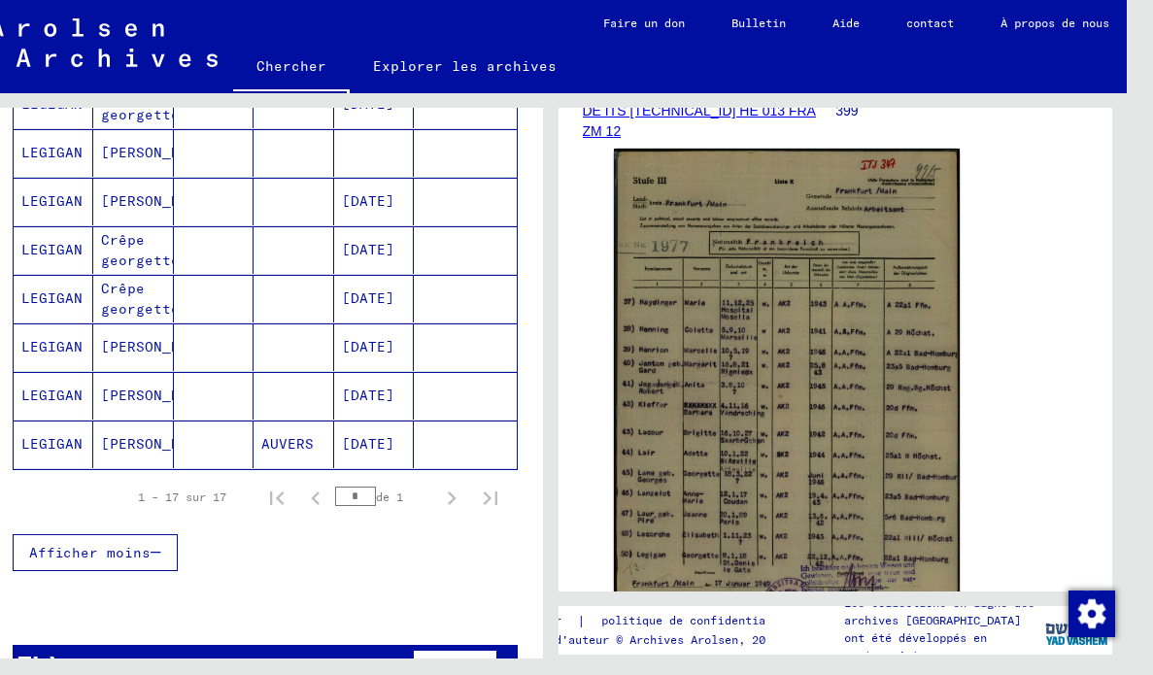
click at [161, 437] on font "[PERSON_NAME]" at bounding box center [158, 444] width 114 height 20
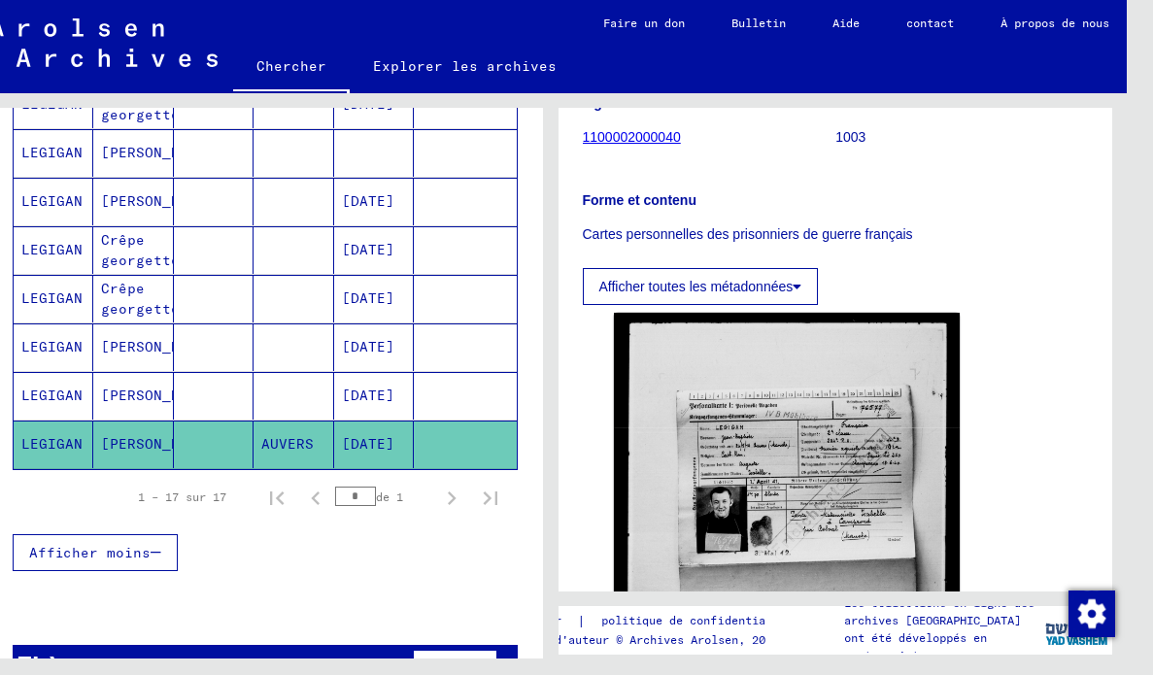
scroll to position [263, 0]
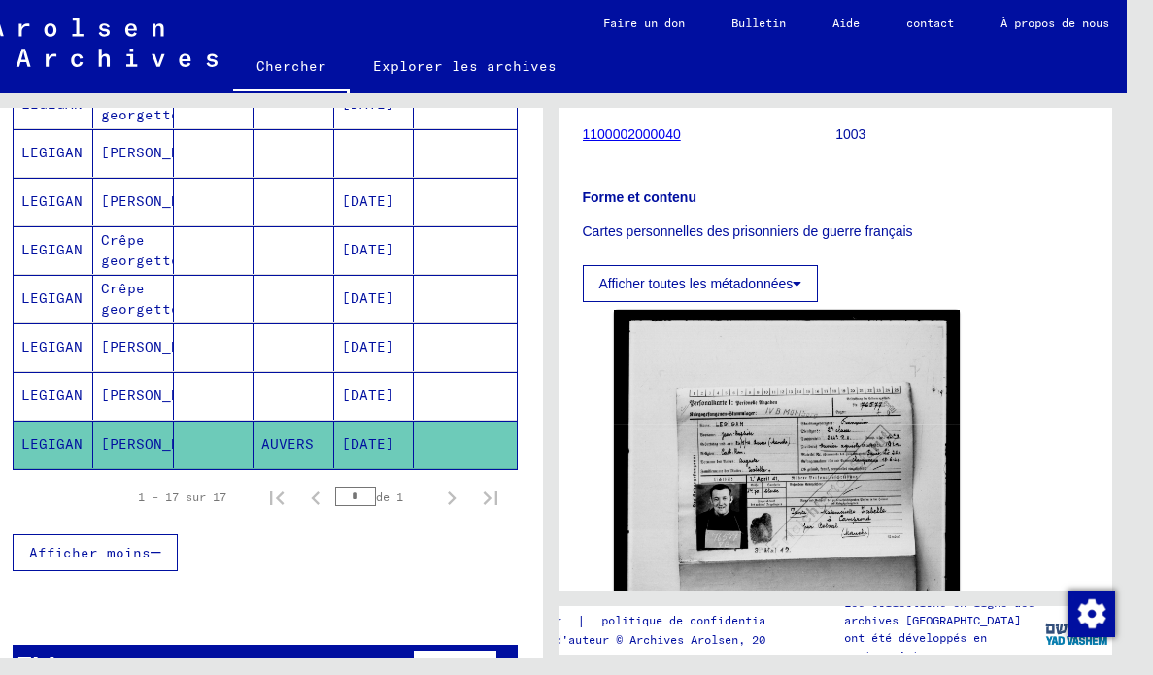
click at [209, 332] on mat-cell at bounding box center [214, 347] width 80 height 48
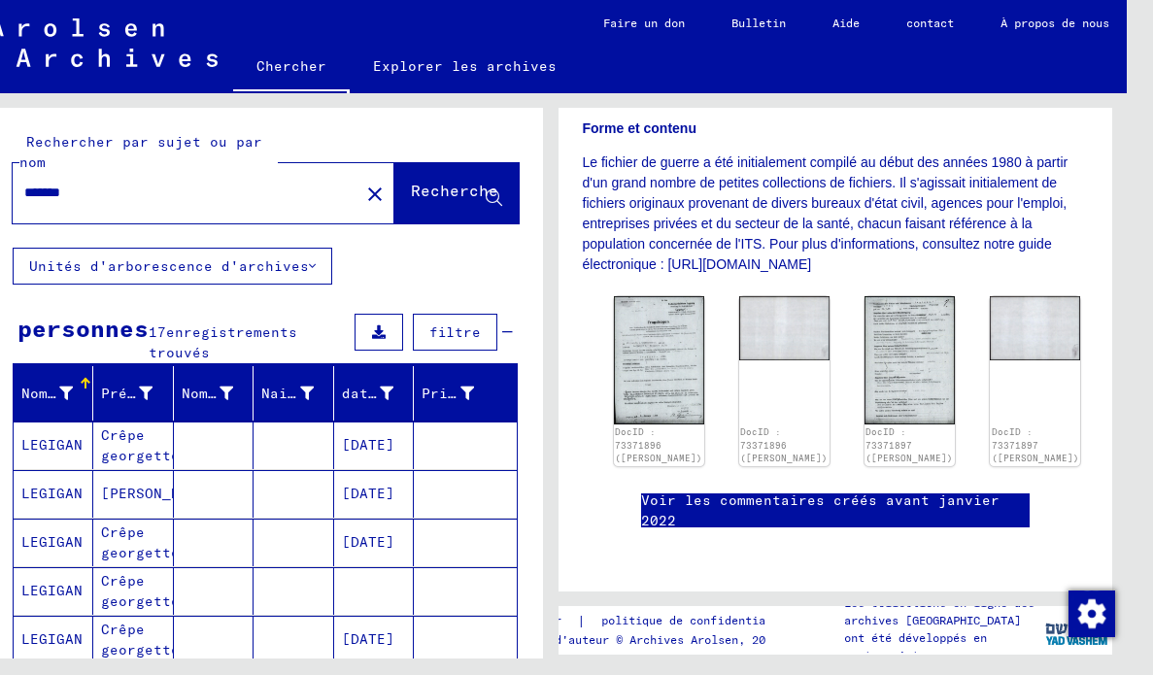
click at [141, 194] on input "*******" at bounding box center [185, 193] width 323 height 20
type input "***"
click at [478, 221] on button "Recherche" at bounding box center [456, 193] width 124 height 60
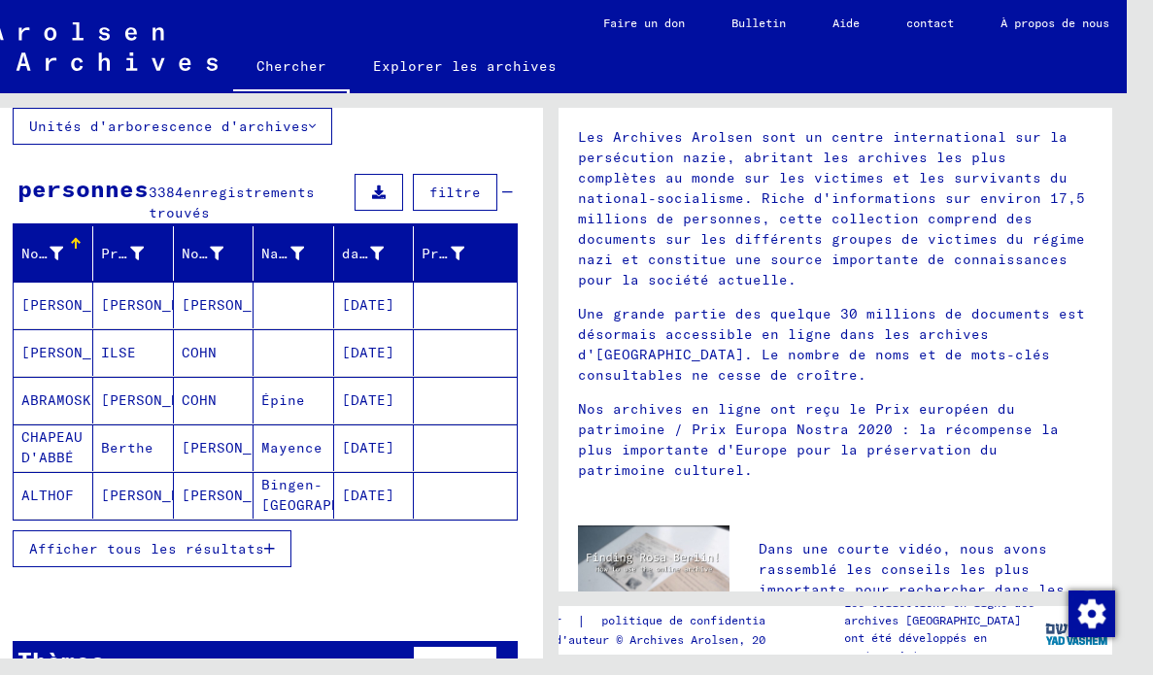
scroll to position [31, 26]
click at [253, 540] on font "Afficher tous les résultats" at bounding box center [146, 548] width 235 height 17
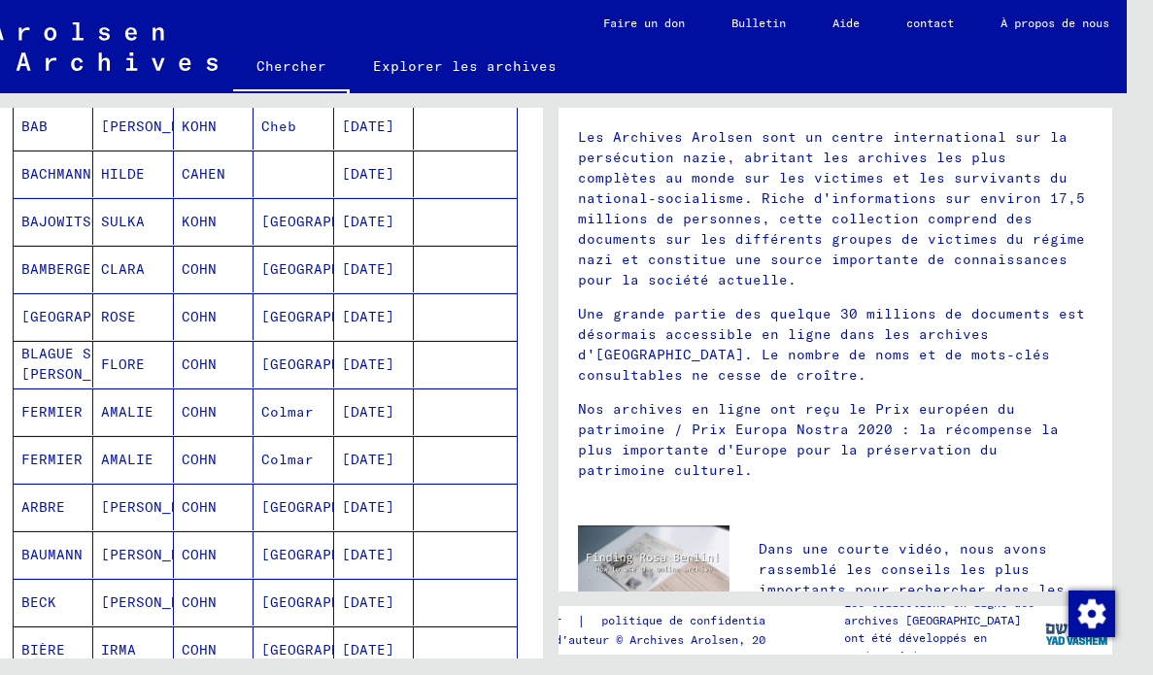
scroll to position [750, 0]
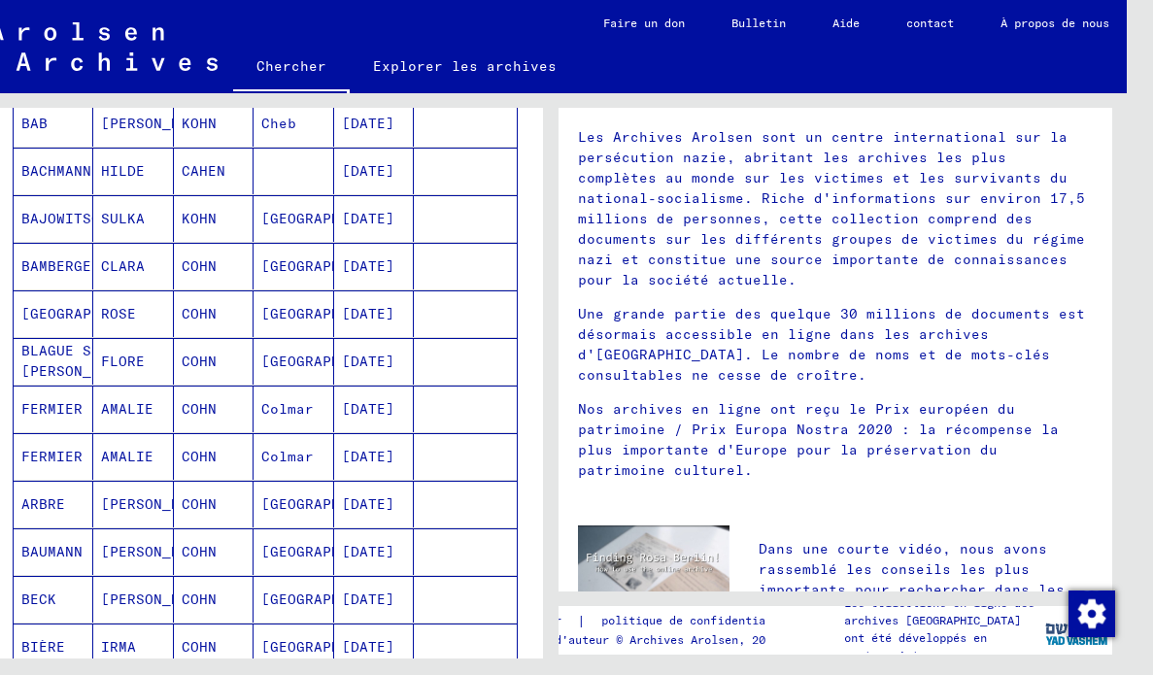
click at [414, 528] on mat-cell at bounding box center [465, 551] width 102 height 47
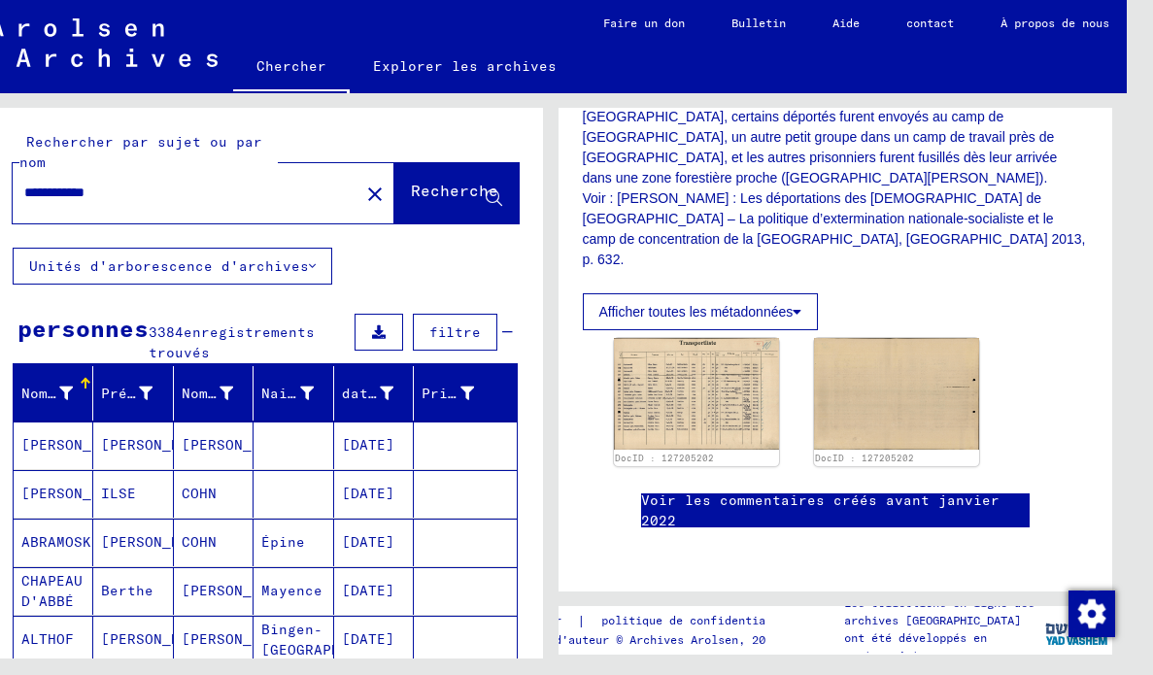
click at [175, 183] on input "**********" at bounding box center [185, 193] width 323 height 20
type input "*******"
type input "********"
click at [477, 181] on font "Recherche" at bounding box center [454, 190] width 87 height 19
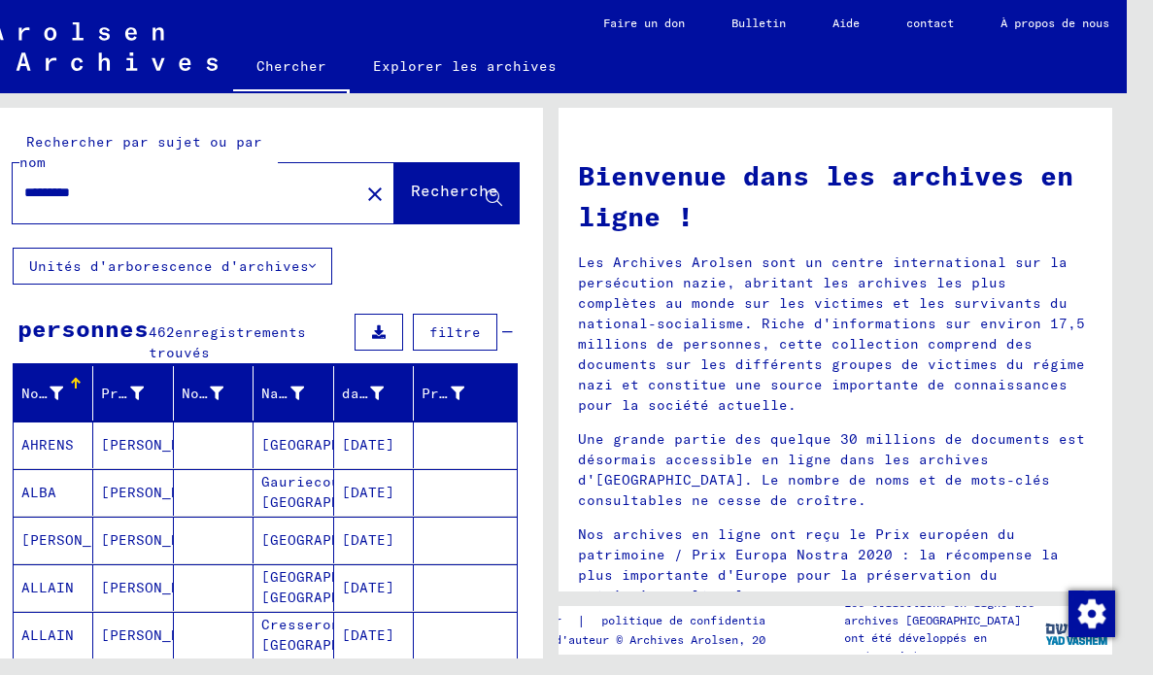
click at [414, 421] on mat-cell at bounding box center [465, 444] width 102 height 47
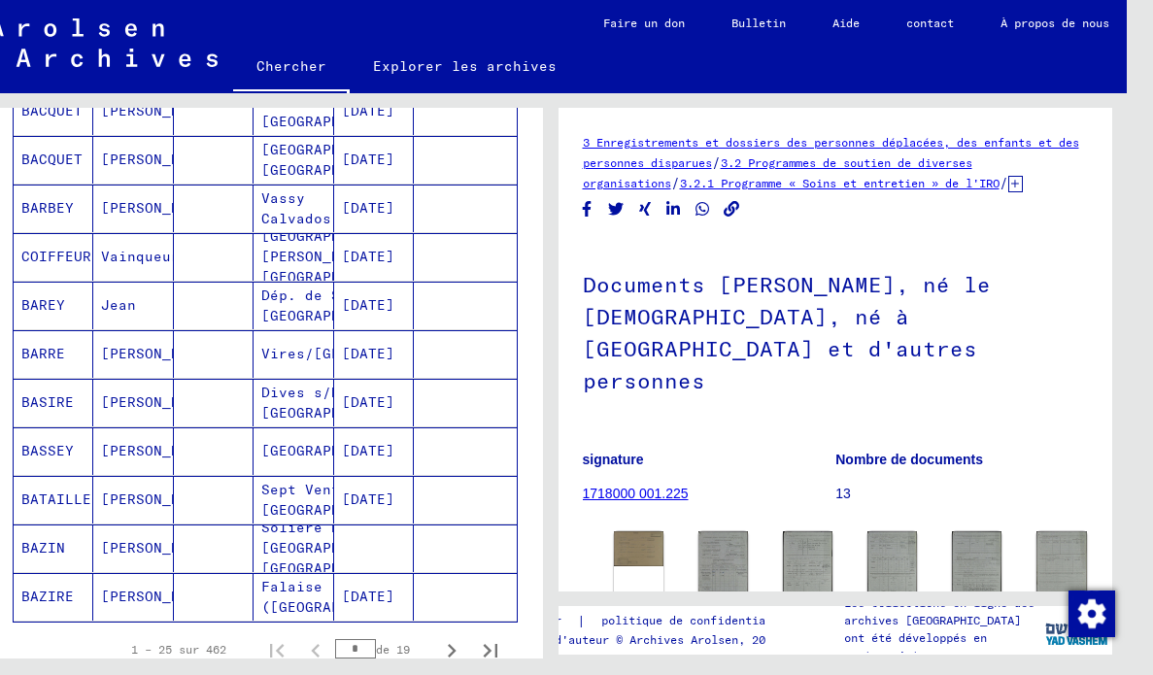
scroll to position [1015, 0]
click at [442, 629] on button "Page suivante" at bounding box center [451, 648] width 39 height 39
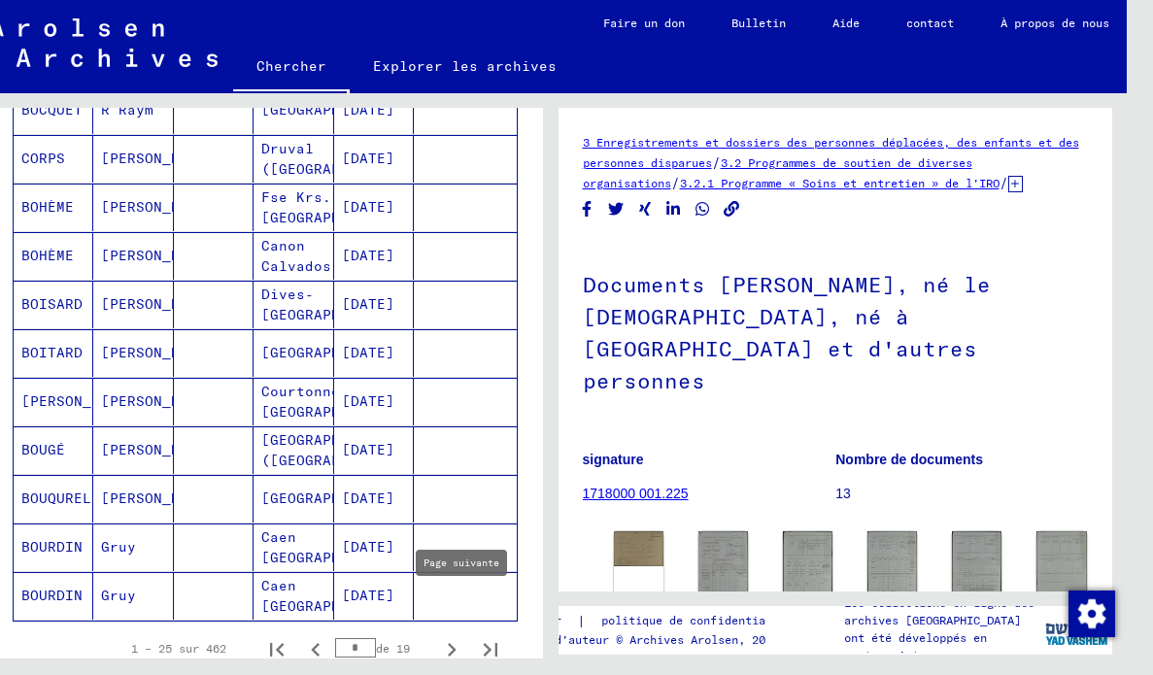
click at [462, 636] on icon "Page suivante" at bounding box center [451, 649] width 27 height 27
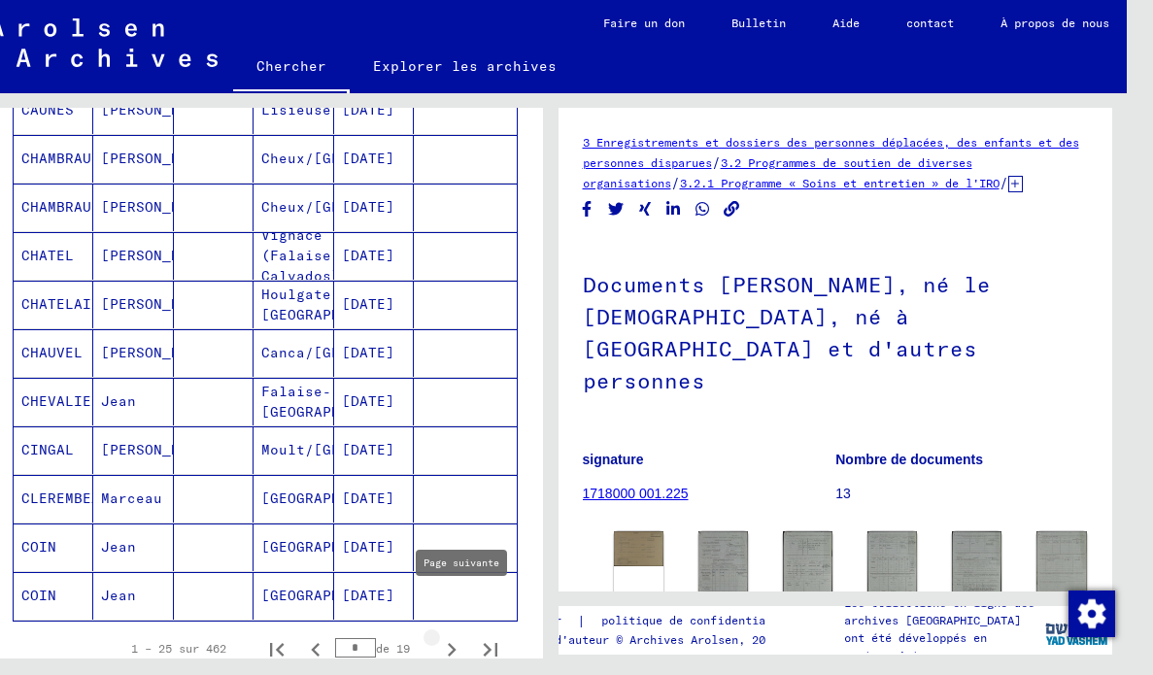
type input "*"
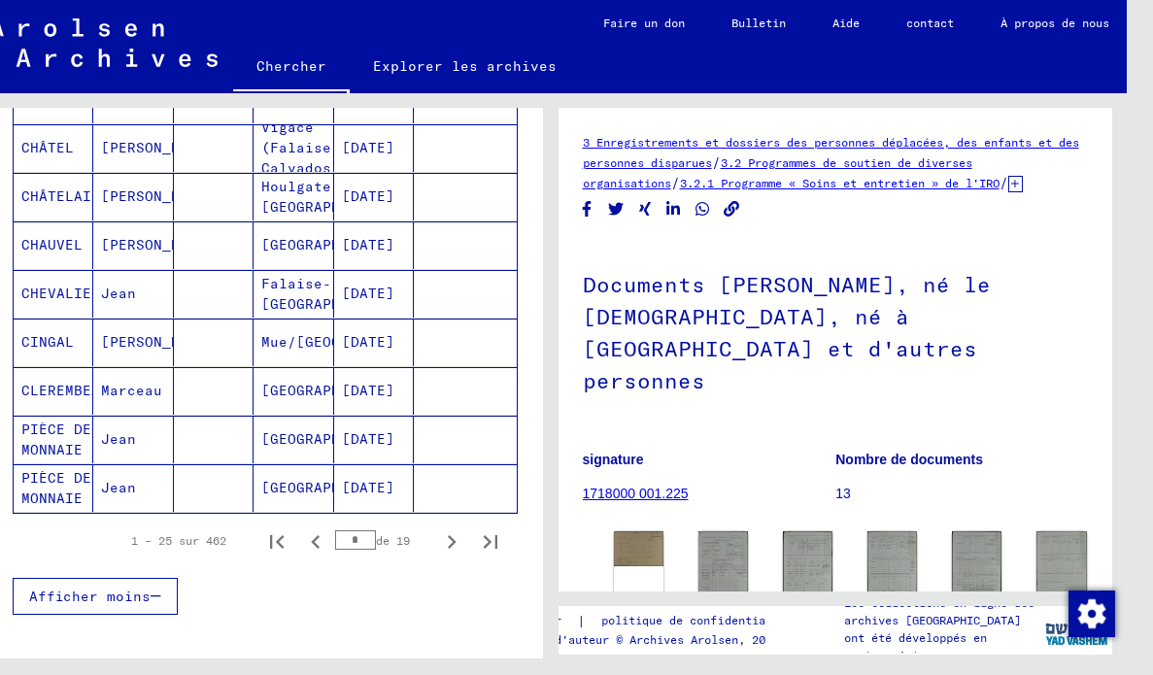
scroll to position [1114, 0]
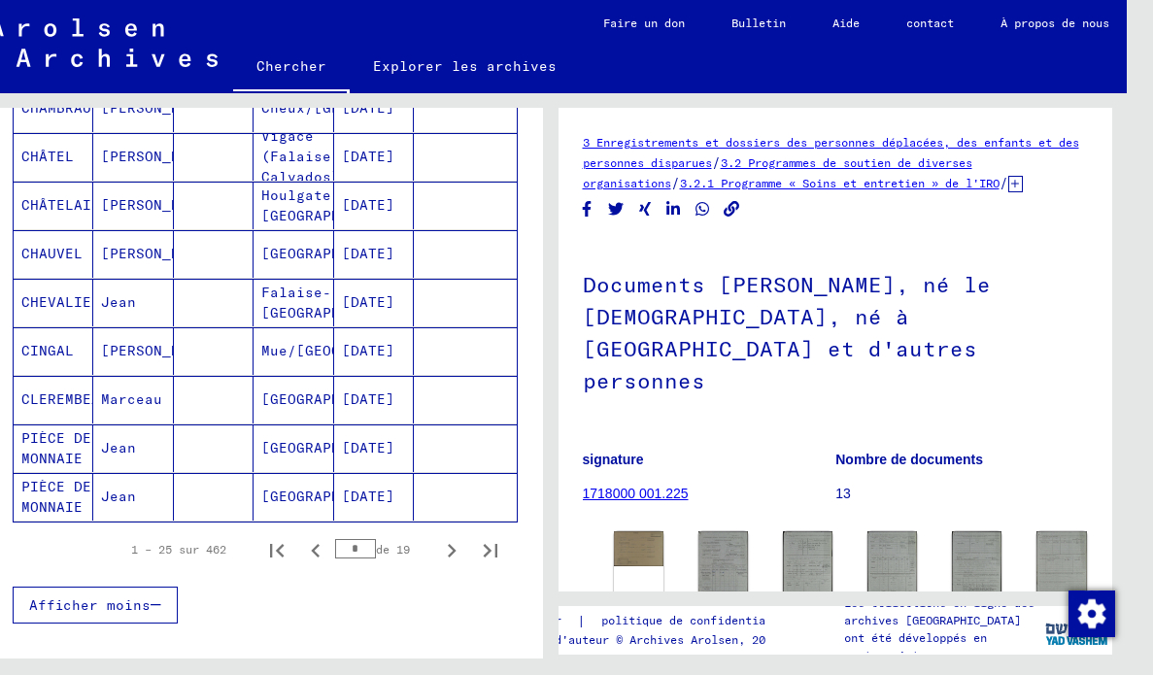
click at [394, 293] on font "[DATE]" at bounding box center [368, 301] width 52 height 17
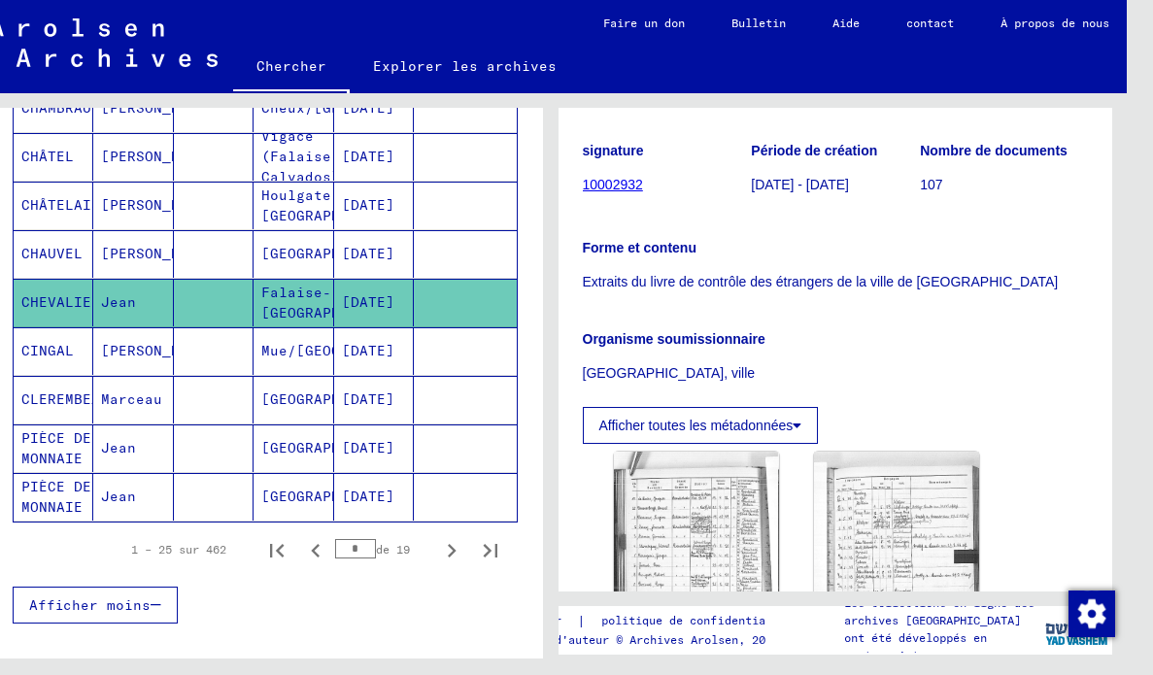
scroll to position [507, 0]
